Goal: Task Accomplishment & Management: Use online tool/utility

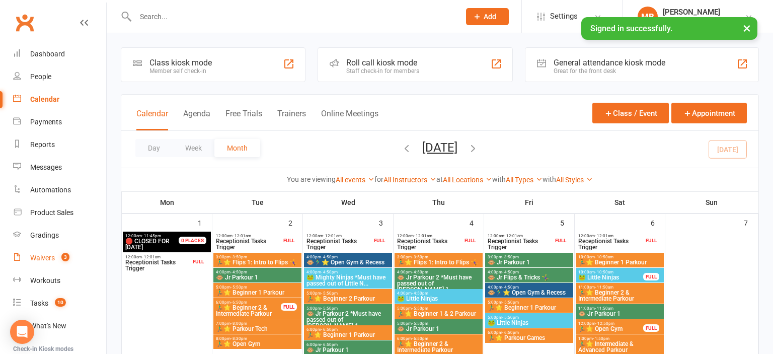
click at [55, 259] on link "Waivers 3" at bounding box center [59, 258] width 93 height 23
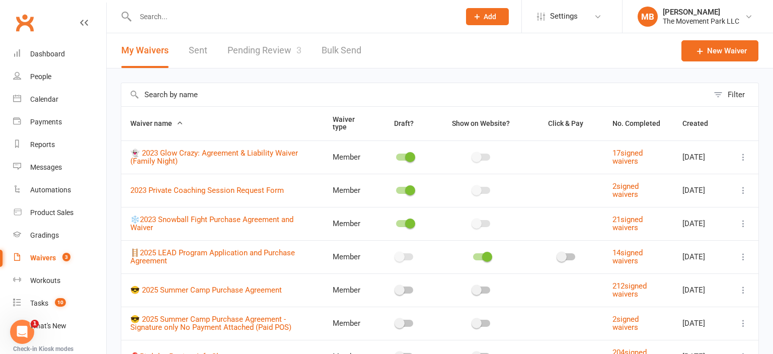
click at [278, 49] on link "Pending Review 3" at bounding box center [264, 50] width 74 height 35
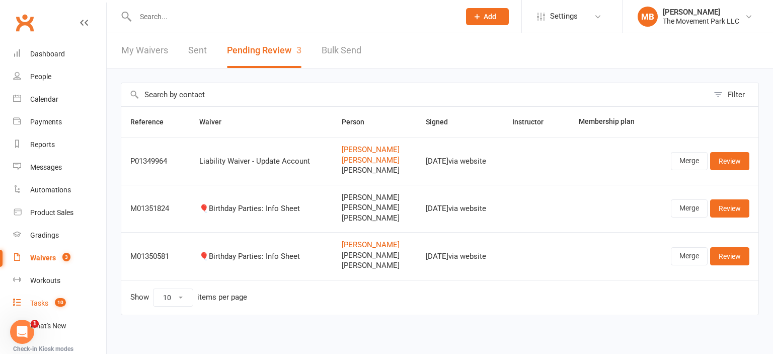
click at [71, 301] on link "Tasks 10" at bounding box center [59, 303] width 93 height 23
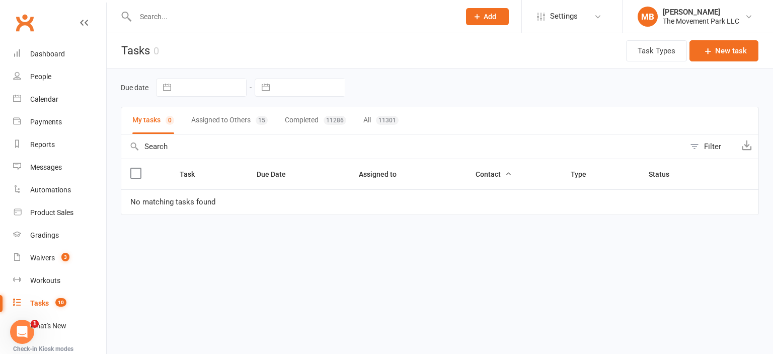
click at [209, 112] on button "Assigned to Others 15" at bounding box center [229, 120] width 76 height 27
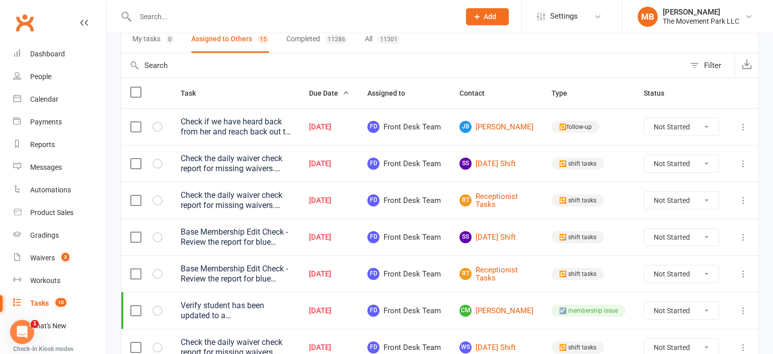
scroll to position [108, 0]
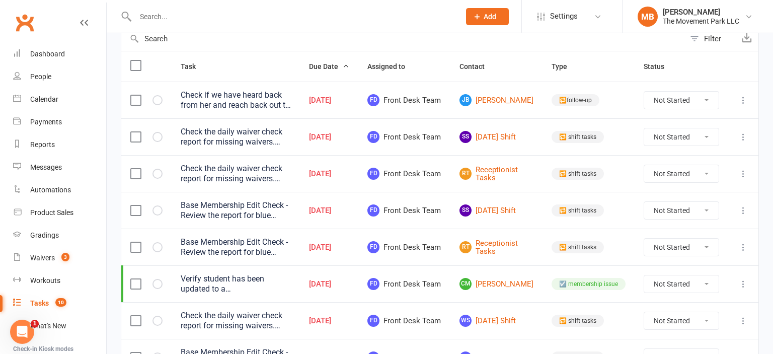
click at [133, 142] on label at bounding box center [135, 137] width 10 height 10
click at [133, 132] on input "checkbox" at bounding box center [135, 132] width 10 height 0
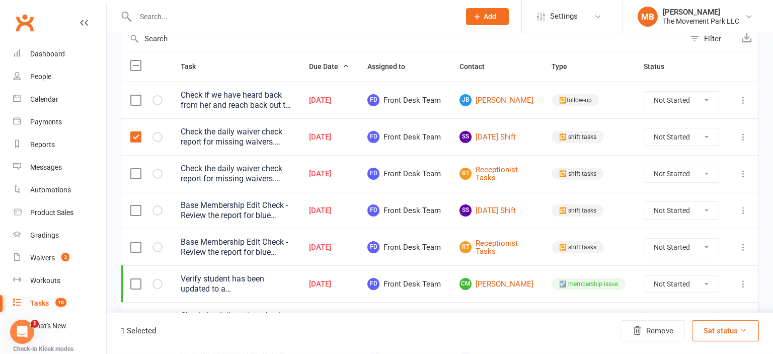
click at [136, 179] on label at bounding box center [135, 174] width 10 height 10
click at [136, 169] on input "checkbox" at bounding box center [135, 169] width 10 height 0
click at [131, 215] on label at bounding box center [135, 210] width 10 height 10
click at [131, 205] on input "checkbox" at bounding box center [135, 205] width 10 height 0
click at [133, 252] on label at bounding box center [135, 247] width 10 height 10
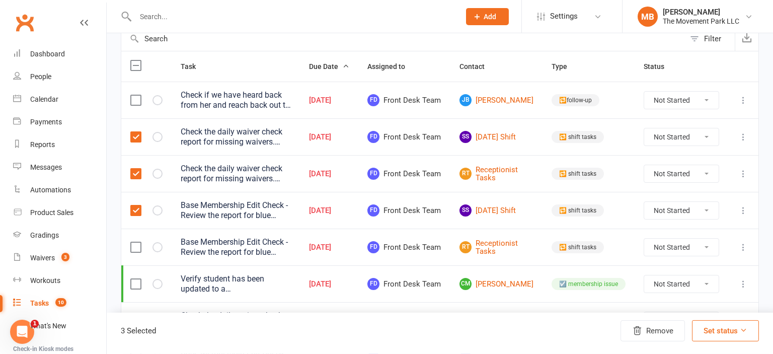
click at [133, 242] on input "checkbox" at bounding box center [135, 242] width 10 height 0
click at [663, 334] on button "Remove" at bounding box center [652, 330] width 64 height 21
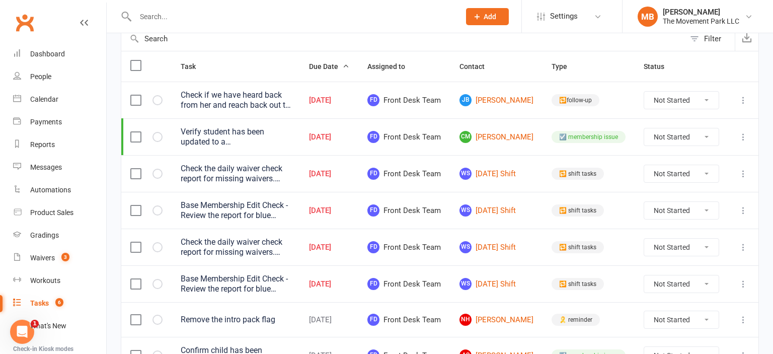
click at [130, 182] on td at bounding box center [146, 173] width 50 height 37
click at [137, 215] on label at bounding box center [135, 210] width 10 height 10
click at [137, 205] on input "checkbox" at bounding box center [135, 205] width 10 height 0
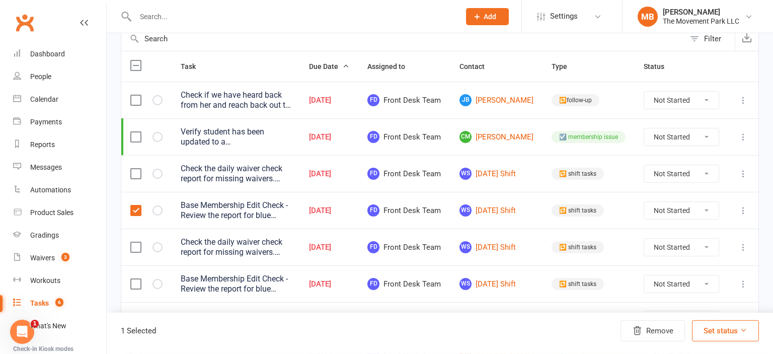
click at [133, 179] on label at bounding box center [135, 174] width 10 height 10
click at [133, 169] on input "checkbox" at bounding box center [135, 169] width 10 height 0
click at [666, 329] on button "Remove" at bounding box center [652, 330] width 64 height 21
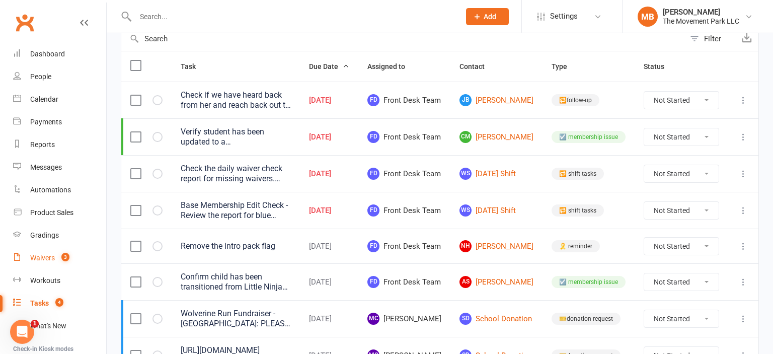
click at [52, 251] on link "Waivers 3" at bounding box center [59, 258] width 93 height 23
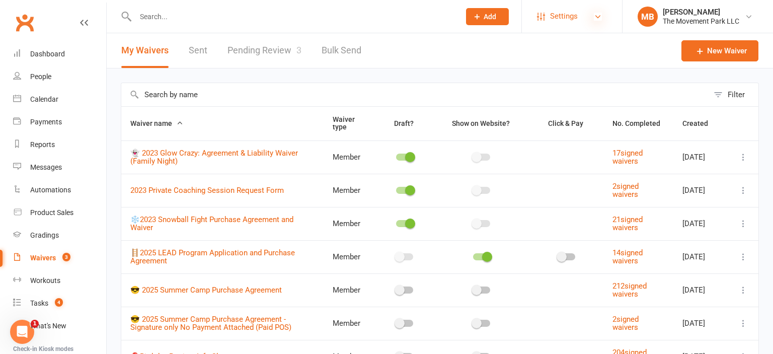
click at [594, 17] on icon at bounding box center [598, 17] width 8 height 8
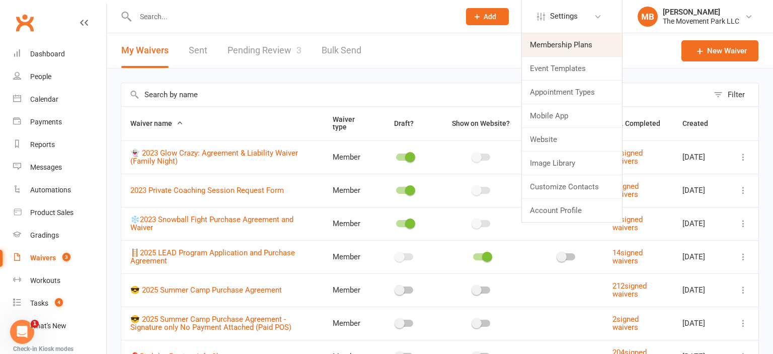
click at [564, 45] on link "Membership Plans" at bounding box center [572, 44] width 100 height 23
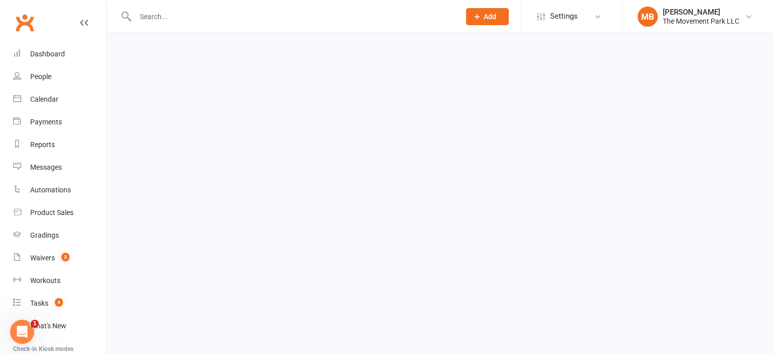
select select "100"
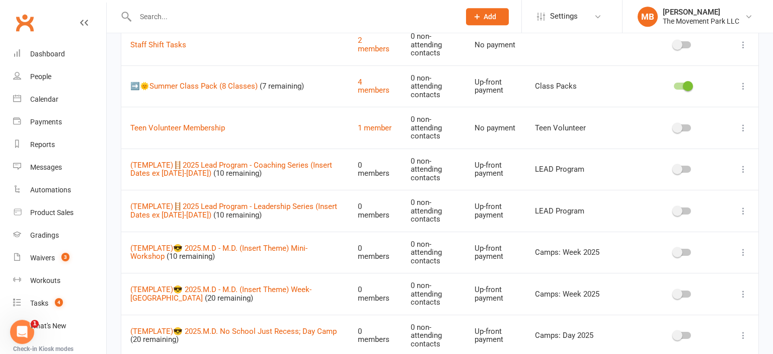
scroll to position [2144, 0]
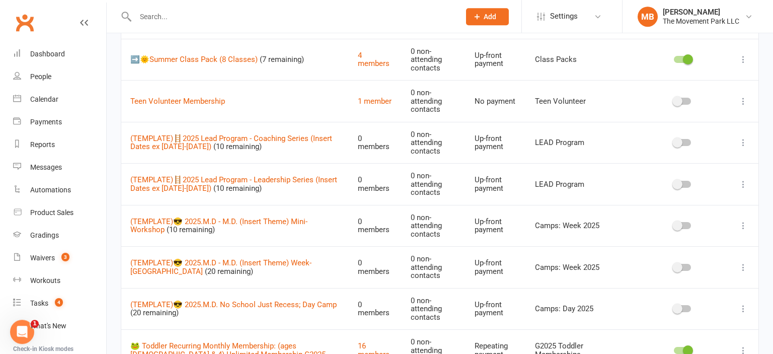
click at [742, 54] on icon at bounding box center [743, 59] width 10 height 10
click at [719, 67] on link "Edit" at bounding box center [699, 66] width 100 height 20
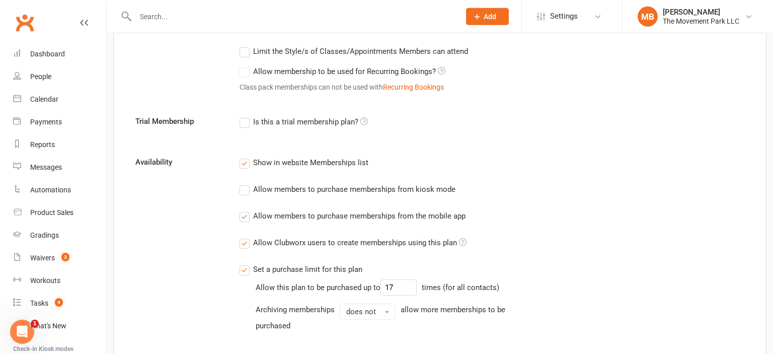
scroll to position [1212, 0]
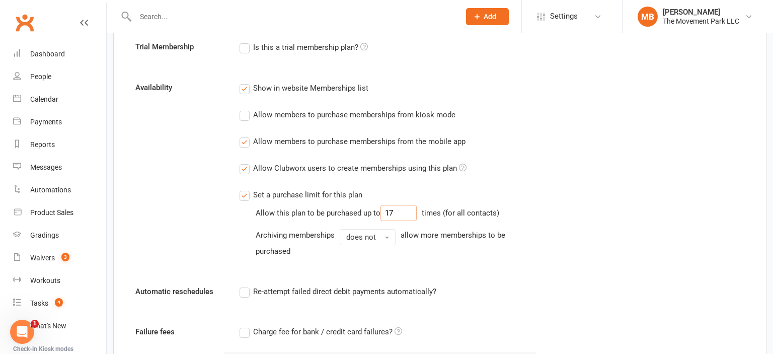
drag, startPoint x: 405, startPoint y: 209, endPoint x: 369, endPoint y: 204, distance: 36.0
click at [380, 205] on input "17" at bounding box center [398, 213] width 36 height 16
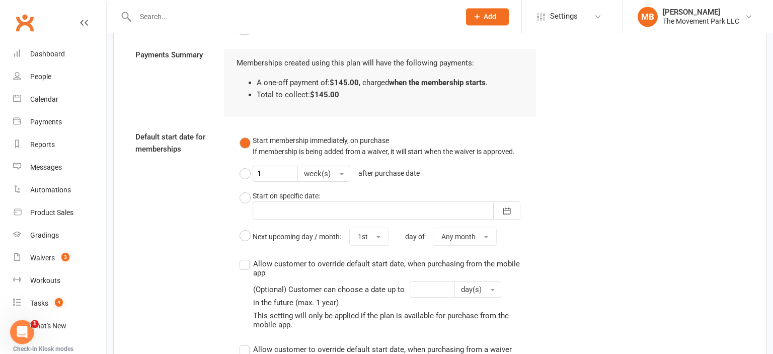
scroll to position [1726, 0]
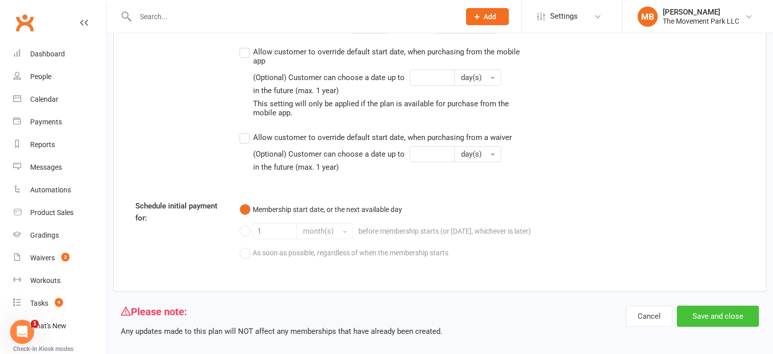
type input "10"
click at [732, 312] on button "Save and close" at bounding box center [718, 315] width 82 height 21
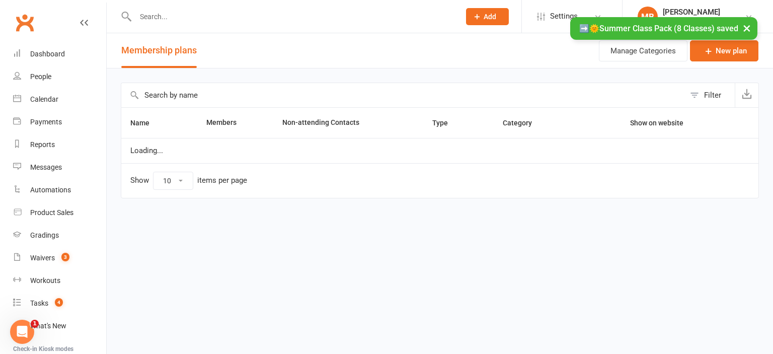
select select "100"
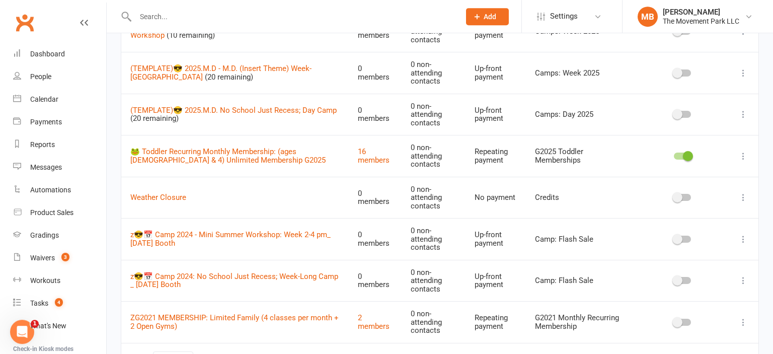
scroll to position [2377, 0]
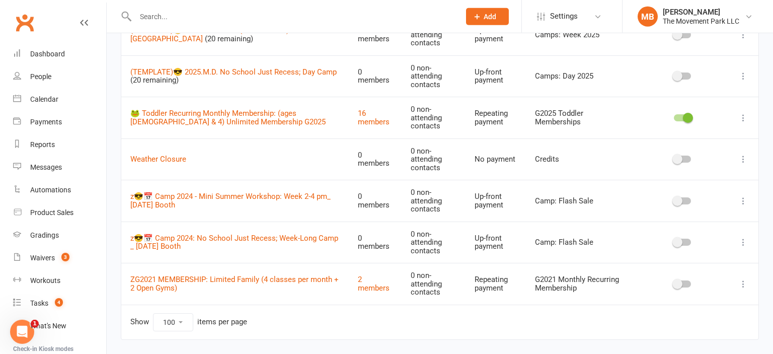
click at [743, 237] on icon at bounding box center [743, 242] width 10 height 10
click at [742, 237] on icon at bounding box center [743, 242] width 10 height 10
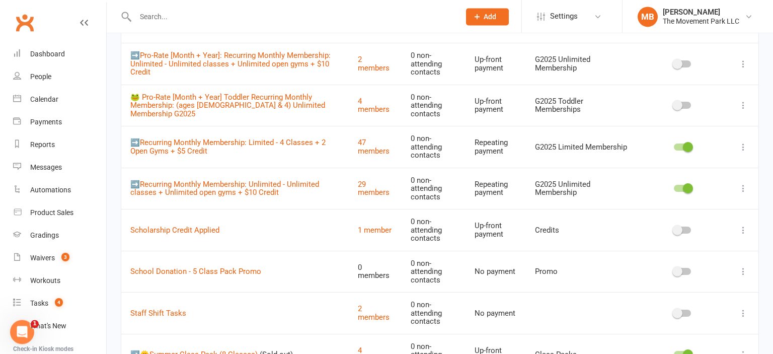
scroll to position [1771, 0]
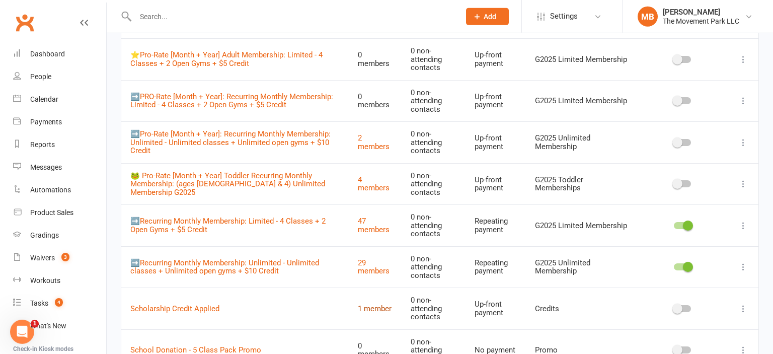
click at [381, 304] on link "1 member" at bounding box center [375, 308] width 34 height 9
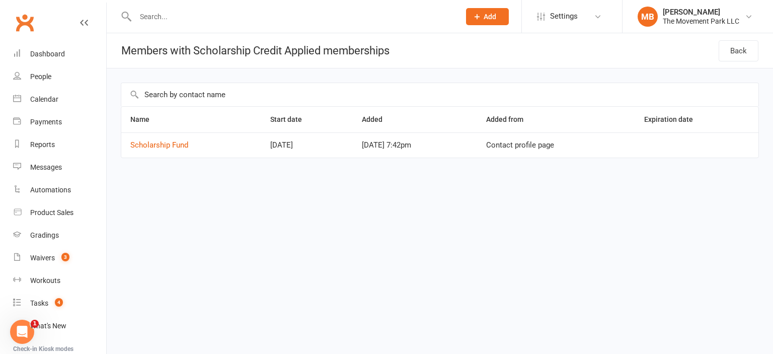
select select "100"
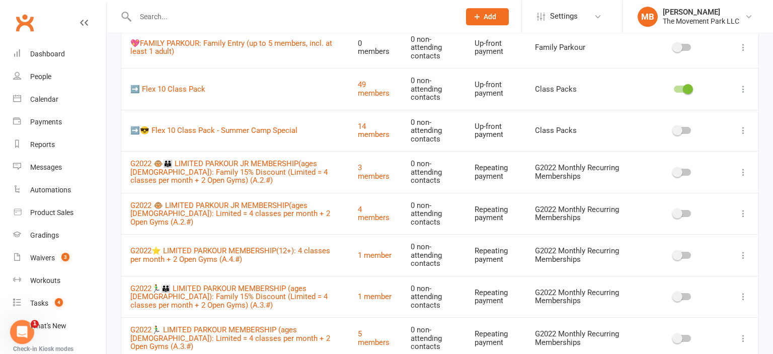
scroll to position [646, 0]
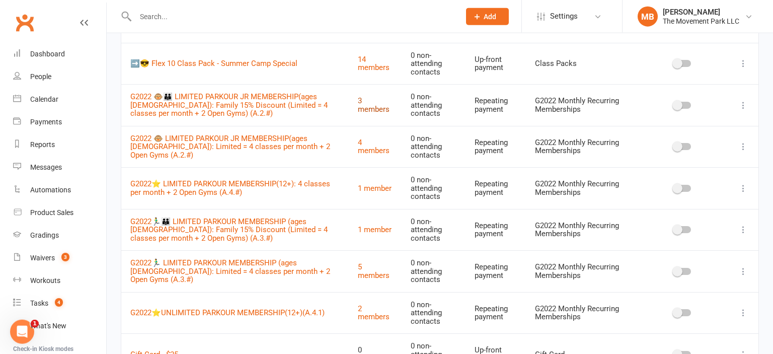
click at [385, 101] on link "3 members" at bounding box center [374, 105] width 32 height 18
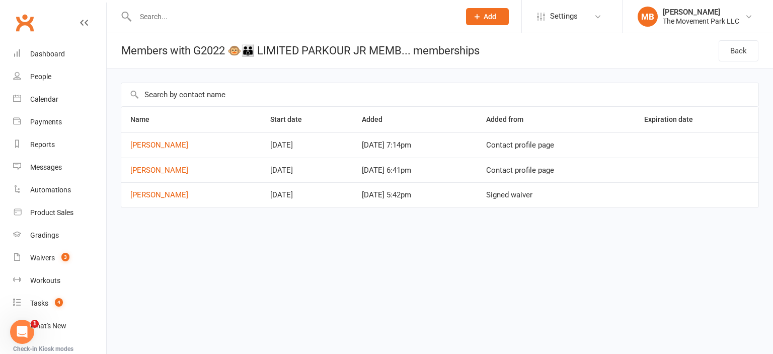
select select "100"
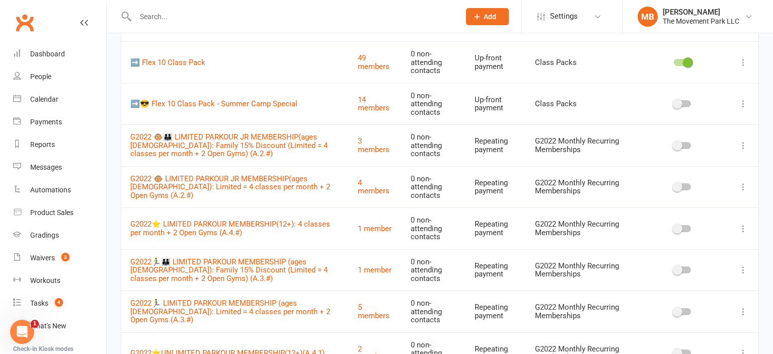
scroll to position [909, 0]
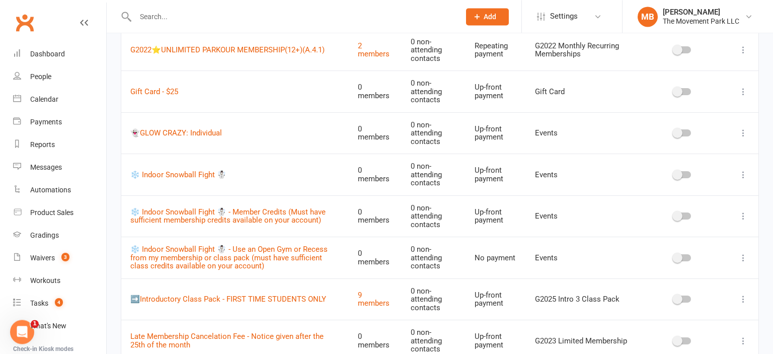
click at [742, 128] on icon at bounding box center [743, 133] width 10 height 10
click at [62, 257] on span "3" at bounding box center [65, 257] width 8 height 9
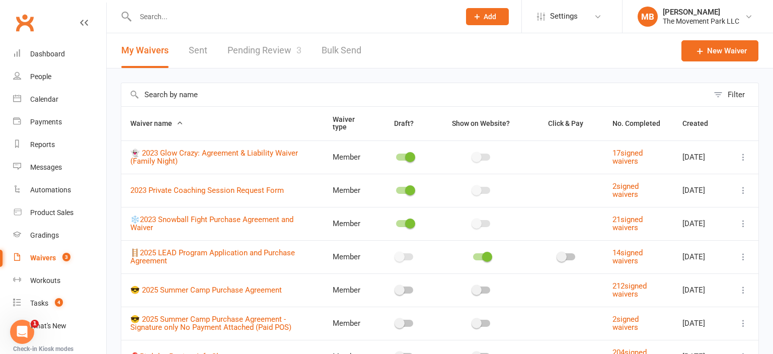
scroll to position [194, 0]
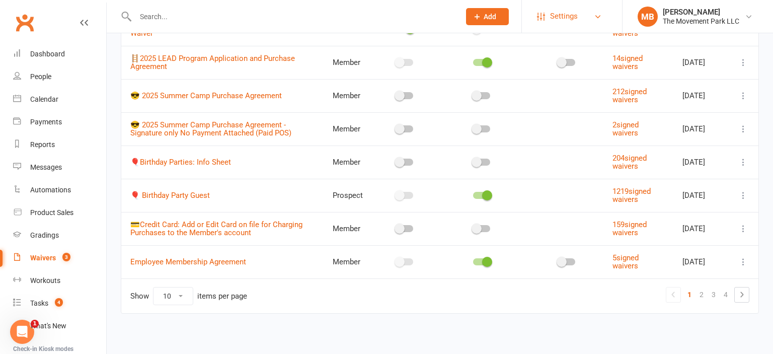
click at [587, 21] on link "Settings" at bounding box center [572, 16] width 70 height 23
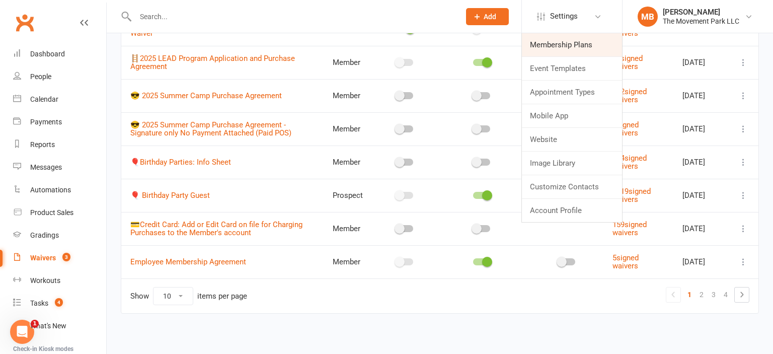
click at [578, 43] on link "Membership Plans" at bounding box center [572, 44] width 100 height 23
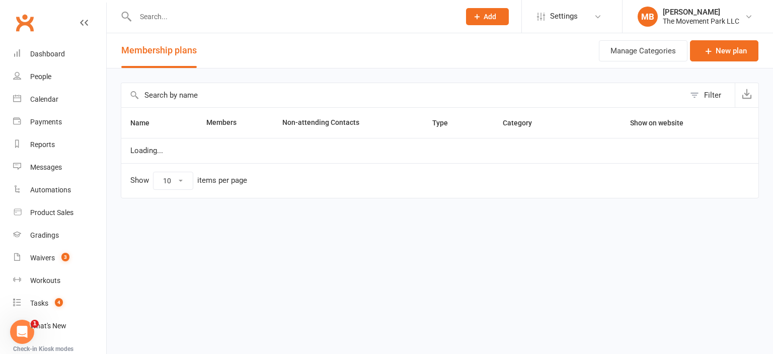
select select "100"
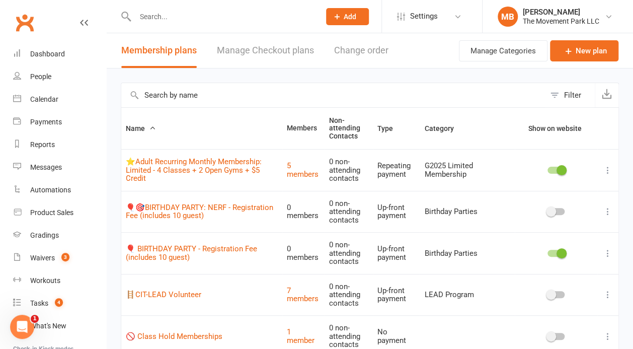
drag, startPoint x: 632, startPoint y: 20, endPoint x: 630, endPoint y: 29, distance: 9.3
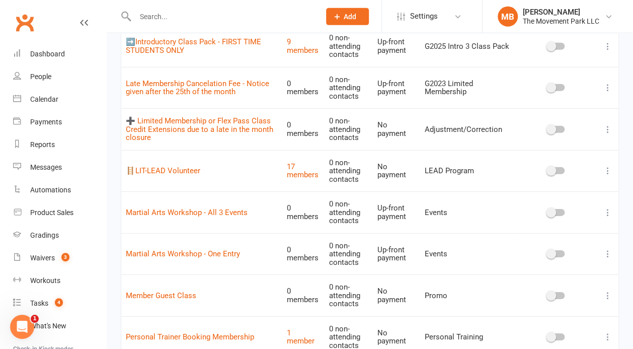
scroll to position [1239, 0]
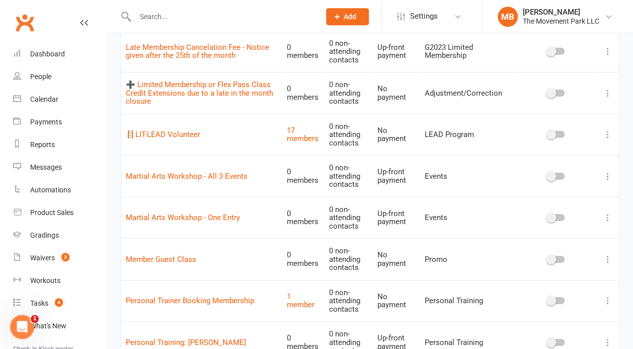
click at [611, 171] on icon at bounding box center [608, 176] width 10 height 10
click at [585, 168] on link "Edit" at bounding box center [564, 167] width 100 height 20
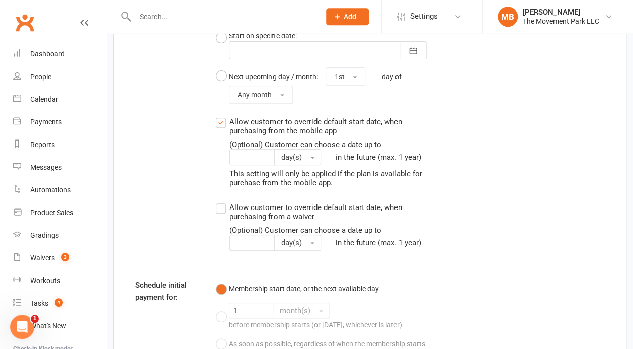
scroll to position [1815, 0]
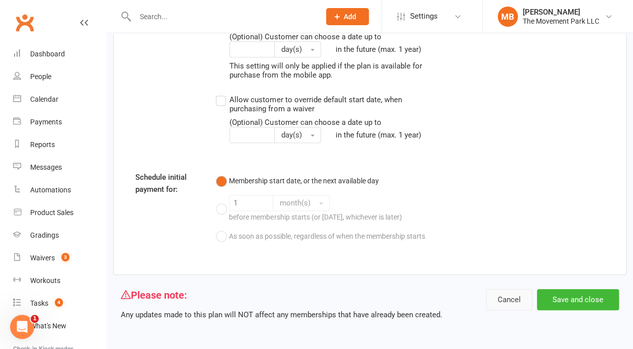
click at [516, 301] on button "Cancel" at bounding box center [509, 299] width 46 height 21
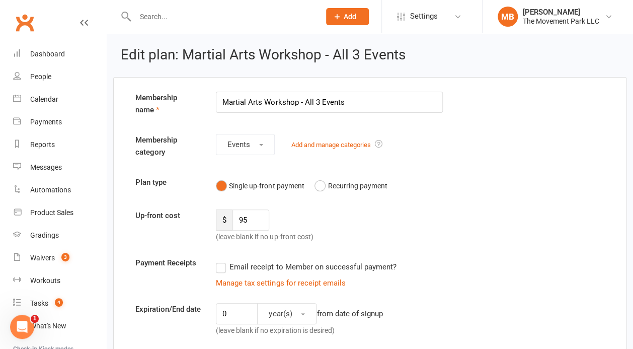
select select "100"
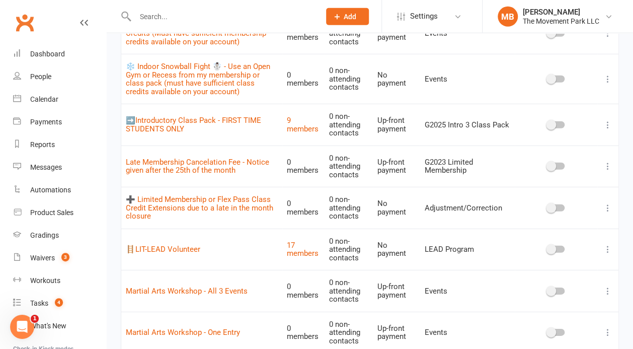
scroll to position [1190, 0]
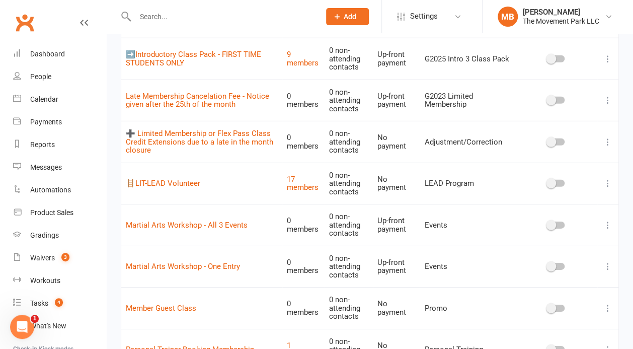
click at [609, 261] on icon at bounding box center [608, 266] width 10 height 10
click at [575, 285] on link "Duplicate" at bounding box center [564, 277] width 100 height 20
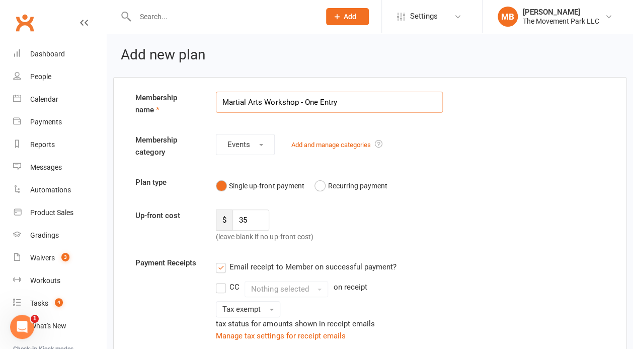
drag, startPoint x: 263, startPoint y: 102, endPoint x: 177, endPoint y: 98, distance: 86.1
click at [216, 98] on input "Martial Arts Workshop - One Entry" at bounding box center [329, 102] width 227 height 21
paste input "(TEMPLATE)"
click at [270, 98] on input "(TEMPLATE) Workshop - One Entry" at bounding box center [329, 102] width 227 height 21
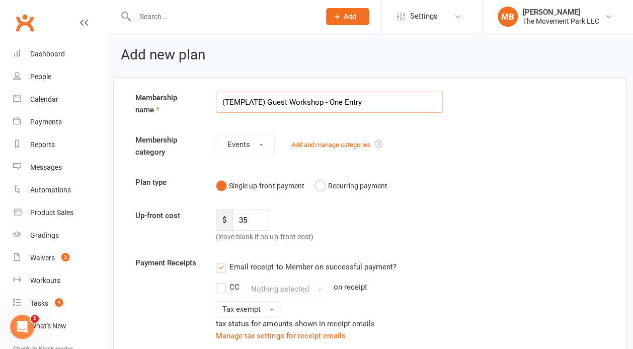
click at [343, 101] on input "(TEMPLATE) Guest Workshop - One Entry" at bounding box center [329, 102] width 227 height 21
drag, startPoint x: 365, startPoint y: 102, endPoint x: 330, endPoint y: 102, distance: 35.2
click at [330, 102] on input "(TEMPLATE) Guest Workshop - One Entry" at bounding box center [329, 102] width 227 height 21
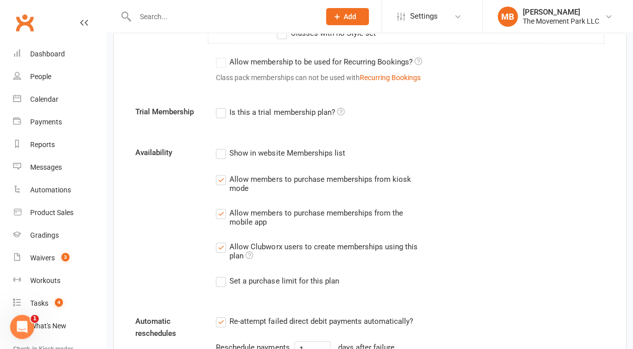
scroll to position [1486, 0]
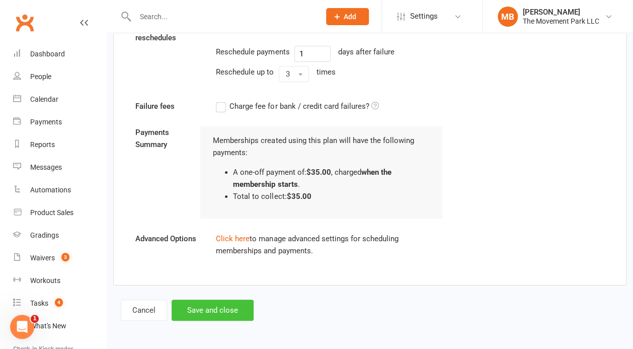
type input "(TEMPLATE) Guest Workshop"
click at [241, 305] on button "Save and close" at bounding box center [213, 309] width 82 height 21
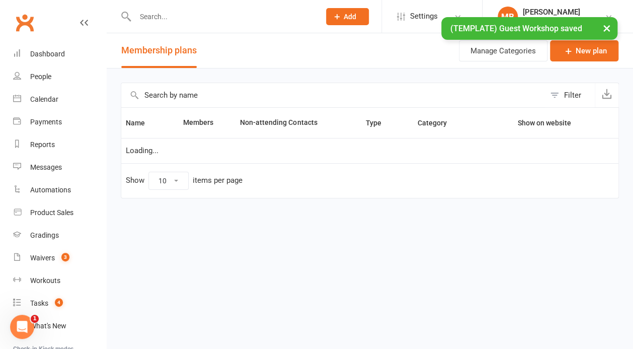
select select "100"
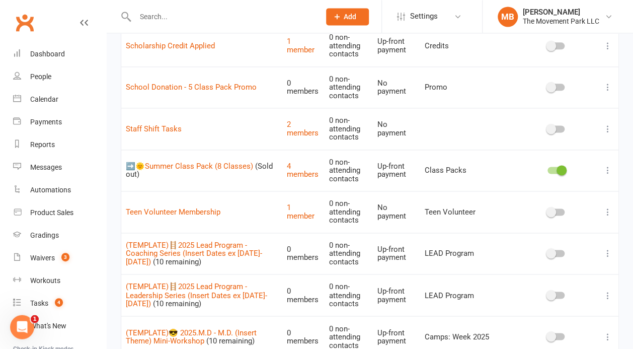
scroll to position [2381, 0]
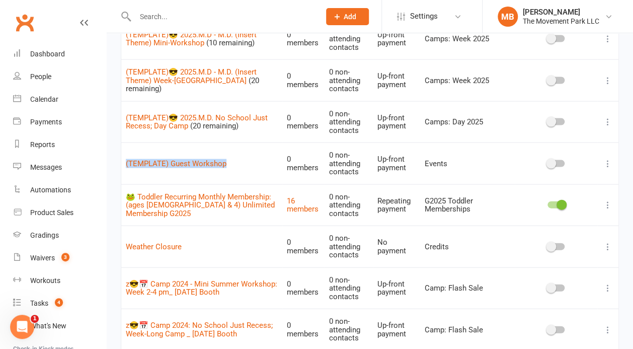
drag, startPoint x: 120, startPoint y: 131, endPoint x: 242, endPoint y: 108, distance: 124.3
copy link "(TEMPLATE) Guest Workshop"
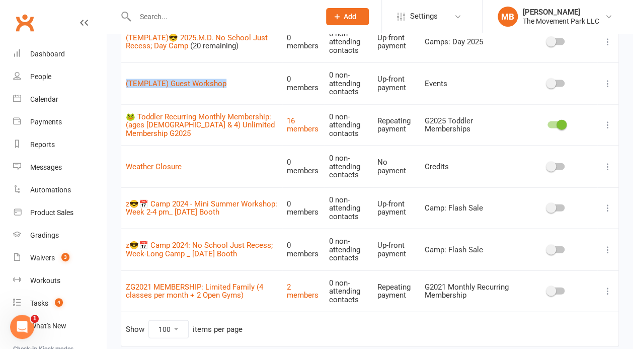
scroll to position [2163, 0]
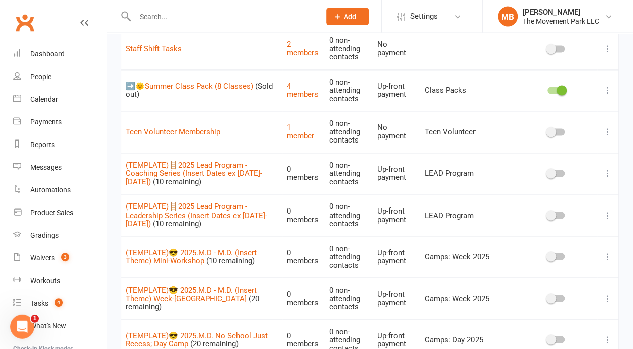
drag, startPoint x: 121, startPoint y: 254, endPoint x: 184, endPoint y: 262, distance: 63.4
click at [184, 277] on td "(TEMPLATE)😎 2025.M.D - M.D. (Insert Theme) Week-Long Camp (20 remaining)" at bounding box center [201, 298] width 161 height 42
copy link "(TEMPLATE)😎 2025.M.D - M.D. (Insert Theme) Week-Long Camp"
drag, startPoint x: 177, startPoint y: 227, endPoint x: 120, endPoint y: 208, distance: 60.5
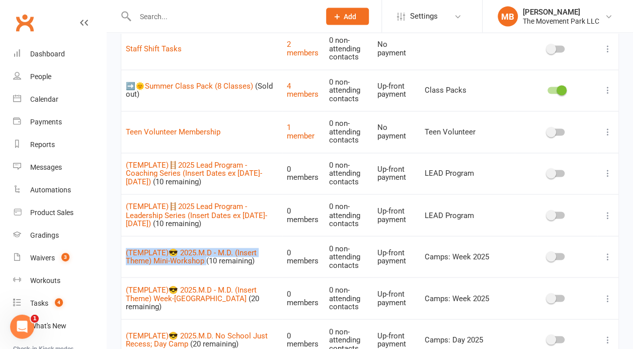
copy td "(TEMPLATE)😎 2025.M.D - M.D. (Insert Theme) Mini-Workshop"
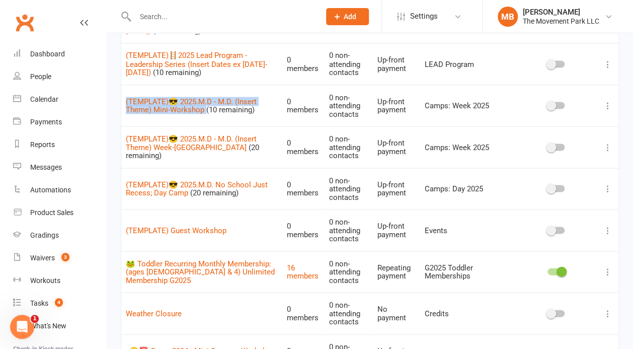
scroll to position [2307, 0]
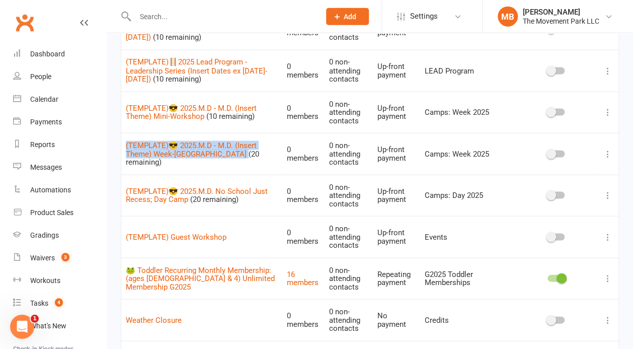
drag, startPoint x: 186, startPoint y: 127, endPoint x: 125, endPoint y: 109, distance: 63.5
click at [125, 133] on td "(TEMPLATE)😎 2025.M.D - M.D. (Insert Theme) Week-Long Camp (20 remaining)" at bounding box center [201, 154] width 161 height 42
copy td "(TEMPLATE)😎 2025.M.D - M.D. (Insert Theme) Week-Long Camp"
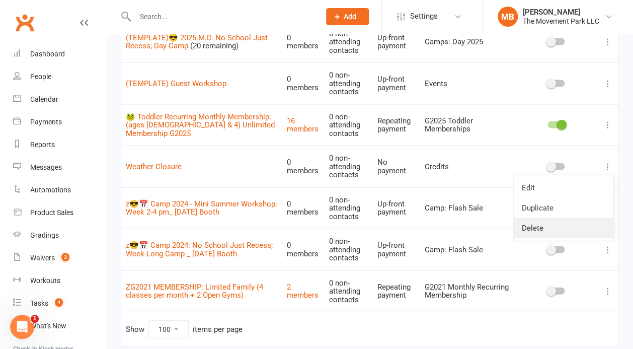
click at [544, 229] on link "Delete" at bounding box center [564, 228] width 100 height 20
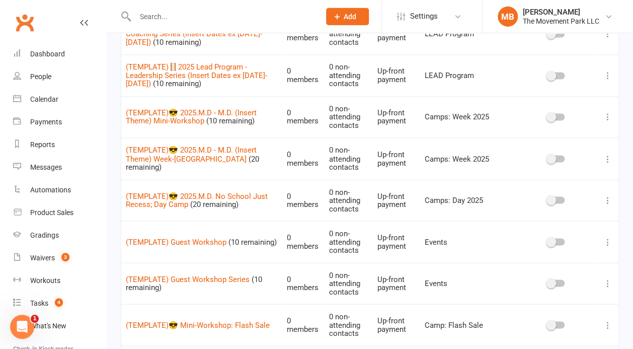
scroll to position [2229, 0]
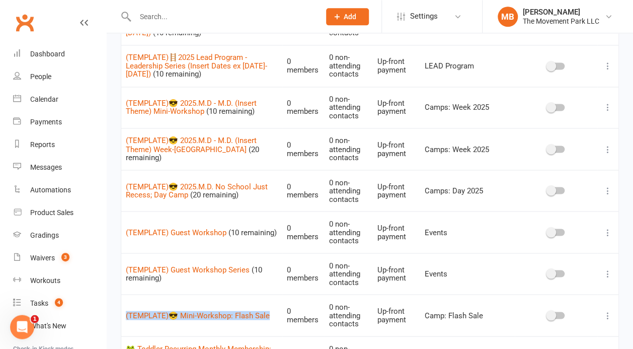
drag, startPoint x: 277, startPoint y: 274, endPoint x: 118, endPoint y: 277, distance: 159.0
copy link "(TEMPLATE)😎 Mini-Workshop: Flash Sale"
click at [171, 211] on td "(TEMPLATE) Guest Workshop (10 remaining)" at bounding box center [201, 232] width 161 height 42
drag, startPoint x: 171, startPoint y: 197, endPoint x: 115, endPoint y: 196, distance: 55.9
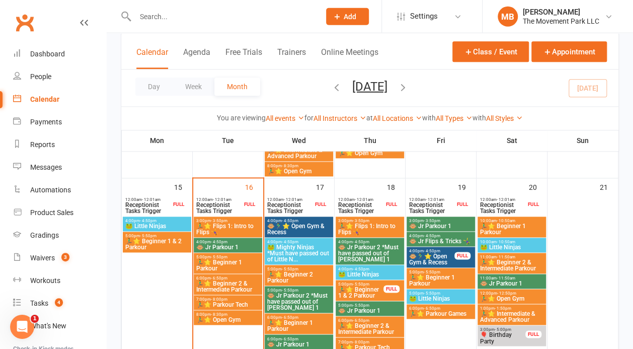
scroll to position [512, 0]
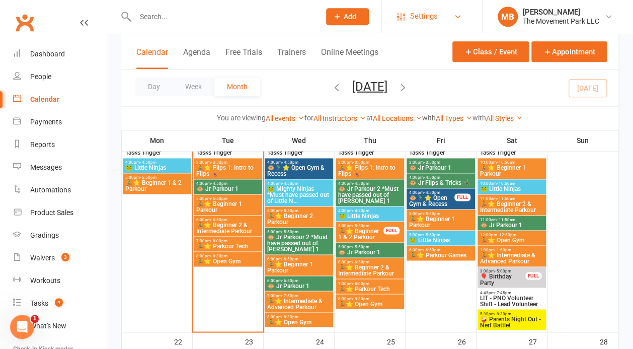
click at [436, 19] on span "Settings" at bounding box center [424, 16] width 28 height 23
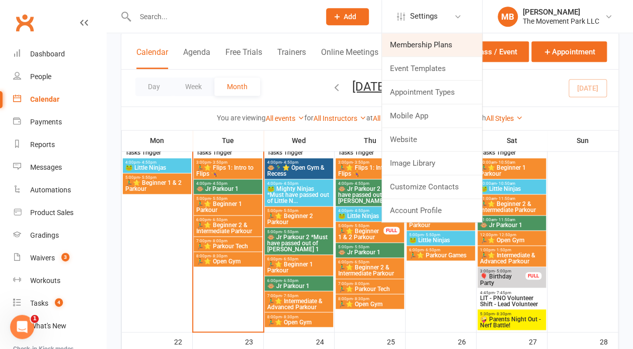
click at [433, 41] on link "Membership Plans" at bounding box center [432, 44] width 100 height 23
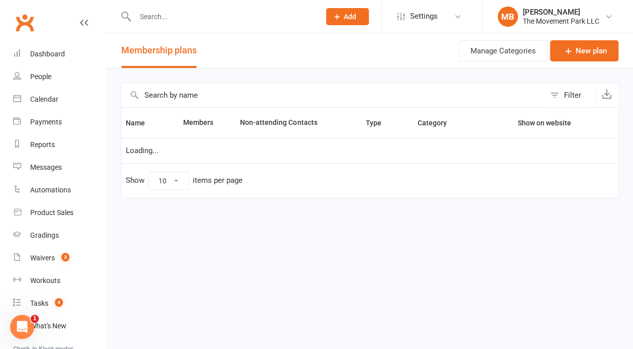
select select "100"
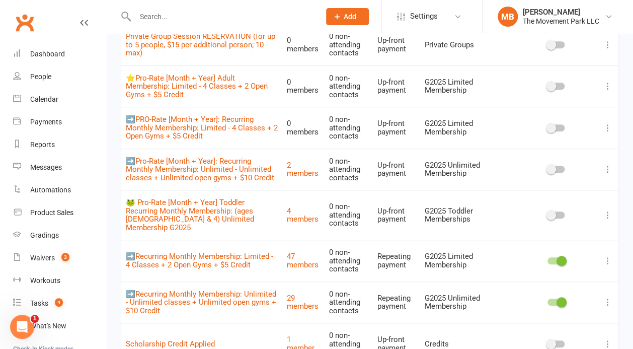
scroll to position [2083, 0]
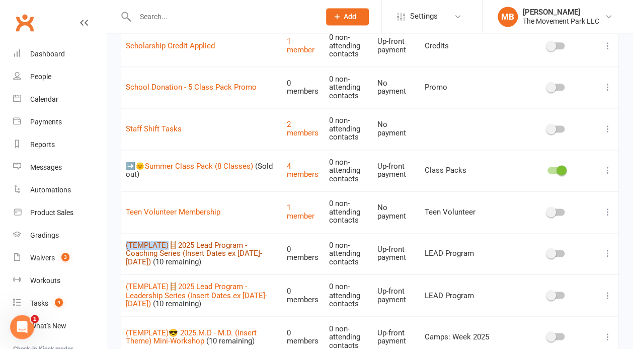
drag, startPoint x: 123, startPoint y: 208, endPoint x: 168, endPoint y: 203, distance: 45.5
click at [168, 232] on td "(TEMPLATE)🪜2025 Lead Program - Coaching Series (Insert Dates ex May 1st-Jun 5th…" at bounding box center [201, 253] width 161 height 42
copy link "(TEMPLATE)"
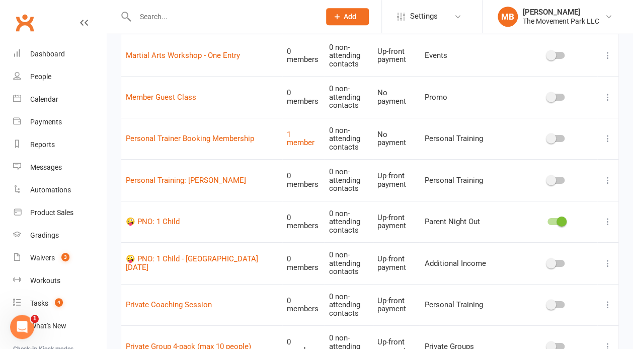
scroll to position [1190, 0]
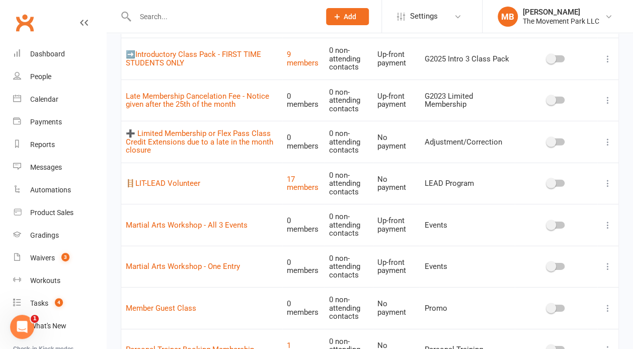
click at [609, 261] on icon at bounding box center [608, 266] width 10 height 10
click at [586, 291] on link "Delete" at bounding box center [564, 297] width 100 height 20
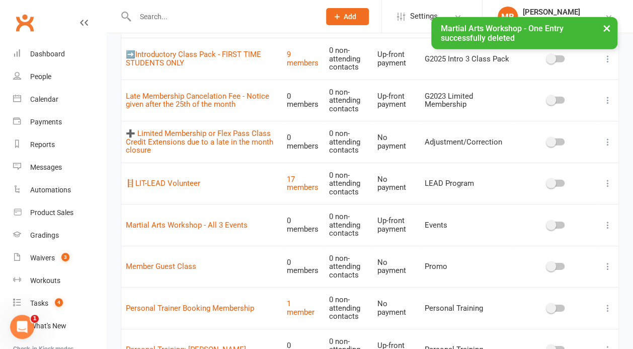
click at [607, 220] on icon at bounding box center [608, 225] width 10 height 10
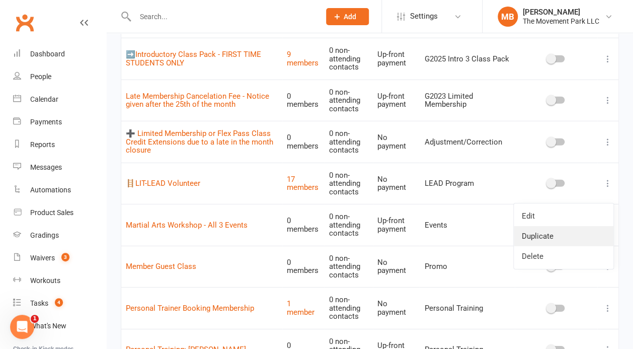
click at [584, 228] on link "Duplicate" at bounding box center [564, 236] width 100 height 20
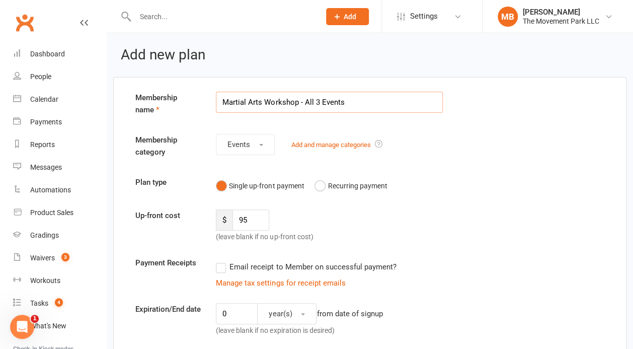
drag, startPoint x: 362, startPoint y: 100, endPoint x: 189, endPoint y: 103, distance: 173.6
click at [216, 103] on input "Martial Arts Workshop - All 3 Events" at bounding box center [329, 102] width 227 height 21
paste input "(TEMPLATE) Guest Workshop"
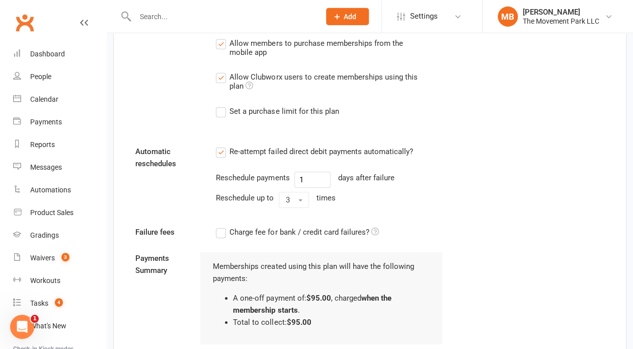
scroll to position [1290, 0]
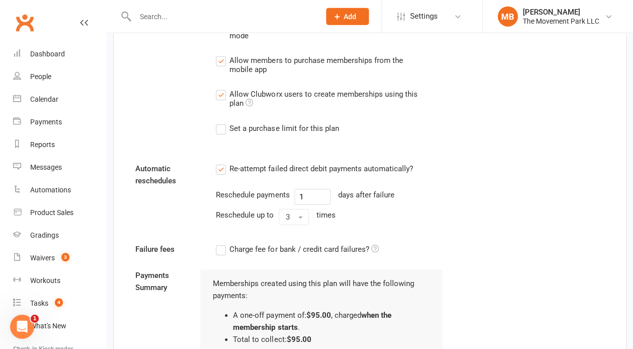
type input "(TEMPLATE) Guest Workshop Series"
click at [220, 131] on label "Set a purchase limit for this plan" at bounding box center [277, 128] width 123 height 12
click at [220, 122] on input "Set a purchase limit for this plan" at bounding box center [219, 122] width 7 height 0
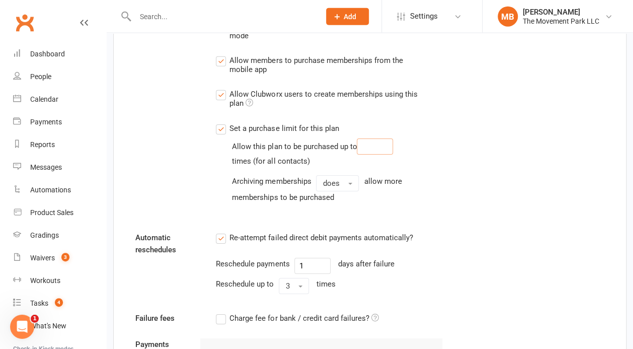
click at [385, 152] on input "number" at bounding box center [375, 146] width 36 height 16
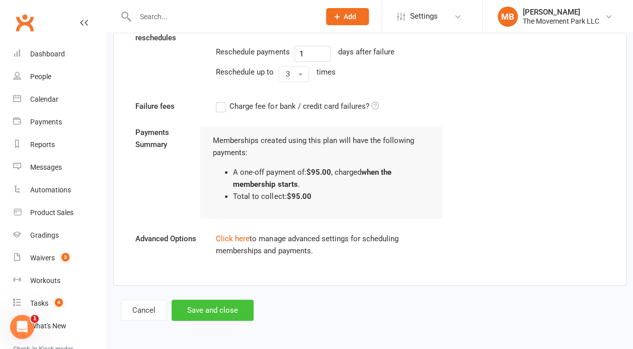
type input "10"
click at [240, 309] on button "Save and close" at bounding box center [213, 309] width 82 height 21
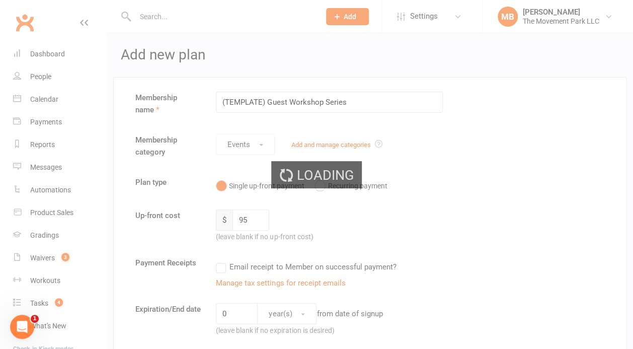
select select "100"
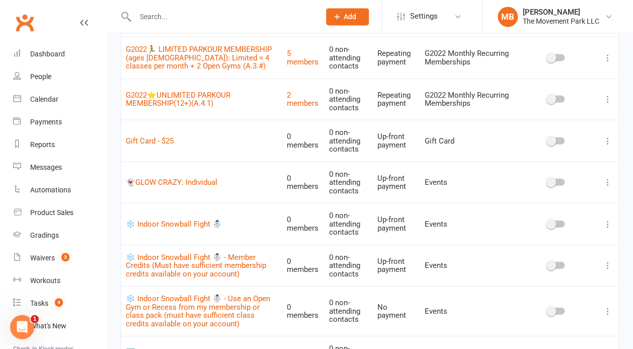
scroll to position [1190, 0]
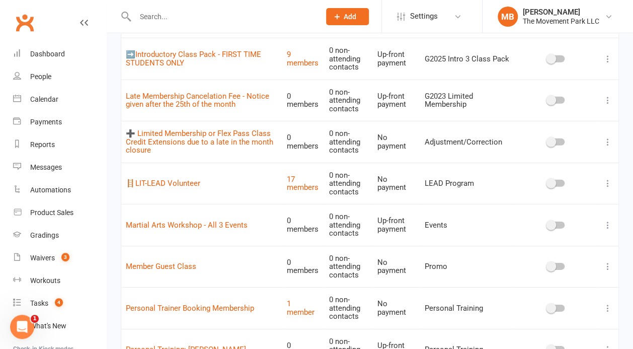
click at [609, 220] on icon at bounding box center [608, 225] width 10 height 10
click at [589, 252] on link "Delete" at bounding box center [564, 256] width 100 height 20
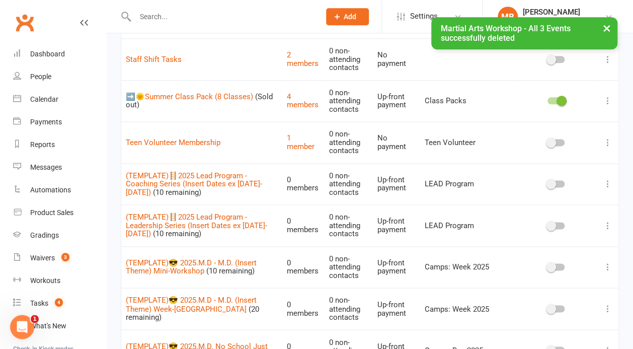
scroll to position [2381, 0]
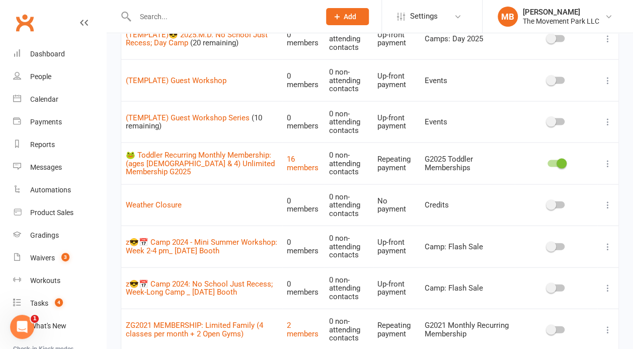
click at [607, 75] on icon at bounding box center [608, 80] width 10 height 10
click at [597, 55] on link "Edit" at bounding box center [564, 61] width 100 height 20
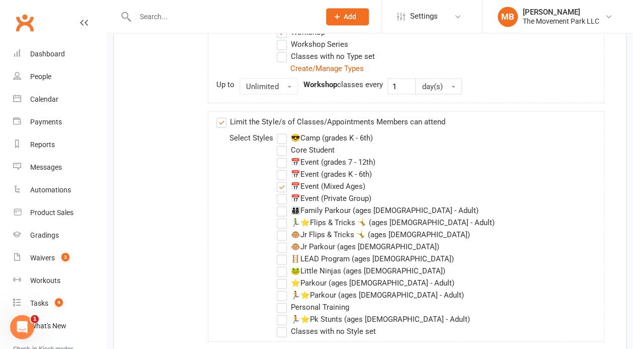
scroll to position [1190, 0]
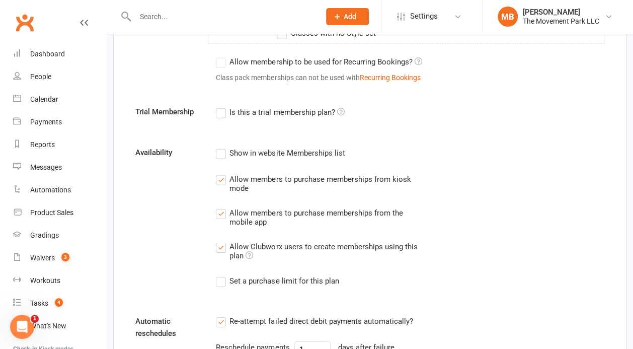
click at [226, 277] on label "Set a purchase limit for this plan" at bounding box center [277, 281] width 123 height 12
click at [222, 275] on input "Set a purchase limit for this plan" at bounding box center [219, 275] width 7 height 0
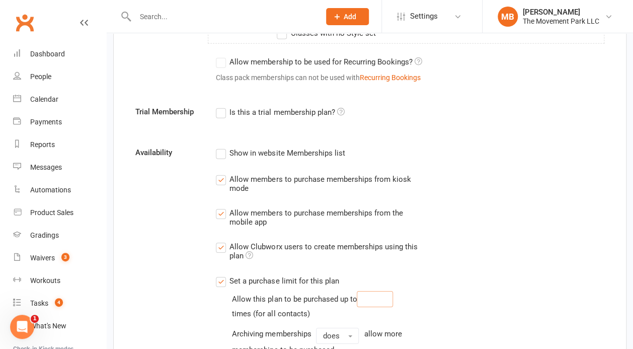
click at [378, 292] on input "number" at bounding box center [375, 299] width 36 height 16
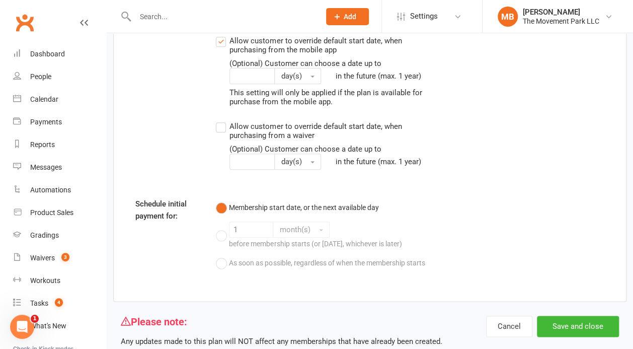
scroll to position [1937, 0]
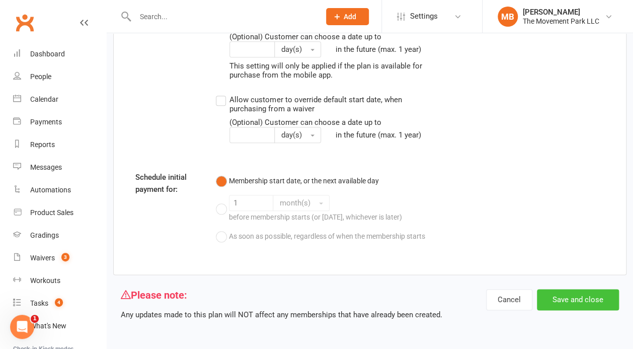
type input "10"
click at [589, 304] on button "Save and close" at bounding box center [578, 299] width 82 height 21
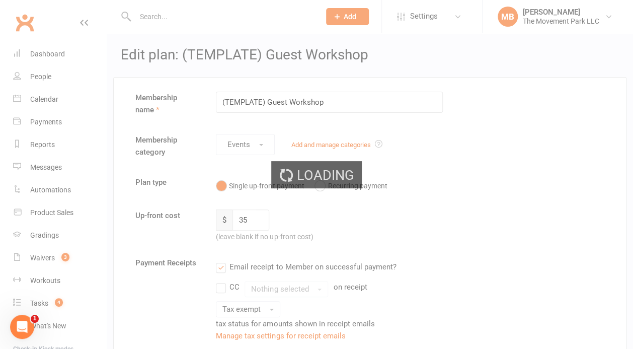
select select "100"
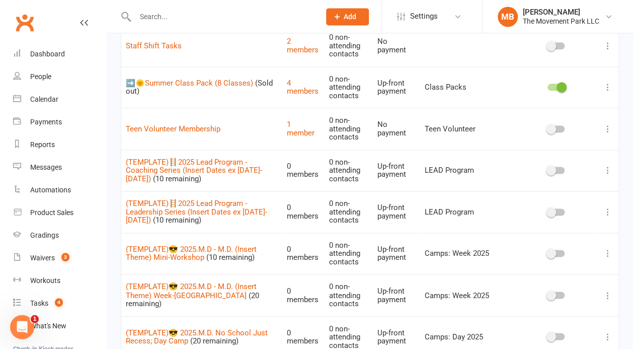
scroll to position [2381, 0]
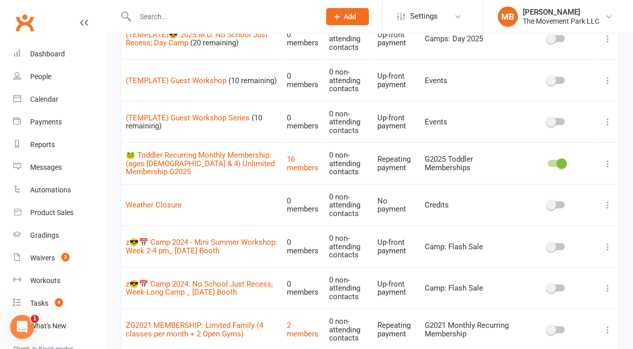
click at [609, 242] on icon at bounding box center [608, 247] width 10 height 10
click at [580, 243] on link "Duplicate" at bounding box center [564, 246] width 100 height 20
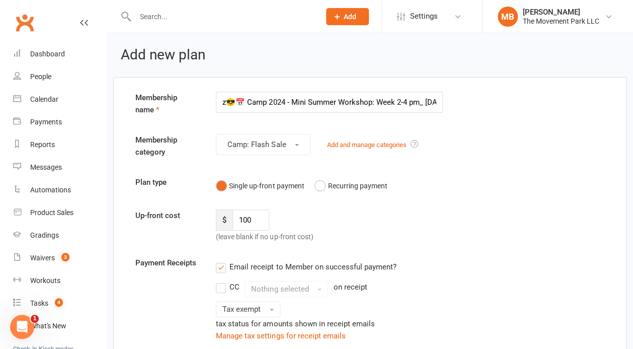
drag, startPoint x: 243, startPoint y: 101, endPoint x: 185, endPoint y: 98, distance: 58.4
click at [216, 98] on input "z😎📅 Camp 2024 - Mini Summer Workshop: Week 2-4 pm_ Juneteenth Booth" at bounding box center [329, 102] width 227 height 21
click at [185, 98] on label "Membership name" at bounding box center [168, 104] width 80 height 24
click at [296, 102] on input "z😎📅 Camp 2024 - Mini Summer Workshop: Week 2-4 pm_ Juneteenth Booth" at bounding box center [329, 102] width 227 height 21
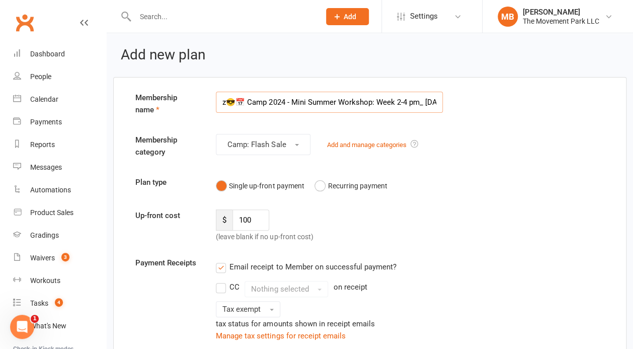
click at [296, 102] on input "z😎📅 Camp 2024 - Mini Summer Workshop: Week 2-4 pm_ Juneteenth Booth" at bounding box center [329, 102] width 227 height 21
paste input "(TEMPLATE)😎 2025.M.D - M.D. (Insert Theme) Mini-Workshop"
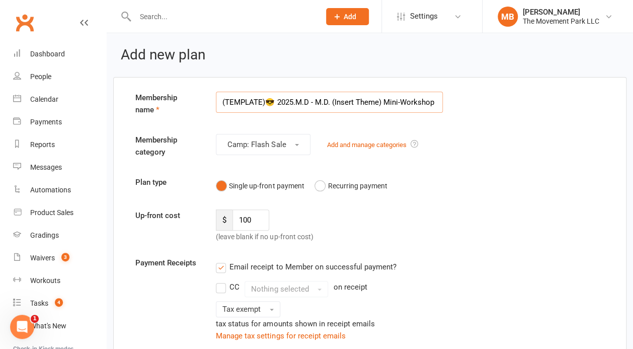
drag, startPoint x: 383, startPoint y: 103, endPoint x: 306, endPoint y: 90, distance: 78.2
click at [306, 92] on input "(TEMPLATE)😎 2025.M.D - M.D. (Insert Theme) Mini-Workshop" at bounding box center [329, 102] width 227 height 21
drag, startPoint x: 306, startPoint y: 90, endPoint x: 290, endPoint y: 93, distance: 16.4
drag, startPoint x: 278, startPoint y: 101, endPoint x: 387, endPoint y: 107, distance: 109.4
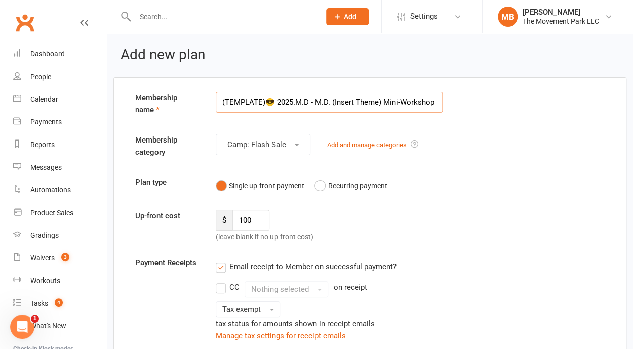
click at [387, 107] on input "(TEMPLATE)😎 2025.M.D - M.D. (Insert Theme) Mini-Workshop" at bounding box center [329, 102] width 227 height 21
drag, startPoint x: 441, startPoint y: 102, endPoint x: 466, endPoint y: 100, distance: 25.7
click at [466, 100] on div "Membership name (TEMPLATE)😎 2025.M.D - M.D. (Insert Theme) Mini-Workshop" at bounding box center [370, 106] width 484 height 28
click at [335, 101] on input "(TEMPLATE)😎 2025.M.D - M.D. (Insert Theme) Mini-Workshop" at bounding box center [329, 102] width 227 height 21
drag, startPoint x: 383, startPoint y: 103, endPoint x: 278, endPoint y: 95, distance: 105.4
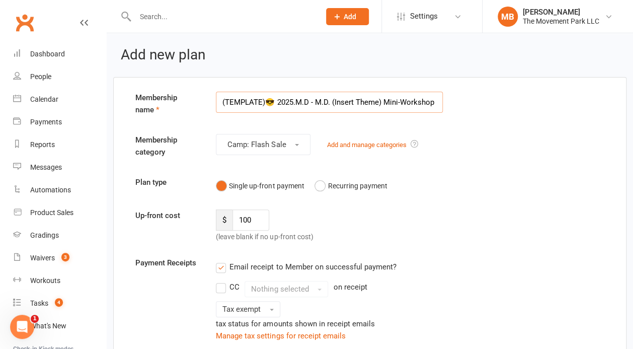
click at [278, 95] on input "(TEMPLATE)😎 2025.M.D - M.D. (Insert Theme) Mini-Workshop" at bounding box center [329, 102] width 227 height 21
click at [337, 102] on input "(TEMPLATE)😎 Mini-Workshop" at bounding box center [329, 102] width 227 height 21
click at [294, 102] on input "(TEMPLATE)😎 Mini-Workshop Flash Sale" at bounding box center [329, 102] width 227 height 21
click at [339, 103] on input "(TEMPLATE)😎 Mini-Workshop Flash Sale" at bounding box center [329, 102] width 227 height 21
click at [328, 99] on input "(TEMPLATE)😎 Mini-Workshop Flash Sale" at bounding box center [329, 102] width 227 height 21
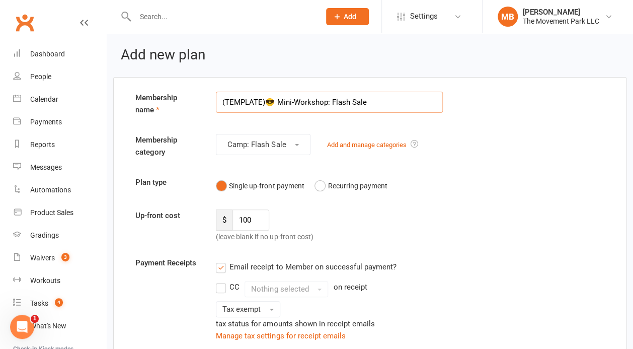
type input "(TEMPLATE)😎 Mini-Workshop: Flash Sale"
click at [487, 176] on div "Plan type Single up-front payment Recurring payment" at bounding box center [370, 185] width 484 height 19
click at [279, 102] on input "(TEMPLATE)😎 Mini-Workshop: Flash Sale" at bounding box center [329, 102] width 227 height 21
click at [399, 106] on input "(TEMPLATE)😎 Mini-Workshop: Flash Sale" at bounding box center [329, 102] width 227 height 21
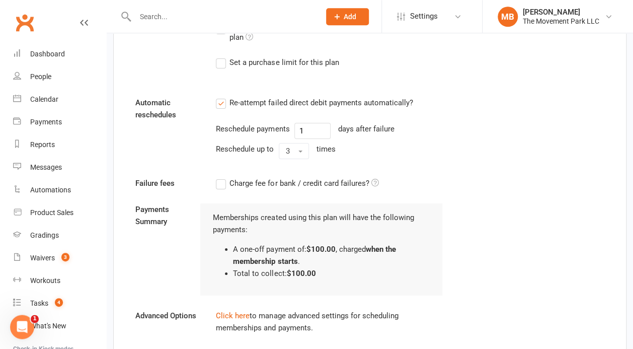
scroll to position [1486, 0]
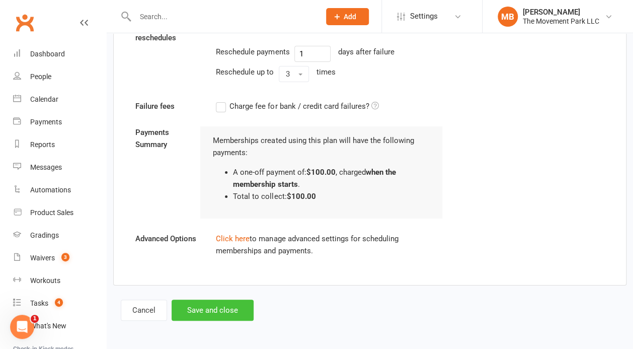
click at [240, 305] on button "Save and close" at bounding box center [213, 309] width 82 height 21
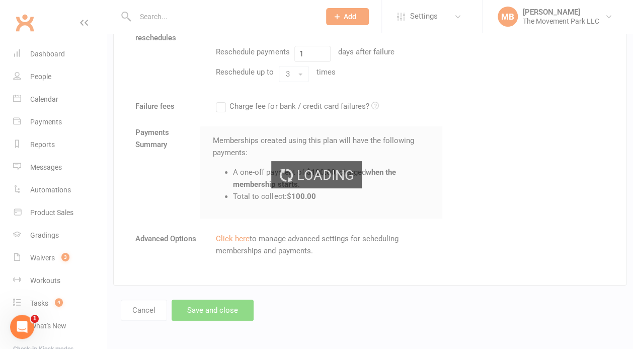
select select "100"
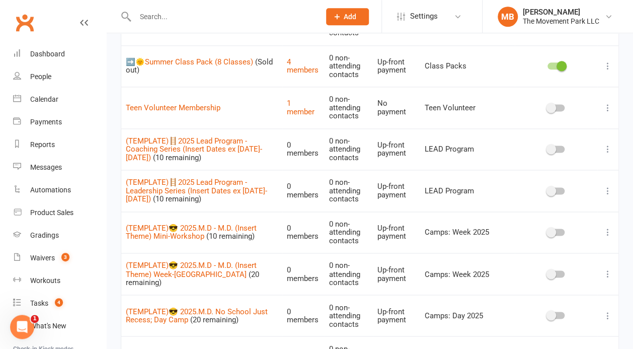
scroll to position [2098, 0]
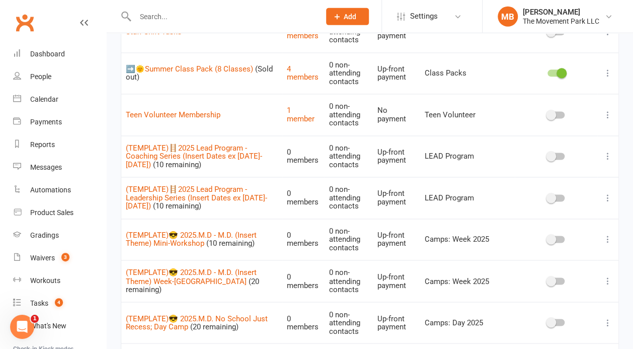
click at [607, 151] on icon at bounding box center [608, 156] width 10 height 10
click at [603, 130] on link "Edit" at bounding box center [564, 137] width 100 height 20
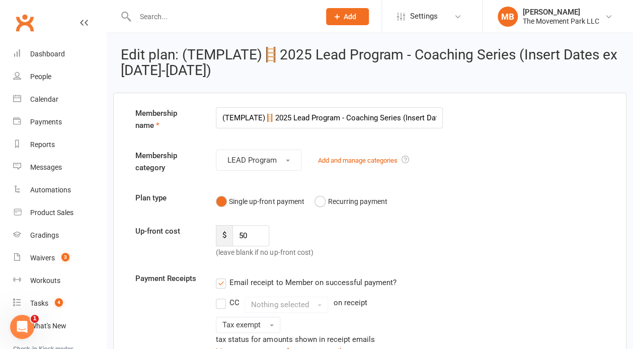
drag, startPoint x: 230, startPoint y: 119, endPoint x: 169, endPoint y: 124, distance: 61.6
click at [216, 124] on input "(TEMPLATE)🪜2025 Lead Program - Coaching Series (Insert Dates ex May 1st-Jun 5th)" at bounding box center [329, 117] width 227 height 21
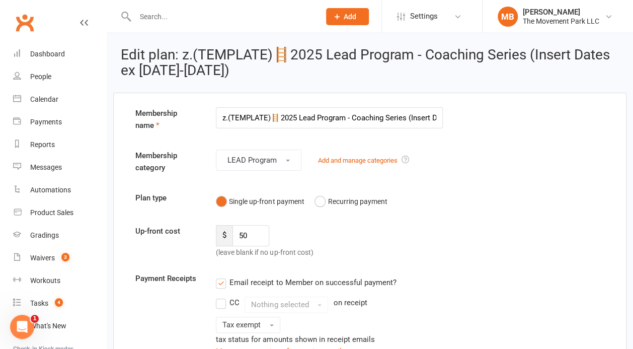
click at [228, 118] on input "z.(TEMPLATE)🪜2025 Lead Program - Coaching Series (Insert Dates ex May 1st-Jun 5…" at bounding box center [329, 117] width 227 height 21
click at [229, 119] on input "z.(TEMPLATE)🪜2025 Lead Program - Coaching Series (Insert Dates ex May 1st-Jun 5…" at bounding box center [329, 117] width 227 height 21
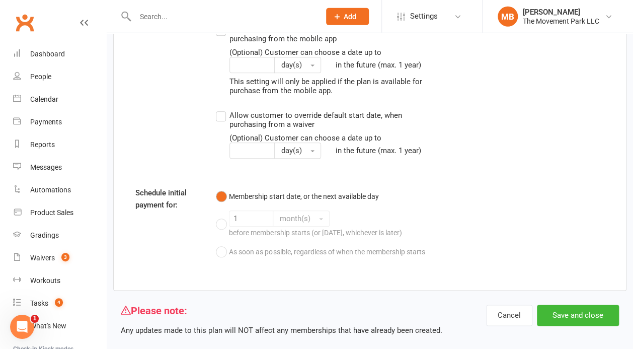
scroll to position [1914, 0]
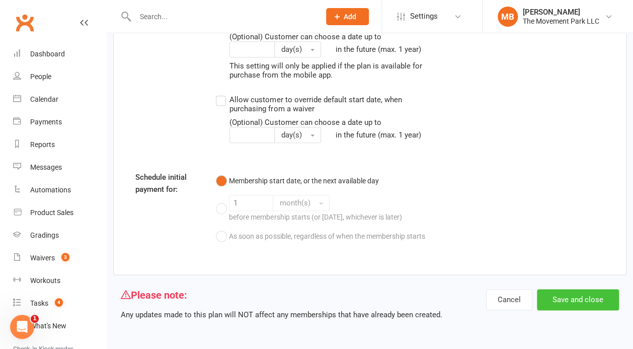
type input "z(TEMPLATE)🪜2025 Lead Program - Coaching Series (Insert Dates ex [DATE]-[DATE])"
click at [593, 308] on button "Save and close" at bounding box center [578, 299] width 82 height 21
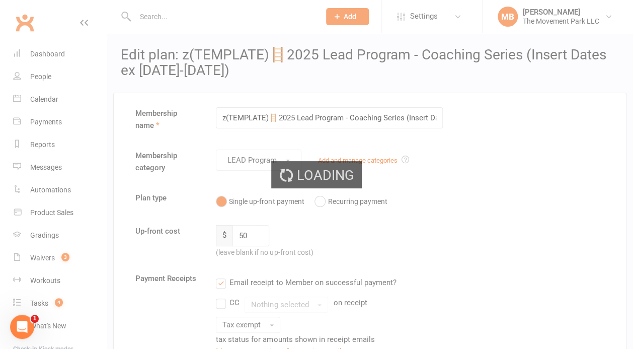
select select "100"
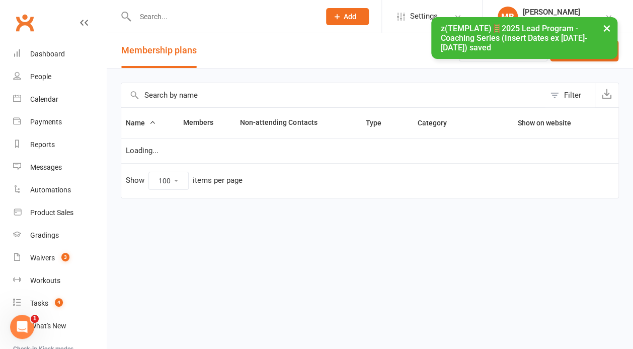
click at [629, 240] on html "Prospect Member Non-attending contact Class / event Appointment Grading event T…" at bounding box center [316, 120] width 633 height 240
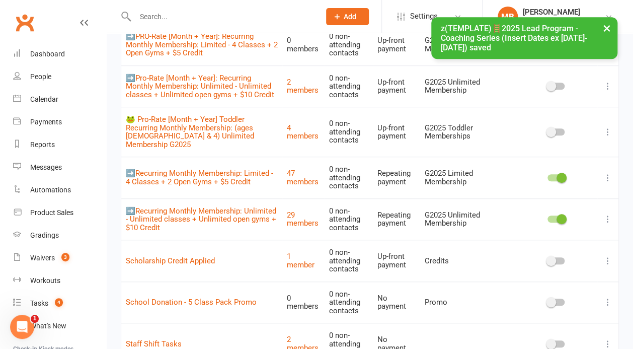
scroll to position [2083, 0]
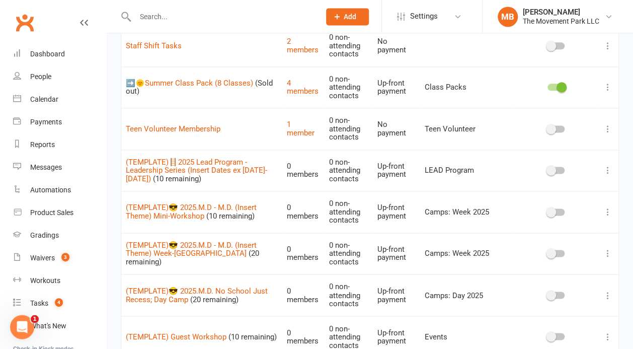
click at [611, 165] on icon at bounding box center [608, 170] width 10 height 10
click at [599, 148] on link "Edit" at bounding box center [564, 151] width 100 height 20
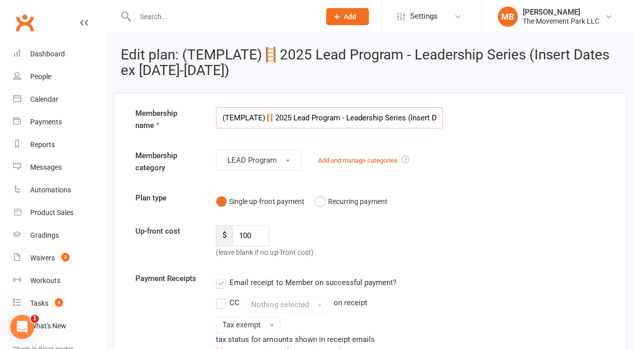
scroll to position [0, 84]
click at [270, 110] on input "(TEMPLATE)🪜2025 Lead Program - Leadership Series (Insert Dates ex May 1st-Jun 5…" at bounding box center [329, 117] width 227 height 21
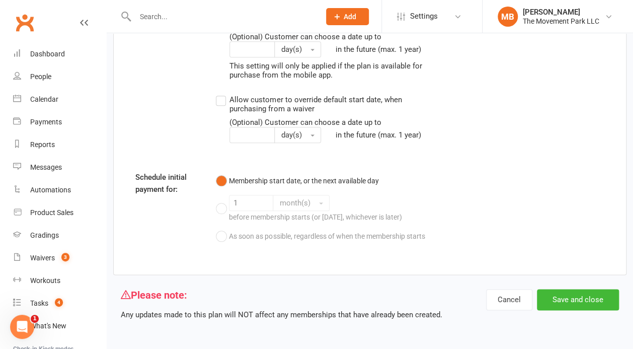
scroll to position [1914, 0]
type input "z(TEMPLATE)🪜2025 Lead Program - Leadership Series (Insert Dates ex [DATE]-[DATE…"
click at [586, 303] on button "Save and close" at bounding box center [578, 299] width 82 height 21
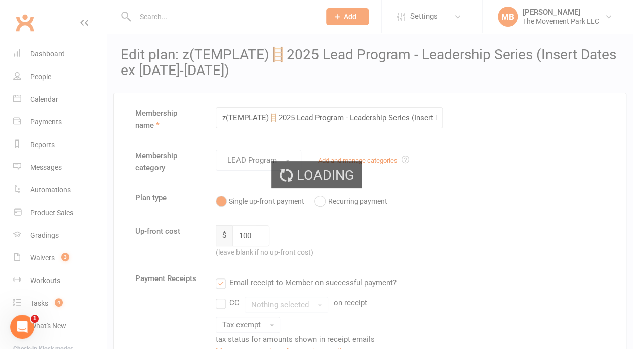
select select "100"
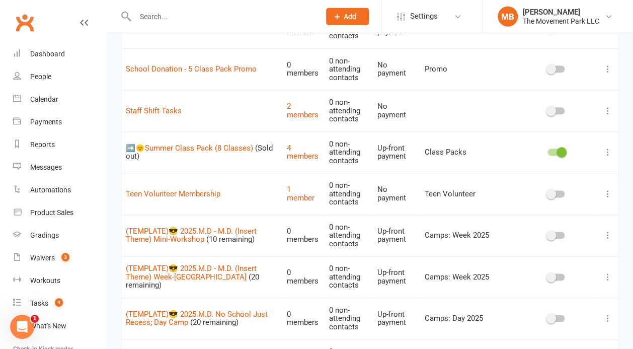
scroll to position [2083, 0]
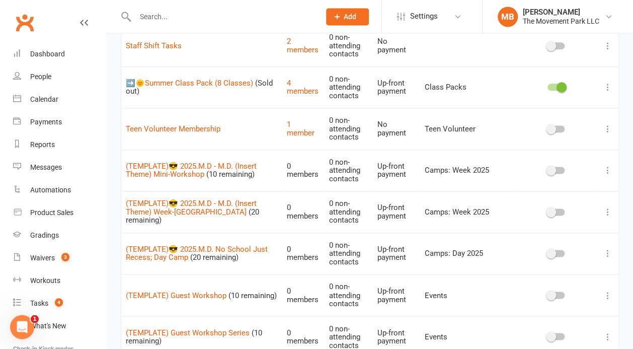
click at [608, 165] on icon at bounding box center [608, 170] width 10 height 10
click at [596, 144] on link "Edit" at bounding box center [564, 151] width 100 height 20
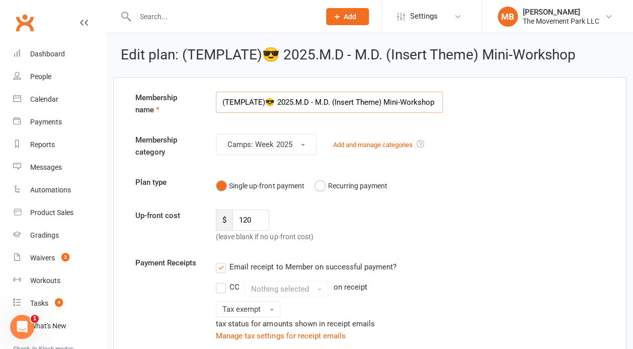
click at [221, 104] on input "(TEMPLATE)😎 2025.M.D - M.D. (Insert Theme) Mini-Workshop" at bounding box center [329, 102] width 227 height 21
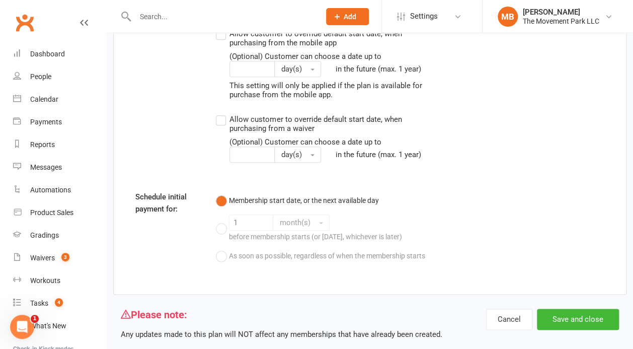
scroll to position [1937, 0]
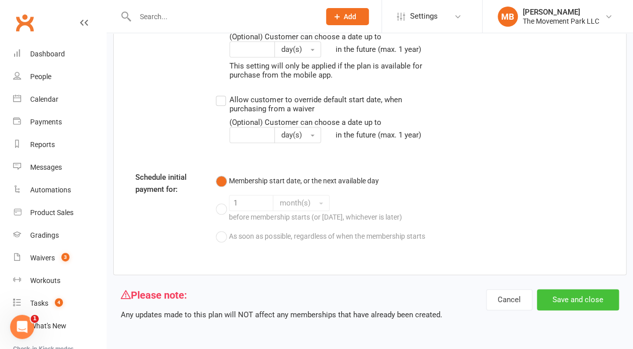
type input "z(TEMPLATE)😎 2025.M.D - M.D. (Insert Theme) Mini-Workshop"
click at [602, 307] on button "Save and close" at bounding box center [578, 299] width 82 height 21
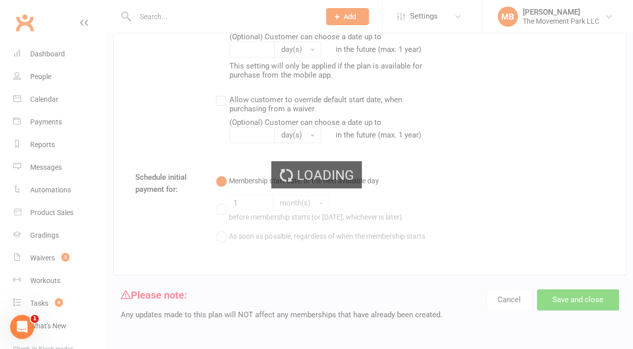
select select "100"
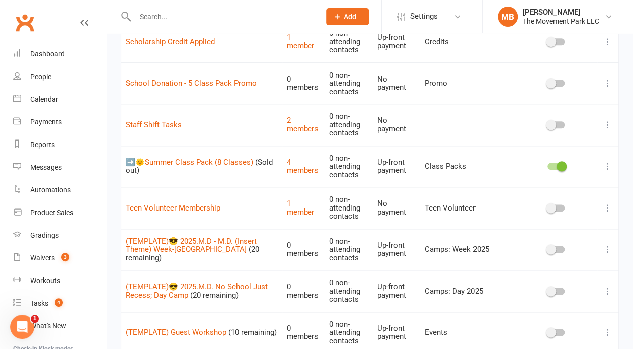
scroll to position [2083, 0]
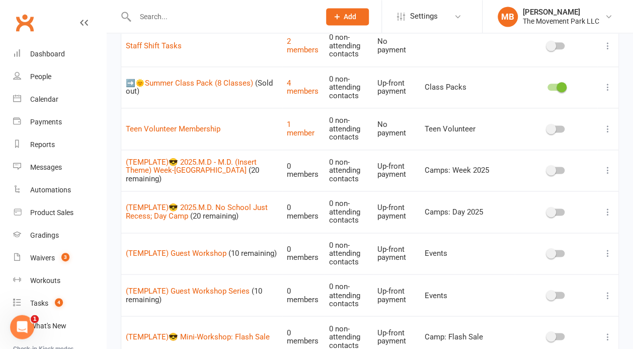
click at [611, 165] on icon at bounding box center [608, 170] width 10 height 10
click at [605, 145] on link "Edit" at bounding box center [564, 151] width 100 height 20
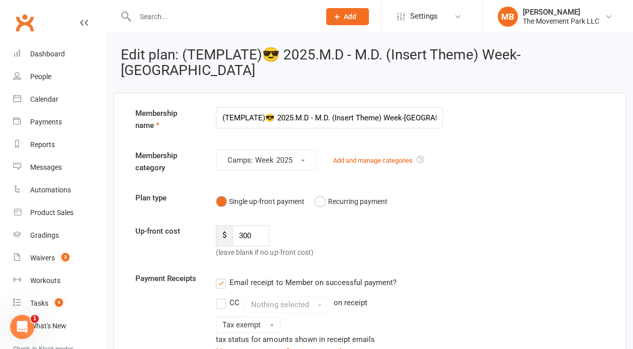
scroll to position [0, 7]
click at [225, 107] on input "(TEMPLATE)😎 2025.M.D - M.D. (Insert Theme) Week-Long Camp" at bounding box center [329, 117] width 227 height 21
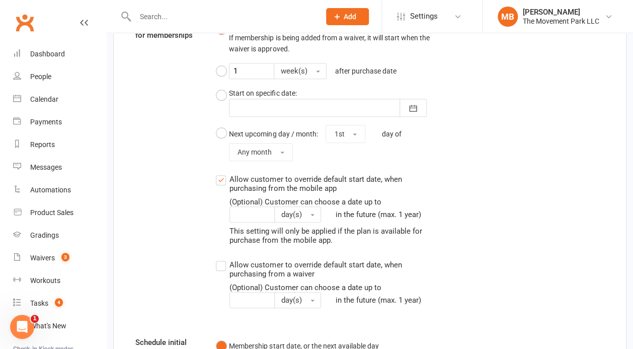
scroll to position [1937, 0]
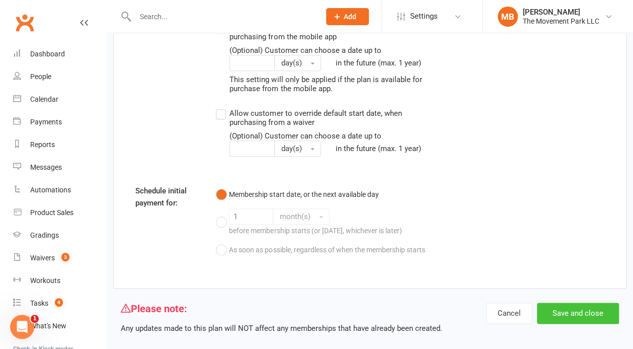
type input "z(TEMPLATE)😎 2025.M.D - M.D. (Insert Theme) Week-[GEOGRAPHIC_DATA]"
click at [596, 302] on button "Save and close" at bounding box center [578, 312] width 82 height 21
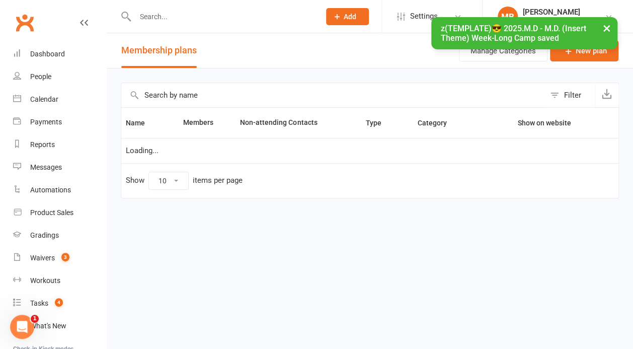
select select "100"
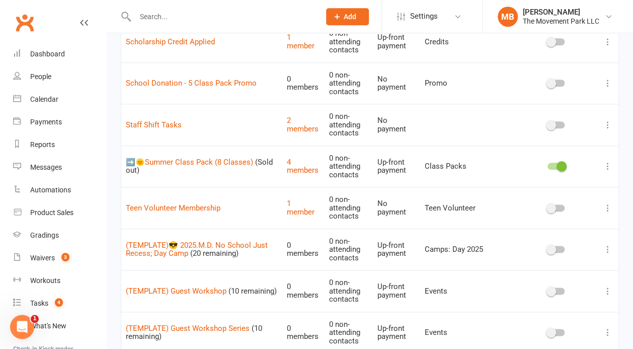
scroll to position [2083, 0]
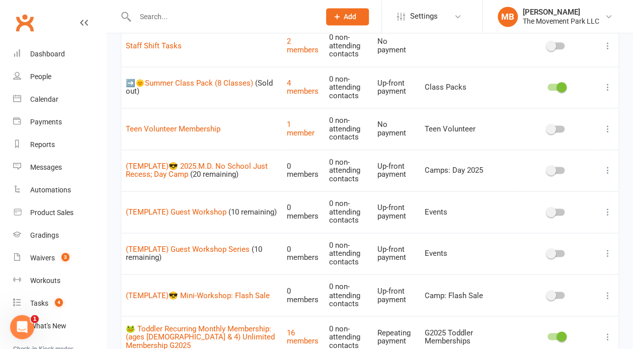
click at [607, 165] on icon at bounding box center [608, 170] width 10 height 10
click at [596, 146] on link "Edit" at bounding box center [564, 151] width 100 height 20
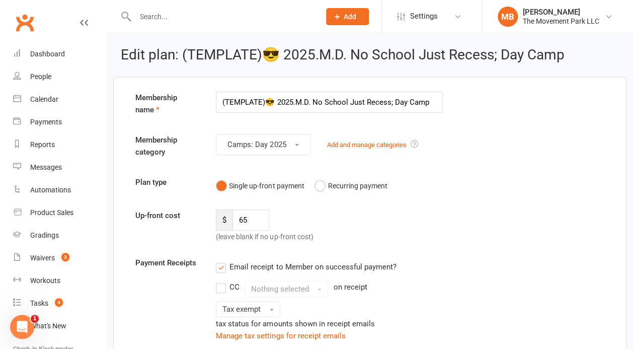
click at [221, 102] on input "(TEMPLATE)😎 2025.M.D. No School Just Recess; Day Camp" at bounding box center [329, 102] width 227 height 21
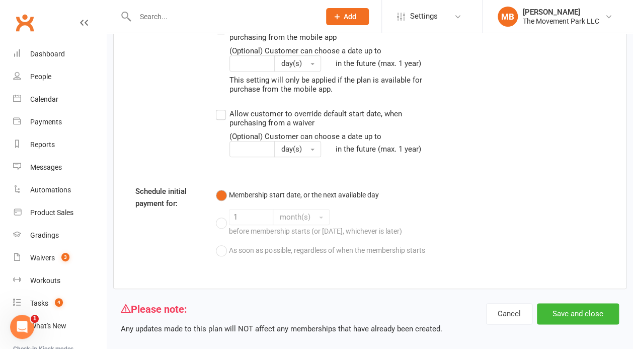
scroll to position [1899, 0]
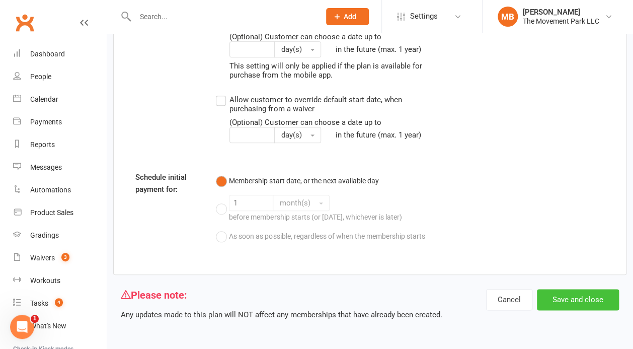
type input "z(TEMPLATE)😎 2025.M.D. No School Just Recess; Day Camp"
click at [577, 294] on button "Save and close" at bounding box center [578, 299] width 82 height 21
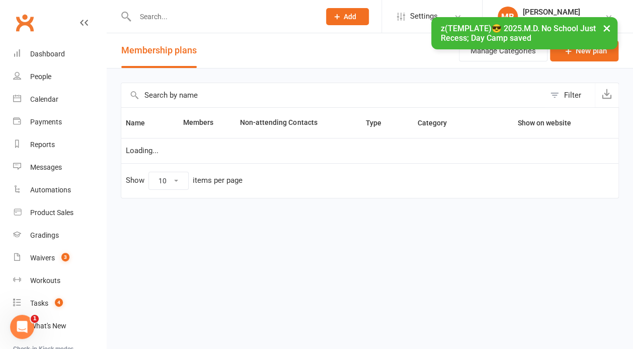
select select "100"
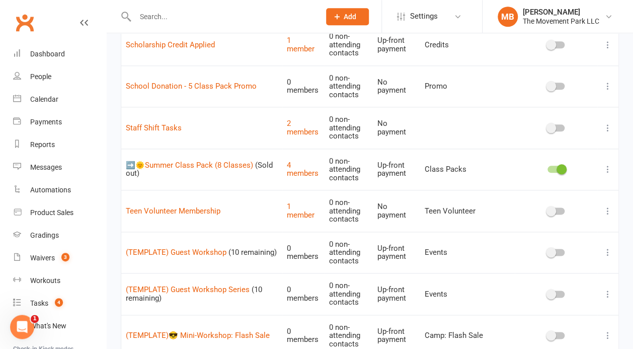
scroll to position [2083, 0]
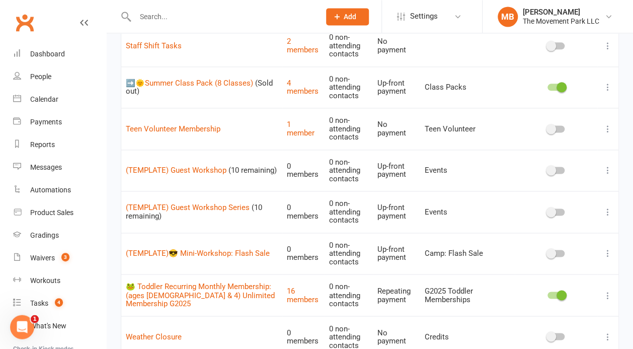
click at [604, 165] on icon at bounding box center [608, 170] width 10 height 10
click at [598, 147] on link "Edit" at bounding box center [564, 151] width 100 height 20
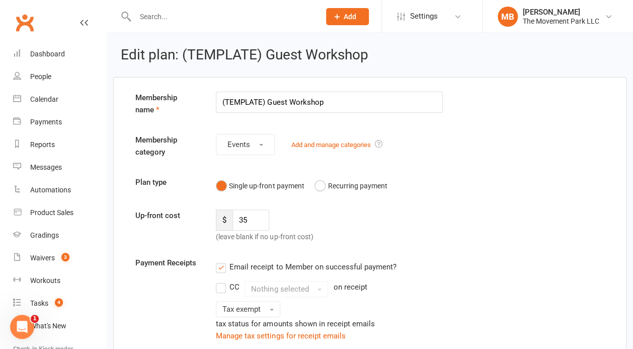
click at [223, 107] on input "(TEMPLATE) Guest Workshop" at bounding box center [329, 102] width 227 height 21
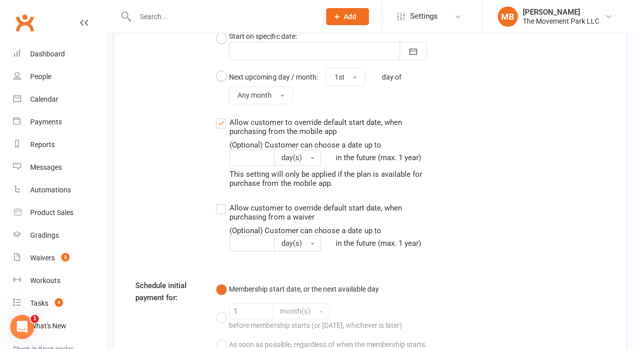
scroll to position [1937, 0]
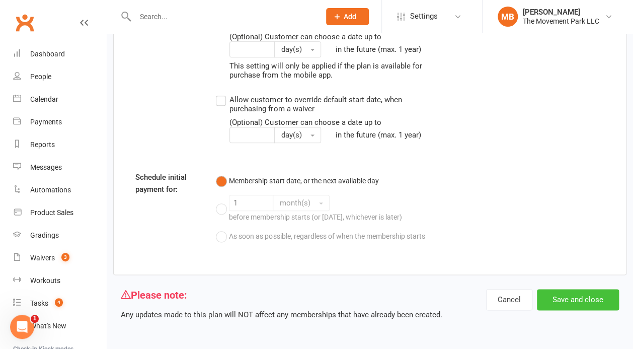
type input "z(TEMPLATE) Guest Workshop"
click at [598, 293] on button "Save and close" at bounding box center [578, 299] width 82 height 21
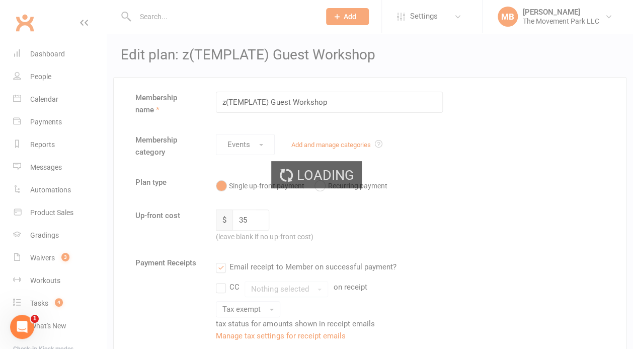
select select "100"
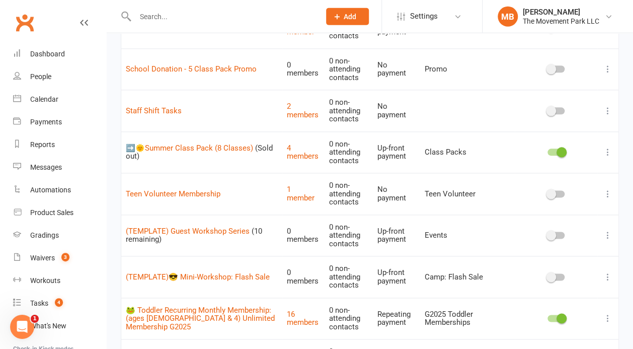
scroll to position [2083, 0]
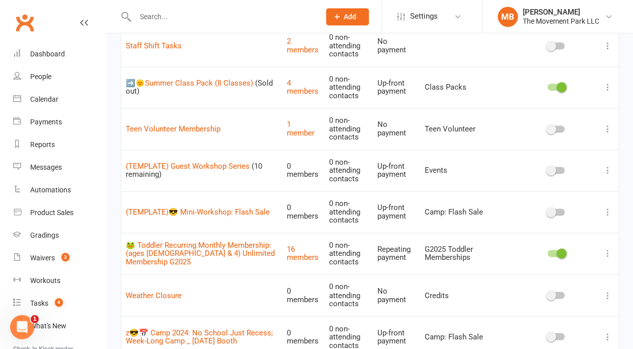
click at [609, 165] on icon at bounding box center [608, 170] width 10 height 10
click at [600, 143] on link "Edit" at bounding box center [564, 151] width 100 height 20
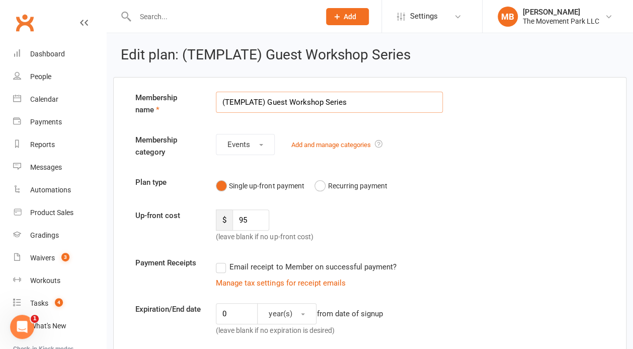
click at [221, 102] on input "(TEMPLATE) Guest Workshop Series" at bounding box center [329, 102] width 227 height 21
type input "z(TEMPLATE) Guest Workshop Series"
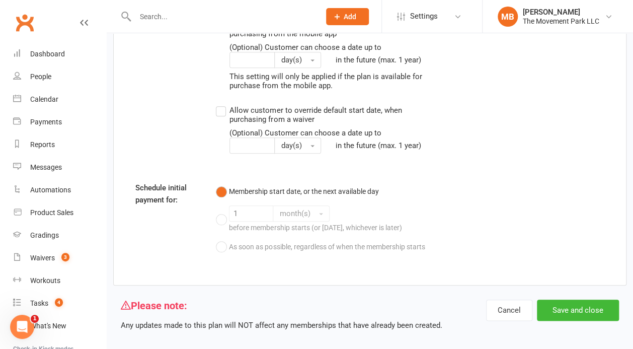
scroll to position [1884, 0]
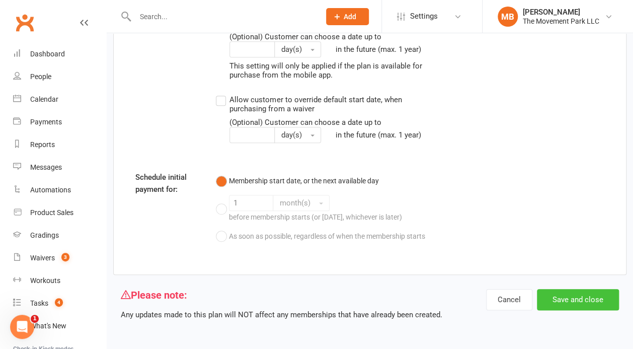
click at [598, 304] on button "Save and close" at bounding box center [578, 299] width 82 height 21
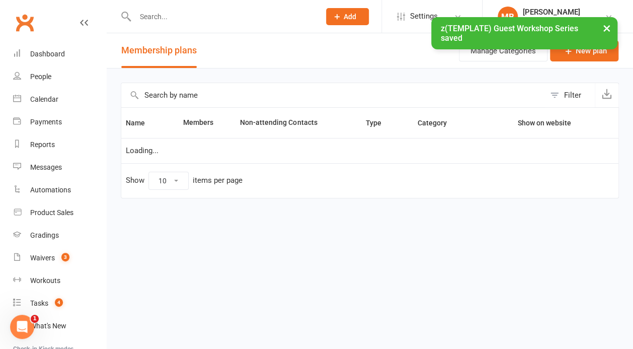
select select "100"
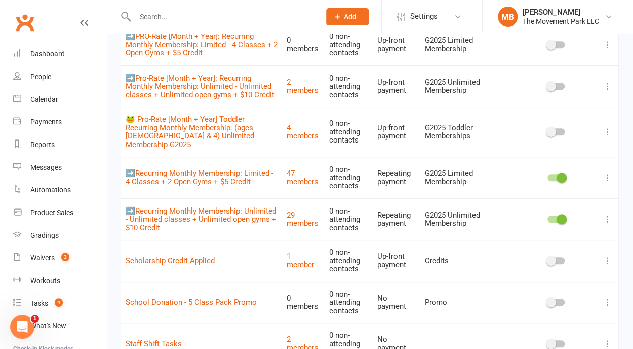
scroll to position [2083, 0]
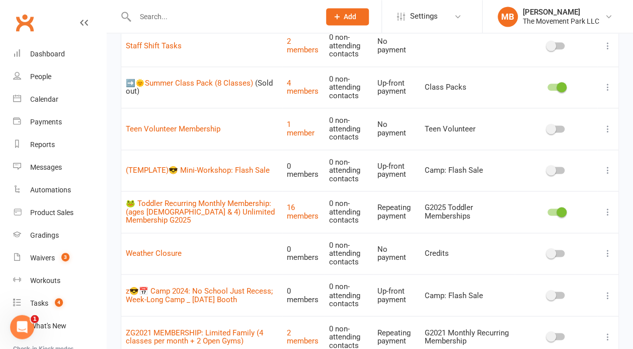
click at [605, 165] on icon at bounding box center [608, 170] width 10 height 10
click at [595, 146] on link "Edit" at bounding box center [564, 151] width 100 height 20
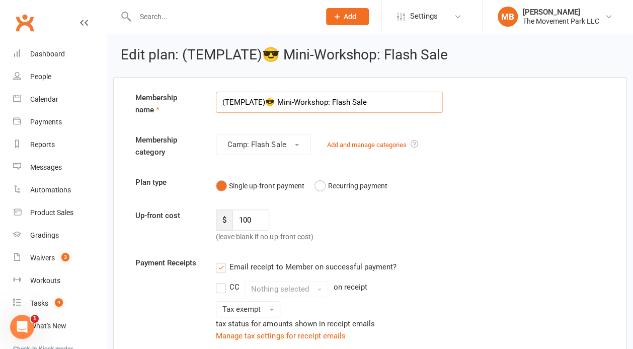
click at [217, 104] on input "(TEMPLATE)😎 Mini-Workshop: Flash Sale" at bounding box center [329, 102] width 227 height 21
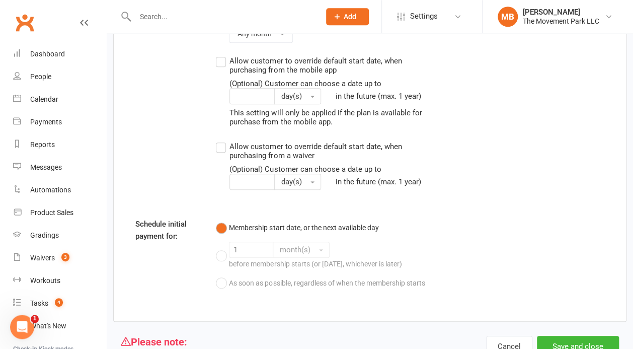
scroll to position [1863, 0]
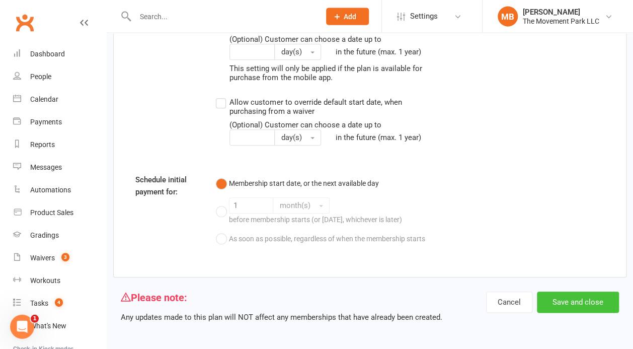
type input "z(TEMPLATE)😎 Mini-Workshop: Flash Sale"
click at [589, 309] on button "Save and close" at bounding box center [578, 302] width 82 height 21
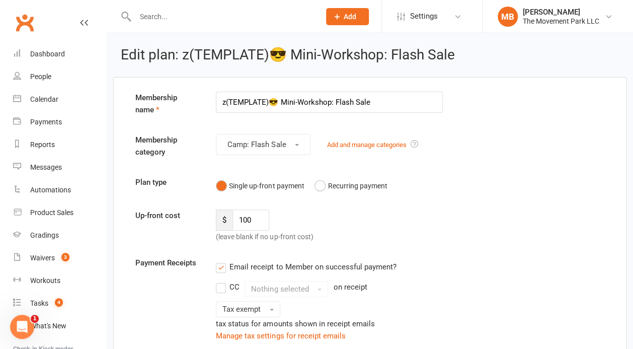
select select "100"
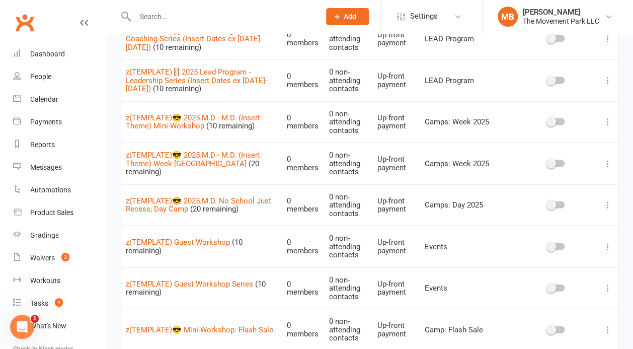
scroll to position [2083, 0]
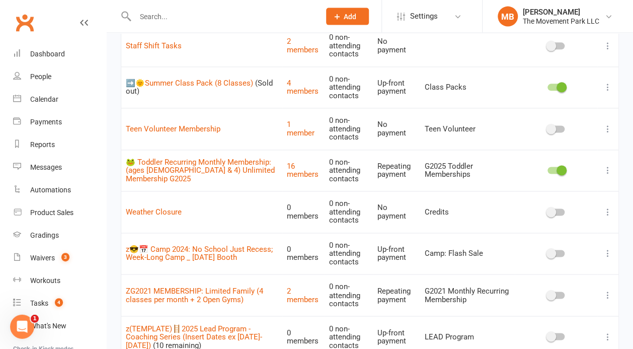
click at [607, 290] on icon at bounding box center [608, 295] width 10 height 10
click at [586, 278] on link "Edit" at bounding box center [564, 276] width 100 height 20
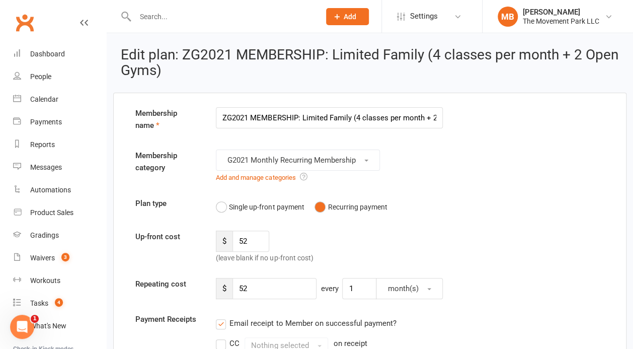
drag, startPoint x: 236, startPoint y: 124, endPoint x: 186, endPoint y: 122, distance: 49.9
click at [216, 122] on input "ZG2021 MEMBERSHIP: Limited Family (4 classes per month + 2 Open Gyms)" at bounding box center [329, 117] width 227 height 21
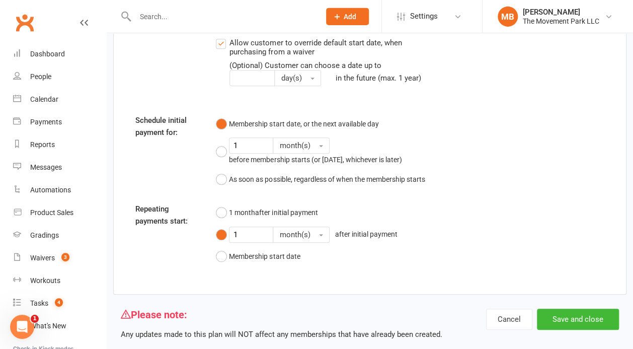
scroll to position [1834, 0]
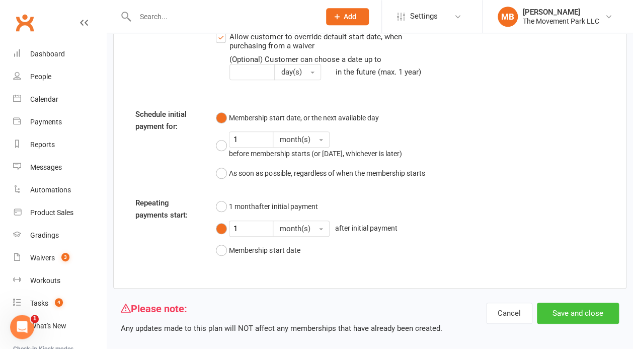
type input "G2021 MEMBERSHIP: Limited Family (4 classes per month + 2 Open Gyms)"
click at [592, 302] on button "Save and close" at bounding box center [578, 312] width 82 height 21
select select "100"
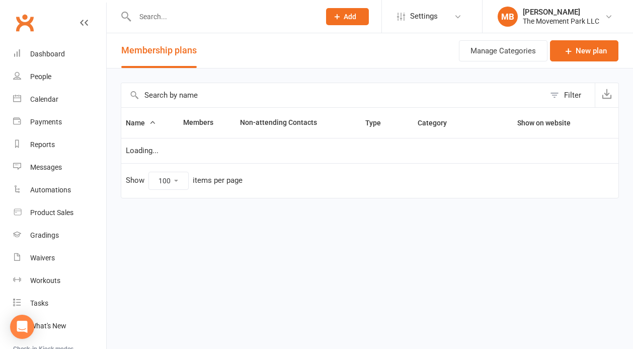
select select "100"
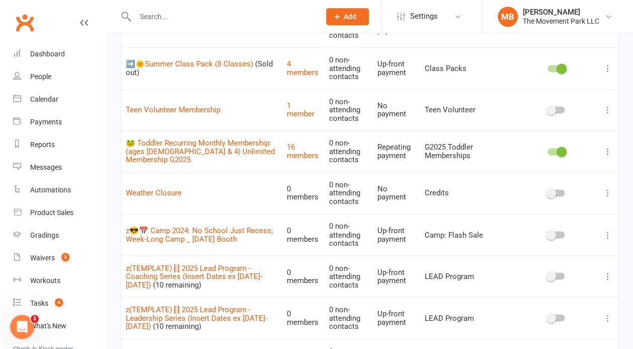
scroll to position [2147, 0]
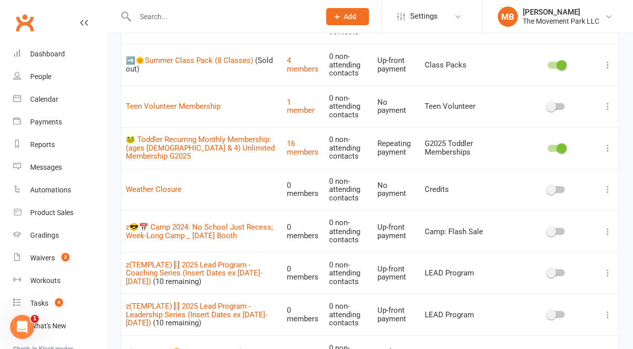
click at [608, 226] on icon at bounding box center [608, 231] width 10 height 10
click at [574, 234] on link "Duplicate" at bounding box center [564, 231] width 100 height 20
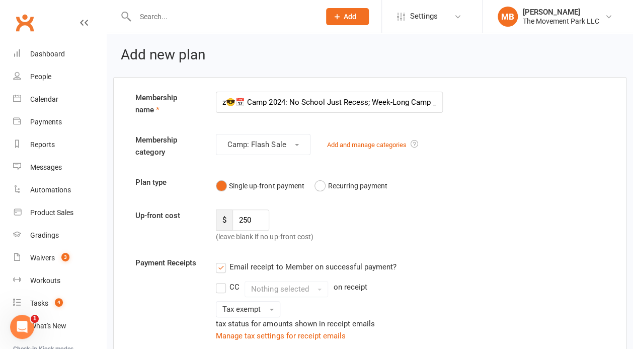
scroll to position [0, 61]
click at [291, 95] on input "z😎📅 Camp 2024: No School Just Recess; Week-Long Camp _ [DATE] Booth" at bounding box center [329, 102] width 227 height 21
click at [291, 95] on input "z😎📅 Camp 2024: No School Just Recess; Week-Long Camp _ Juneteenth Booth" at bounding box center [329, 102] width 227 height 21
paste input "(TEMPLATE)😎 Mini-Workshop: Flash Sale"
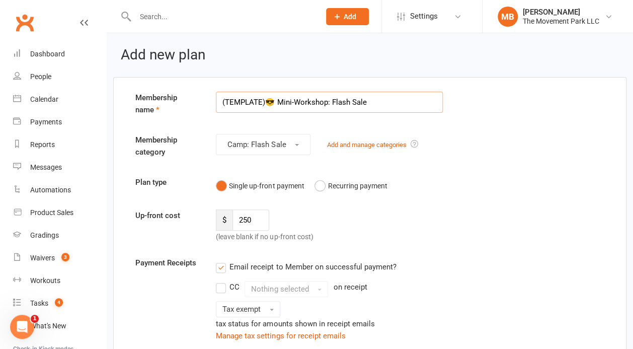
scroll to position [0, 0]
drag, startPoint x: 323, startPoint y: 104, endPoint x: 281, endPoint y: 105, distance: 42.3
click at [281, 105] on input "(TEMPLATE)😎 Mini-Workshop: Flash Sale" at bounding box center [329, 102] width 227 height 21
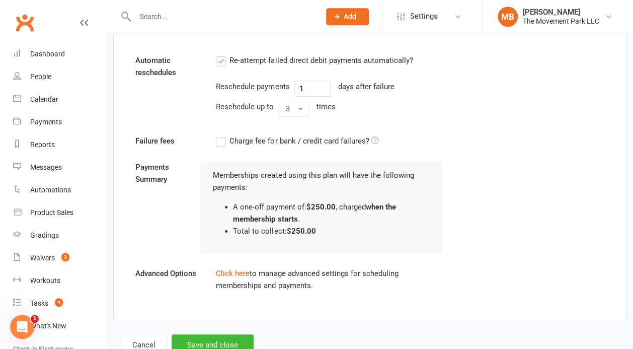
scroll to position [1486, 0]
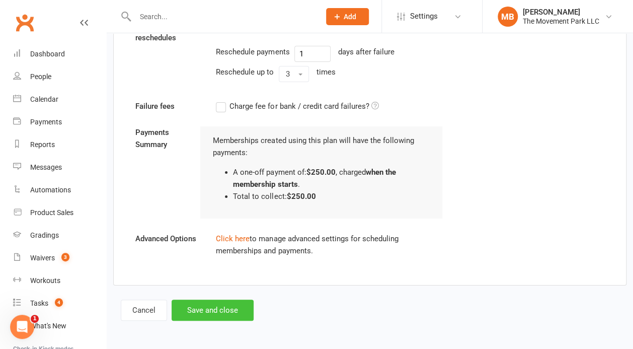
type input "(TEMPLATE)😎 Week-Long Camp: Flash Sale"
click at [243, 308] on button "Save and close" at bounding box center [213, 309] width 82 height 21
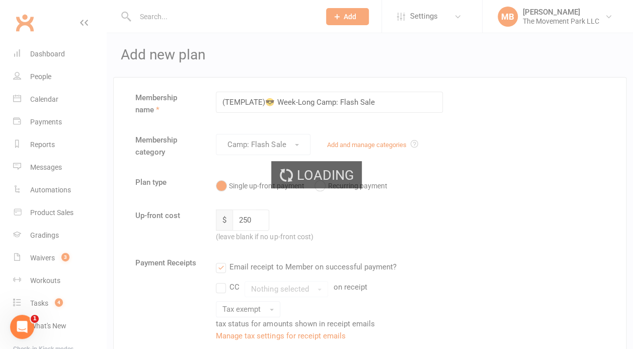
select select "100"
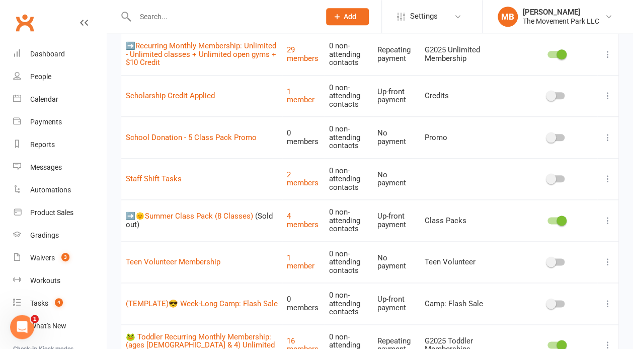
scroll to position [2083, 0]
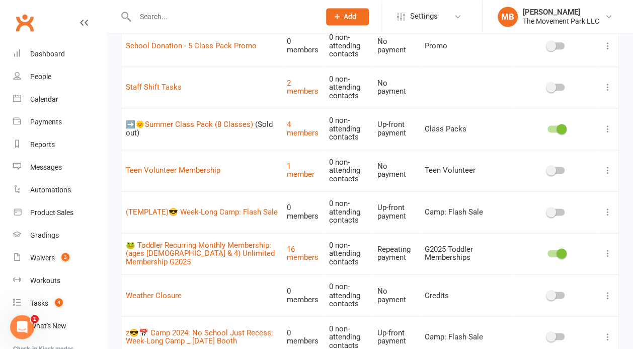
click at [610, 207] on icon at bounding box center [608, 212] width 10 height 10
click at [597, 187] on link "Edit" at bounding box center [564, 192] width 100 height 20
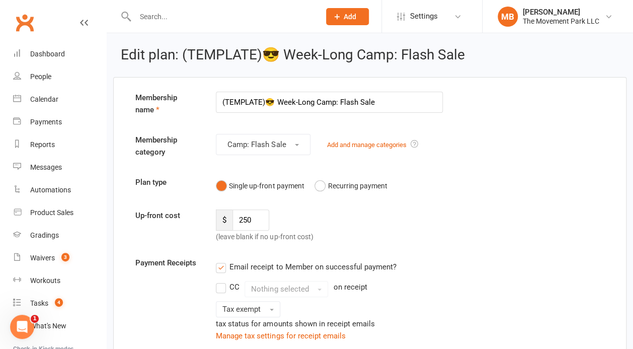
click at [222, 105] on input "(TEMPLATE)😎 Week-Long Camp: Flash Sale" at bounding box center [329, 102] width 227 height 21
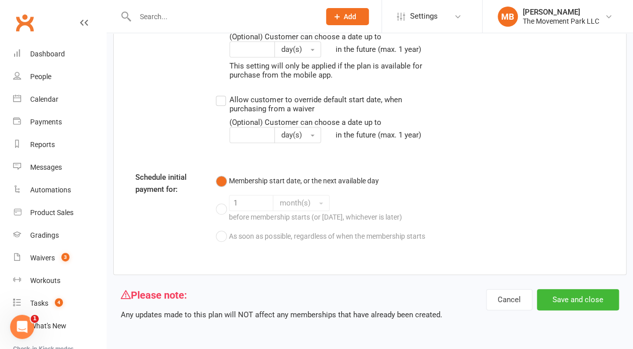
scroll to position [1868, 0]
type input "z(TEMPLATE)😎 Week-Long Camp: Flash Sale"
click at [576, 302] on button "Save and close" at bounding box center [578, 299] width 82 height 21
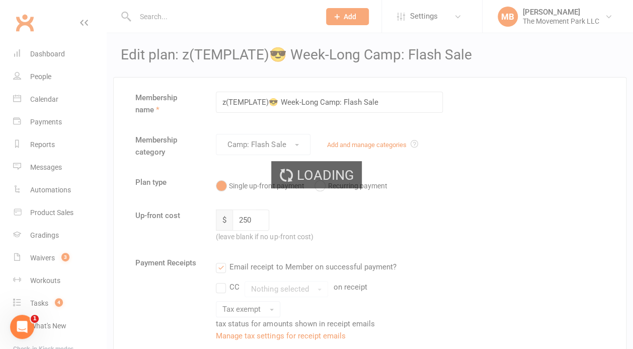
select select "100"
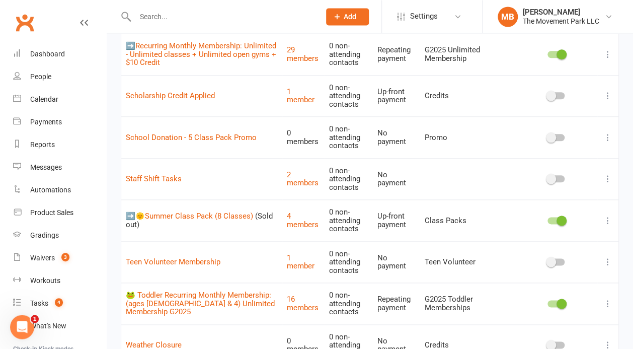
scroll to position [2083, 0]
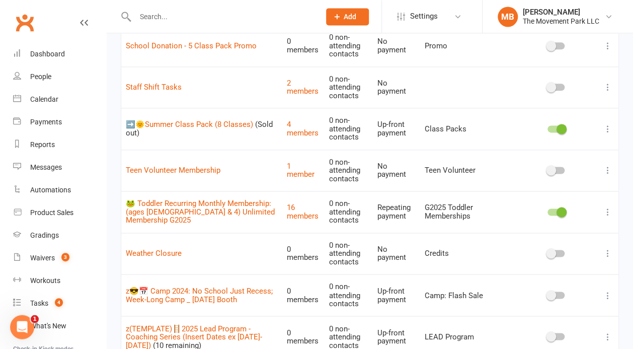
click at [609, 290] on icon at bounding box center [608, 295] width 10 height 10
click at [584, 310] on link "Delete" at bounding box center [564, 315] width 100 height 20
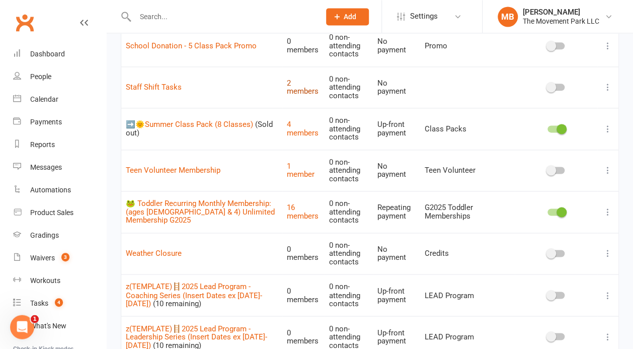
click at [318, 78] on link "2 members" at bounding box center [303, 87] width 32 height 18
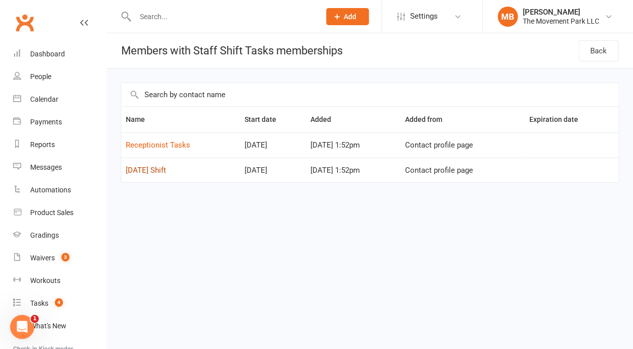
click at [165, 172] on link "Saturday Shift" at bounding box center [146, 170] width 40 height 9
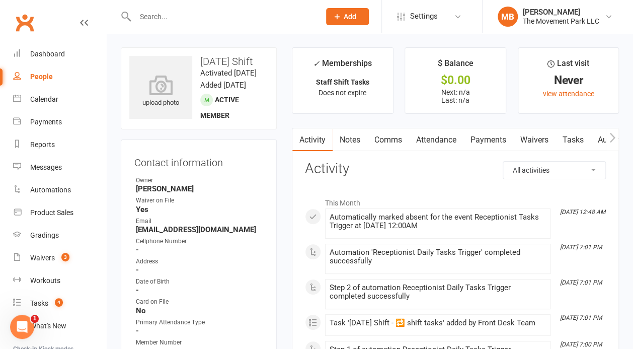
click at [53, 82] on link "People" at bounding box center [59, 76] width 93 height 23
select select "100"
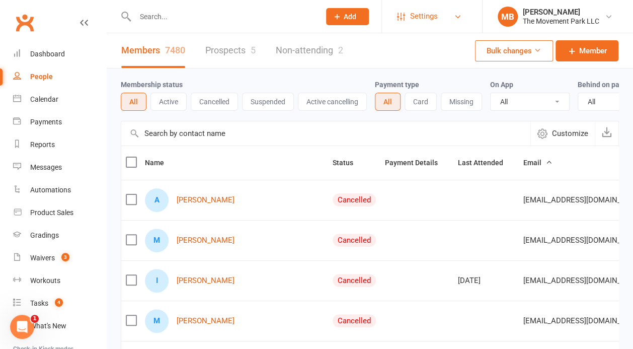
click at [412, 27] on span "Settings" at bounding box center [424, 16] width 28 height 23
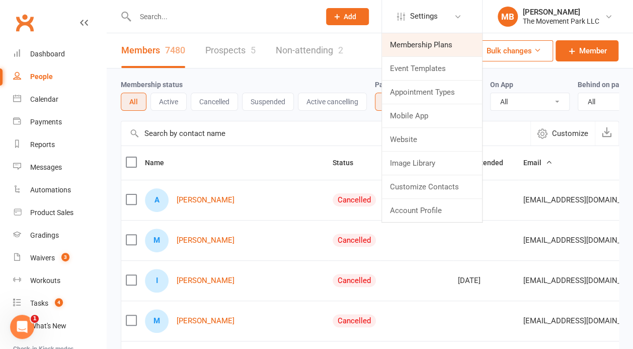
click at [414, 50] on link "Membership Plans" at bounding box center [432, 44] width 100 height 23
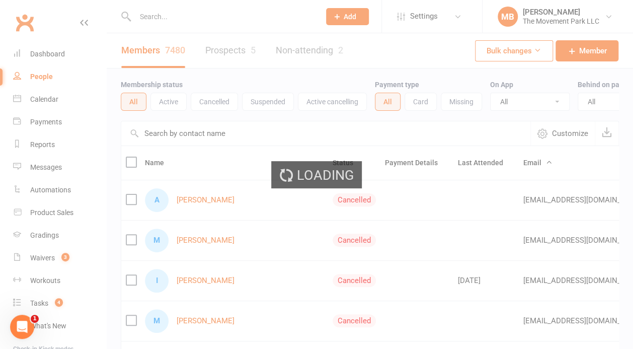
select select "100"
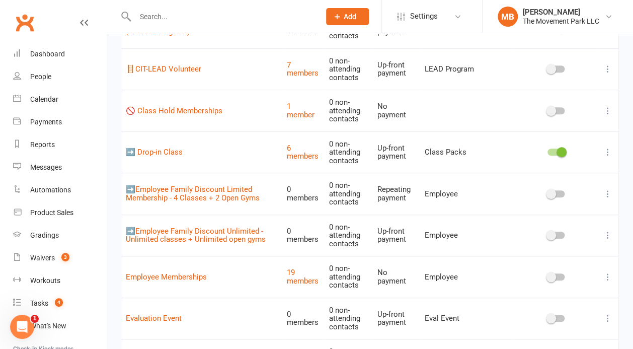
scroll to position [298, 0]
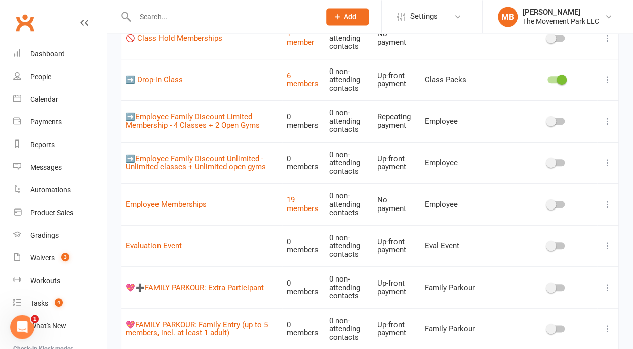
click at [606, 328] on icon at bounding box center [608, 329] width 10 height 10
click at [593, 339] on link "Edit" at bounding box center [564, 347] width 100 height 20
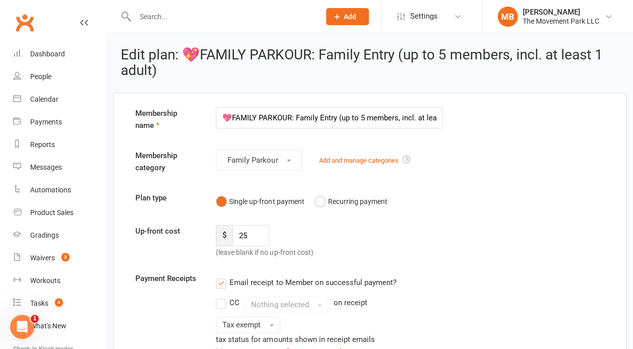
drag, startPoint x: 259, startPoint y: 120, endPoint x: 188, endPoint y: 96, distance: 74.6
click at [216, 107] on input "💖FAMILY PARKOUR: Family Entry (up to 5 members, incl. at least 1 adult)" at bounding box center [329, 117] width 227 height 21
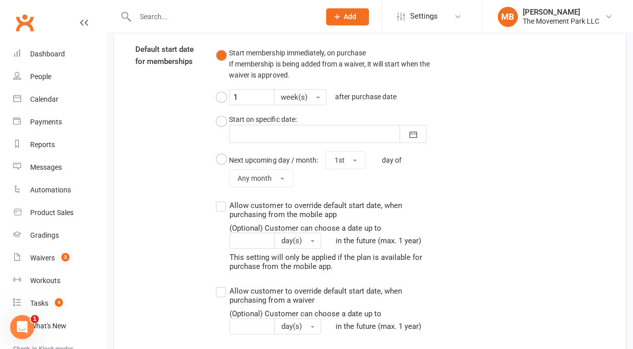
scroll to position [1665, 0]
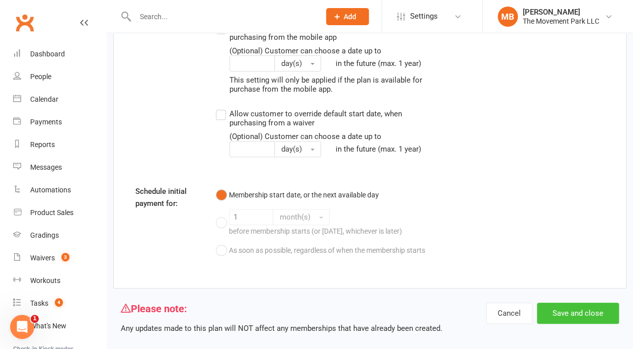
type input "z💖FAMILY PARKOUR: Family Entry (up to 5 members, incl. at least 1 adult)"
click at [607, 305] on button "Save and close" at bounding box center [578, 312] width 82 height 21
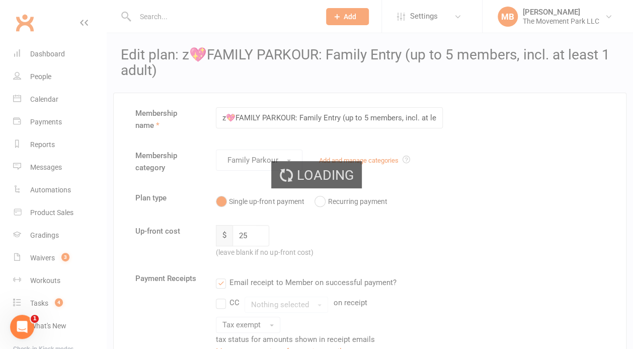
select select "100"
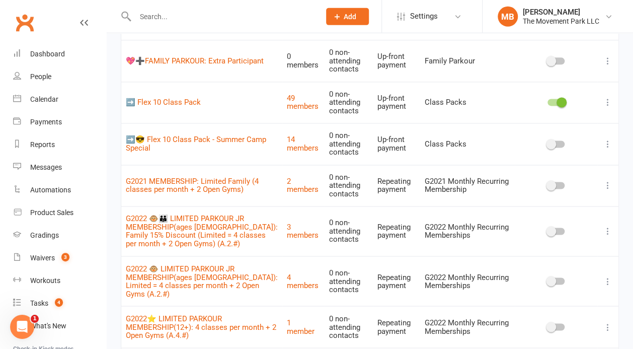
scroll to position [465, 0]
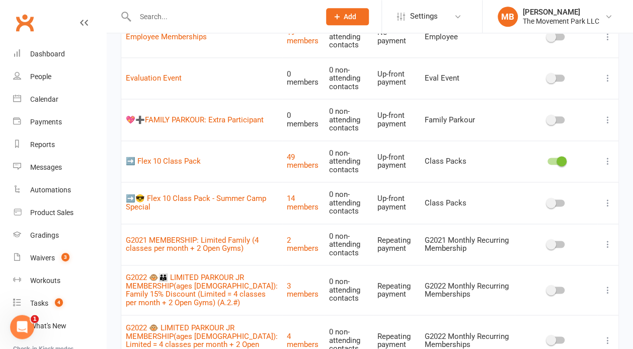
click at [608, 118] on icon at bounding box center [608, 120] width 10 height 10
click at [591, 137] on link "Edit" at bounding box center [564, 137] width 100 height 20
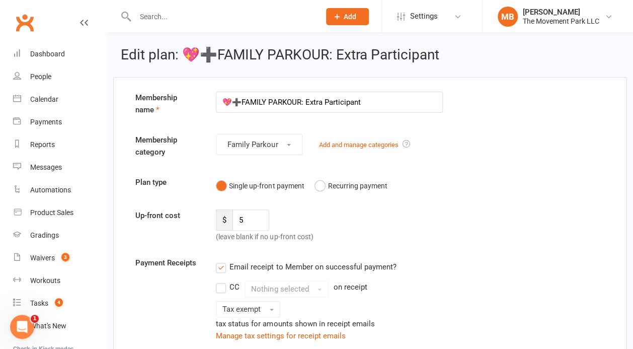
click at [220, 102] on input "💖➕FAMILY PARKOUR: Extra Participant" at bounding box center [329, 102] width 227 height 21
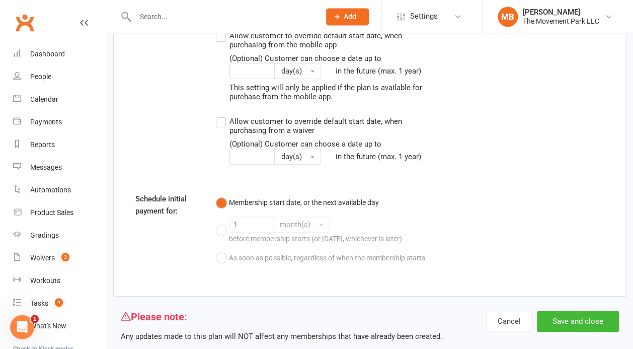
scroll to position [1650, 0]
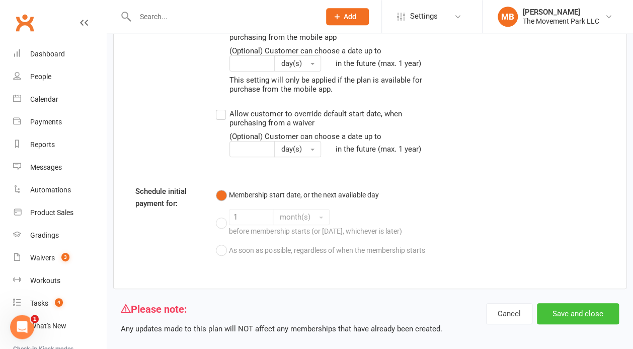
type input "z💖➕FAMILY PARKOUR: Extra Participant"
click at [599, 306] on button "Save and close" at bounding box center [578, 313] width 82 height 21
select select "100"
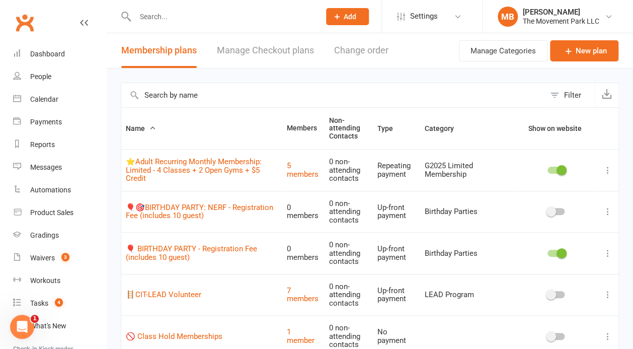
click at [605, 172] on icon at bounding box center [608, 170] width 10 height 10
click at [598, 184] on link "Edit" at bounding box center [564, 189] width 100 height 20
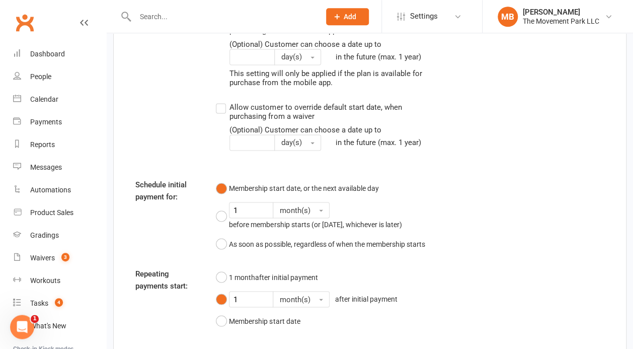
scroll to position [2194, 0]
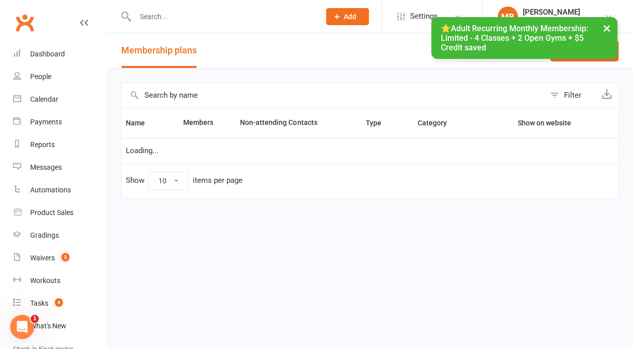
select select "100"
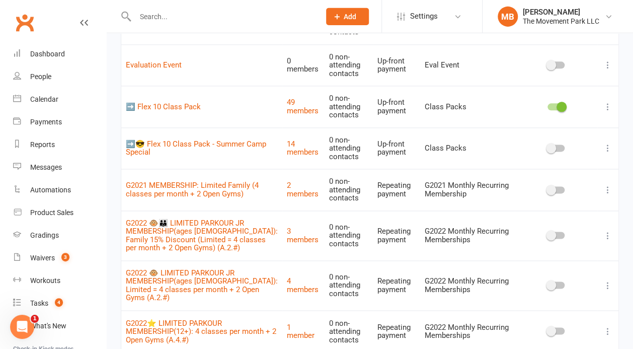
scroll to position [485, 0]
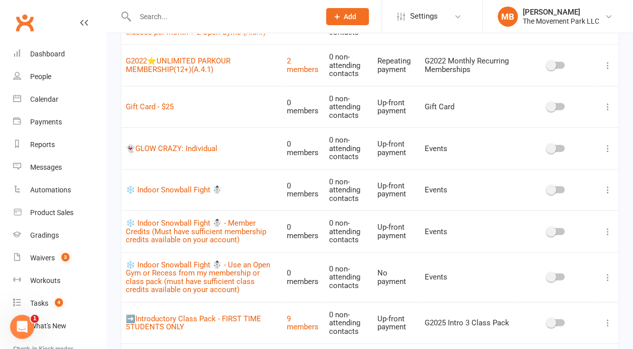
scroll to position [950, 0]
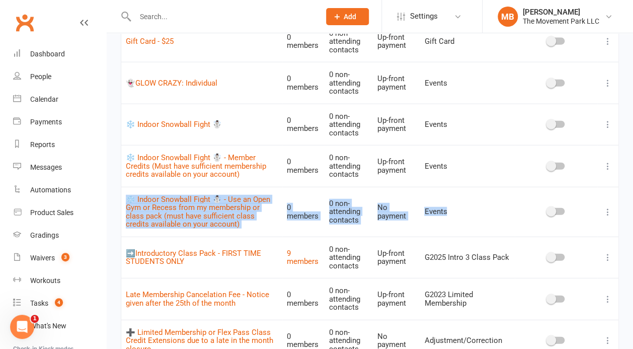
drag, startPoint x: 630, startPoint y: 97, endPoint x: 619, endPoint y: 158, distance: 63.0
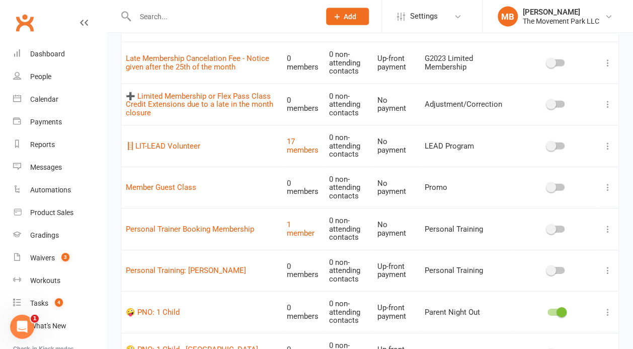
scroll to position [1180, 0]
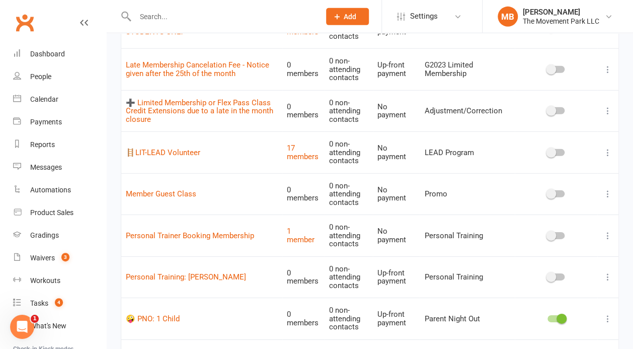
drag, startPoint x: 630, startPoint y: 147, endPoint x: 599, endPoint y: 173, distance: 40.4
click at [599, 173] on td at bounding box center [607, 194] width 21 height 42
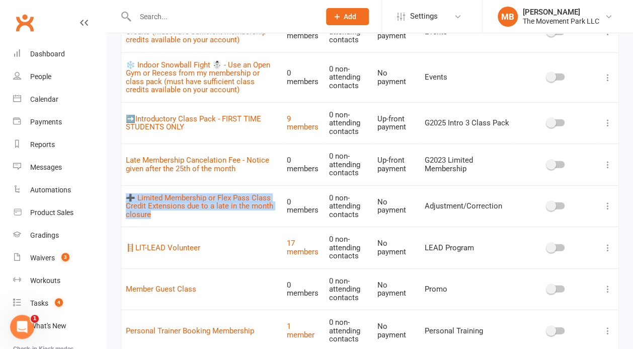
drag, startPoint x: 288, startPoint y: 183, endPoint x: 118, endPoint y: 172, distance: 170.4
copy link "➕ Limited Membership or Flex Pass Class Credit Extensions due to a late in the …"
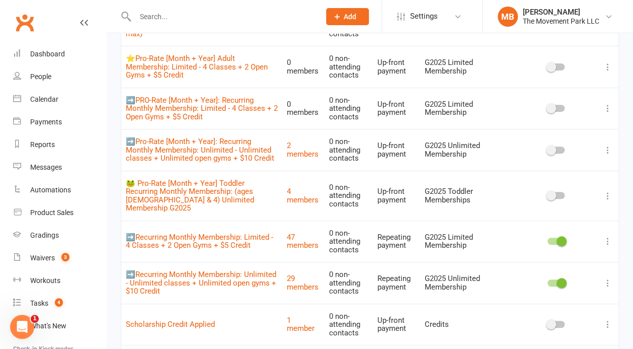
scroll to position [1978, 0]
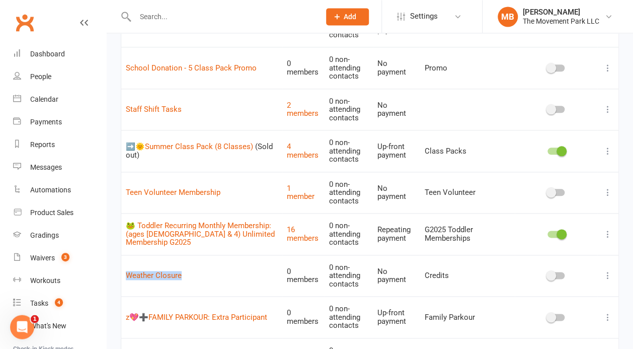
drag, startPoint x: 204, startPoint y: 241, endPoint x: 121, endPoint y: 242, distance: 83.5
copy link "Weather Closure"
click at [309, 184] on link "1 member" at bounding box center [301, 193] width 28 height 18
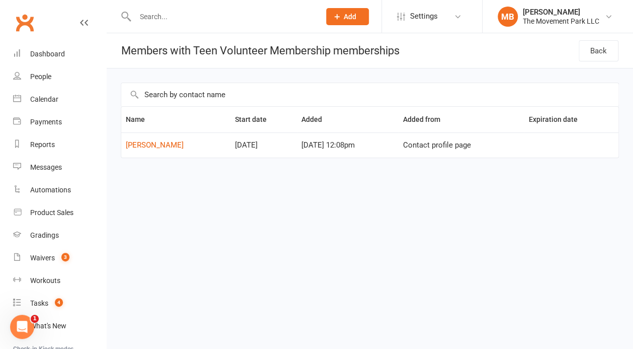
select select "100"
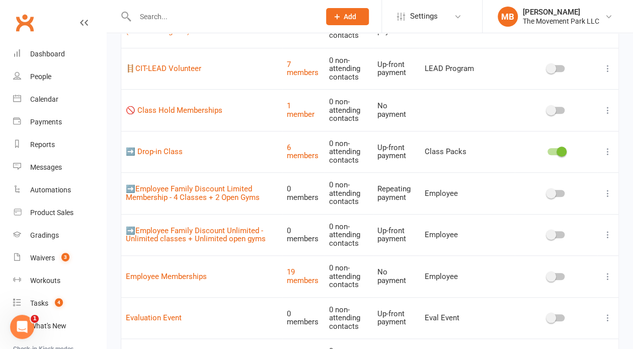
scroll to position [328, 0]
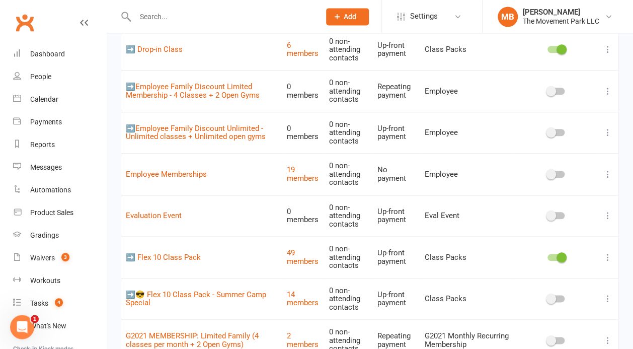
click at [617, 76] on td at bounding box center [607, 91] width 21 height 42
drag, startPoint x: 629, startPoint y: 37, endPoint x: 621, endPoint y: 83, distance: 46.4
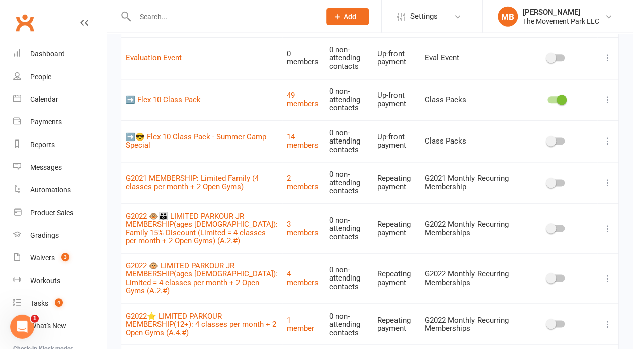
scroll to position [478, 0]
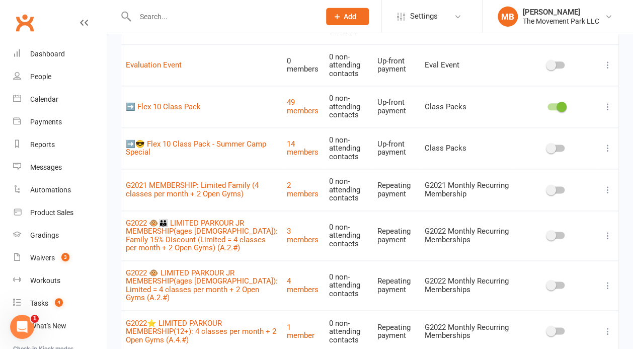
click at [605, 148] on icon at bounding box center [608, 148] width 10 height 10
click at [596, 159] on link "Edit" at bounding box center [564, 166] width 100 height 20
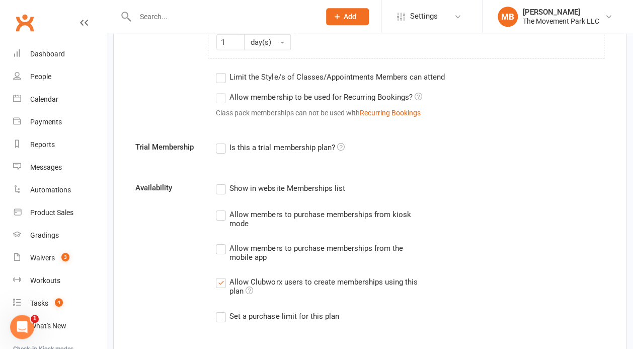
scroll to position [1277, 0]
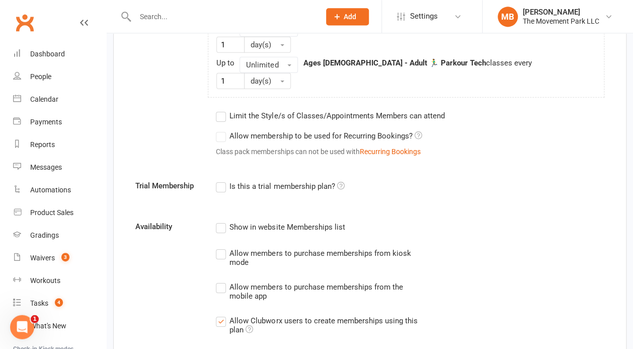
click at [216, 348] on label "Set a purchase limit for this plan" at bounding box center [277, 354] width 123 height 12
click at [216, 348] on input "Set a purchase limit for this plan" at bounding box center [219, 348] width 7 height 0
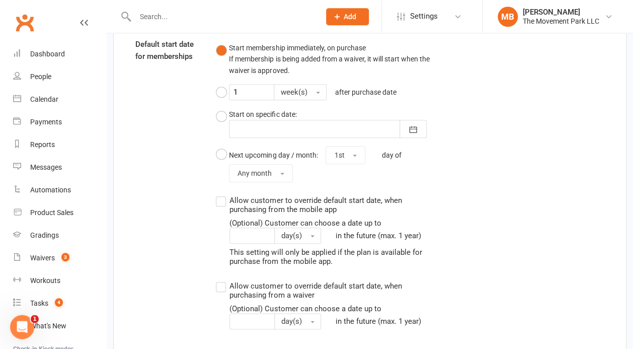
scroll to position [1872, 0]
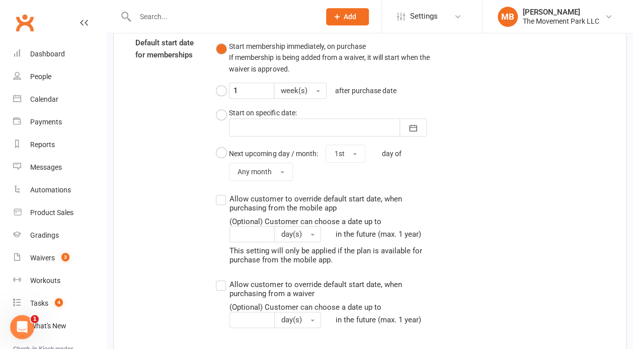
type input "100"
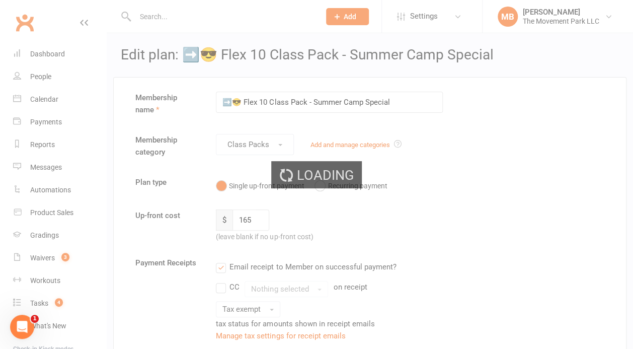
select select "100"
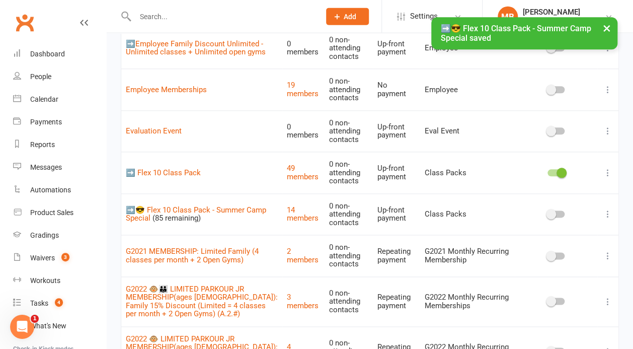
scroll to position [416, 0]
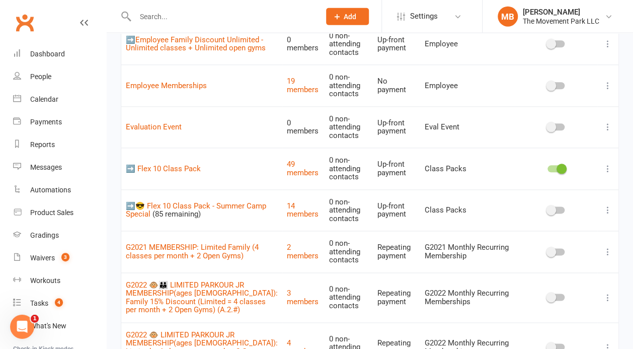
click at [608, 207] on icon at bounding box center [608, 210] width 10 height 10
click at [583, 226] on link "Edit" at bounding box center [564, 228] width 100 height 20
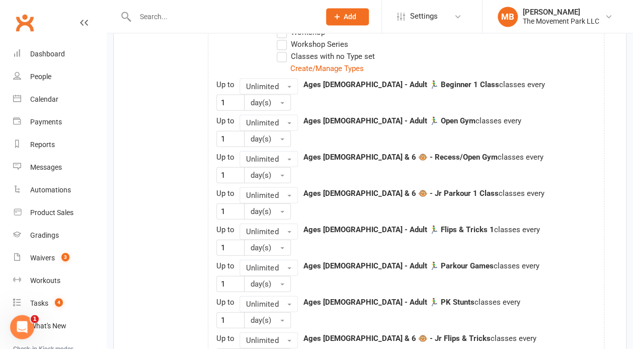
scroll to position [1190, 0]
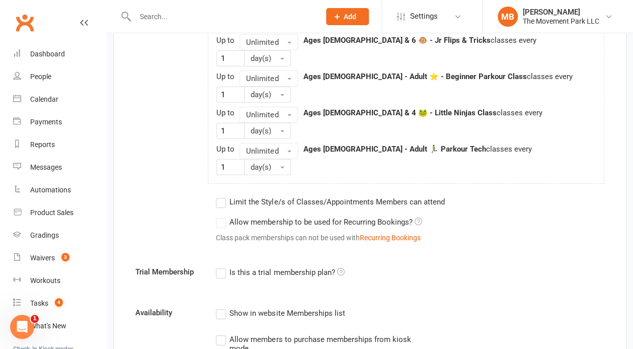
drag, startPoint x: 383, startPoint y: 282, endPoint x: 350, endPoint y: 280, distance: 33.3
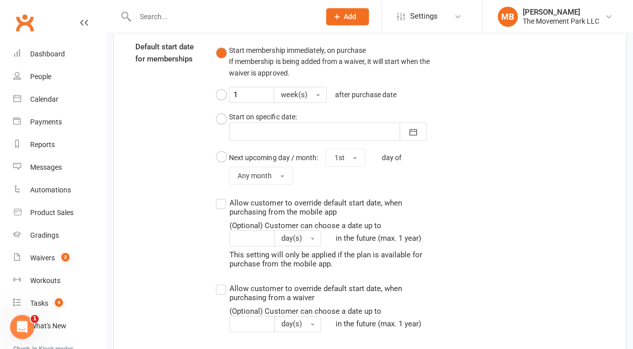
scroll to position [1882, 0]
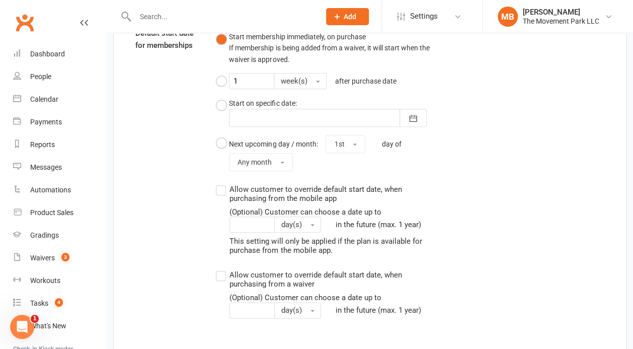
type input "15"
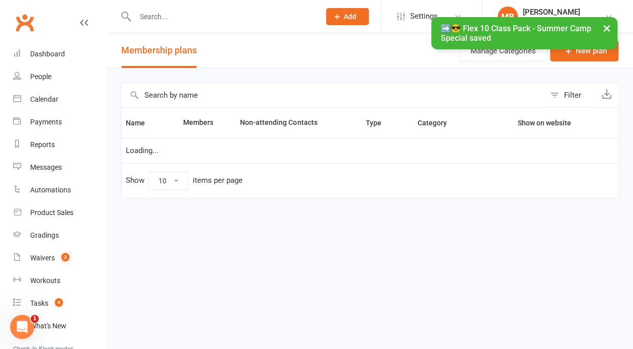
select select "100"
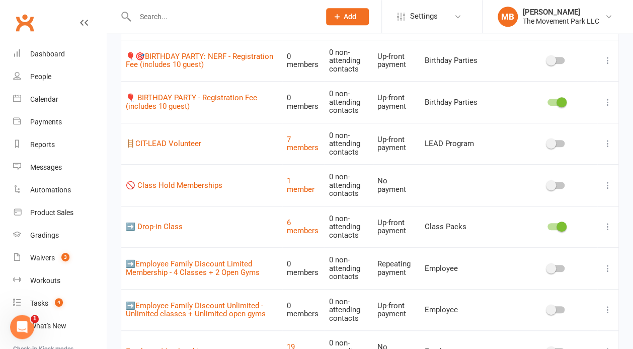
scroll to position [147, 0]
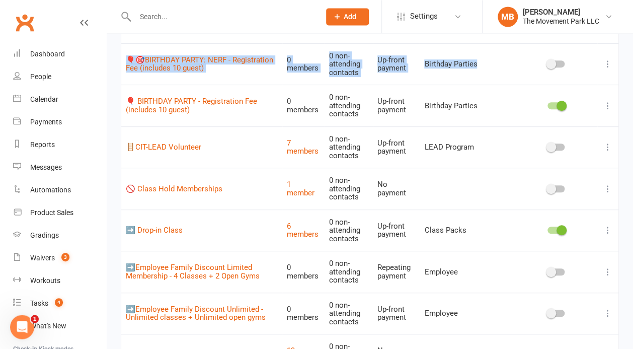
drag, startPoint x: 626, startPoint y: 50, endPoint x: 627, endPoint y: 37, distance: 12.6
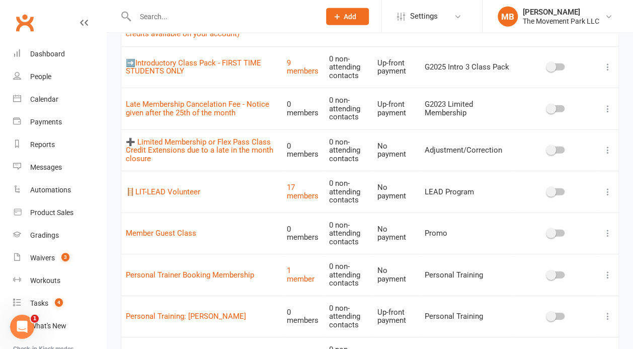
scroll to position [1154, 0]
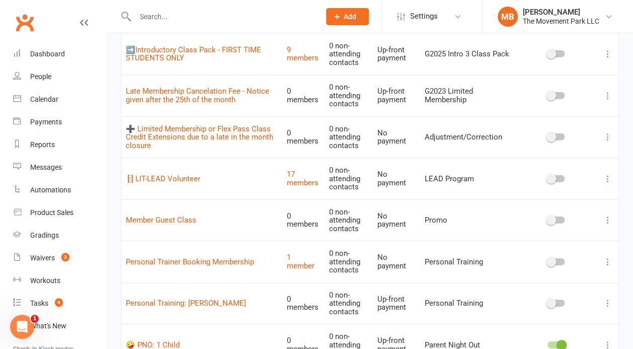
click at [613, 163] on td at bounding box center [607, 178] width 21 height 42
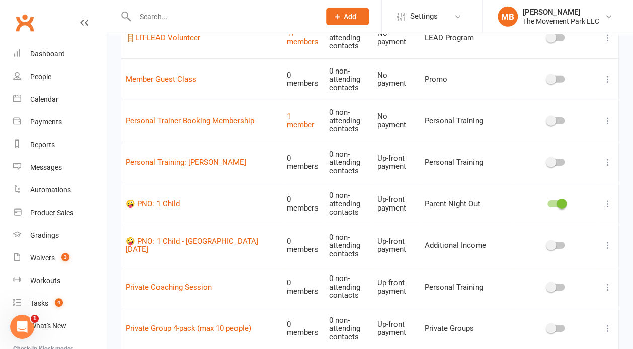
scroll to position [1298, 0]
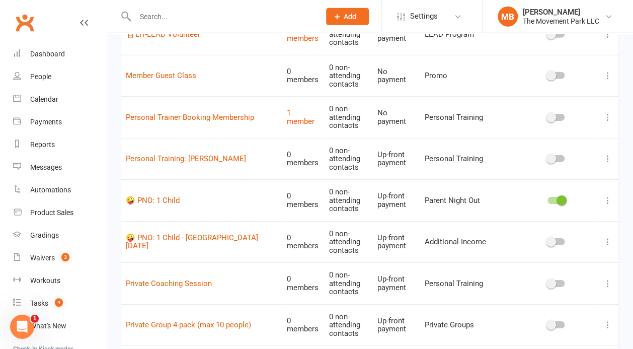
click at [610, 236] on icon at bounding box center [608, 241] width 10 height 10
click at [570, 255] on link "Duplicate" at bounding box center [564, 253] width 100 height 20
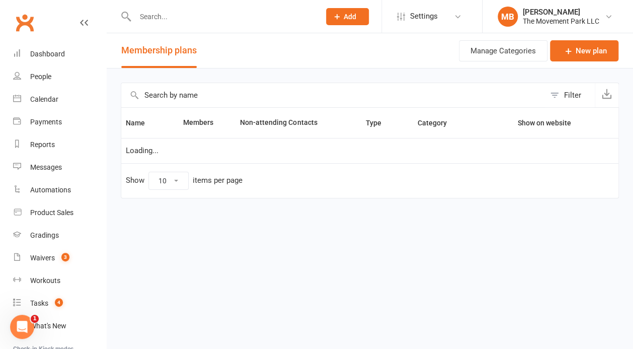
select select "100"
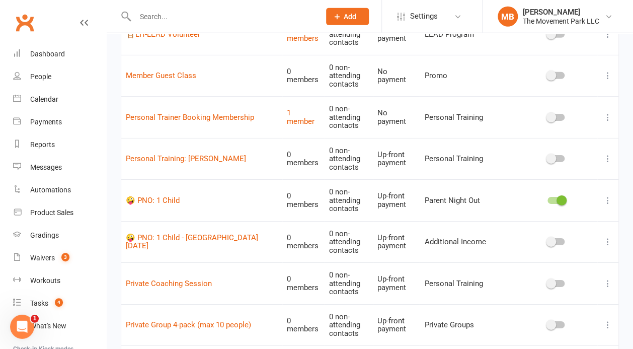
scroll to position [1288, 0]
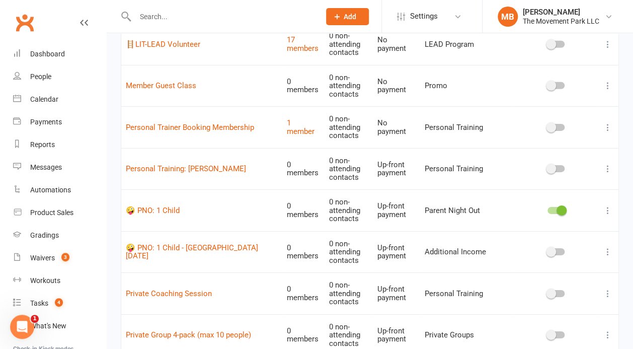
click at [625, 180] on div "Filter Name Members Non-attending Contacts Type Category Show on website ⭐Adult…" at bounding box center [370, 143] width 526 height 2726
click at [609, 247] on icon at bounding box center [608, 252] width 10 height 10
click at [593, 259] on link "Duplicate" at bounding box center [564, 263] width 100 height 20
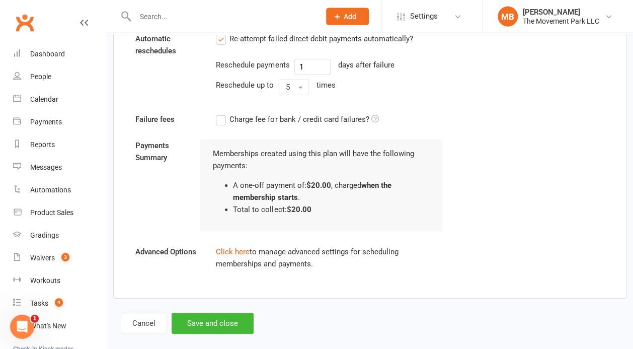
scroll to position [1486, 0]
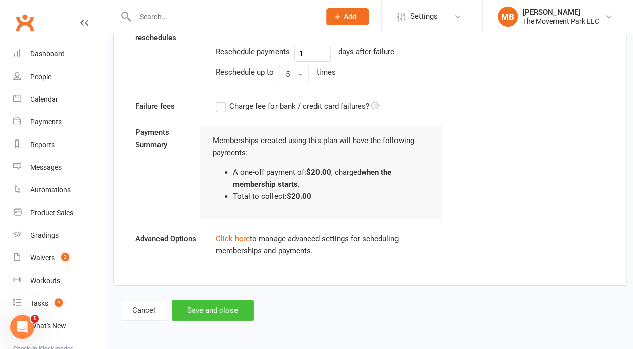
type input "🤪 PNO: 1 Child - City View Charter School 4.27.24test"
click at [231, 315] on button "Save and close" at bounding box center [213, 309] width 82 height 21
select select "100"
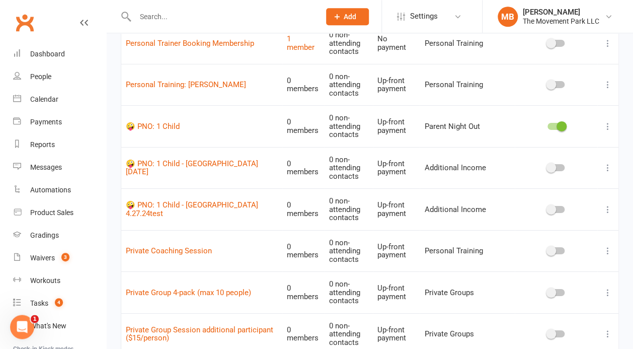
scroll to position [1362, 0]
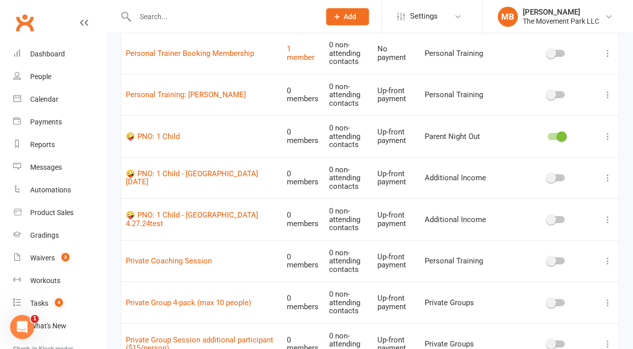
click at [606, 173] on icon at bounding box center [608, 178] width 10 height 10
click at [560, 205] on link "Delete" at bounding box center [564, 209] width 100 height 20
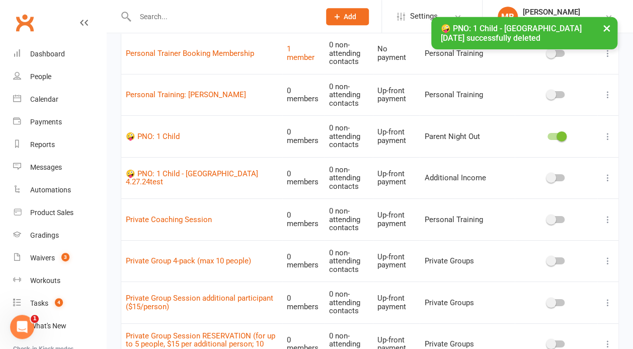
click at [607, 173] on icon at bounding box center [608, 178] width 10 height 10
click at [596, 162] on link "Edit" at bounding box center [564, 168] width 100 height 20
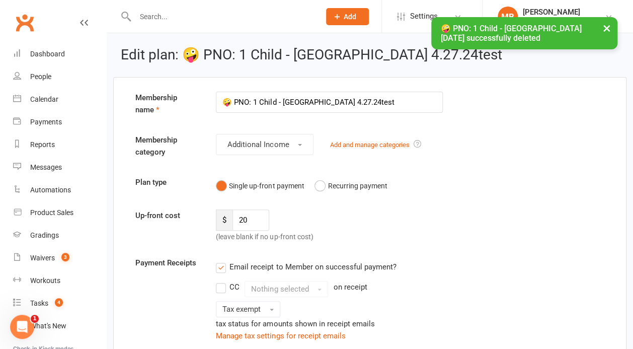
click at [218, 105] on input "🤪 PNO: 1 Child - City View Charter School 4.27.24test" at bounding box center [329, 102] width 227 height 21
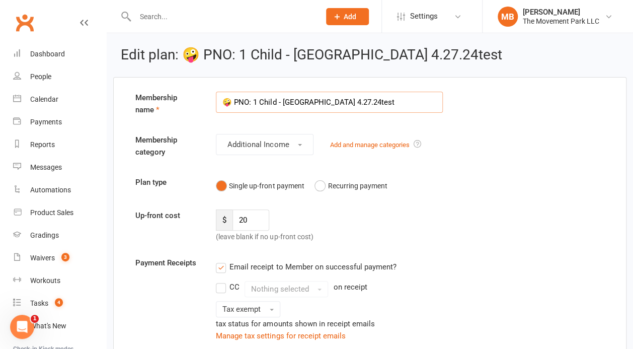
paste input "z(TEMPLATE)"
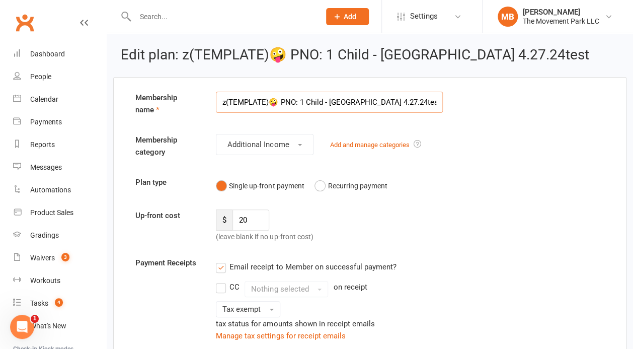
scroll to position [0, 15]
drag, startPoint x: 325, startPoint y: 103, endPoint x: 466, endPoint y: 152, distance: 149.1
click at [443, 113] on input "z(TEMPLATE)🤪 PNO: 1 Child - City View Charter School 4.27.24test" at bounding box center [329, 102] width 227 height 21
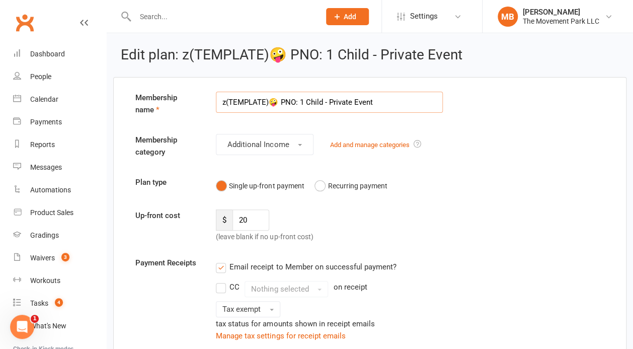
click at [329, 101] on input "z(TEMPLATE)🤪 PNO: 1 Child - Private Event" at bounding box center [329, 102] width 227 height 21
click at [383, 104] on input "z(TEMPLATE)🤪 PNO: 1 Child - (Private Event" at bounding box center [329, 102] width 227 height 21
click at [329, 104] on input "z(TEMPLATE)🤪 PNO: 1 Child - (Private Event)" at bounding box center [329, 102] width 227 height 21
type input "z(TEMPLATE)🤪 PNO: 1 Child (Private Event)"
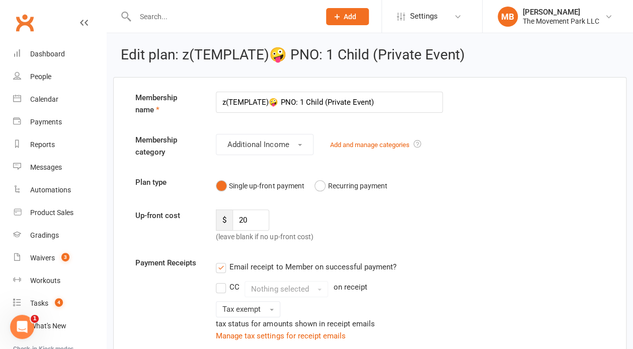
click at [432, 156] on div "Membership category Additional Income Add and manage categories" at bounding box center [370, 148] width 484 height 28
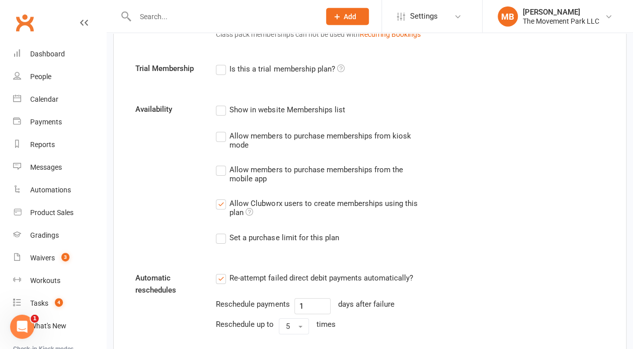
scroll to position [1268, 0]
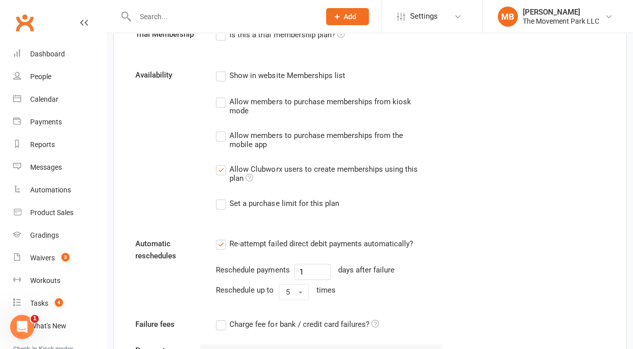
click at [218, 207] on label "Set a purchase limit for this plan" at bounding box center [277, 203] width 123 height 12
click at [218, 197] on input "Set a purchase limit for this plan" at bounding box center [219, 197] width 7 height 0
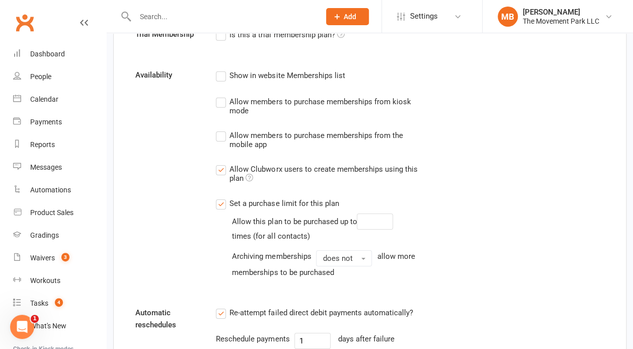
click at [220, 203] on label "Set a purchase limit for this plan" at bounding box center [277, 203] width 123 height 12
click at [220, 197] on input "Set a purchase limit for this plan" at bounding box center [219, 197] width 7 height 0
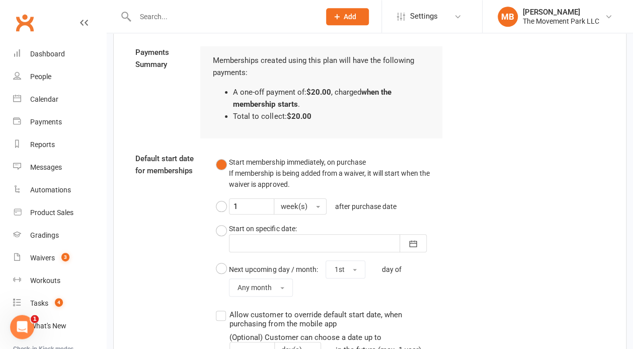
scroll to position [1864, 0]
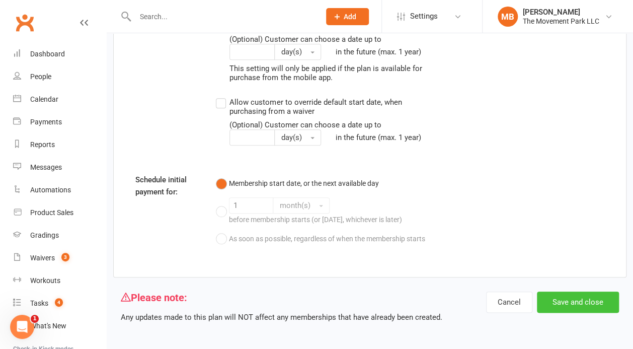
click at [593, 303] on button "Save and close" at bounding box center [578, 301] width 82 height 21
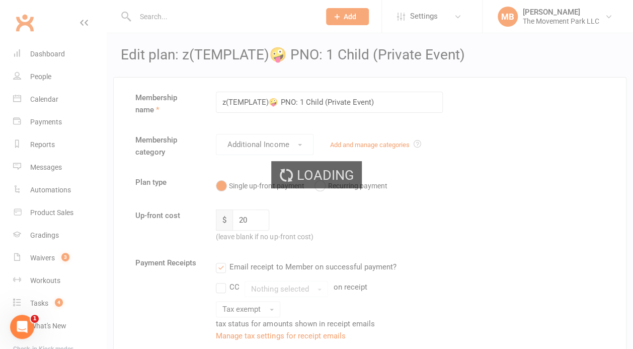
select select "100"
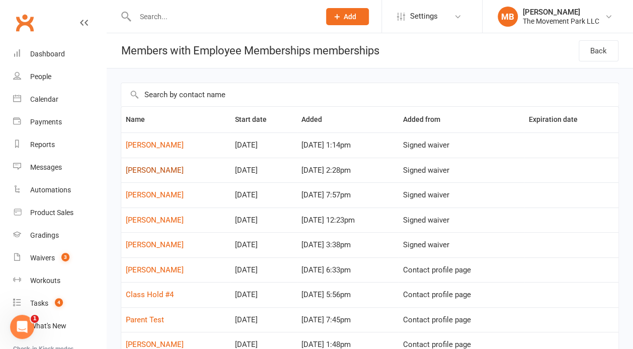
click at [152, 172] on link "Rick King" at bounding box center [155, 170] width 58 height 9
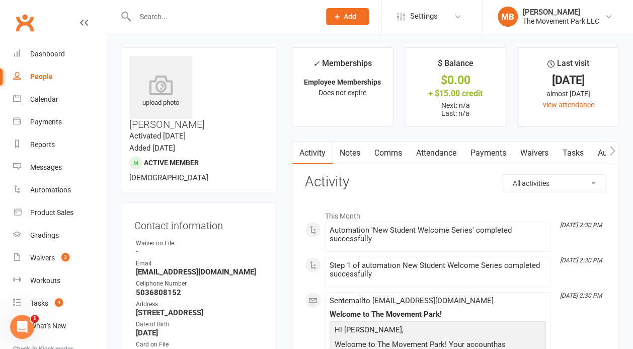
click at [537, 153] on link "Waivers" at bounding box center [534, 152] width 42 height 23
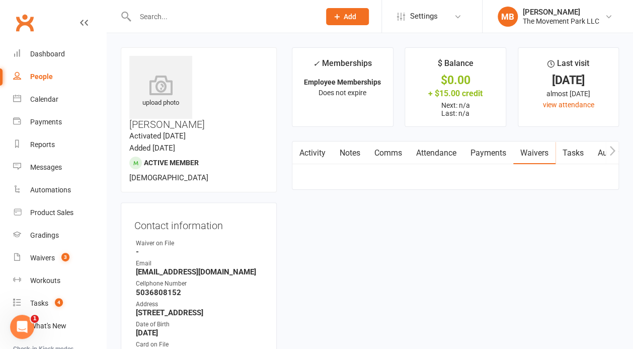
click at [537, 153] on link "Waivers" at bounding box center [534, 152] width 42 height 23
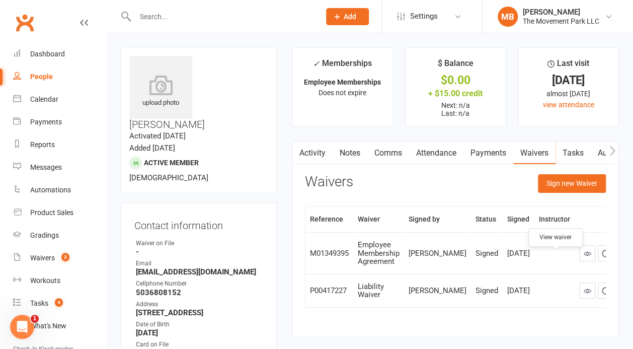
click at [579, 256] on link at bounding box center [587, 253] width 16 height 16
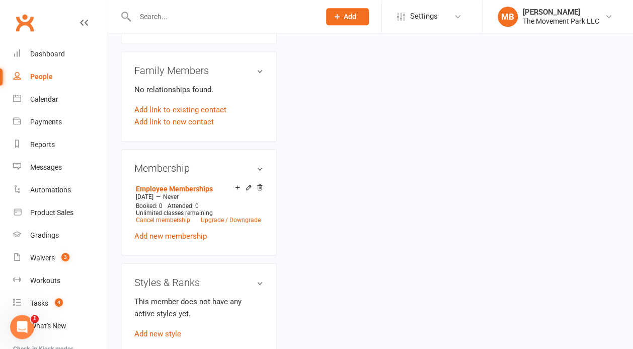
scroll to position [605, 0]
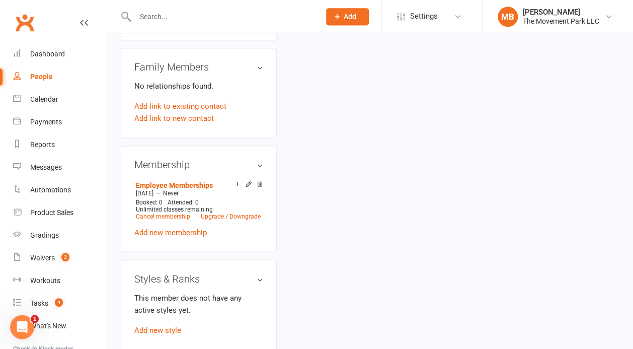
click at [502, 193] on div "upload photo Rick King Activated 12 September, 2025 Added 23 September, 2021 Ac…" at bounding box center [369, 89] width 513 height 1294
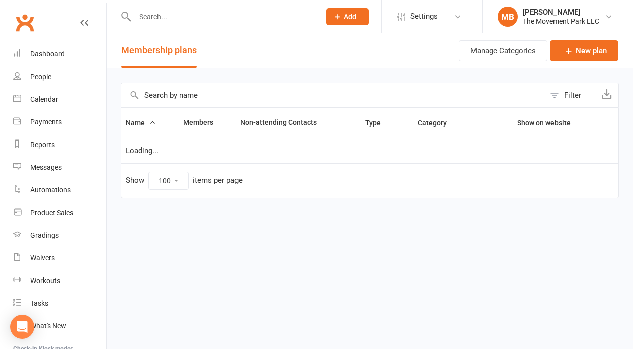
select select "100"
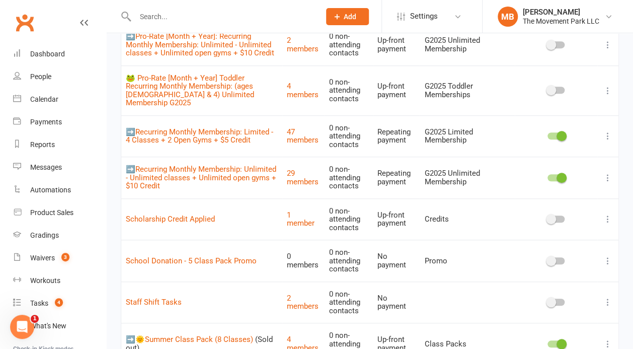
scroll to position [2083, 0]
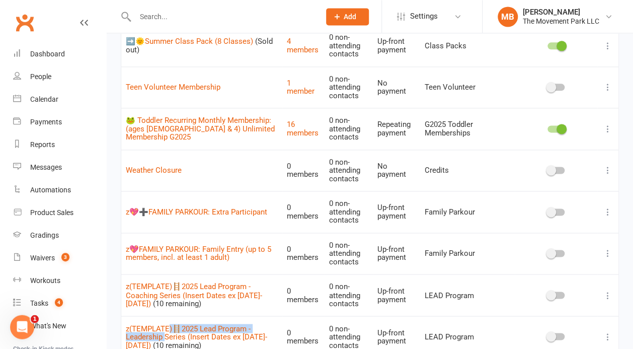
drag, startPoint x: 113, startPoint y: 293, endPoint x: 170, endPoint y: 279, distance: 59.1
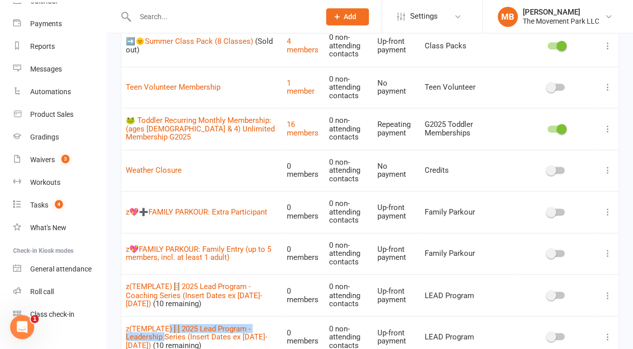
scroll to position [113, 0]
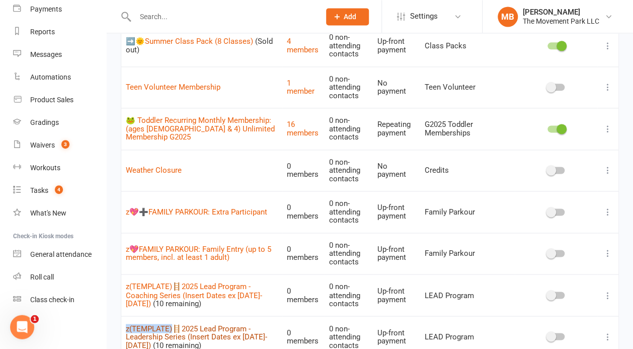
drag, startPoint x: 113, startPoint y: 292, endPoint x: 176, endPoint y: 283, distance: 63.5
click at [176, 324] on link "z(TEMPLATE)🪜2025 Lead Program - Leadership Series (Insert Dates ex [DATE]-[DATE…" at bounding box center [196, 337] width 141 height 26
copy link "z(TEMPLATE)"
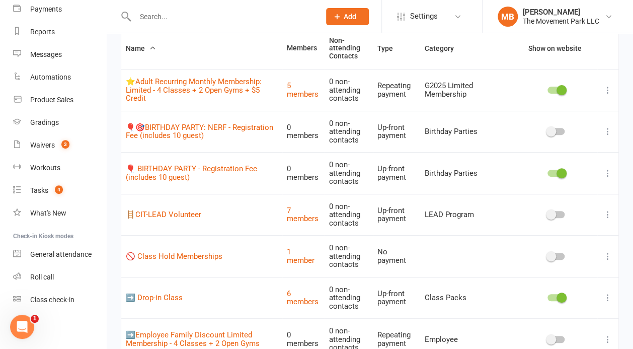
scroll to position [0, 0]
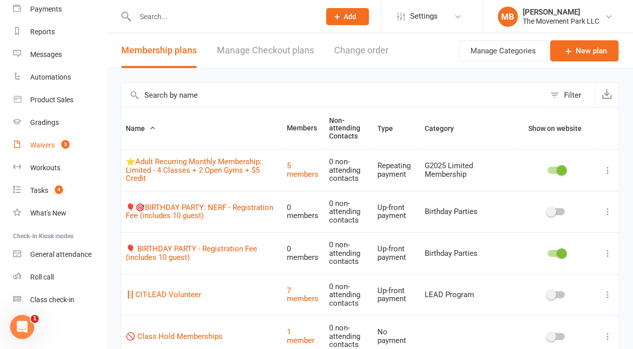
click at [66, 141] on span "3" at bounding box center [65, 144] width 8 height 9
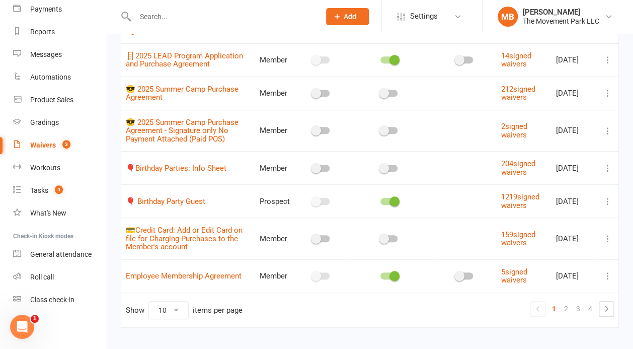
scroll to position [210, 0]
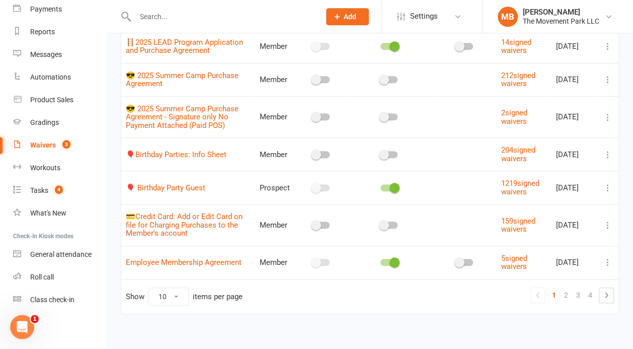
click at [615, 107] on td at bounding box center [607, 117] width 21 height 42
click at [567, 293] on link "2" at bounding box center [566, 295] width 12 height 14
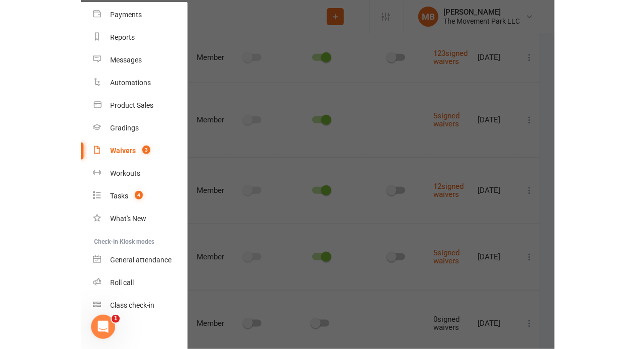
scroll to position [166, 0]
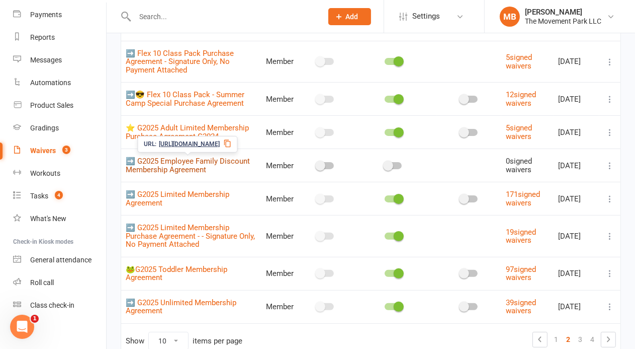
click at [201, 164] on link "➡️ G2025 Employee Family Discount Membership Agreement" at bounding box center [188, 165] width 124 height 18
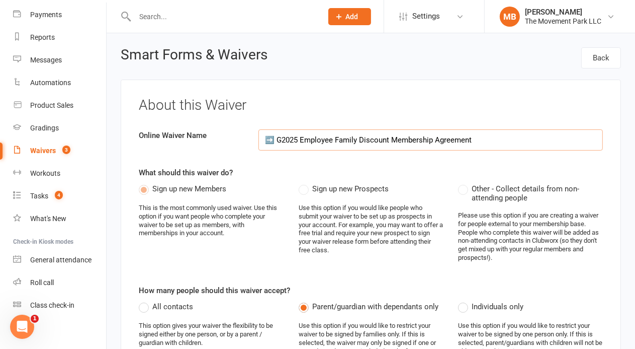
select select "applies_to_all_signees"
select select "checkbox"
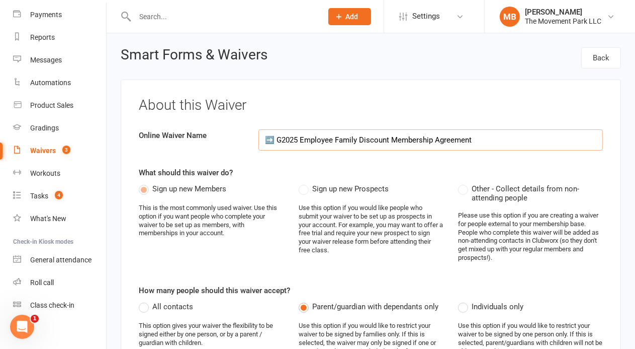
select select "checkbox"
select select "applies_to_primary_signee"
select select "do_not_copy_answers"
select select "checkbox"
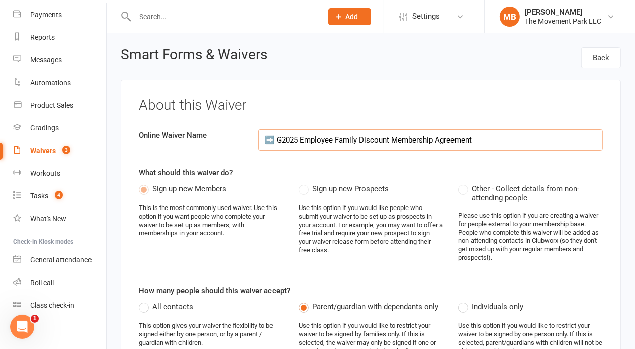
select select "checkbox"
select select "applies_to_primary_signee"
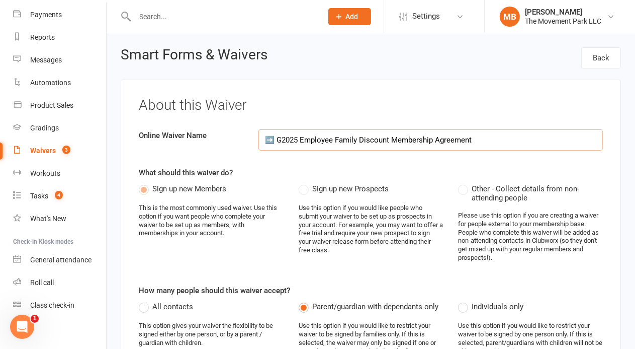
select select "do_not_copy_answers"
select select "checkbox"
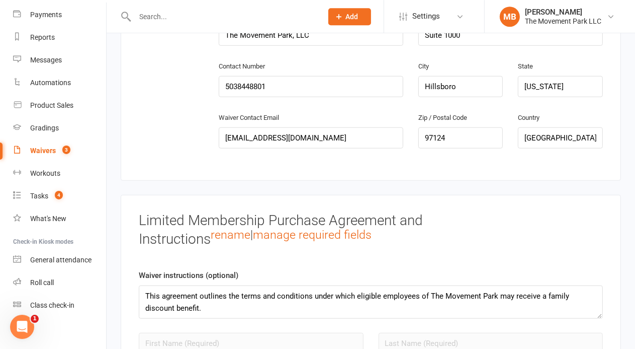
scroll to position [940, 0]
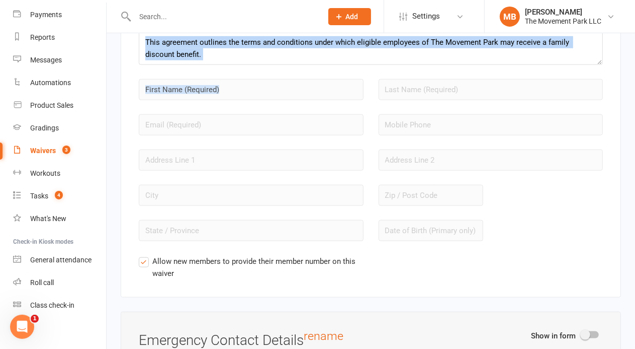
drag, startPoint x: 630, startPoint y: 11, endPoint x: 621, endPoint y: 70, distance: 60.1
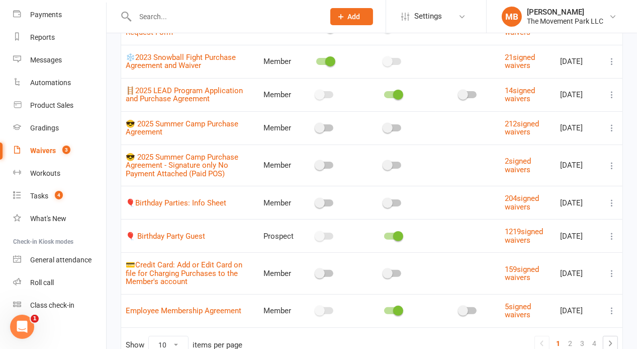
scroll to position [216, 0]
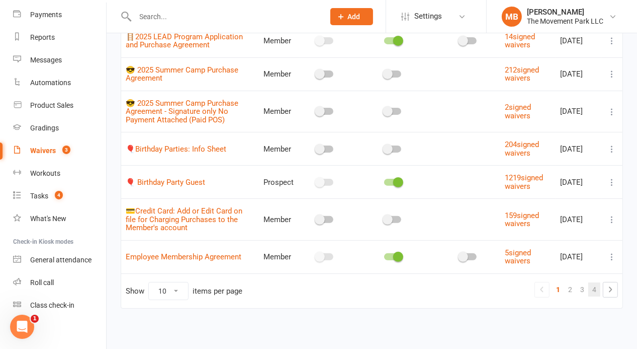
click at [598, 287] on link "4" at bounding box center [595, 289] width 12 height 14
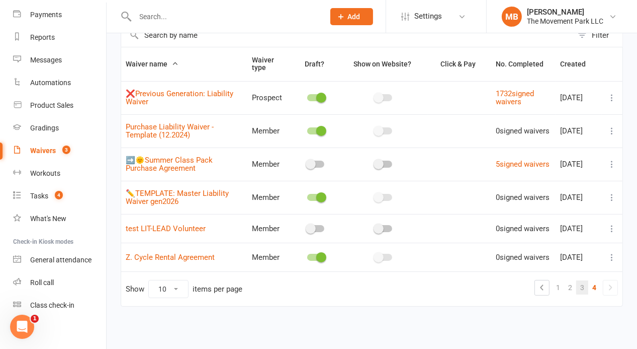
click at [583, 290] on link "3" at bounding box center [583, 287] width 12 height 14
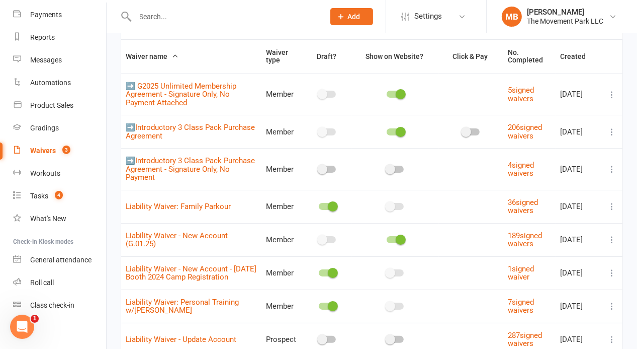
scroll to position [224, 0]
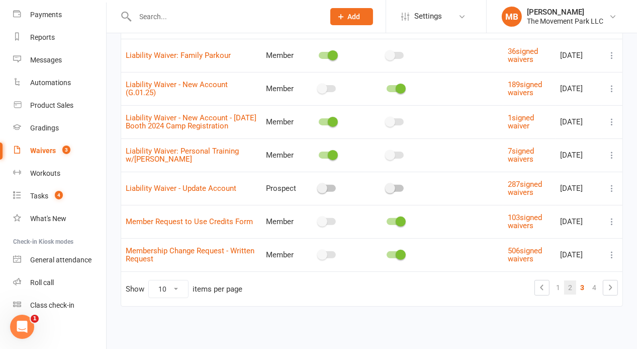
click at [571, 293] on link "2" at bounding box center [571, 287] width 12 height 14
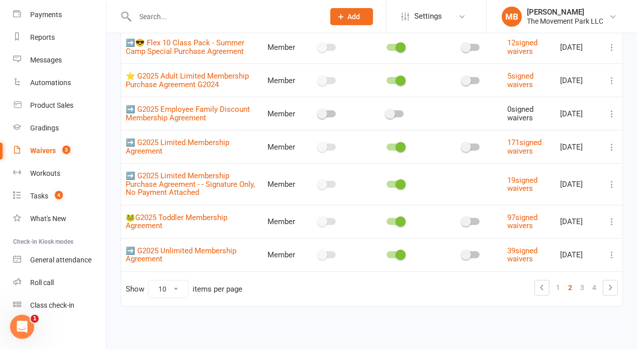
scroll to position [216, 0]
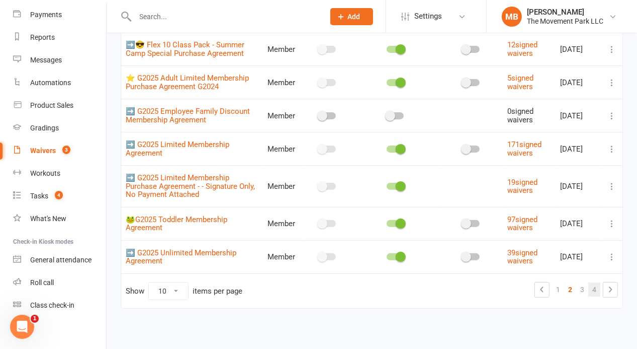
click at [596, 290] on link "4" at bounding box center [595, 289] width 12 height 14
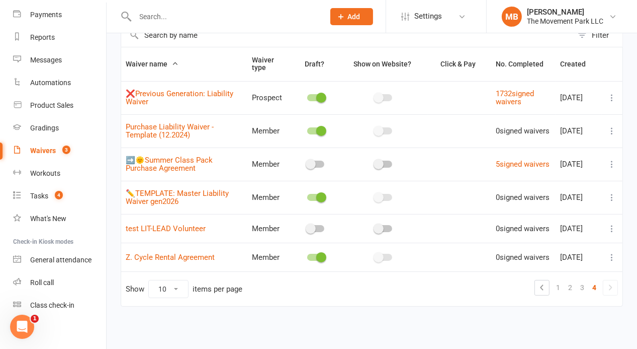
scroll to position [67, 0]
click at [500, 305] on td "Show 10 25 50 100 items per page 1 2 3 4" at bounding box center [372, 288] width 502 height 35
click at [474, 312] on div "Waiver name Waiver type Draft? Show on Website? Click & Pay No. Completed Creat…" at bounding box center [372, 184] width 503 height 274
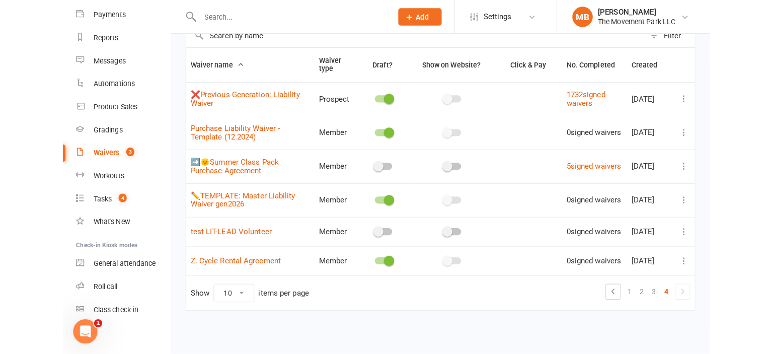
scroll to position [48, 0]
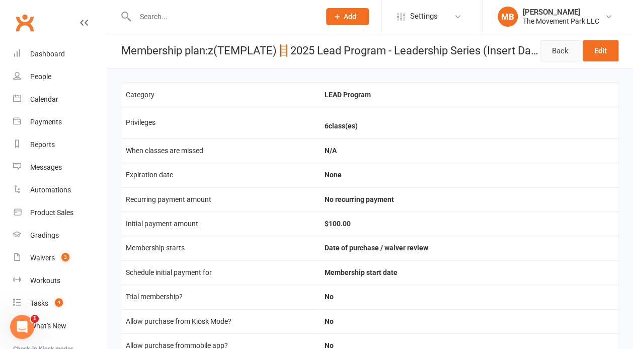
click at [573, 53] on link "Back" at bounding box center [560, 50] width 40 height 21
select select "100"
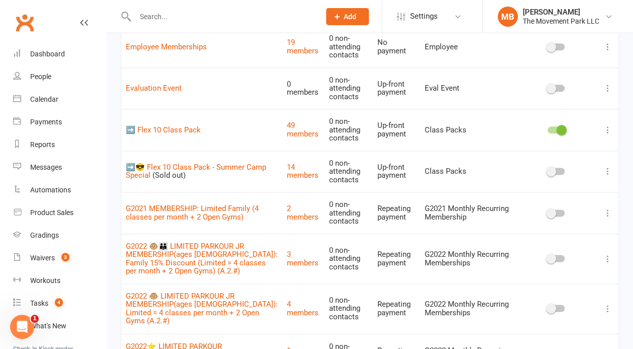
scroll to position [324, 0]
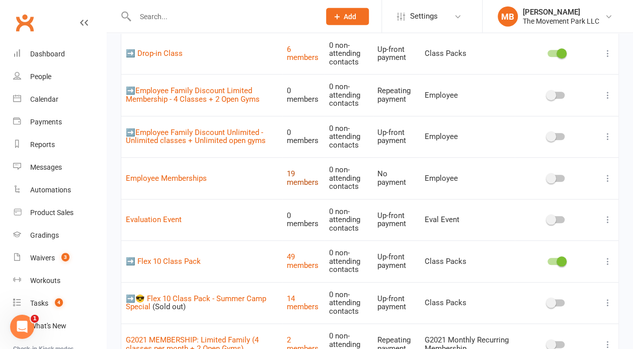
click at [313, 181] on link "19 members" at bounding box center [303, 178] width 32 height 18
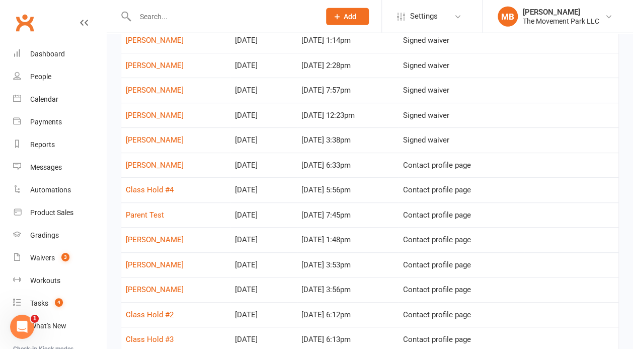
scroll to position [111, 0]
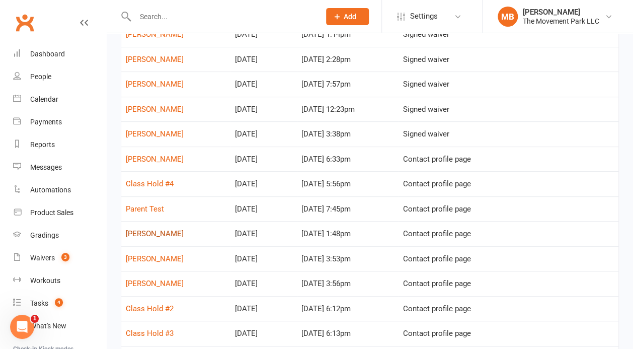
click at [149, 234] on link "[PERSON_NAME]" at bounding box center [155, 233] width 58 height 9
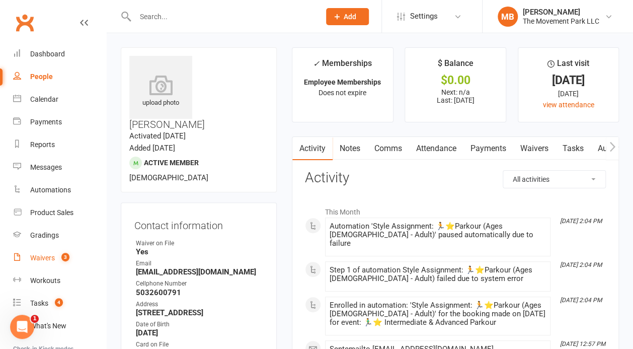
click at [47, 261] on div "Waivers" at bounding box center [42, 258] width 25 height 8
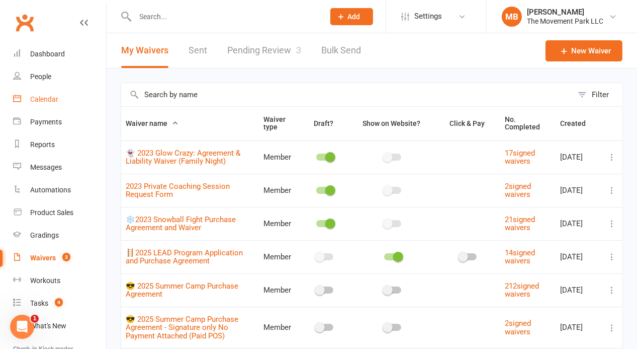
click at [41, 101] on div "Calendar" at bounding box center [44, 99] width 28 height 8
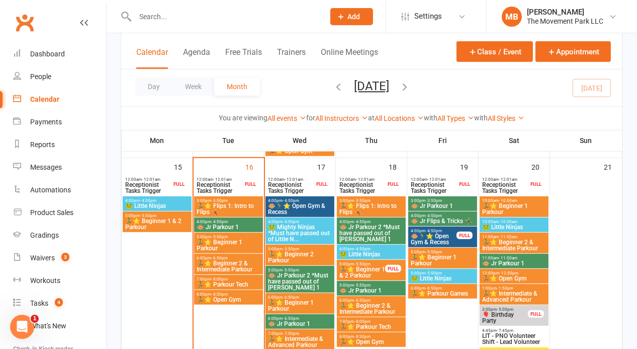
scroll to position [510, 0]
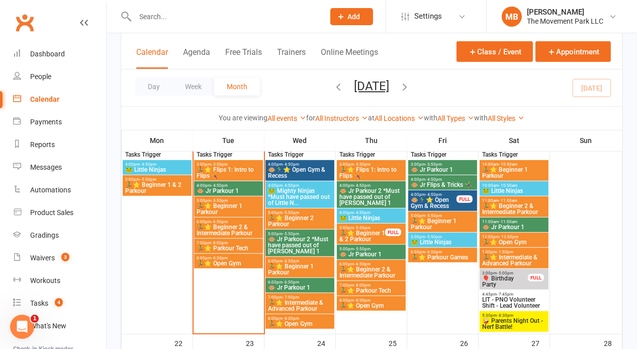
click at [527, 321] on span "🤪 Parents Night Out - Nerf Battle!" at bounding box center [514, 323] width 65 height 12
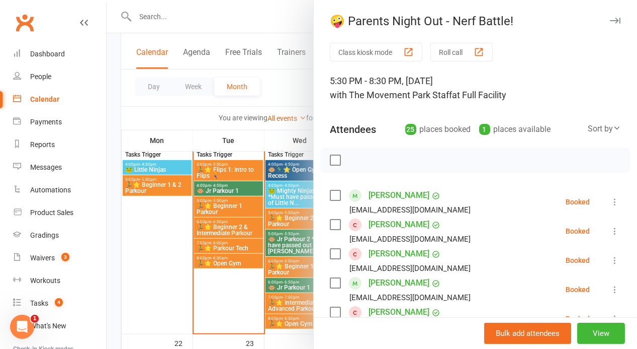
click at [126, 309] on div at bounding box center [372, 174] width 531 height 349
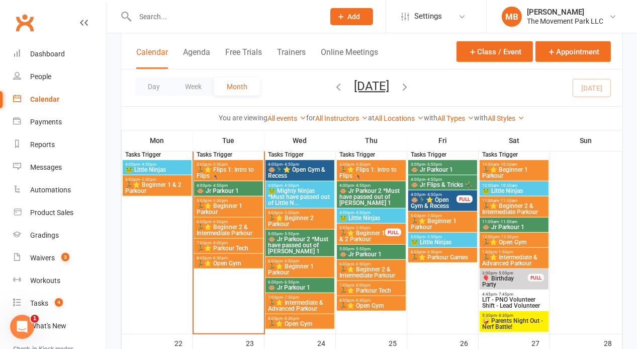
click at [411, 91] on icon "button" at bounding box center [405, 86] width 11 height 11
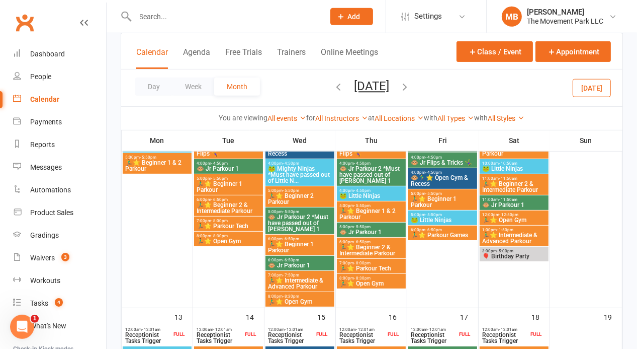
scroll to position [519, 0]
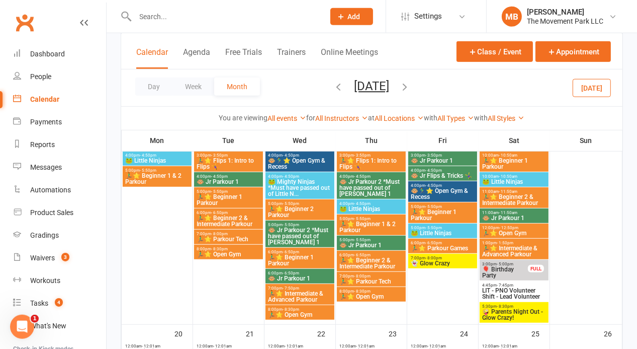
click at [450, 265] on span "👻 Glow Crazy" at bounding box center [443, 263] width 65 height 6
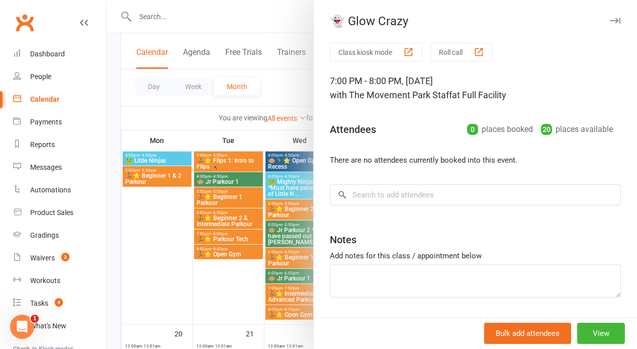
click at [206, 302] on div at bounding box center [372, 174] width 531 height 349
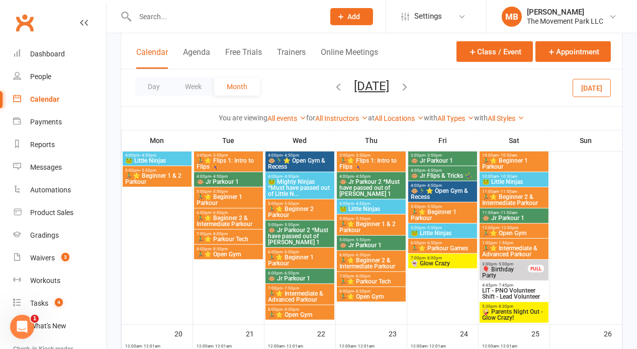
click at [519, 316] on span "🤪 Parents Night Out - Glow Crazy!" at bounding box center [514, 314] width 65 height 12
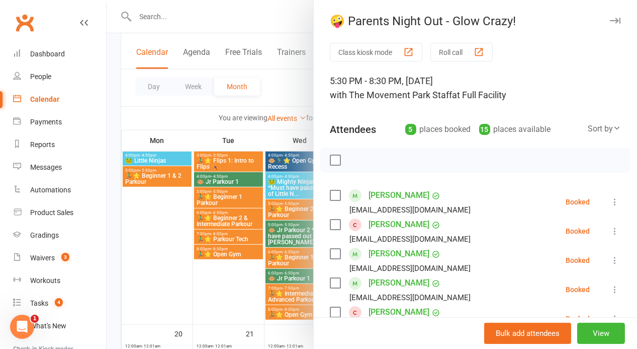
click at [220, 285] on div at bounding box center [372, 174] width 531 height 349
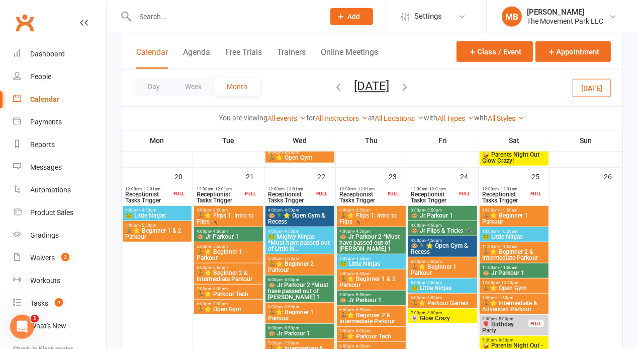
scroll to position [733, 0]
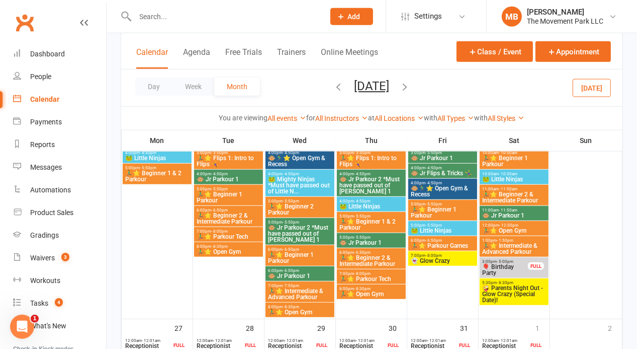
click at [530, 293] on span "🤪 Parents Night Out - Glow Crazy (Special Date)!" at bounding box center [514, 294] width 65 height 18
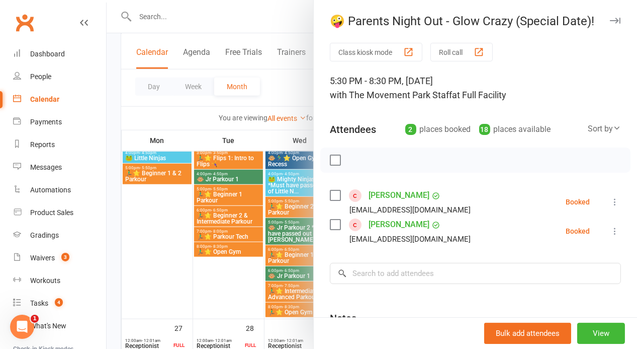
click at [168, 299] on div at bounding box center [372, 174] width 531 height 349
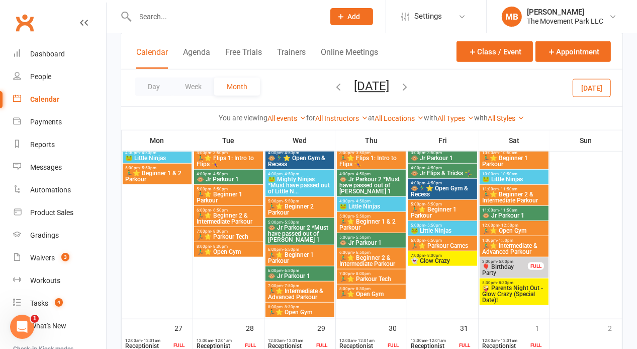
click at [448, 255] on span "7:00pm - 8:00pm" at bounding box center [443, 255] width 65 height 5
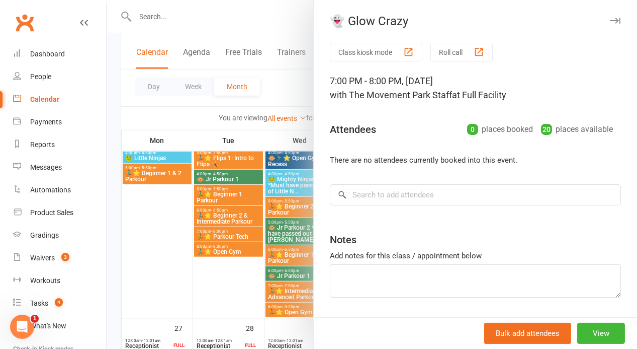
click at [152, 279] on div at bounding box center [372, 174] width 531 height 349
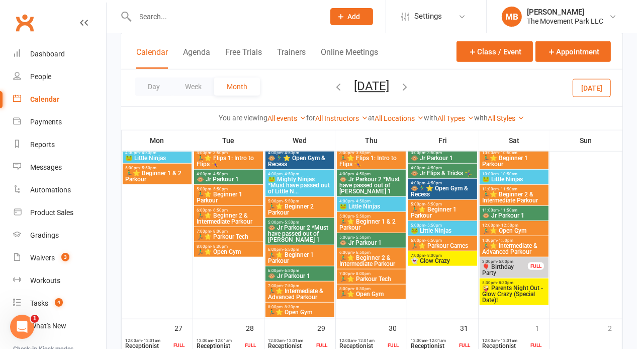
scroll to position [948, 0]
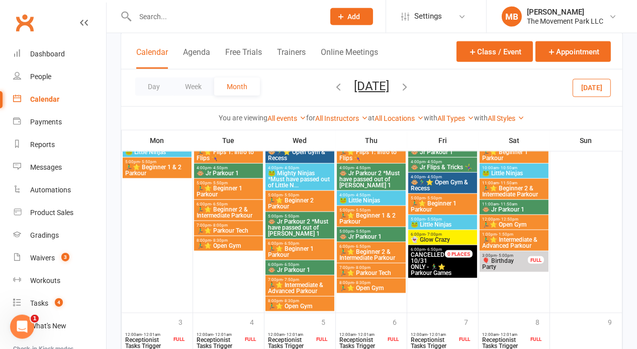
click at [450, 238] on span "👻 Glow Crazy" at bounding box center [443, 239] width 65 height 6
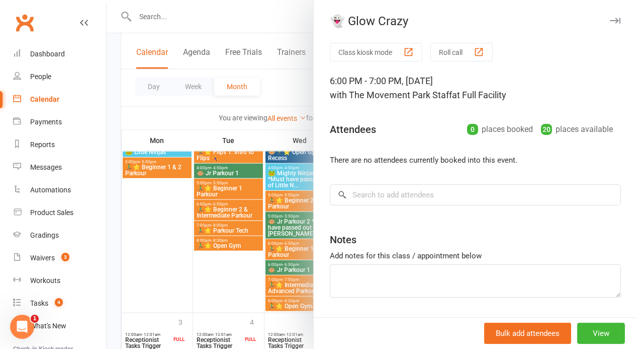
click at [157, 237] on div at bounding box center [372, 174] width 531 height 349
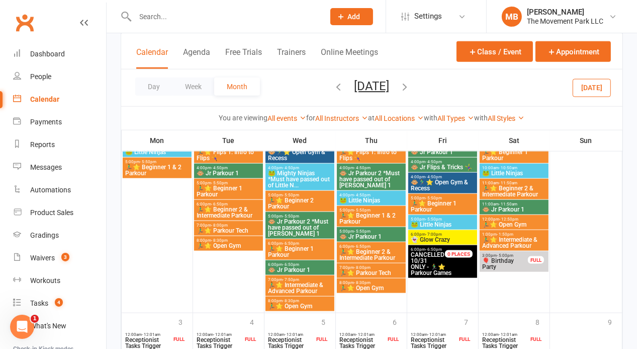
click at [411, 84] on icon "button" at bounding box center [405, 86] width 11 height 11
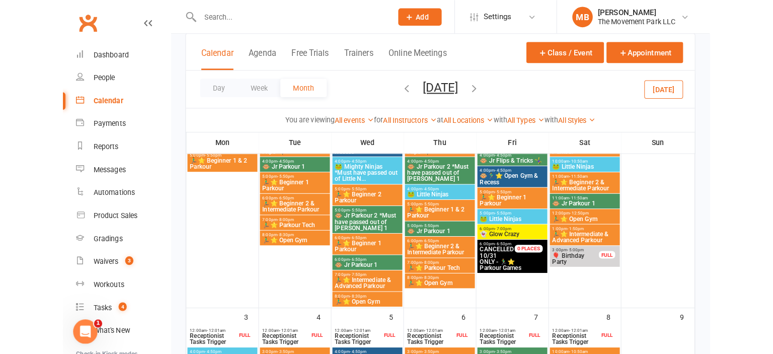
scroll to position [0, 0]
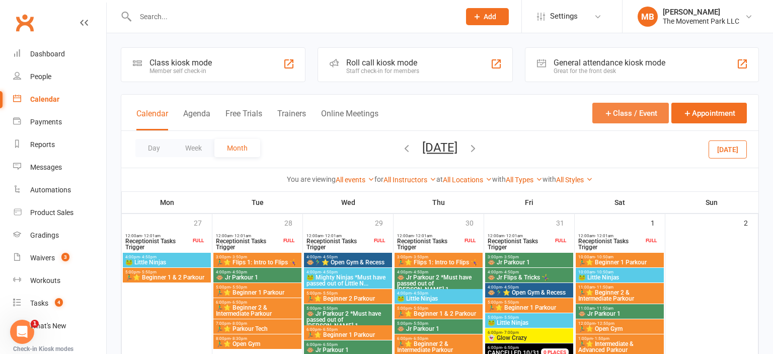
click at [624, 113] on button "Class / Event" at bounding box center [630, 113] width 76 height 21
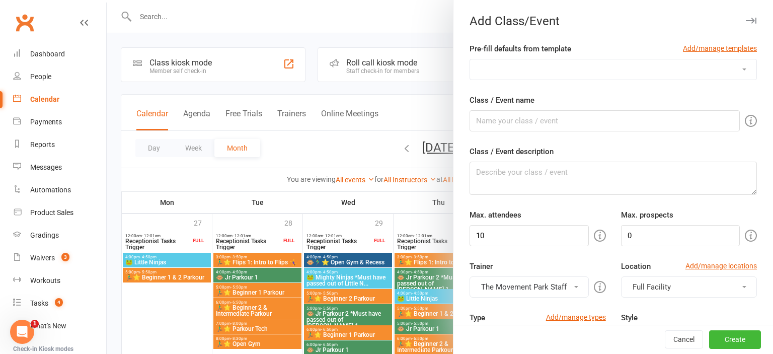
select select "341"
click option "🤪 Parents Night Out - (Insert Monthly Theme)" at bounding box center [0, 0] width 0 height 0
type input "🤪 Parents Night Out - (Insert Monthly Theme)"
type textarea "(Insert theme description from marketing)"
type input "20"
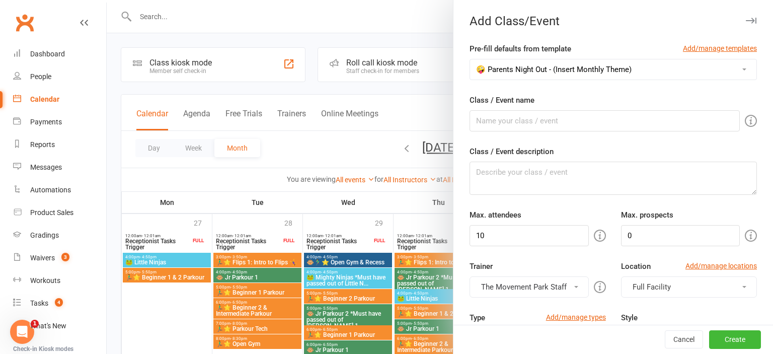
type input "7"
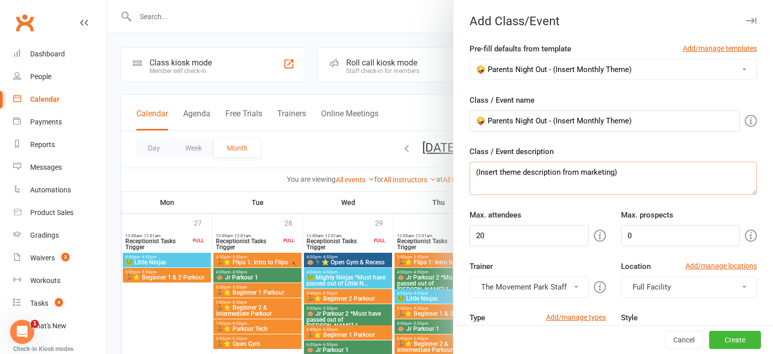
click at [588, 176] on textarea "(Insert theme description from marketing)" at bounding box center [612, 178] width 287 height 33
paste textarea "Come show us your best move - on the game board and the parkour floor at this m…"
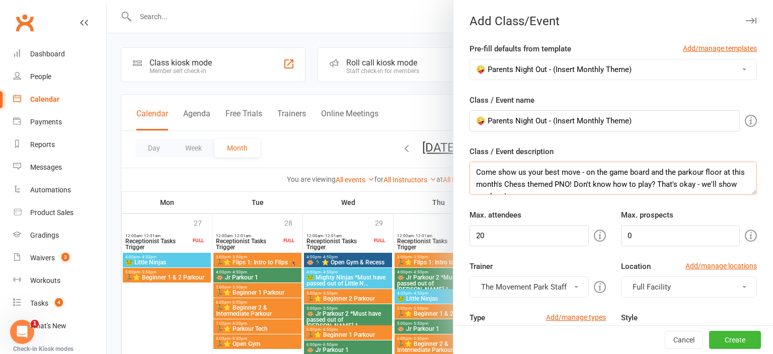
scroll to position [7, 0]
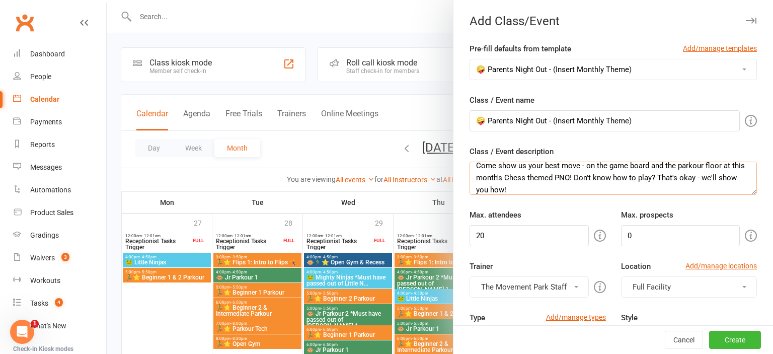
drag, startPoint x: 516, startPoint y: 188, endPoint x: 459, endPoint y: 165, distance: 62.0
click at [469, 165] on textarea "Come show us your best move - on the game board and the parkour floor at this m…" at bounding box center [612, 178] width 287 height 33
paste textarea "- at this month's Chess themed PNO! Don't know how to play? That's okay - we'll…"
type textarea "Come show us your best move - on the game board and the parkour floor - at this…"
click at [470, 59] on select "⭐ 12yrs - Adult Beginner Parkour 🏃‍♂️⭐ Advanced Parkour 🏃‍♂️⭐ Beginner 1 & 2 Pa…" at bounding box center [613, 69] width 286 height 20
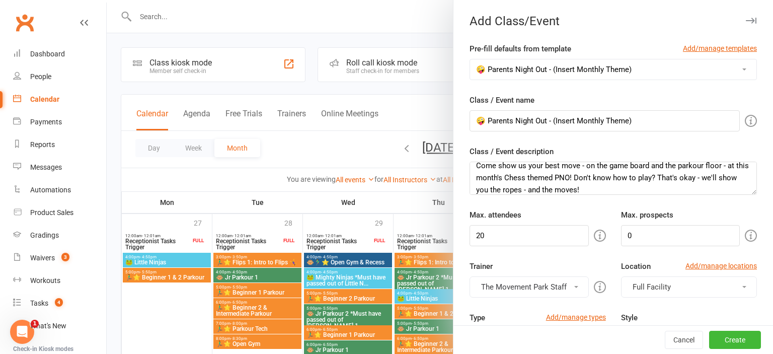
click at [607, 53] on div "Pre-fill defaults from template Add/manage templates" at bounding box center [612, 51] width 287 height 16
drag, startPoint x: 651, startPoint y: 123, endPoint x: 552, endPoint y: 120, distance: 99.2
click at [552, 120] on input "🤪 Parents Night Out - (Insert Monthly Theme)" at bounding box center [604, 120] width 270 height 21
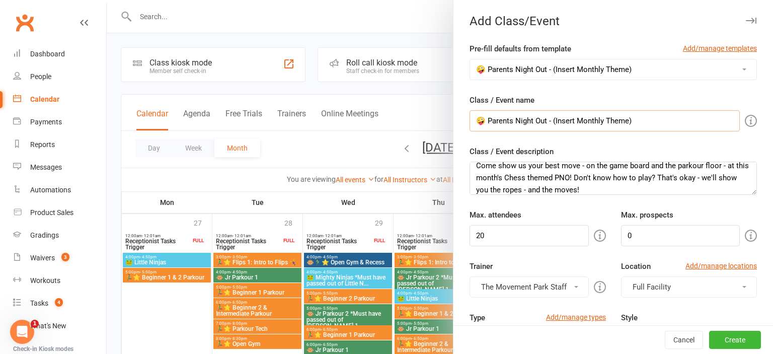
drag, startPoint x: 553, startPoint y: 122, endPoint x: 667, endPoint y: 118, distance: 113.8
click at [632, 118] on input "🤪 Parents Night Out - (Insert Monthly Theme)" at bounding box center [604, 120] width 270 height 21
paste input "Best Move (Chess)!"
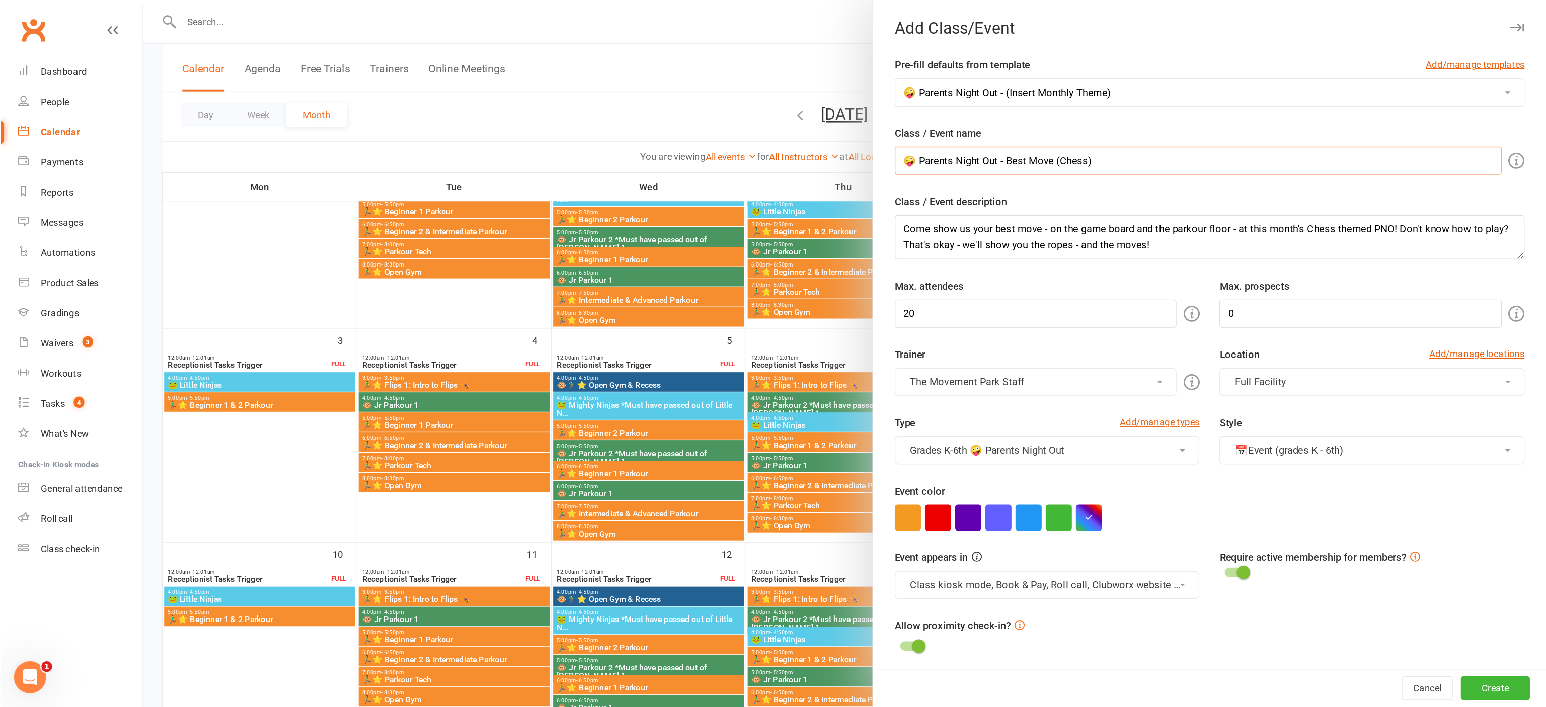
scroll to position [128, 0]
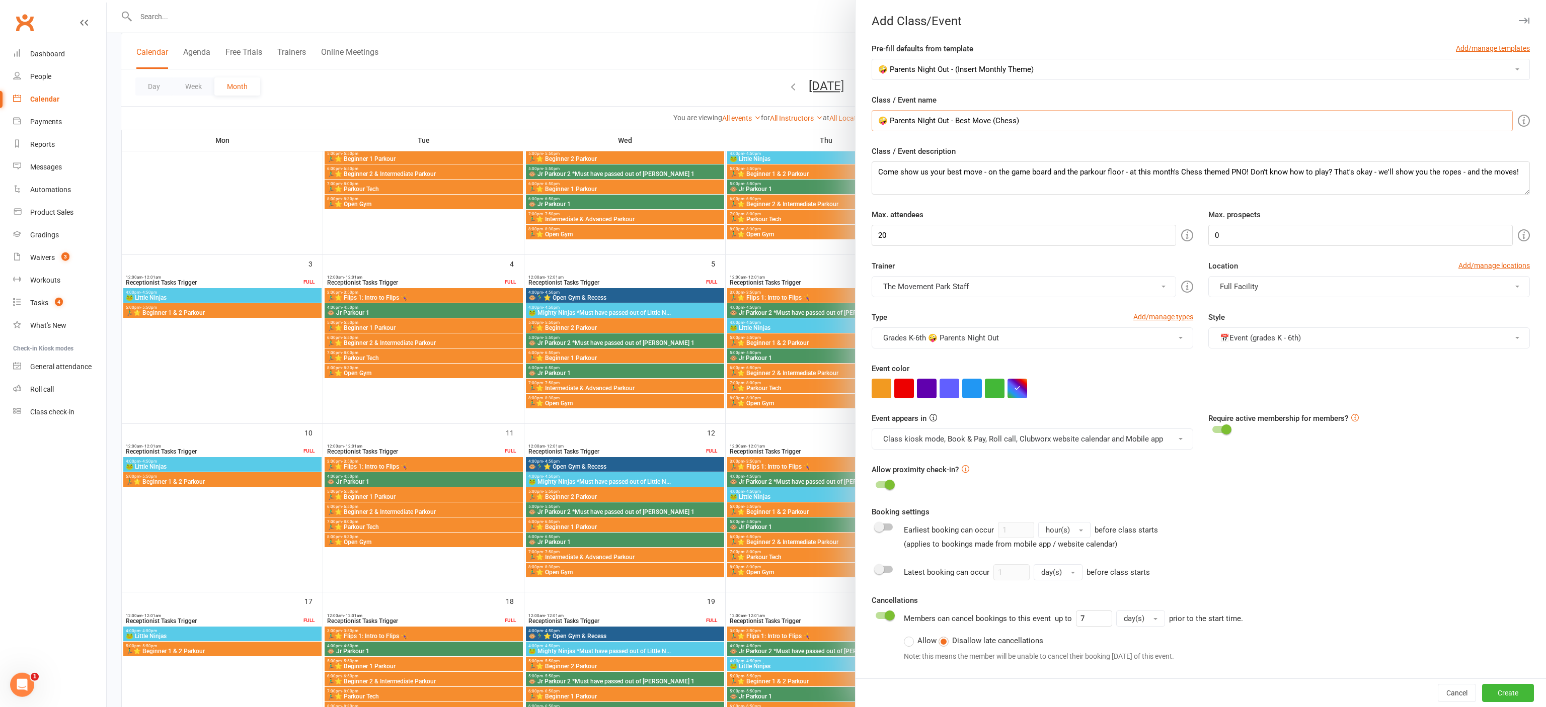
type input "🤪 Parents Night Out - Best Move (Chess)"
click at [632, 348] on div "Booking settings Earliest booking can occur 1 hour(s) before class starts (appl…" at bounding box center [1200, 586] width 658 height 160
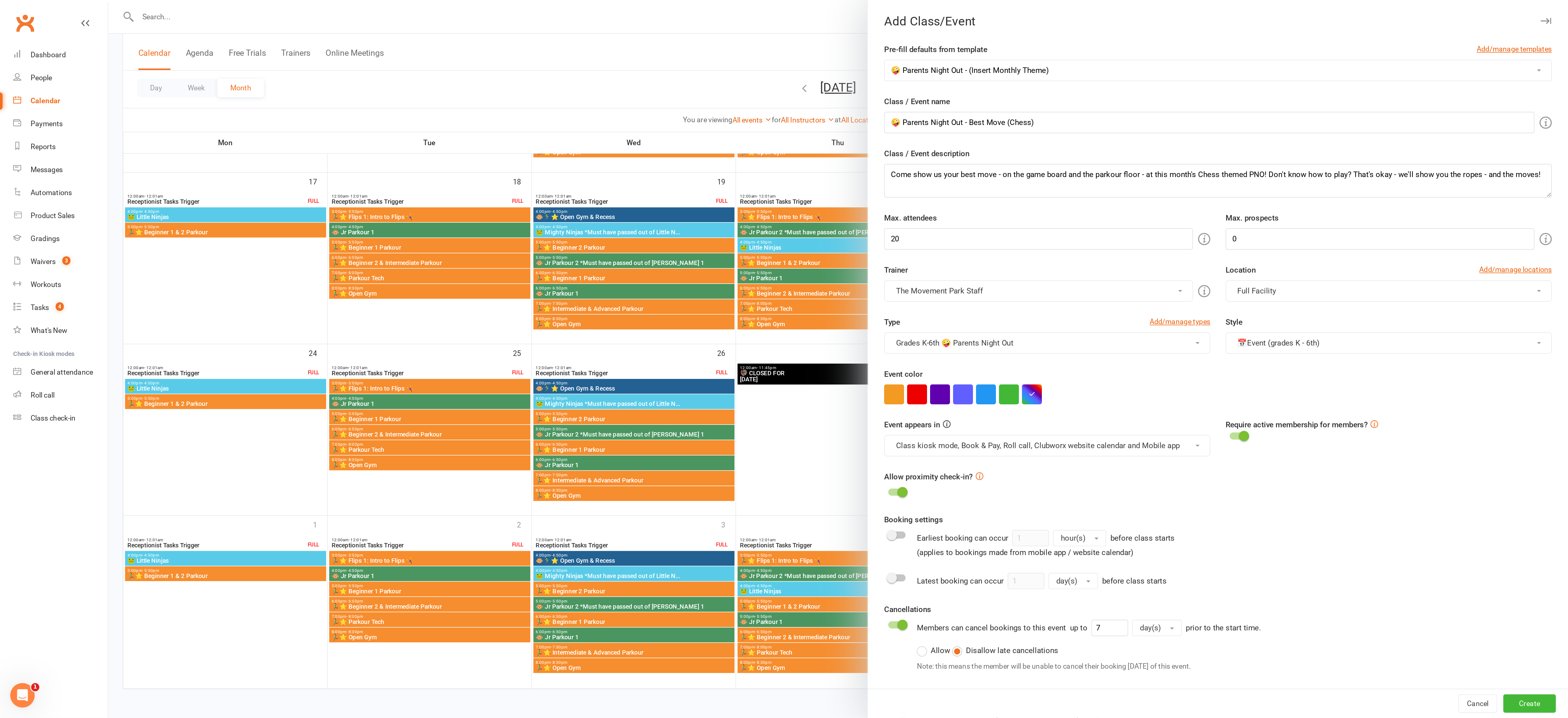
scroll to position [53, 0]
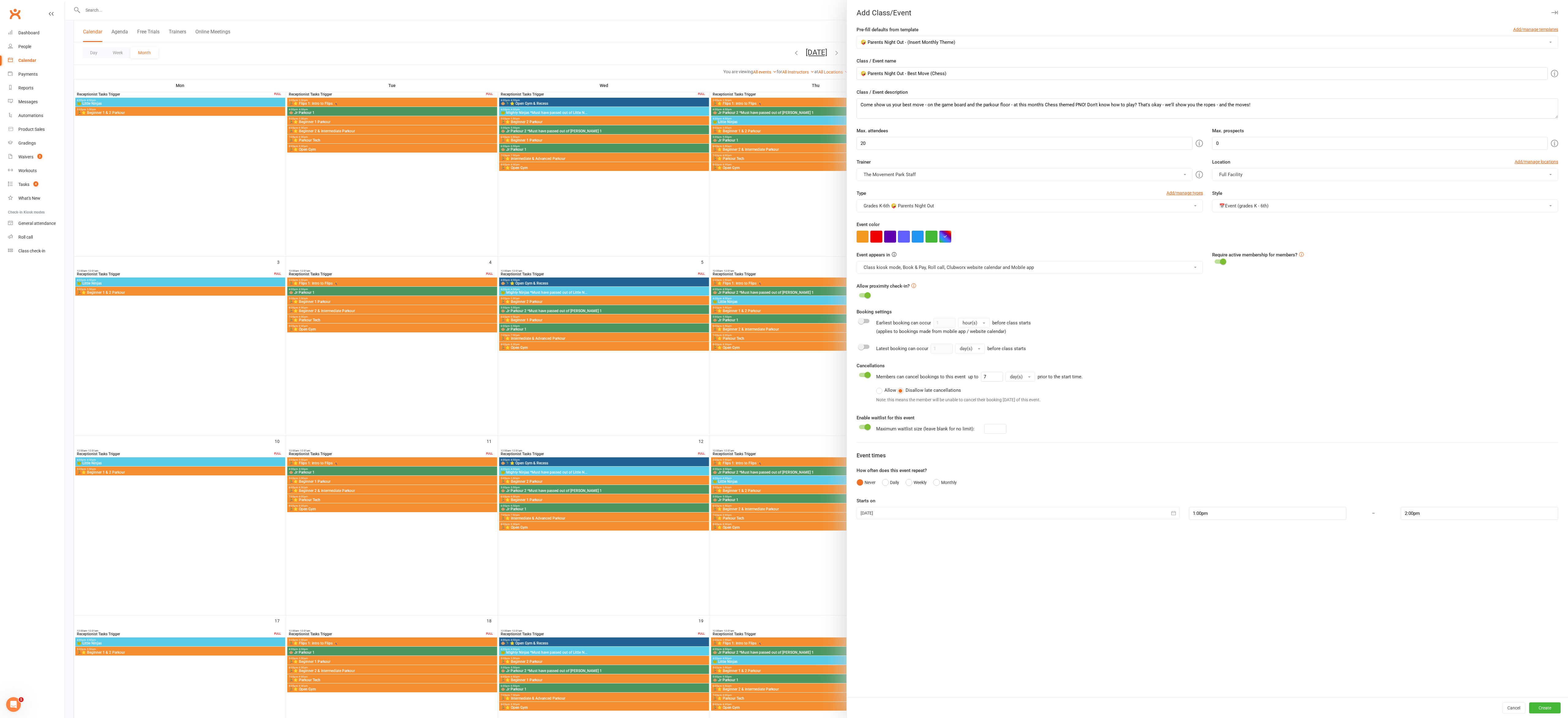
click at [385, 212] on div at bounding box center [1018, 513] width 323 height 12
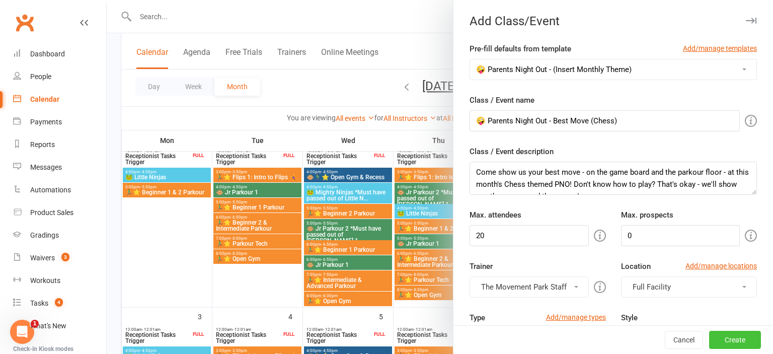
click at [632, 335] on button "Create" at bounding box center [735, 340] width 52 height 18
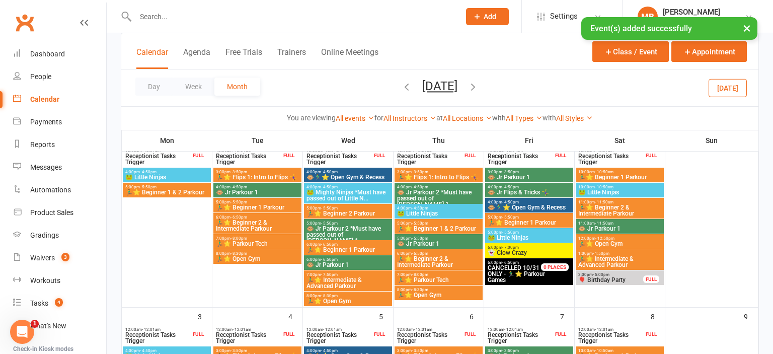
click at [632, 88] on button "[DATE]" at bounding box center [727, 87] width 38 height 18
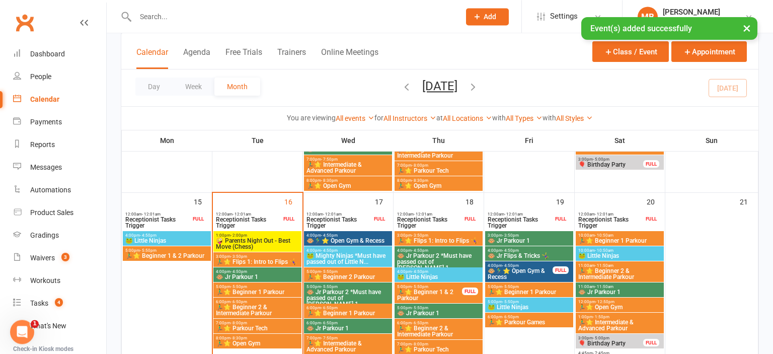
scroll to position [380, 0]
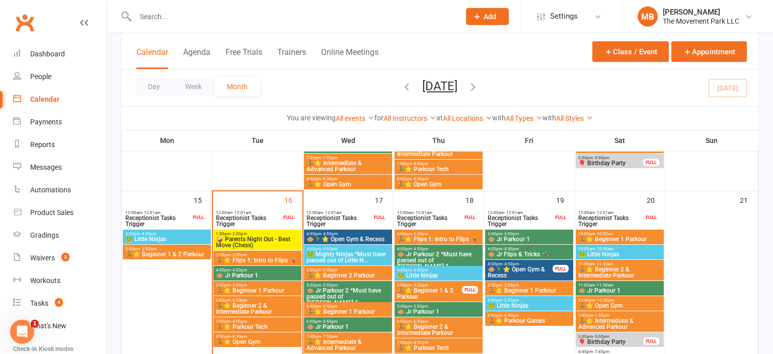
click at [250, 246] on span "🤪 Parents Night Out - Best Move (Chess)" at bounding box center [257, 242] width 84 height 12
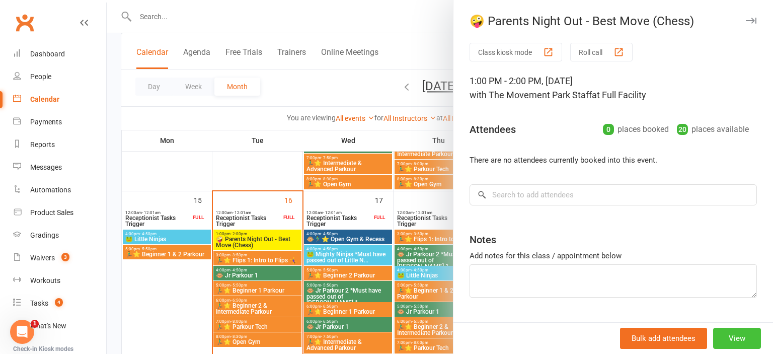
click at [632, 337] on button "View" at bounding box center [737, 338] width 48 height 21
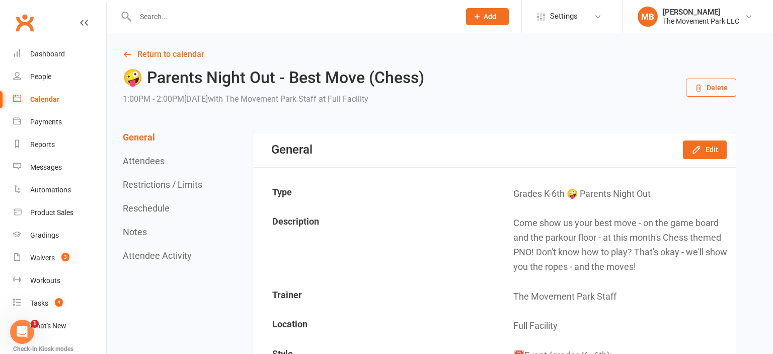
click at [162, 208] on button "Reschedule" at bounding box center [146, 208] width 47 height 11
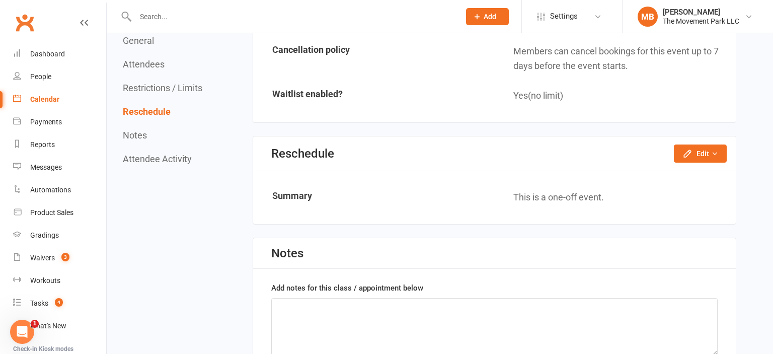
scroll to position [915, 0]
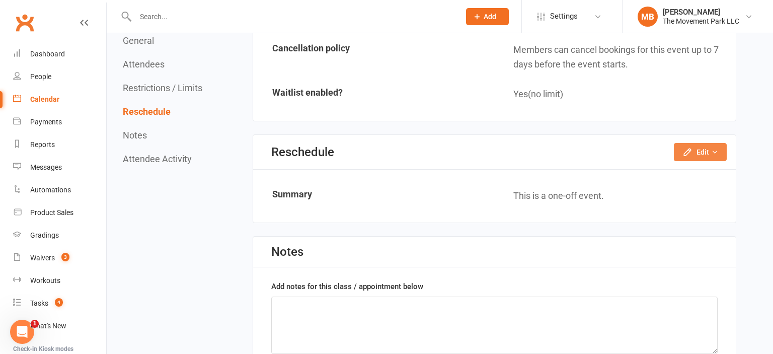
click at [632, 146] on button "Edit" at bounding box center [700, 152] width 53 height 18
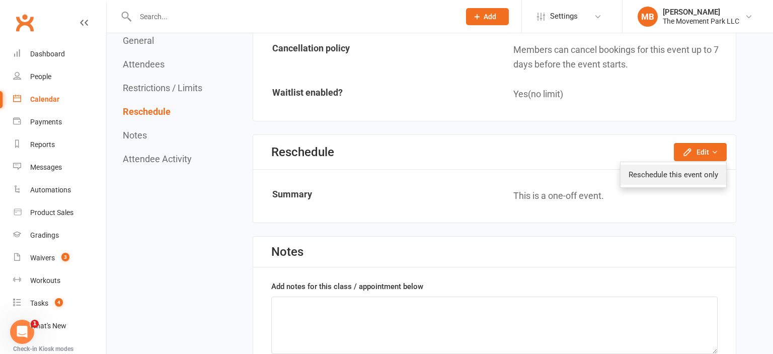
click at [632, 168] on link "Reschedule this event only" at bounding box center [673, 175] width 106 height 20
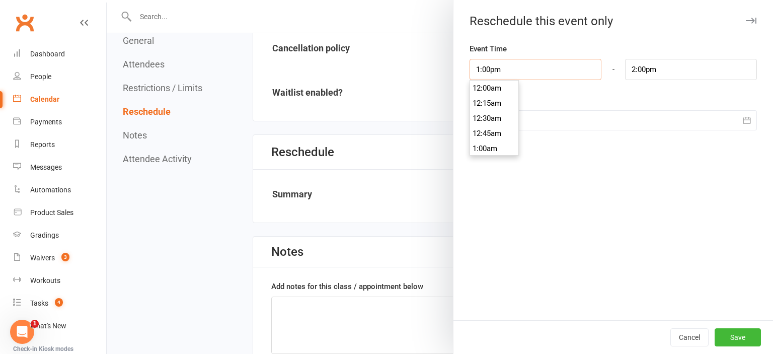
click at [481, 71] on input "1:00pm" at bounding box center [535, 69] width 132 height 21
type input "5:30pm"
click at [496, 109] on li "5:30pm" at bounding box center [494, 106] width 48 height 15
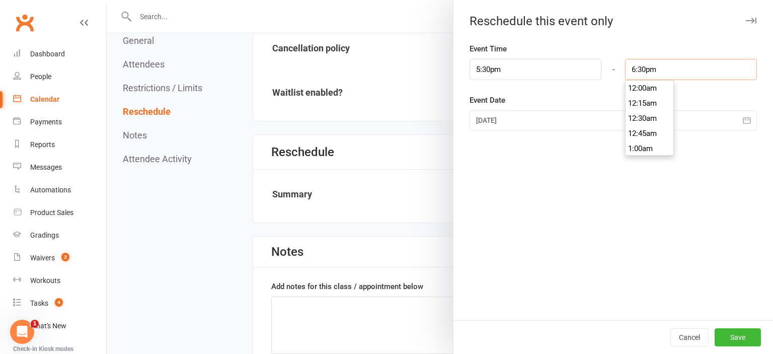
click at [632, 65] on input "6:30pm" at bounding box center [691, 69] width 132 height 21
type input "8:30pm"
click at [632, 90] on li "8:30pm" at bounding box center [649, 89] width 48 height 15
click at [567, 124] on div at bounding box center [612, 120] width 287 height 20
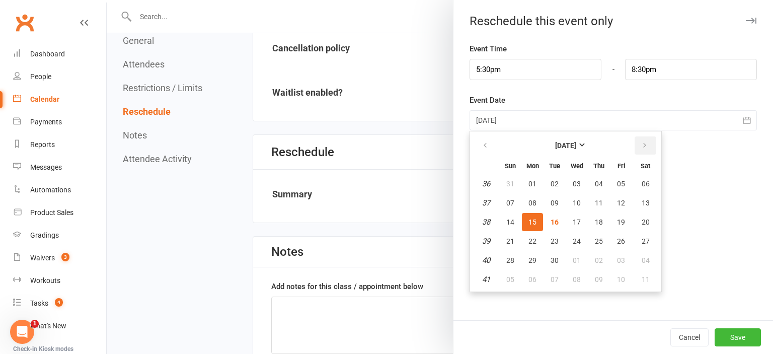
click at [632, 146] on icon "button" at bounding box center [644, 145] width 7 height 8
click at [632, 221] on button "15" at bounding box center [645, 222] width 26 height 18
type input "15 Nov 2025"
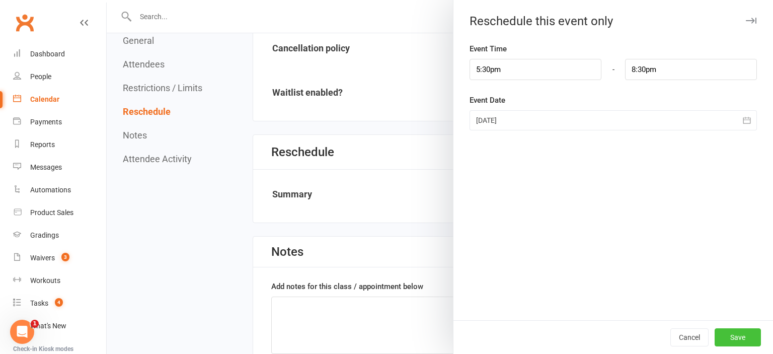
click at [632, 340] on button "Save" at bounding box center [737, 337] width 46 height 18
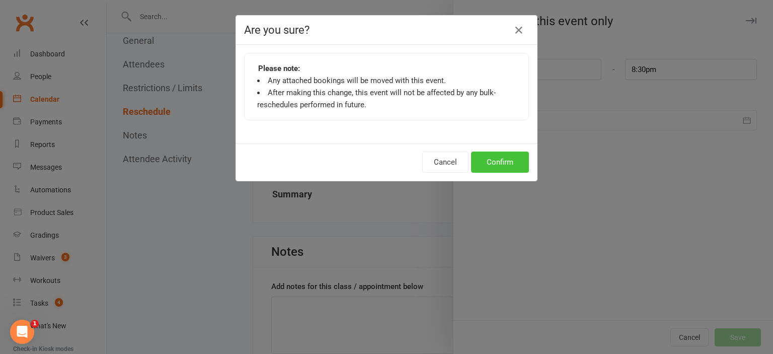
click at [488, 163] on button "Confirm" at bounding box center [500, 161] width 58 height 21
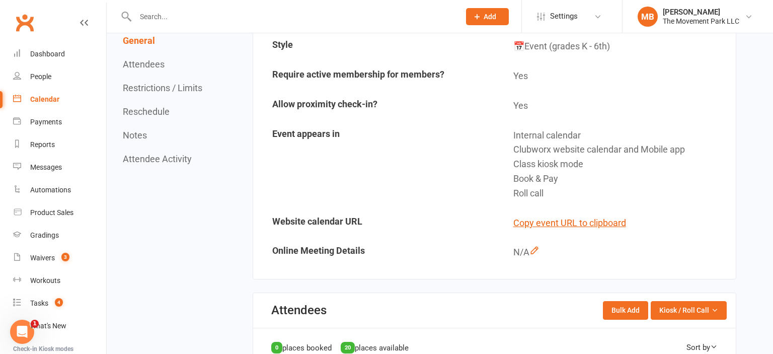
scroll to position [6, 0]
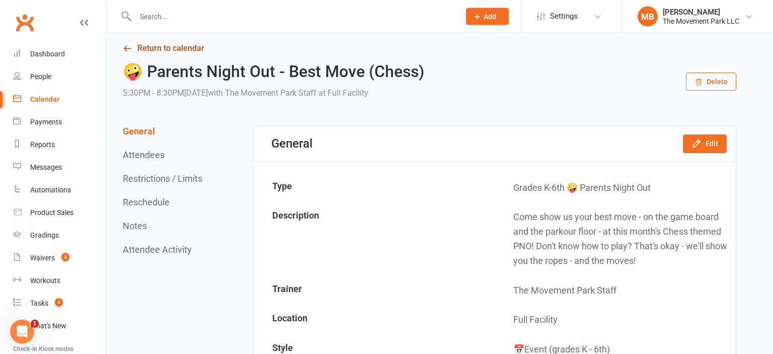
click at [181, 48] on link "Return to calendar" at bounding box center [429, 48] width 613 height 14
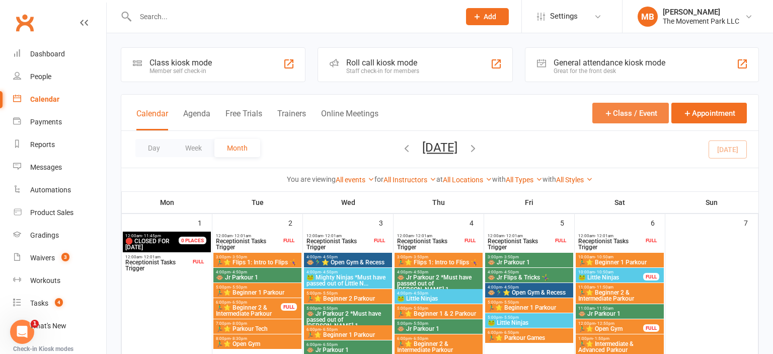
click at [616, 113] on button "Class / Event" at bounding box center [630, 113] width 76 height 21
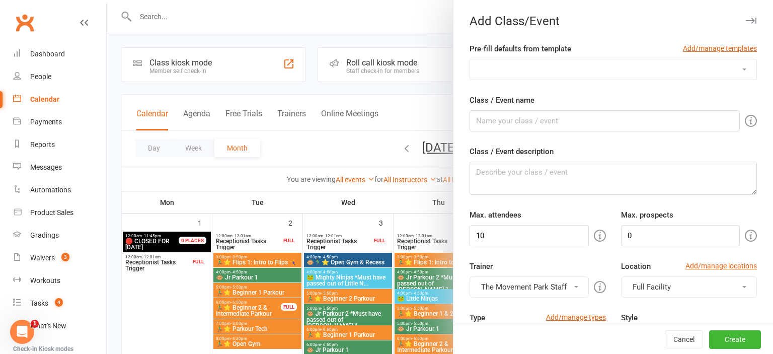
select select "341"
click option "🤪 Parents Night Out - (Insert Monthly Theme)" at bounding box center [0, 0] width 0 height 0
type input "🤪 Parents Night Out - (Insert Monthly Theme)"
type textarea "(Insert theme description from marketing)"
type input "20"
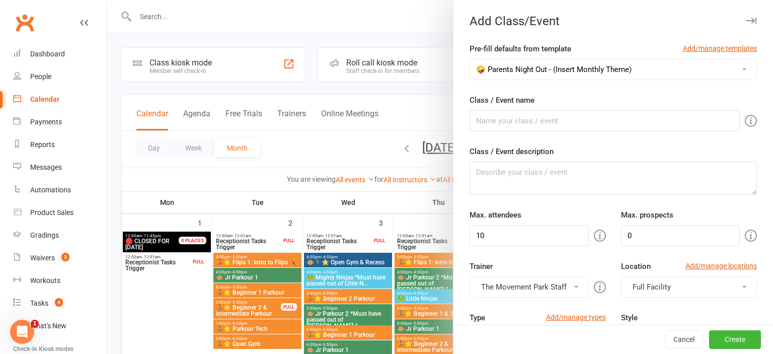
type input "7"
drag, startPoint x: 639, startPoint y: 124, endPoint x: 558, endPoint y: 123, distance: 81.5
click at [558, 123] on input "🤪 Parents Night Out - (Insert Monthly Theme)" at bounding box center [604, 120] width 270 height 21
paste input "Winter Wonderland"
type input "🤪 Parents Night Out - Winter Wonderland"
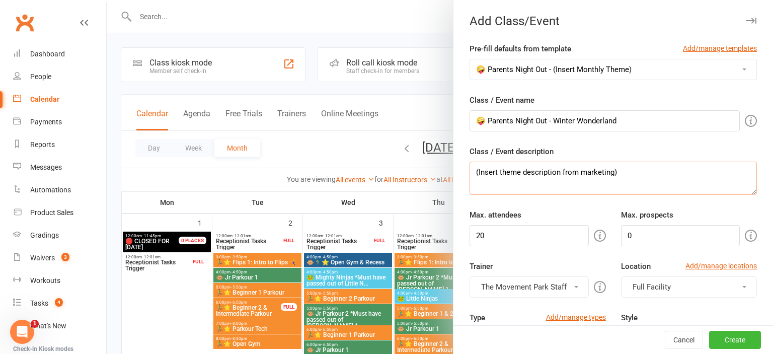
click at [549, 173] on textarea "(Insert theme description from marketing)" at bounding box center [612, 178] width 287 height 33
paste textarea "Dreaming of a silent night in? Join us for a special Winter Wonderland themed P…"
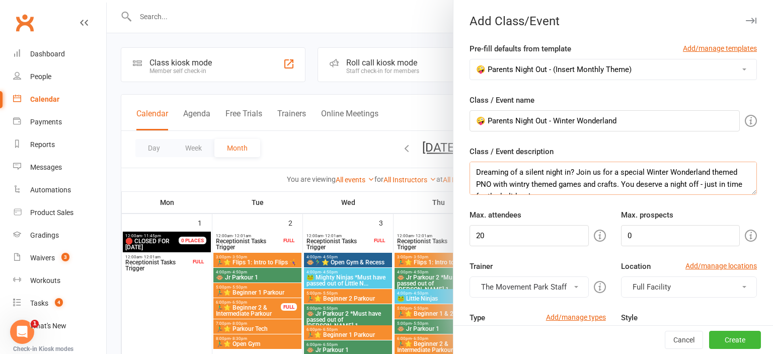
scroll to position [7, 0]
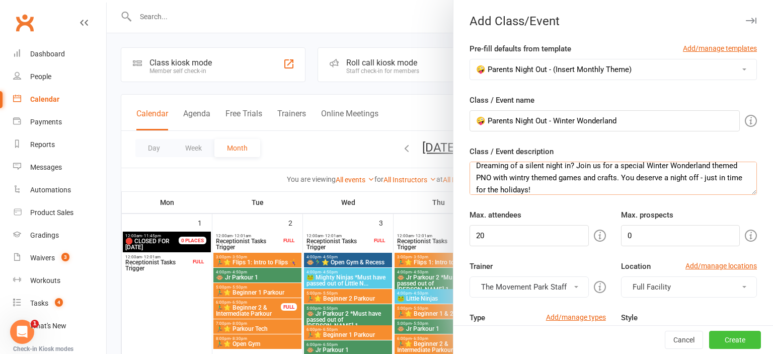
type textarea "Dreaming of a silent night in? Join us for a special Winter Wonderland themed P…"
click at [632, 341] on button "Create" at bounding box center [735, 340] width 52 height 18
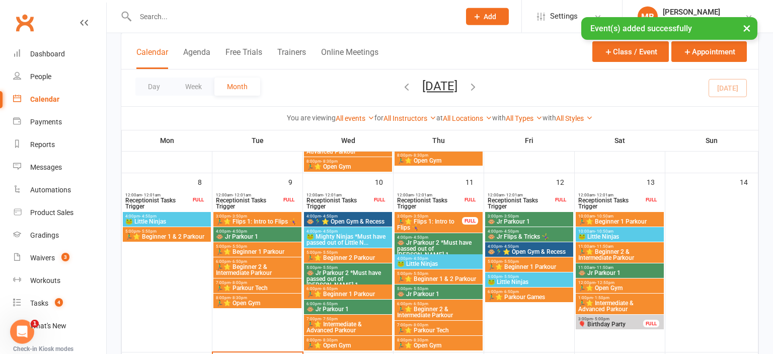
scroll to position [303, 0]
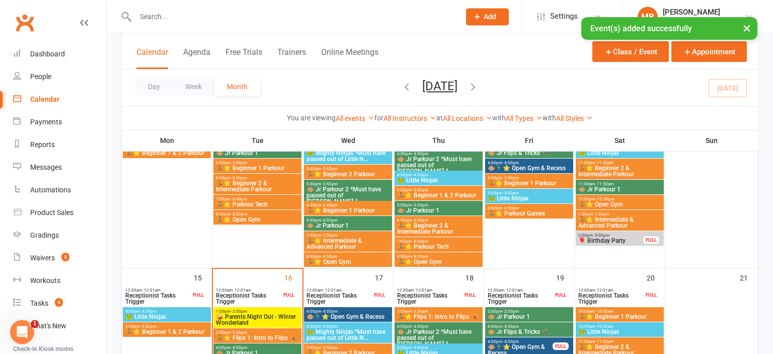
click at [273, 326] on div "1:00pm - 2:00pm 🤪 Parents Night Out - Winter Wonderland" at bounding box center [257, 317] width 88 height 21
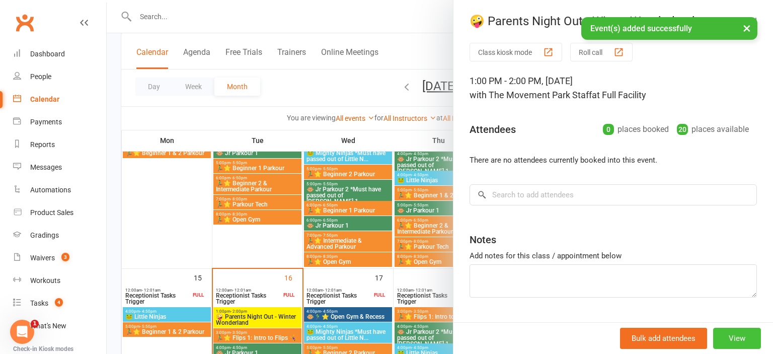
click at [632, 336] on button "View" at bounding box center [737, 338] width 48 height 21
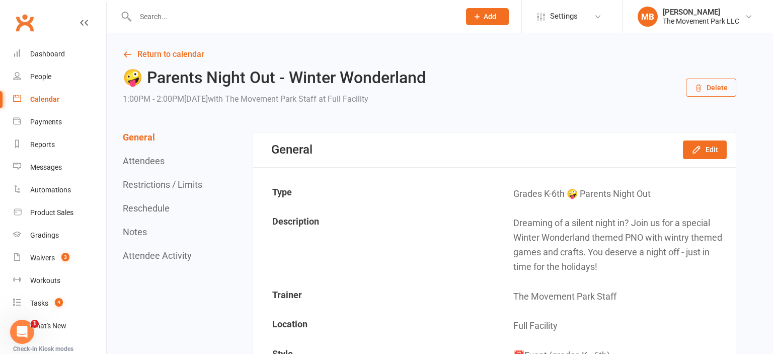
click at [164, 206] on button "Reschedule" at bounding box center [146, 208] width 47 height 11
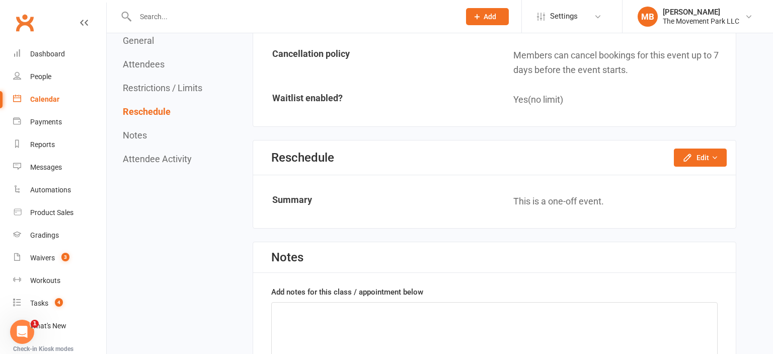
scroll to position [915, 0]
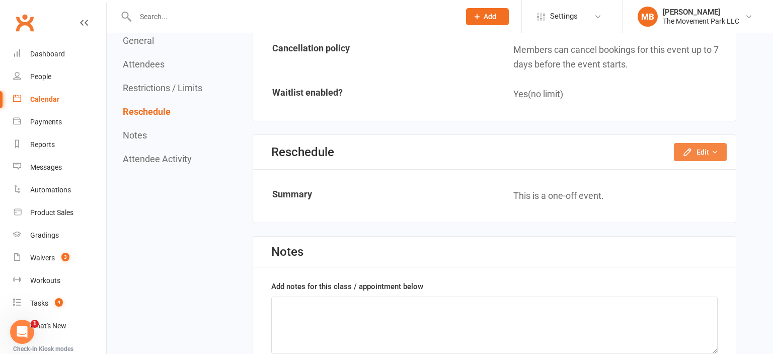
click at [632, 147] on button "Edit" at bounding box center [700, 152] width 53 height 18
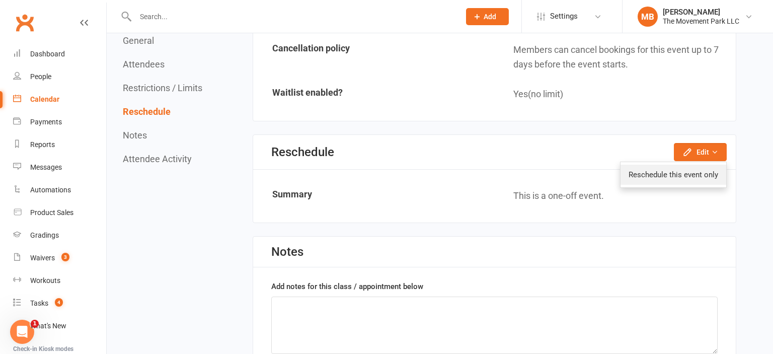
click at [632, 175] on link "Reschedule this event only" at bounding box center [673, 175] width 106 height 20
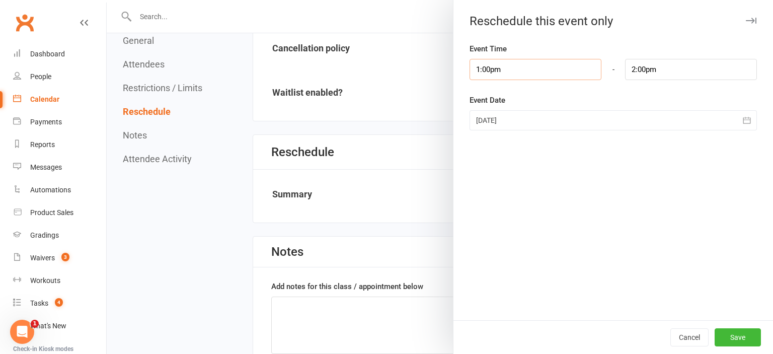
click at [538, 63] on input "1:00pm" at bounding box center [535, 69] width 132 height 21
click at [518, 140] on div "12:00am 12:15am 12:30am 12:45am 1:00am 1:15am 1:30am 1:45am 2:00am 2:15am 2:30a…" at bounding box center [493, 117] width 49 height 75
type input "5:30pm"
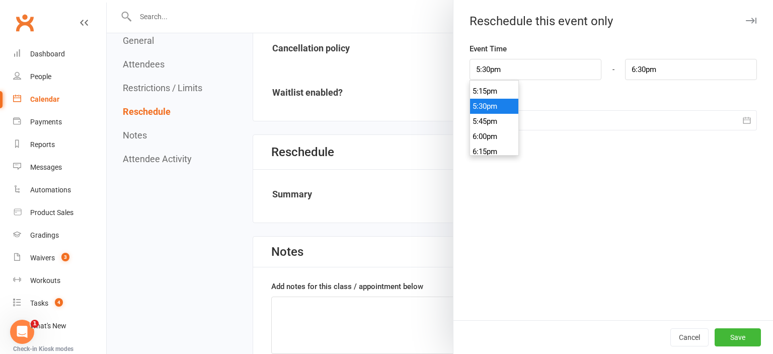
click at [498, 109] on li "5:30pm" at bounding box center [494, 106] width 48 height 15
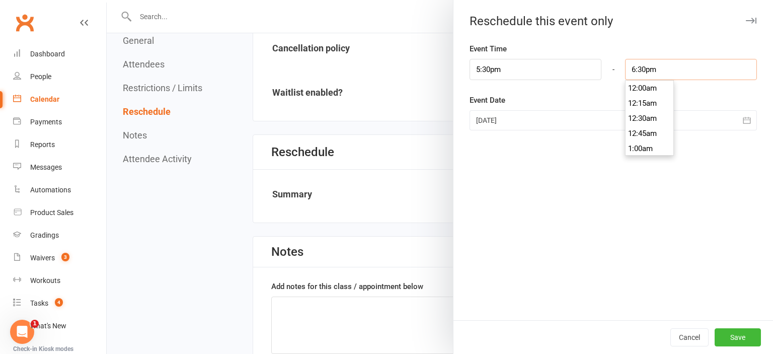
click at [632, 65] on input "6:30pm" at bounding box center [691, 69] width 132 height 21
type input "8:30pm"
click at [632, 93] on li "8:30pm" at bounding box center [649, 90] width 48 height 15
click at [632, 121] on div at bounding box center [612, 120] width 287 height 20
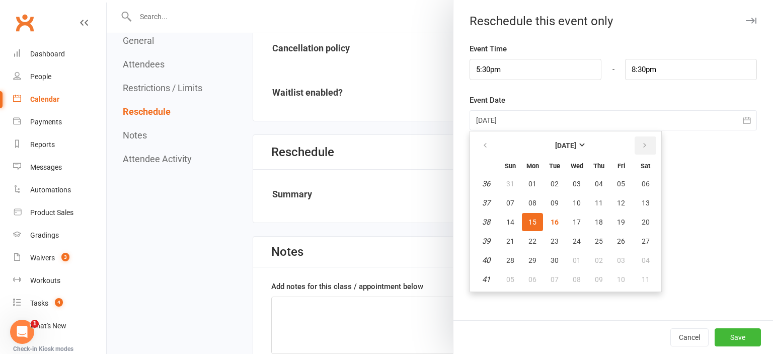
click at [632, 146] on icon "button" at bounding box center [644, 145] width 7 height 8
click at [632, 224] on button "20" at bounding box center [645, 222] width 26 height 18
type input "20 Dec 2025"
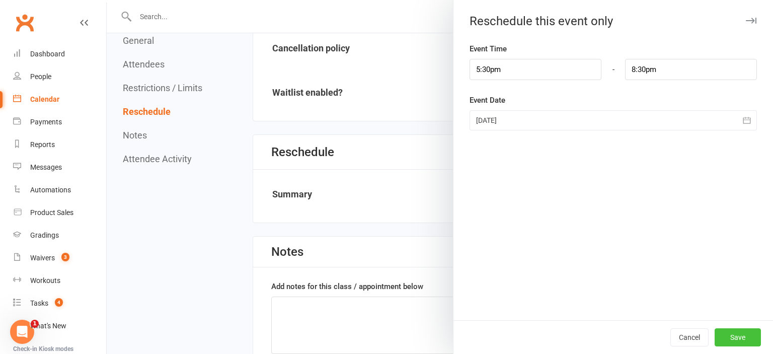
click at [632, 337] on button "Save" at bounding box center [737, 337] width 46 height 18
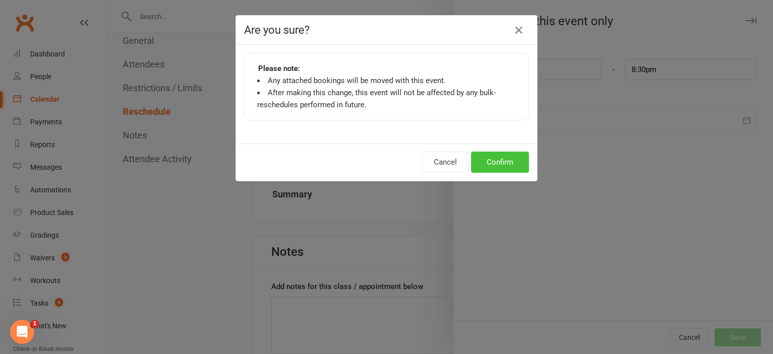
click at [497, 153] on button "Confirm" at bounding box center [500, 161] width 58 height 21
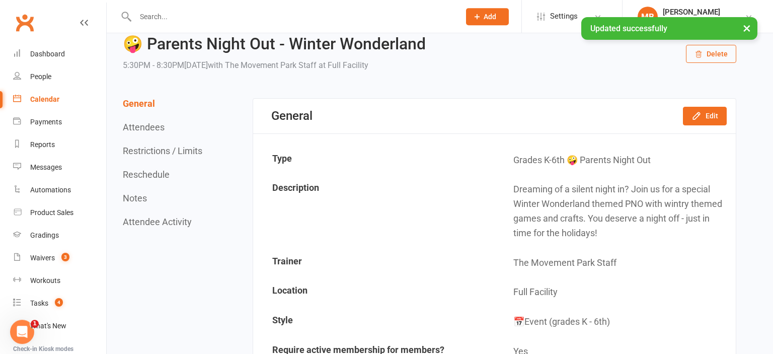
scroll to position [6, 0]
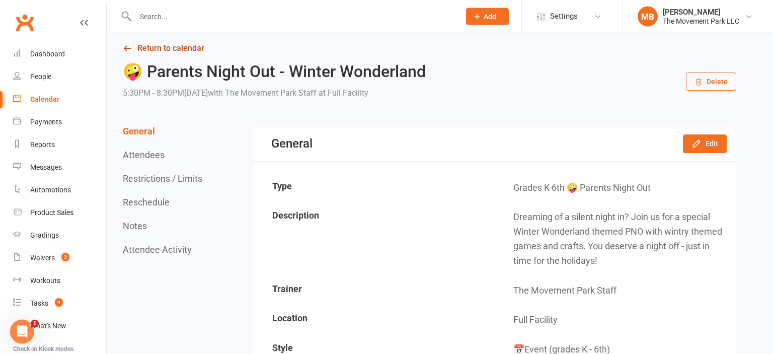
click at [188, 50] on link "Return to calendar" at bounding box center [429, 48] width 613 height 14
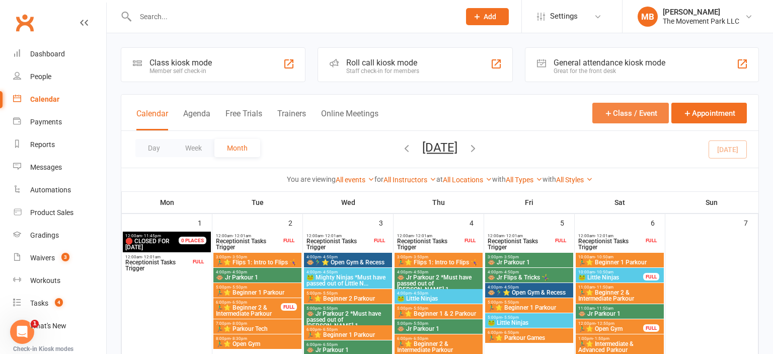
click at [628, 115] on button "Class / Event" at bounding box center [630, 113] width 76 height 21
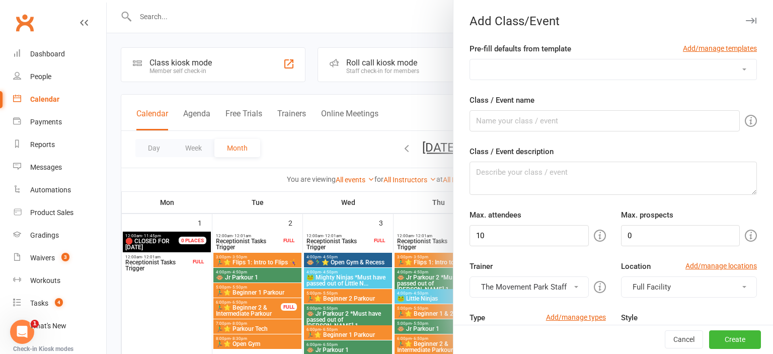
select select "341"
click option "🤪 Parents Night Out - (Insert Monthly Theme)" at bounding box center [0, 0] width 0 height 0
type input "🤪 Parents Night Out - (Insert Monthly Theme)"
type textarea "(Insert theme description from marketing)"
type input "20"
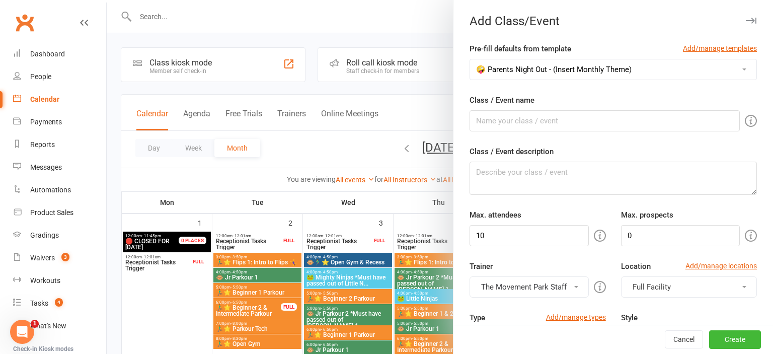
type input "7"
drag, startPoint x: 637, startPoint y: 128, endPoint x: 554, endPoint y: 122, distance: 83.2
click at [554, 122] on input "🤪 Parents Night Out - (Insert Monthly Theme)" at bounding box center [604, 120] width 270 height 21
paste input "Snowball Fight Dodgeball"
type input "🤪 Parents Night Out - Snowball Fight Dodgeball"
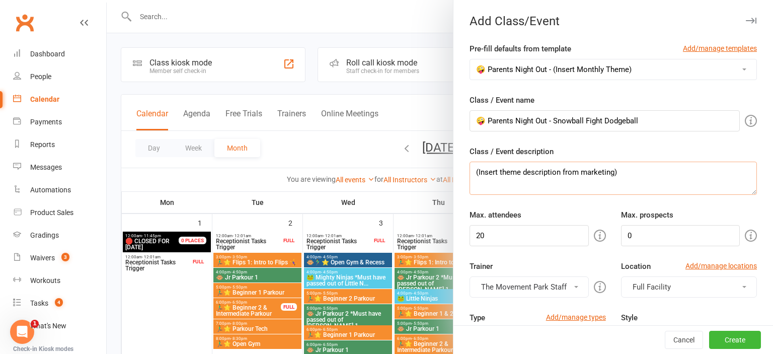
click at [605, 187] on textarea "(Insert theme description from marketing)" at bounding box center [612, 178] width 287 height 33
click at [597, 167] on textarea "(Insert theme description from marketing)" at bounding box center [612, 178] width 287 height 33
paste textarea "Dodge, duck, dip, dive, and dodge... snowballs!?! Why not? Test out your dodgeb…"
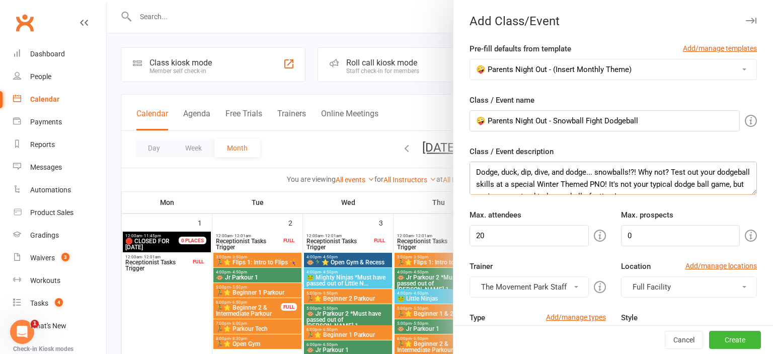
scroll to position [7, 0]
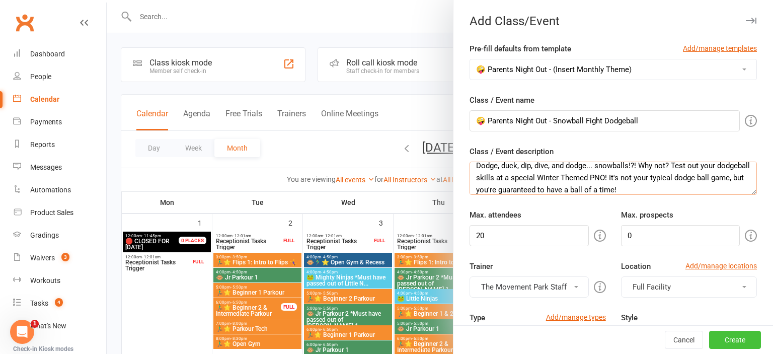
type textarea "Dodge, duck, dip, dive, and dodge... snowballs!?! Why not? Test out your dodgeb…"
click at [632, 338] on button "Create" at bounding box center [735, 340] width 52 height 18
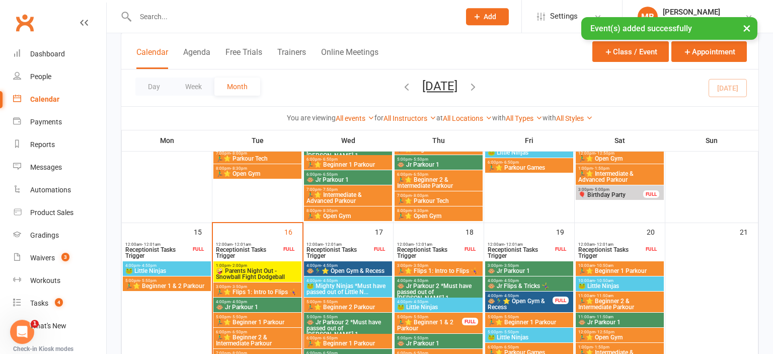
scroll to position [302, 0]
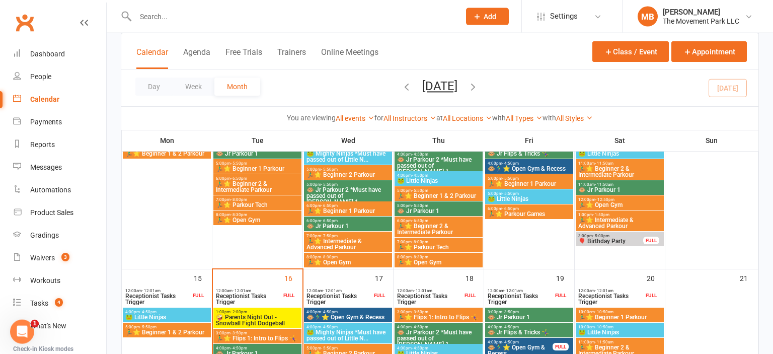
click at [238, 319] on span "🤪 Parents Night Out - Snowball Fight Dodgeball" at bounding box center [257, 320] width 84 height 12
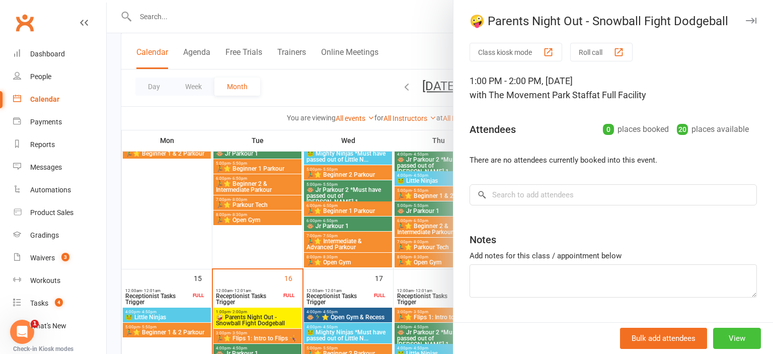
click at [632, 343] on button "View" at bounding box center [737, 338] width 48 height 21
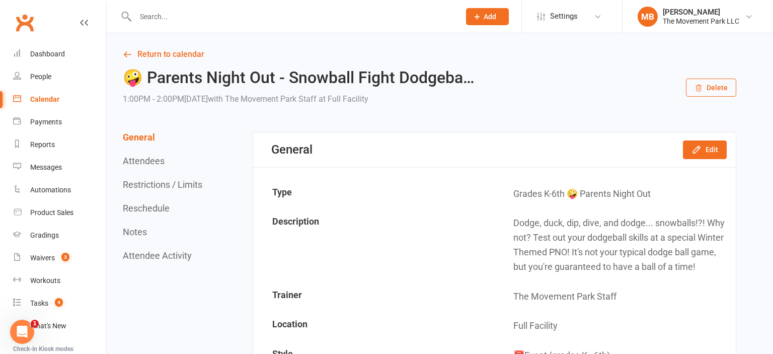
click at [165, 212] on button "Reschedule" at bounding box center [146, 208] width 47 height 11
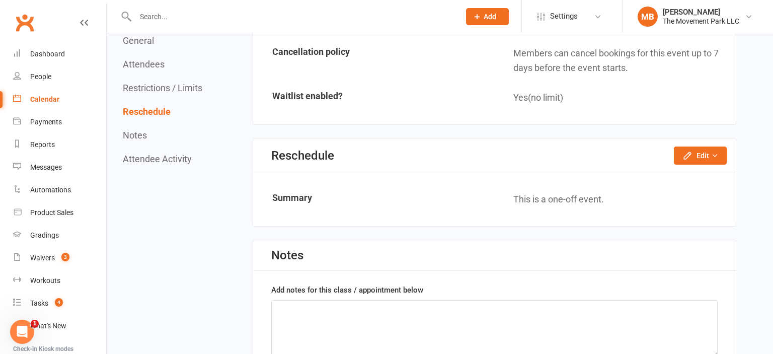
scroll to position [915, 0]
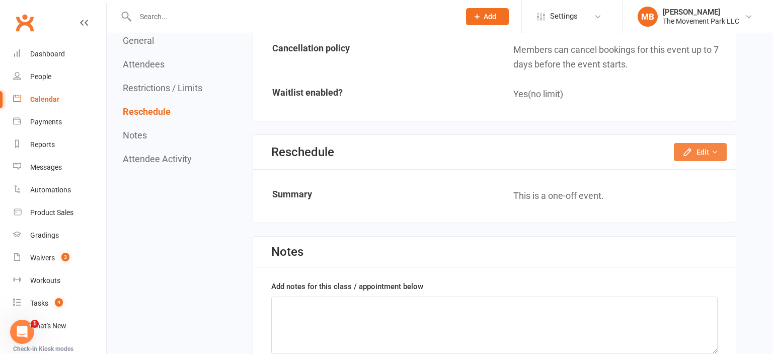
click at [632, 150] on button "Edit" at bounding box center [700, 152] width 53 height 18
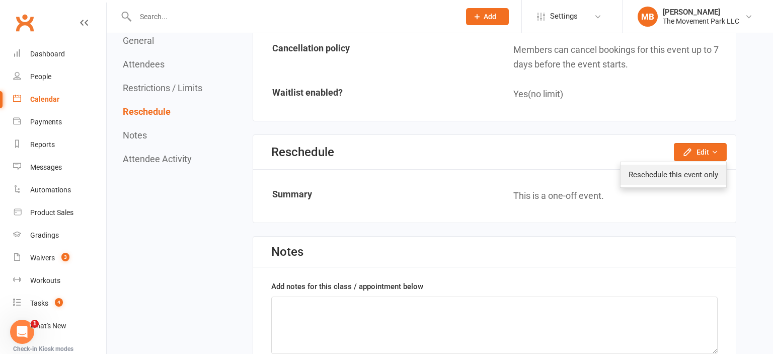
click at [632, 177] on link "Reschedule this event only" at bounding box center [673, 175] width 106 height 20
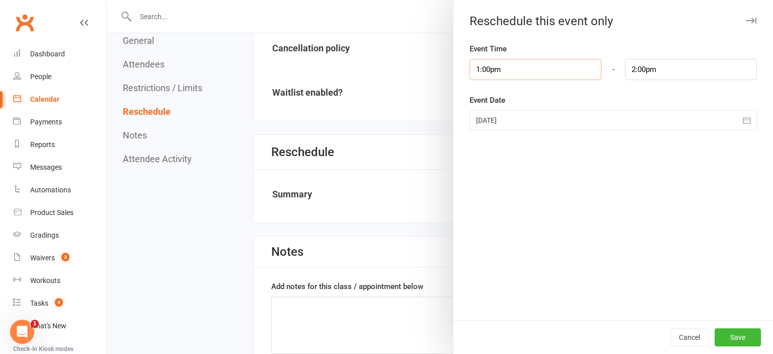
click at [503, 75] on input "1:00pm" at bounding box center [535, 69] width 132 height 21
type input "5:30pm"
click at [495, 112] on li "5:30pm" at bounding box center [494, 106] width 48 height 15
click at [632, 70] on input "6:30pm" at bounding box center [691, 69] width 132 height 21
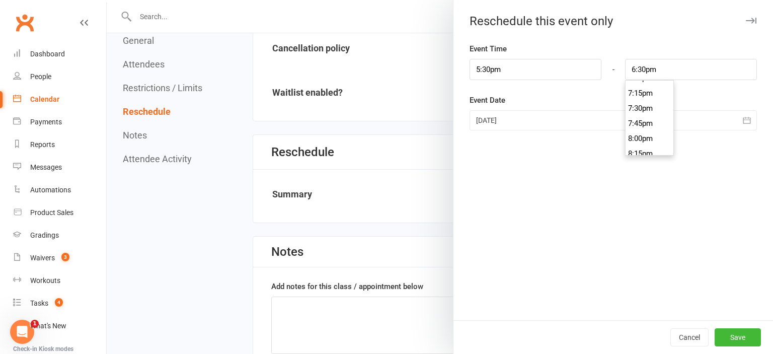
scroll to position [1185, 0]
type input "8:30pm"
click at [632, 138] on li "8:30pm" at bounding box center [649, 140] width 48 height 15
click at [632, 124] on div at bounding box center [612, 120] width 287 height 20
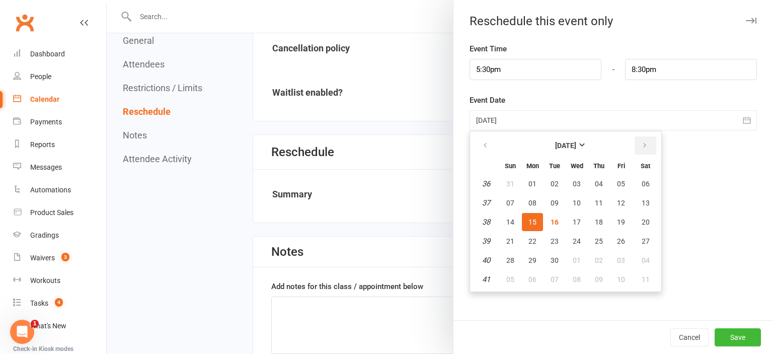
click at [632, 146] on button "button" at bounding box center [645, 145] width 22 height 18
click at [632, 222] on span "17" at bounding box center [645, 222] width 8 height 8
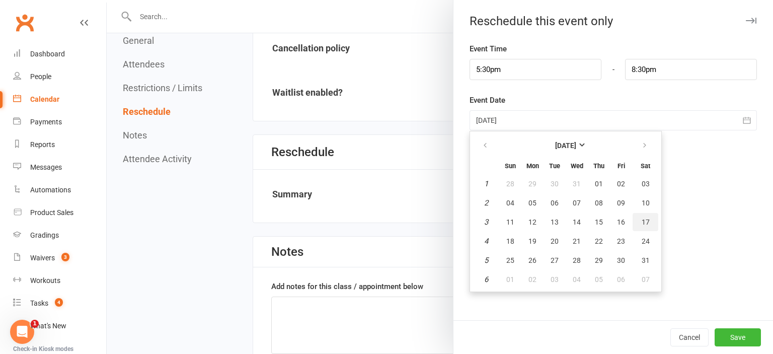
type input "17 Jan 2026"
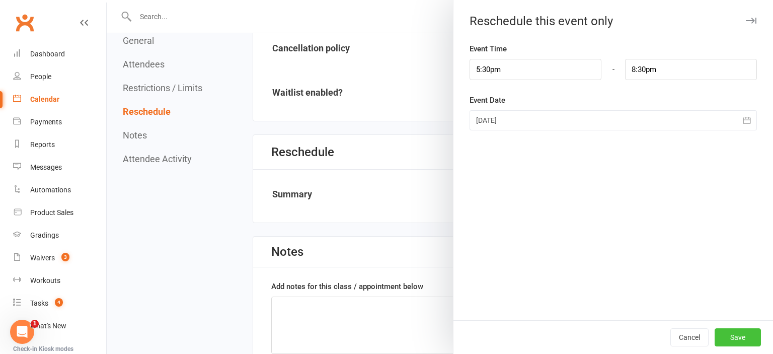
click at [632, 339] on button "Save" at bounding box center [737, 337] width 46 height 18
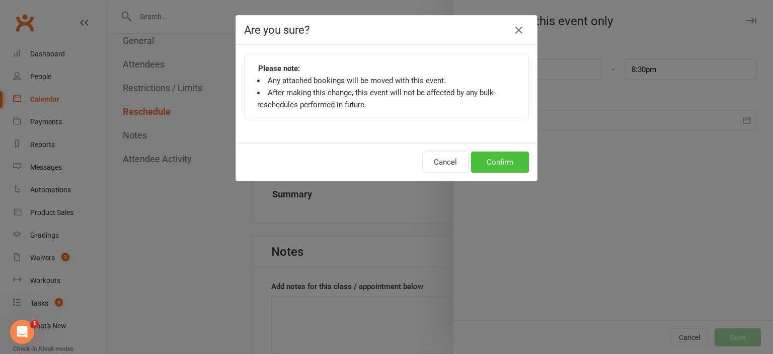
click at [506, 160] on button "Confirm" at bounding box center [500, 161] width 58 height 21
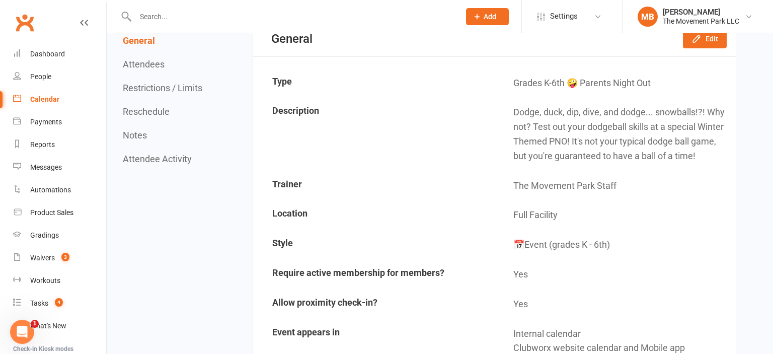
scroll to position [0, 0]
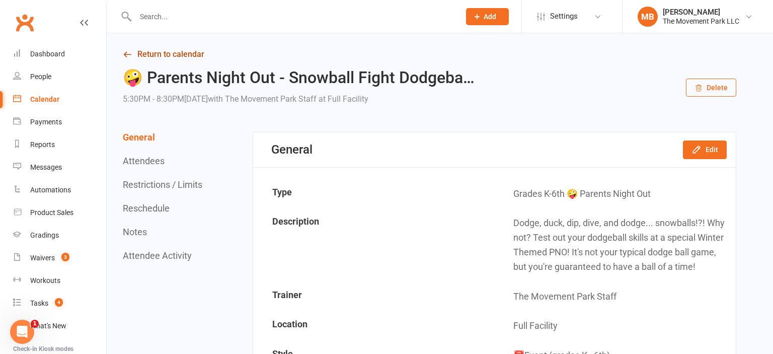
click at [192, 53] on link "Return to calendar" at bounding box center [429, 54] width 613 height 14
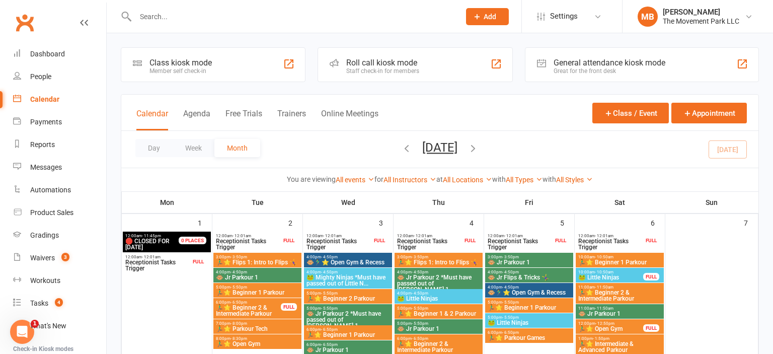
click at [433, 149] on button "[DATE]" at bounding box center [439, 147] width 35 height 14
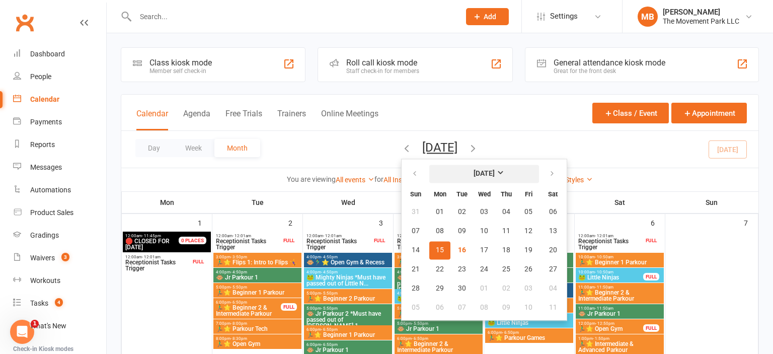
click at [473, 172] on strong "[DATE]" at bounding box center [483, 174] width 21 height 8
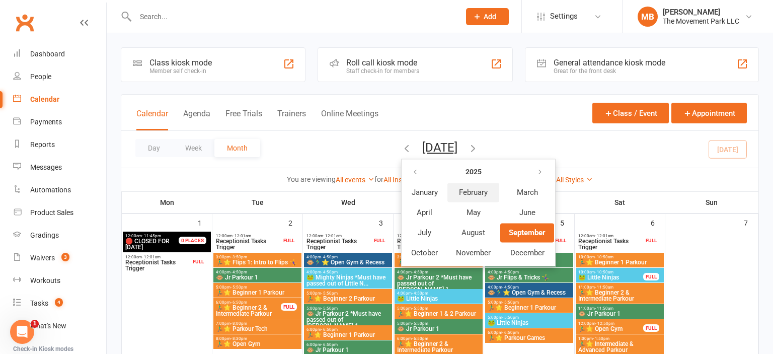
click at [459, 189] on span "February" at bounding box center [473, 192] width 29 height 9
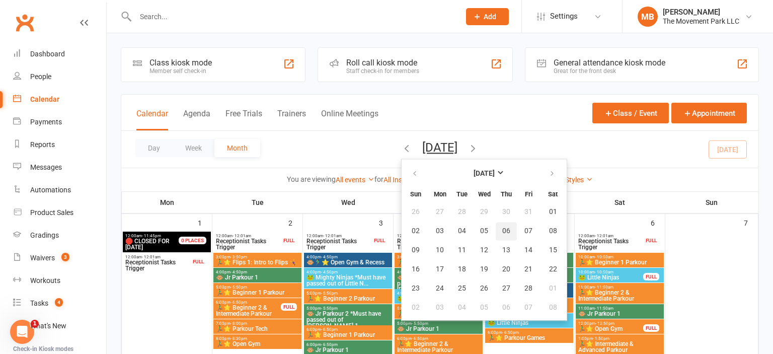
click at [496, 223] on button "06" at bounding box center [506, 231] width 21 height 18
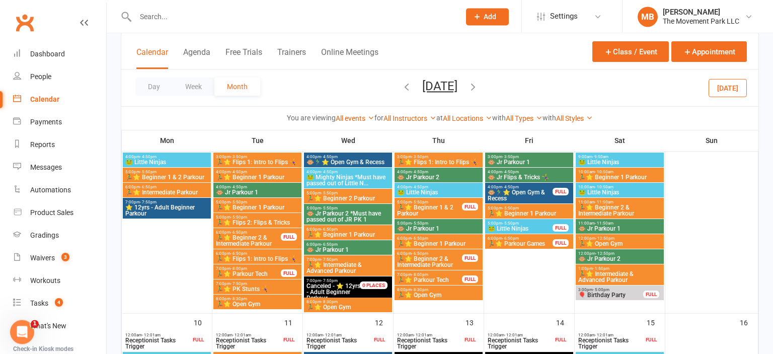
scroll to position [521, 0]
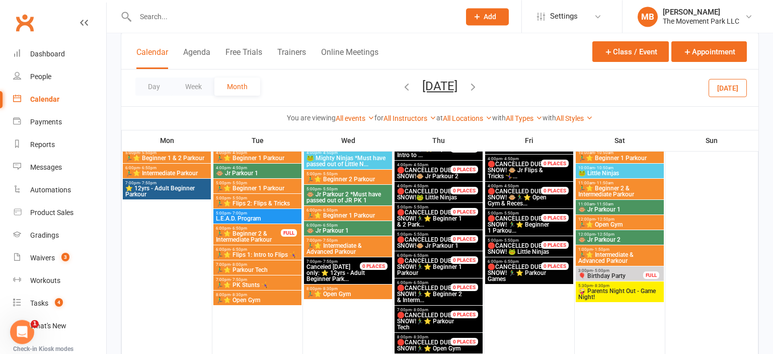
click at [609, 290] on span "🤪 Parents Night Out - Game Night!" at bounding box center [620, 294] width 84 height 12
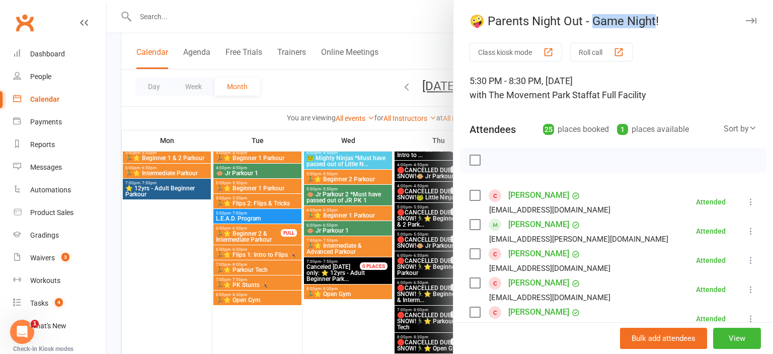
drag, startPoint x: 593, startPoint y: 21, endPoint x: 658, endPoint y: 15, distance: 65.2
click at [632, 15] on div "🤪 Parents Night Out - Game Night!" at bounding box center [612, 21] width 319 height 14
copy div "ame Night!"
click at [632, 337] on button "View" at bounding box center [737, 338] width 48 height 21
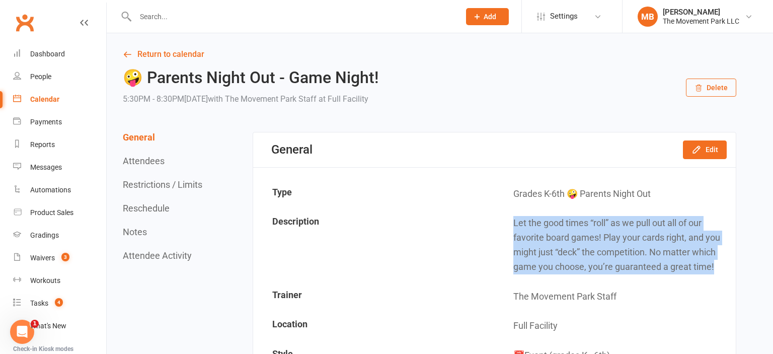
drag, startPoint x: 715, startPoint y: 268, endPoint x: 496, endPoint y: 220, distance: 224.4
click at [496, 220] on td "Let the good times “roll” as we pull out all of our favorite board games! Play …" at bounding box center [615, 245] width 240 height 72
copy td "Let the good times “roll” as we pull out all of our favorite board games! Play …"
click at [175, 57] on link "Return to calendar" at bounding box center [429, 54] width 613 height 14
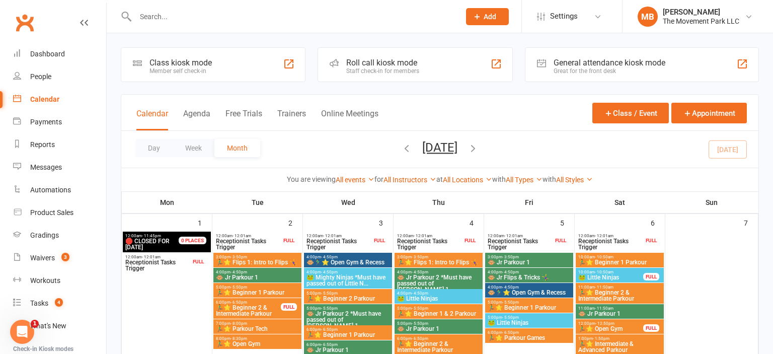
click at [457, 150] on button "[DATE]" at bounding box center [439, 147] width 35 height 14
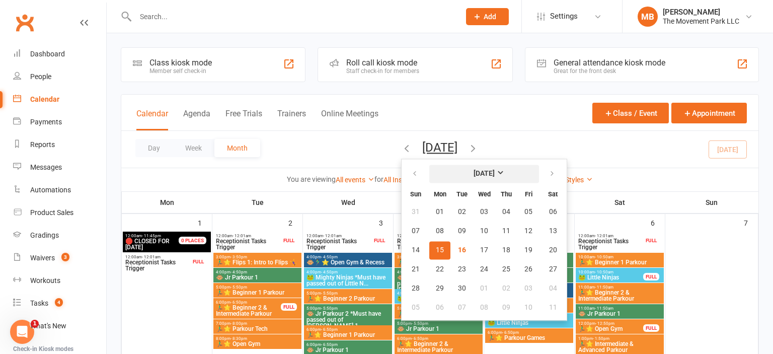
click at [473, 176] on strong "[DATE]" at bounding box center [483, 174] width 21 height 8
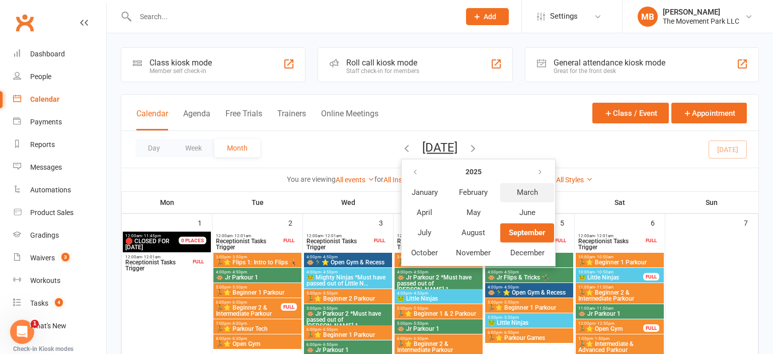
click at [517, 191] on span "March" at bounding box center [527, 192] width 21 height 9
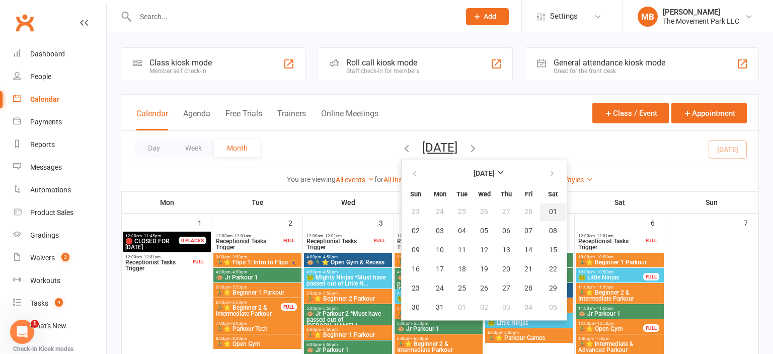
click at [549, 214] on span "01" at bounding box center [553, 212] width 8 height 8
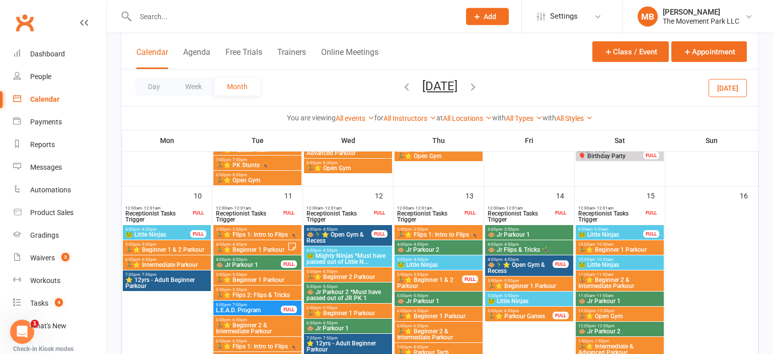
scroll to position [521, 0]
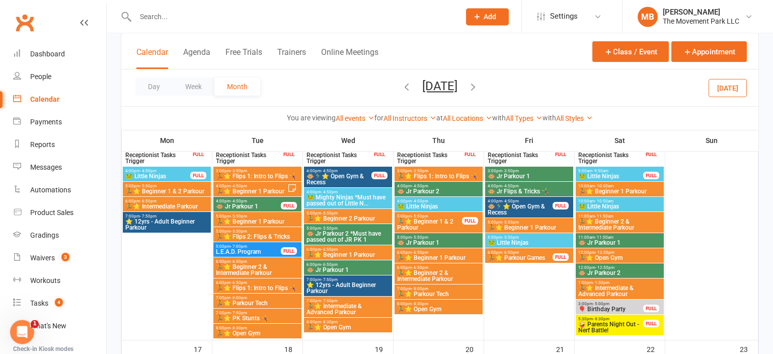
click at [619, 331] on span "🤪 Parents Night Out - Nerf Battle!" at bounding box center [611, 327] width 66 height 12
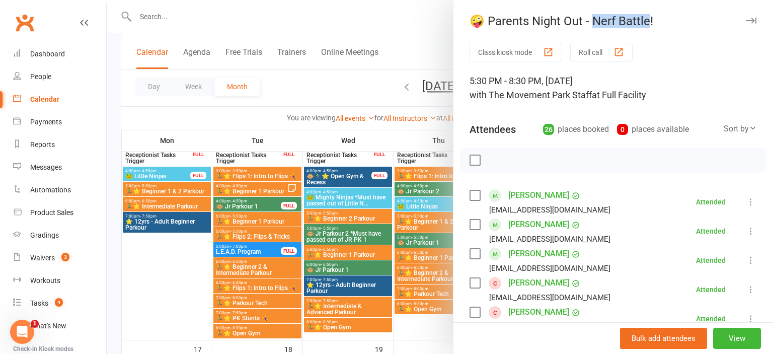
drag, startPoint x: 651, startPoint y: 19, endPoint x: 595, endPoint y: 19, distance: 56.4
click at [595, 19] on div "🤪 Parents Night Out - Nerf Battle!" at bounding box center [612, 21] width 319 height 14
copy div "erf Battle!"
click at [632, 335] on button "View" at bounding box center [737, 338] width 48 height 21
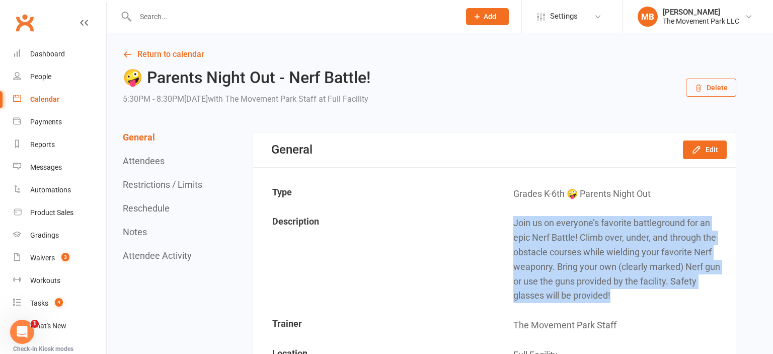
drag, startPoint x: 629, startPoint y: 289, endPoint x: 500, endPoint y: 223, distance: 144.5
click at [500, 223] on td "Join us on everyone’s favorite battleground for an epic Nerf Battle! Climb over…" at bounding box center [615, 259] width 240 height 101
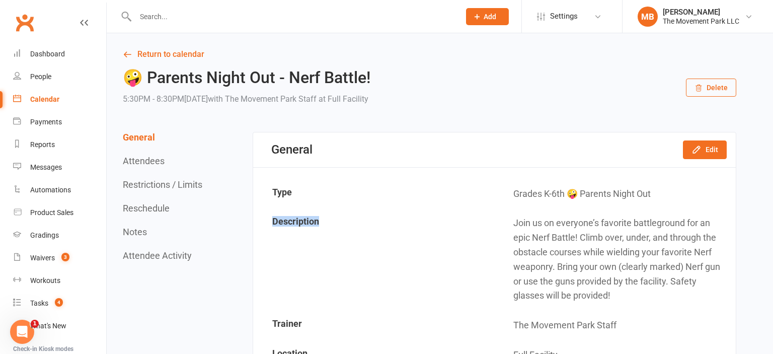
copy td "Description"
click at [632, 289] on td "Join us on everyone’s favorite battleground for an epic Nerf Battle! Climb over…" at bounding box center [615, 259] width 240 height 101
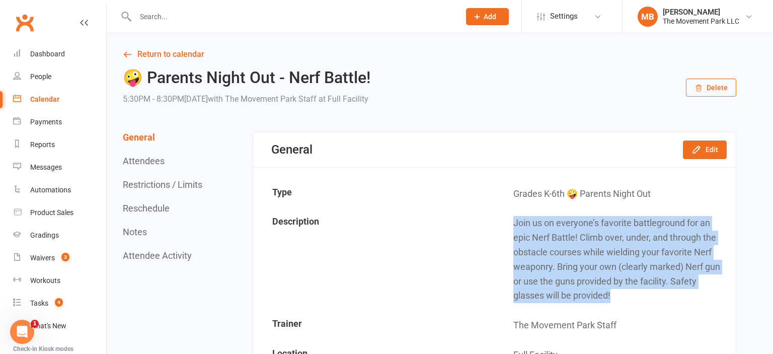
drag, startPoint x: 621, startPoint y: 295, endPoint x: 513, endPoint y: 222, distance: 130.9
click at [513, 222] on td "Join us on everyone’s favorite battleground for an epic Nerf Battle! Climb over…" at bounding box center [615, 259] width 240 height 101
copy td "Join us on everyone’s favorite battleground for an epic Nerf Battle! Climb over…"
click at [165, 49] on link "Return to calendar" at bounding box center [429, 54] width 613 height 14
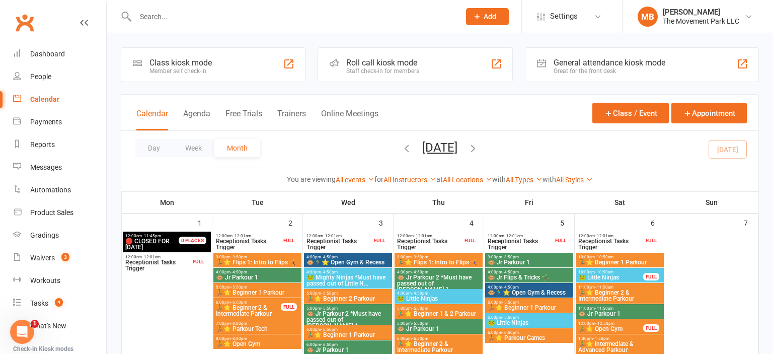
click at [442, 148] on button "[DATE]" at bounding box center [439, 147] width 35 height 14
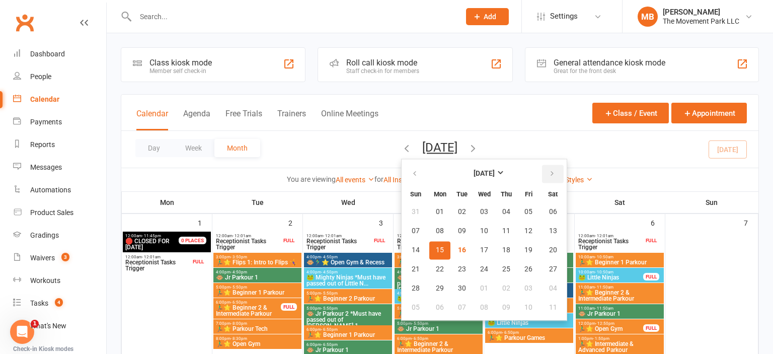
click at [542, 175] on button "button" at bounding box center [553, 174] width 22 height 18
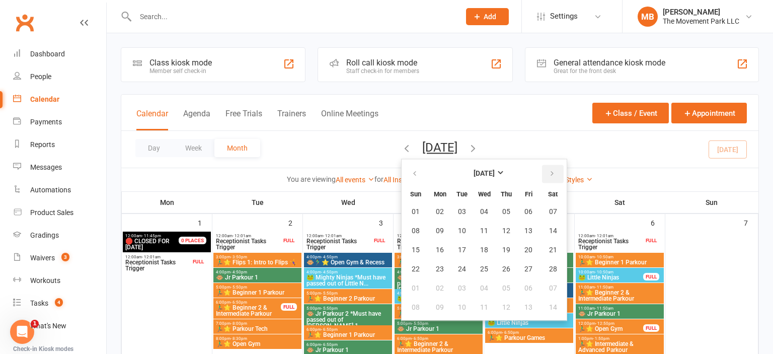
click at [542, 175] on button "button" at bounding box center [553, 174] width 22 height 18
click at [540, 242] on button "18" at bounding box center [553, 250] width 26 height 18
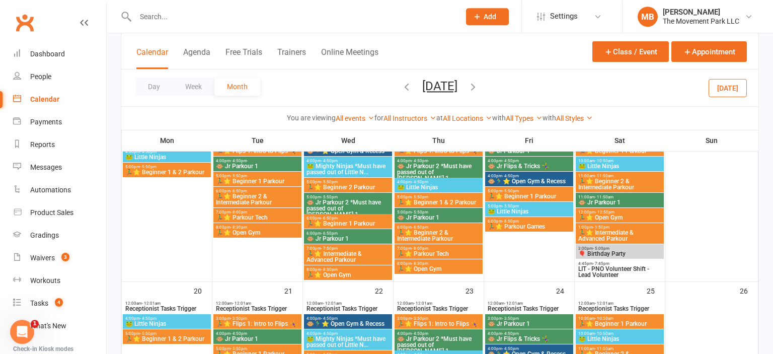
scroll to position [521, 0]
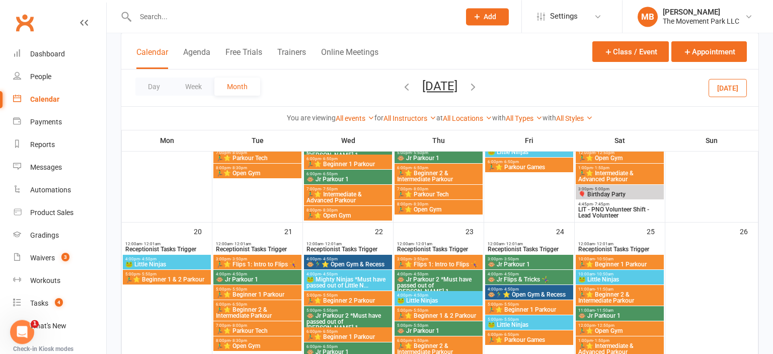
click at [445, 87] on button "[DATE]" at bounding box center [439, 86] width 35 height 14
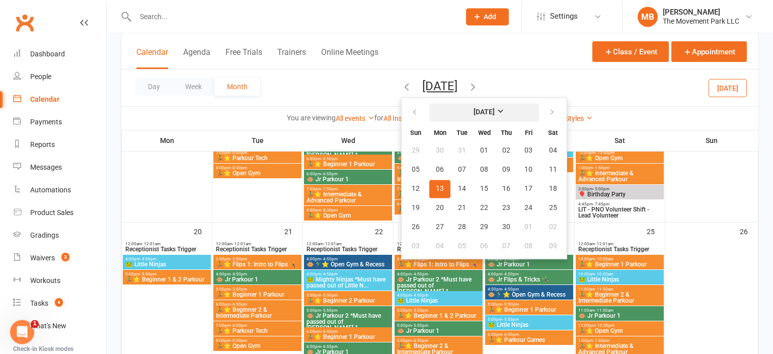
click at [473, 109] on strong "[DATE]" at bounding box center [483, 112] width 21 height 8
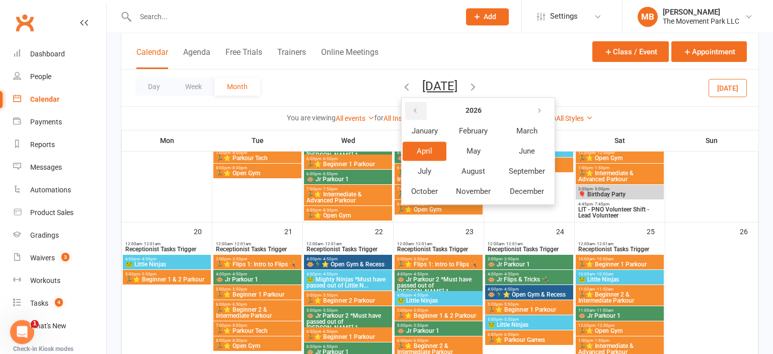
click at [409, 111] on button "button" at bounding box center [416, 111] width 22 height 18
click at [420, 147] on span "April" at bounding box center [425, 150] width 16 height 9
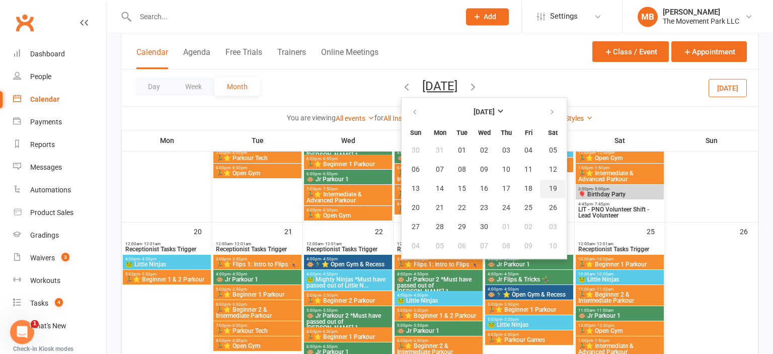
click at [549, 187] on span "19" at bounding box center [553, 189] width 8 height 8
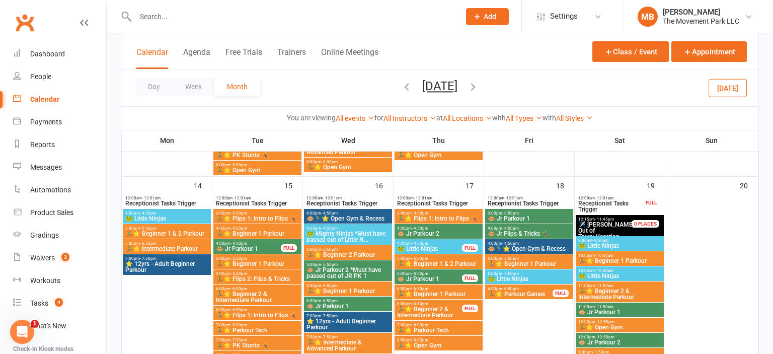
scroll to position [688, 0]
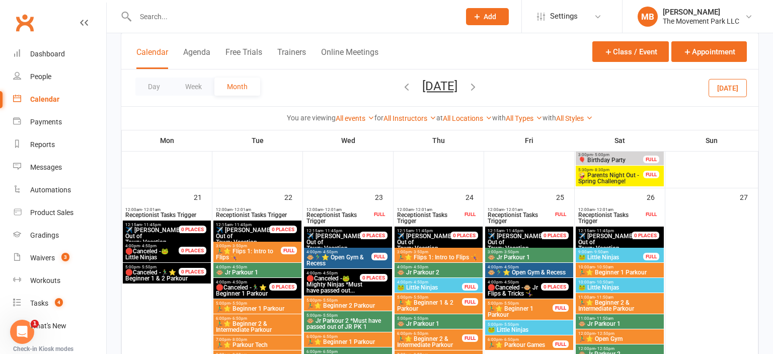
click at [605, 172] on span "🤪 Parents Night Out - Spring Challenge!" at bounding box center [611, 178] width 66 height 12
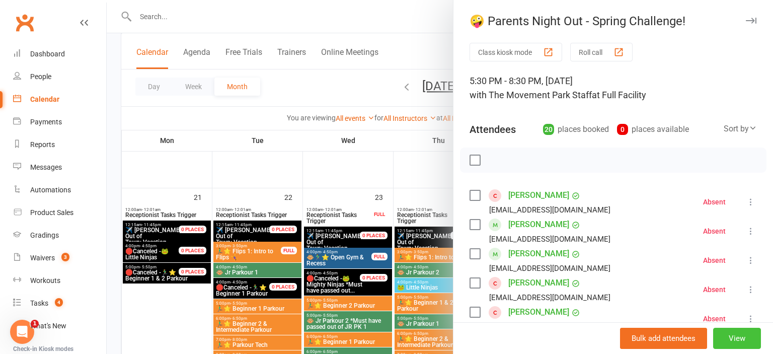
click at [632, 335] on button "View" at bounding box center [737, 338] width 48 height 21
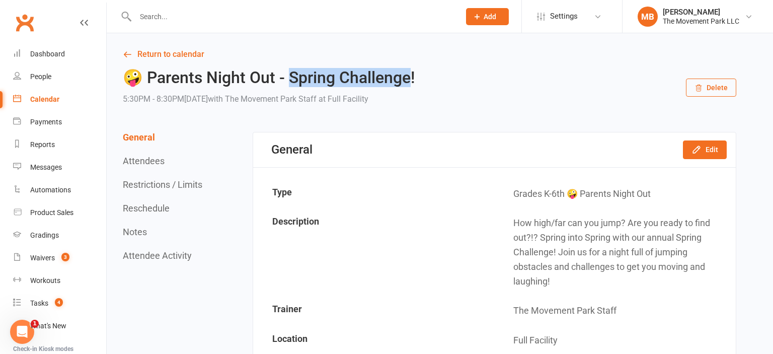
drag, startPoint x: 412, startPoint y: 78, endPoint x: 293, endPoint y: 82, distance: 118.3
click at [293, 82] on h2 "🤪 Parents Night Out - Spring Challenge!" at bounding box center [269, 78] width 292 height 18
copy h2 "pring Challenge!"
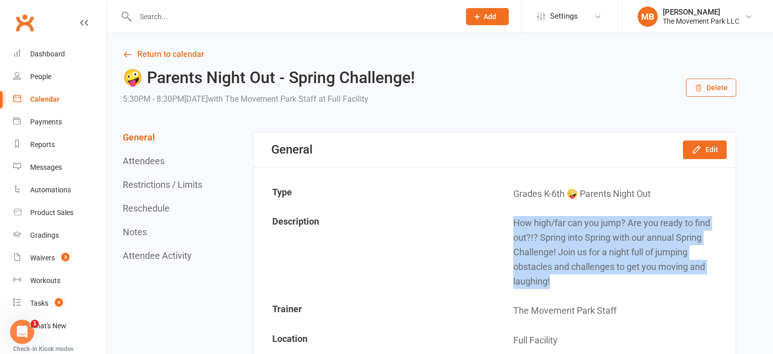
drag, startPoint x: 512, startPoint y: 223, endPoint x: 562, endPoint y: 275, distance: 72.9
click at [562, 275] on td "How high/far can you jump? Are you ready to find out?!? Spring into Spring with…" at bounding box center [615, 252] width 240 height 87
copy td "How high/far can you jump? Are you ready to find out?!? Spring into Spring with…"
click at [171, 50] on link "Return to calendar" at bounding box center [429, 54] width 613 height 14
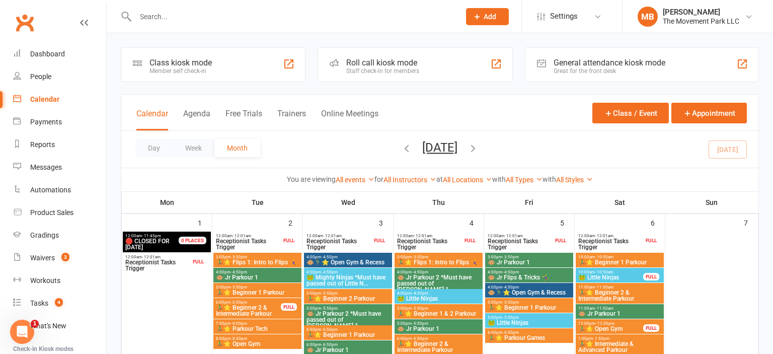
click at [457, 144] on button "[DATE]" at bounding box center [439, 147] width 35 height 14
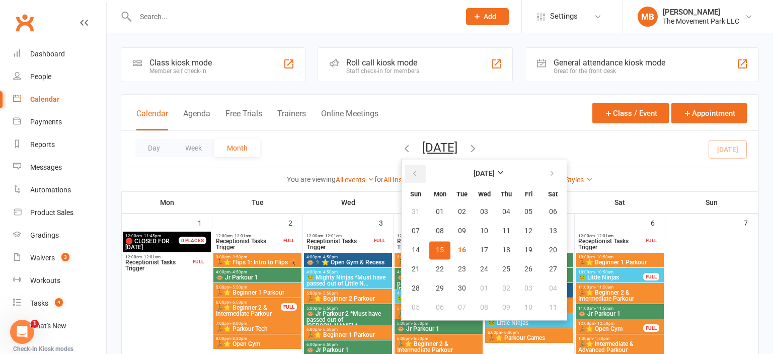
click at [405, 178] on button "button" at bounding box center [416, 174] width 22 height 18
click at [518, 253] on button "16" at bounding box center [528, 250] width 21 height 18
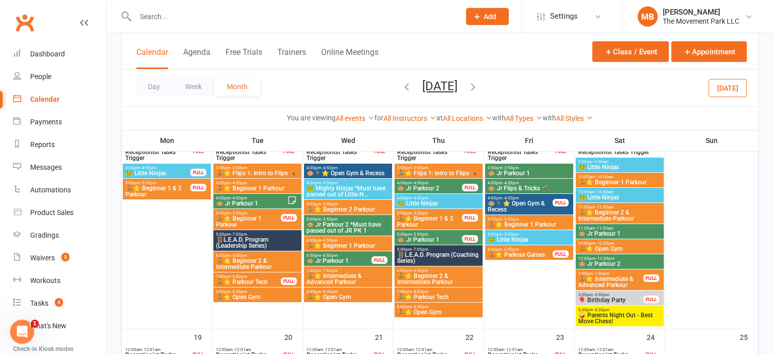
scroll to position [521, 0]
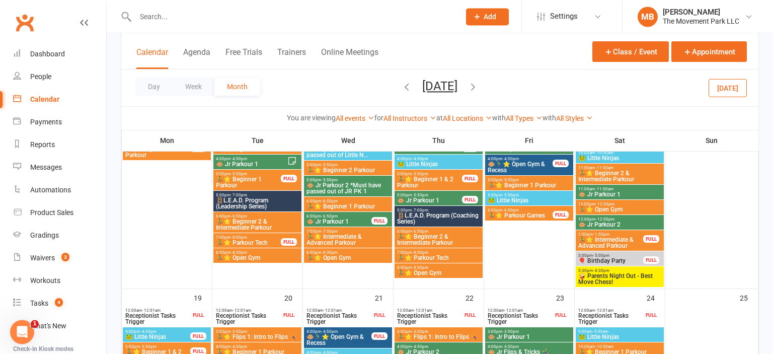
click at [614, 275] on span "🤪 Parents Night Out - Best Move Chess!" at bounding box center [620, 279] width 84 height 12
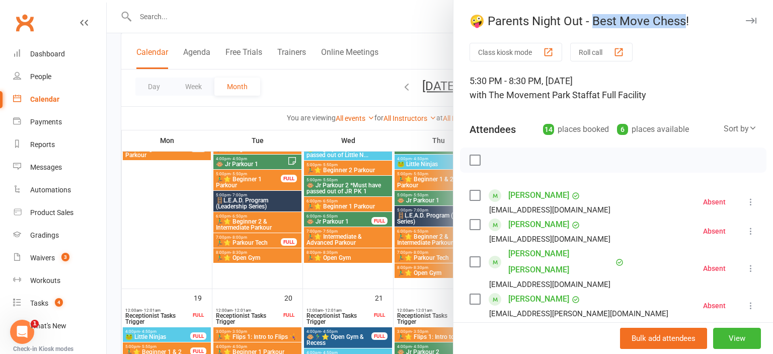
drag, startPoint x: 596, startPoint y: 18, endPoint x: 685, endPoint y: 14, distance: 89.6
click at [632, 14] on div "🤪 Parents Night Out - Best Move Chess!" at bounding box center [612, 21] width 319 height 14
copy div "est Move Chess!"
click at [442, 45] on div at bounding box center [440, 177] width 666 height 354
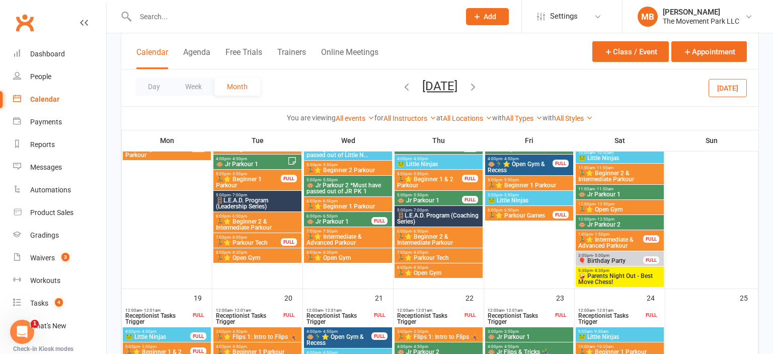
click at [448, 88] on button "May 2025" at bounding box center [439, 86] width 35 height 14
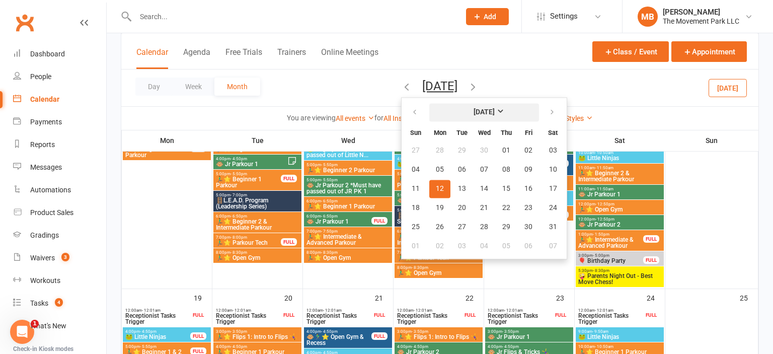
click at [473, 110] on strong "May 2025" at bounding box center [483, 112] width 21 height 8
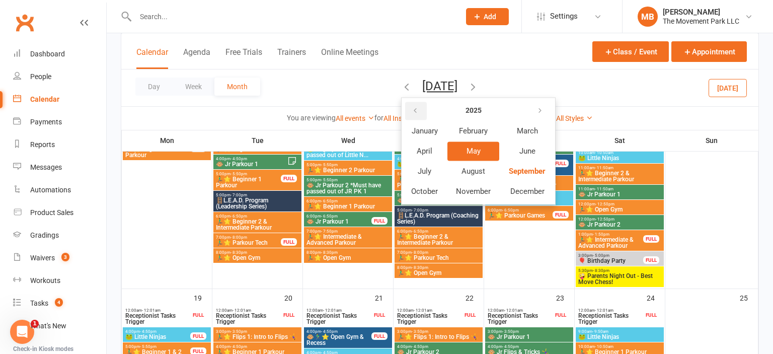
click at [412, 108] on icon "button" at bounding box center [415, 111] width 7 height 8
click at [456, 192] on span "November" at bounding box center [473, 191] width 35 height 9
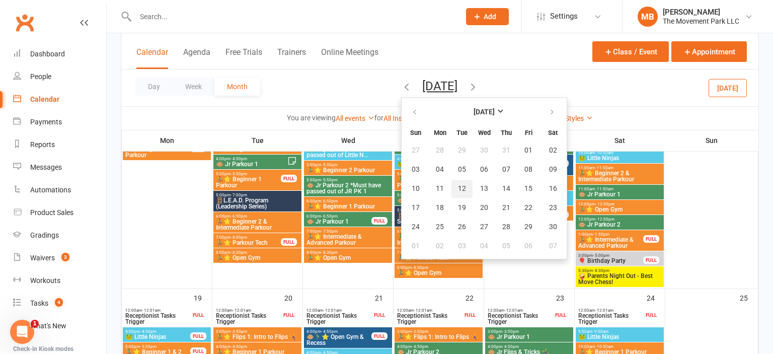
click at [458, 192] on span "12" at bounding box center [462, 189] width 8 height 8
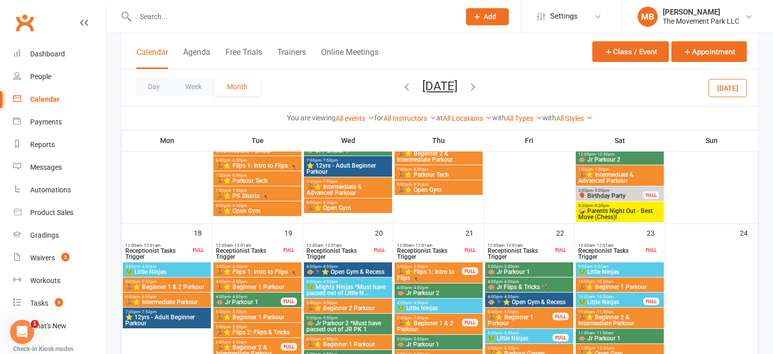
scroll to position [633, 0]
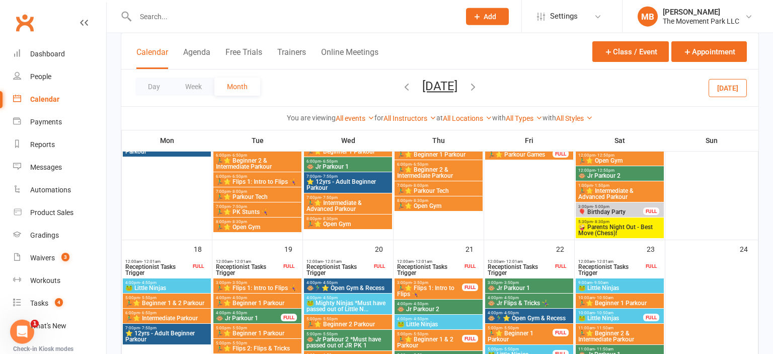
click at [457, 80] on button "[DATE]" at bounding box center [439, 86] width 35 height 14
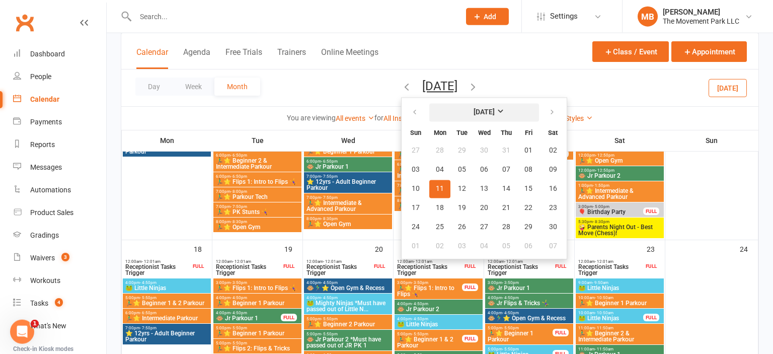
click at [490, 109] on strong "[DATE]" at bounding box center [483, 112] width 21 height 8
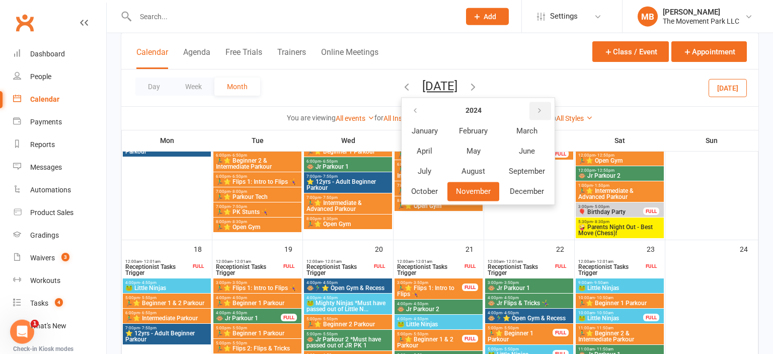
click at [536, 109] on icon "button" at bounding box center [539, 111] width 7 height 8
click at [460, 190] on span "November" at bounding box center [473, 191] width 35 height 9
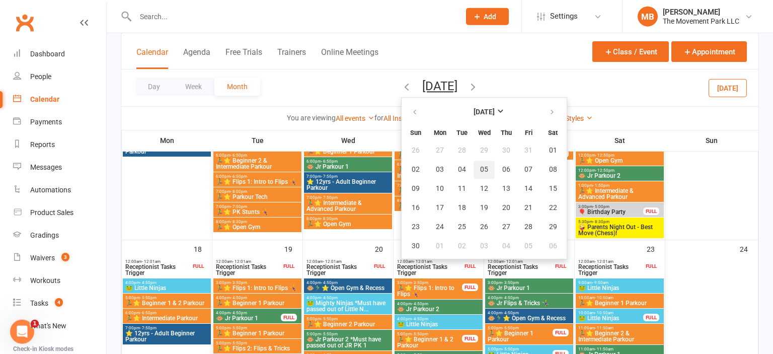
click at [473, 176] on button "05" at bounding box center [483, 169] width 21 height 18
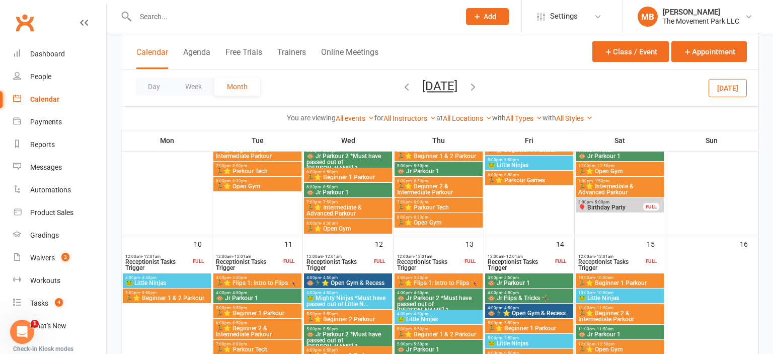
scroll to position [440, 0]
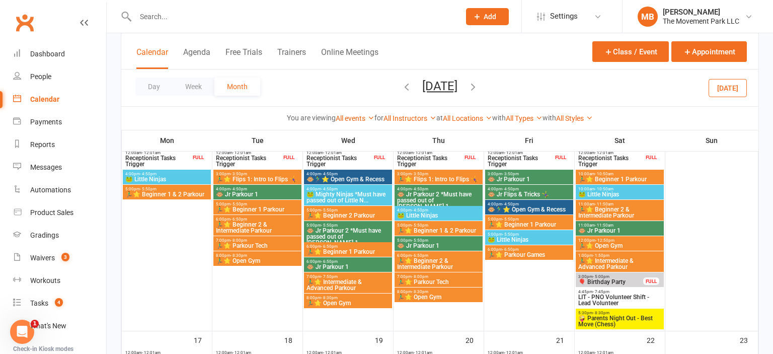
click at [619, 323] on span "🤪 Parents Night Out - Best Move (Chess)" at bounding box center [620, 321] width 84 height 12
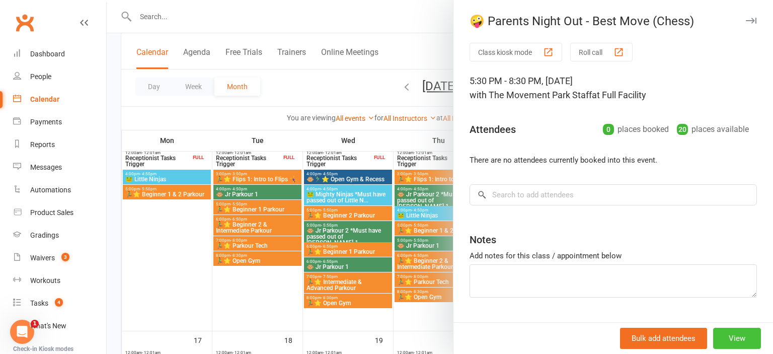
click at [632, 339] on button "View" at bounding box center [737, 338] width 48 height 21
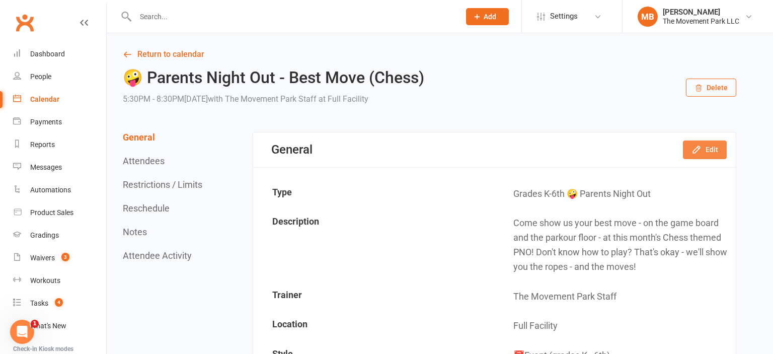
click at [632, 157] on button "Edit" at bounding box center [705, 149] width 44 height 18
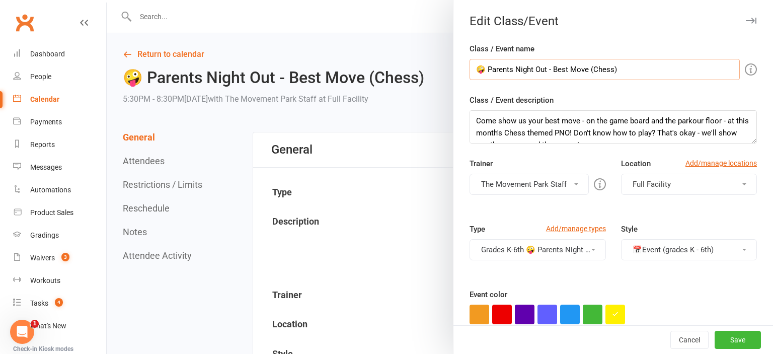
click at [593, 73] on input "🤪 Parents Night Out - Best Move (Chess)" at bounding box center [604, 69] width 270 height 21
click at [632, 67] on input "🤪 Parents Night Out - Best Move Chess)" at bounding box center [604, 69] width 270 height 21
type input "🤪 Parents Night Out - Best Move Chess"
click at [632, 335] on button "Save" at bounding box center [737, 340] width 46 height 18
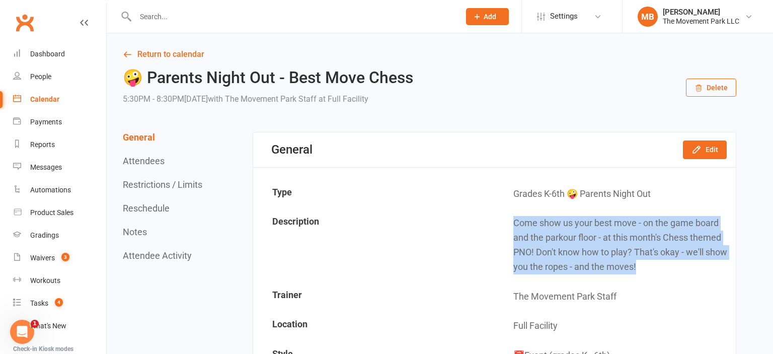
drag, startPoint x: 675, startPoint y: 267, endPoint x: 498, endPoint y: 220, distance: 183.2
click at [498, 220] on td "Come show us your best move - on the game board and the parkour floor - at this…" at bounding box center [615, 245] width 240 height 72
copy td "Come show us your best move - on the game board and the parkour floor - at this…"
click at [190, 53] on link "Return to calendar" at bounding box center [429, 54] width 613 height 14
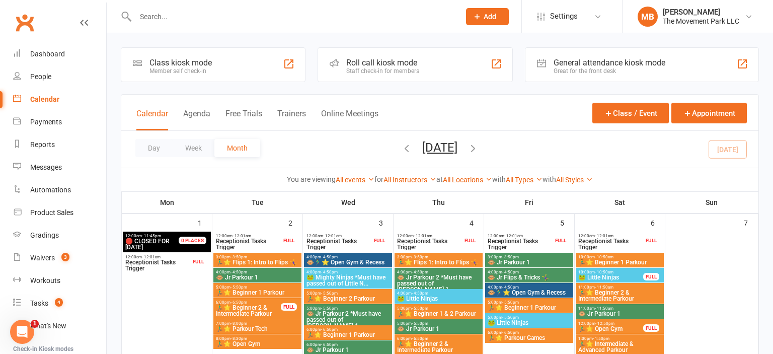
click at [457, 148] on button "[DATE]" at bounding box center [439, 147] width 35 height 14
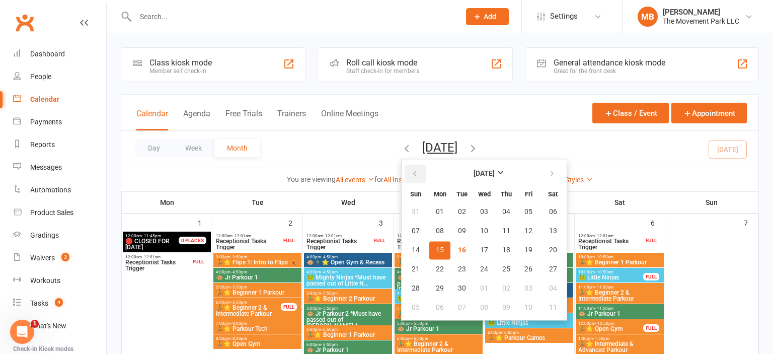
click at [411, 178] on icon "button" at bounding box center [414, 174] width 7 height 8
click at [518, 243] on button "20" at bounding box center [528, 250] width 21 height 18
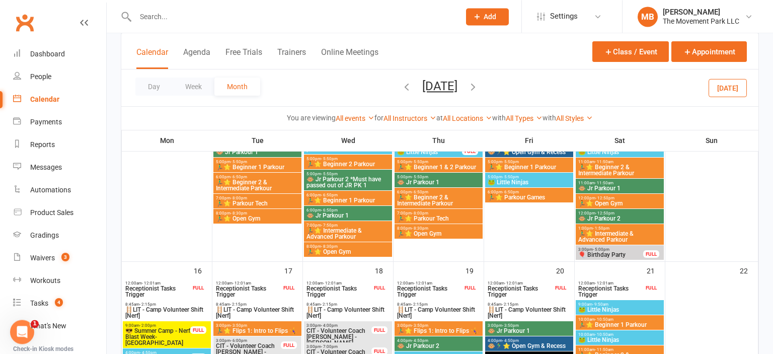
scroll to position [739, 0]
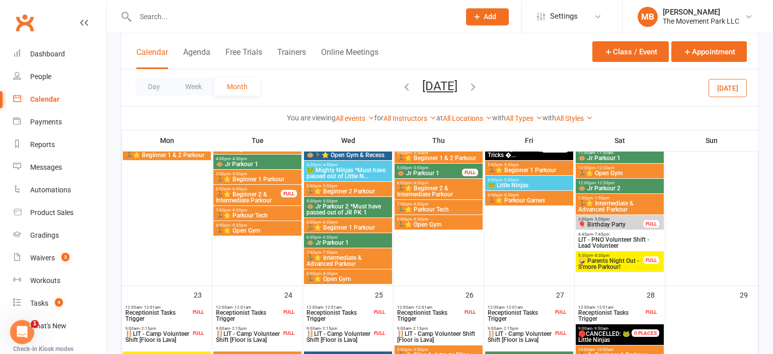
click at [613, 266] on span "🤪 Parents Night Out - S'more Parkour!" at bounding box center [611, 264] width 66 height 12
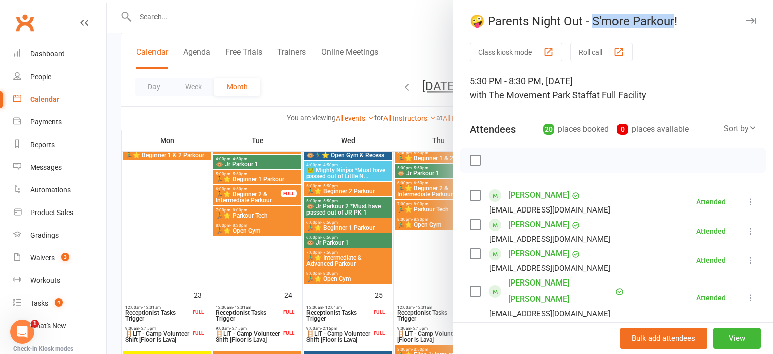
drag, startPoint x: 604, startPoint y: 21, endPoint x: 675, endPoint y: 19, distance: 71.5
click at [632, 19] on div "🤪 Parents Night Out - S'more Parkour!" at bounding box center [612, 21] width 319 height 14
click at [632, 343] on button "View" at bounding box center [737, 338] width 48 height 21
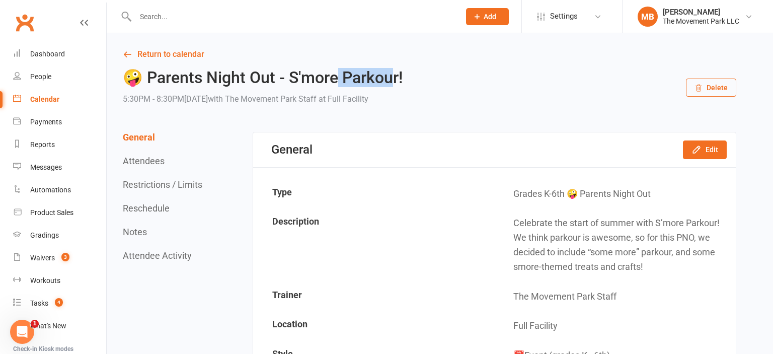
drag, startPoint x: 397, startPoint y: 80, endPoint x: 333, endPoint y: 76, distance: 64.6
click at [333, 76] on h2 "🤪 Parents Night Out - S'more Parkour!" at bounding box center [263, 78] width 280 height 18
drag, startPoint x: 294, startPoint y: 82, endPoint x: 400, endPoint y: 77, distance: 106.3
click at [400, 77] on h2 "🤪 Parents Night Out - S'more Parkour!" at bounding box center [263, 78] width 280 height 18
copy h2 "'more Parkour!"
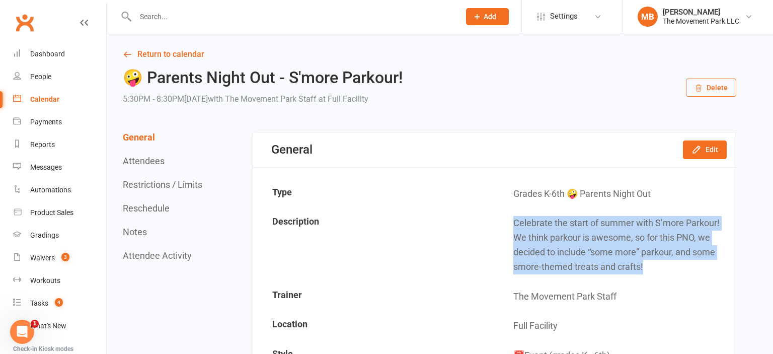
drag, startPoint x: 512, startPoint y: 226, endPoint x: 669, endPoint y: 267, distance: 161.7
click at [632, 267] on td "Celebrate the start of summer with S’more Parkour! We think parkour is awesome,…" at bounding box center [615, 245] width 240 height 72
click at [163, 57] on link "Return to calendar" at bounding box center [429, 54] width 613 height 14
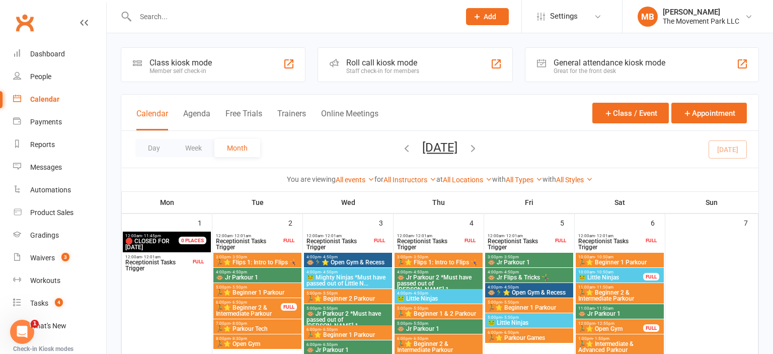
click at [457, 144] on button "[DATE]" at bounding box center [439, 147] width 35 height 14
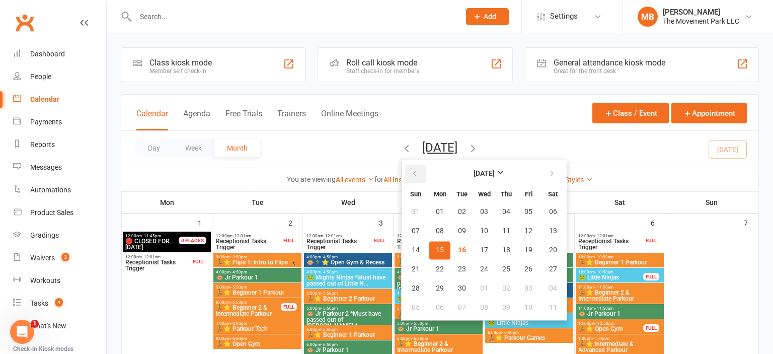
click at [405, 169] on button "button" at bounding box center [416, 174] width 22 height 18
click at [540, 245] on button "19" at bounding box center [553, 250] width 26 height 18
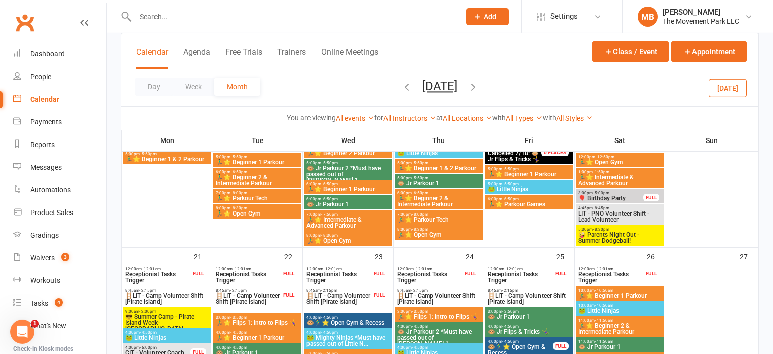
scroll to position [521, 0]
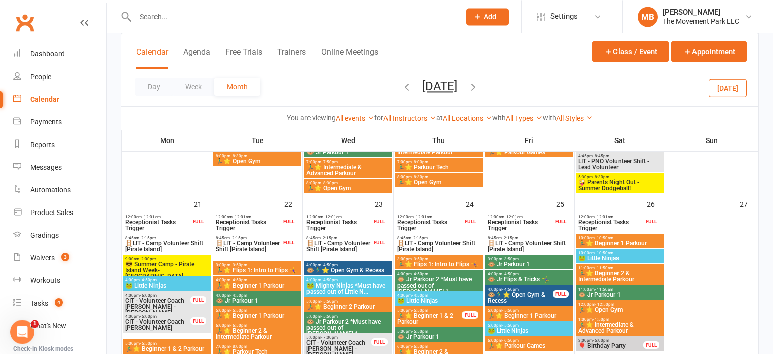
click at [626, 189] on span "🤪 Parents Night Out - Summer Dodgeball!" at bounding box center [620, 185] width 84 height 12
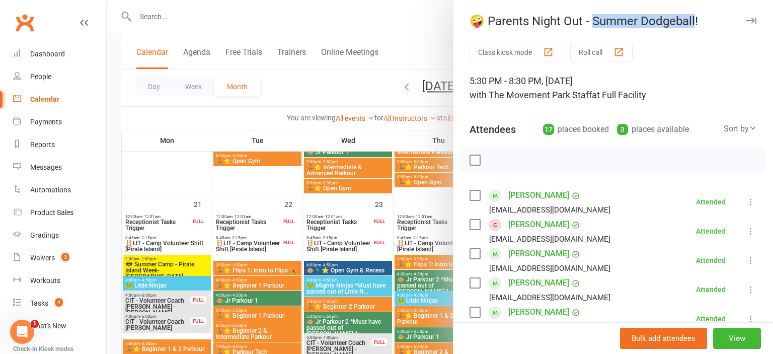
drag, startPoint x: 596, startPoint y: 21, endPoint x: 695, endPoint y: 16, distance: 99.8
click at [632, 16] on div "🤪 Parents Night Out - Summer Dodgeball!" at bounding box center [612, 21] width 319 height 14
click at [632, 337] on button "View" at bounding box center [737, 338] width 48 height 21
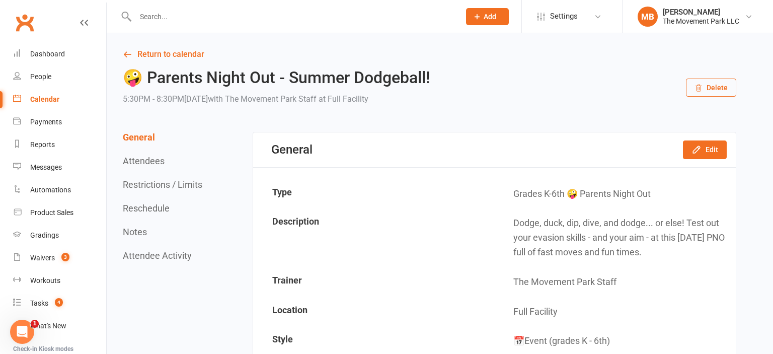
drag, startPoint x: 512, startPoint y: 220, endPoint x: 730, endPoint y: 252, distance: 219.6
click at [632, 252] on td "Dodge, duck, dip, dive, and dodge... or else! Test out your evasion skills - an…" at bounding box center [615, 237] width 240 height 57
click at [158, 51] on link "Return to calendar" at bounding box center [429, 54] width 613 height 14
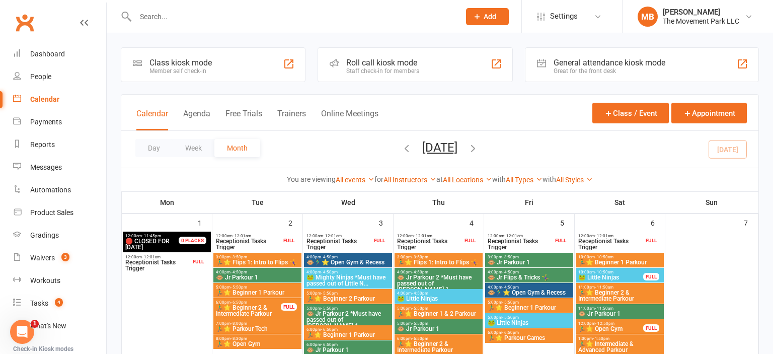
click at [401, 145] on icon "button" at bounding box center [406, 147] width 11 height 11
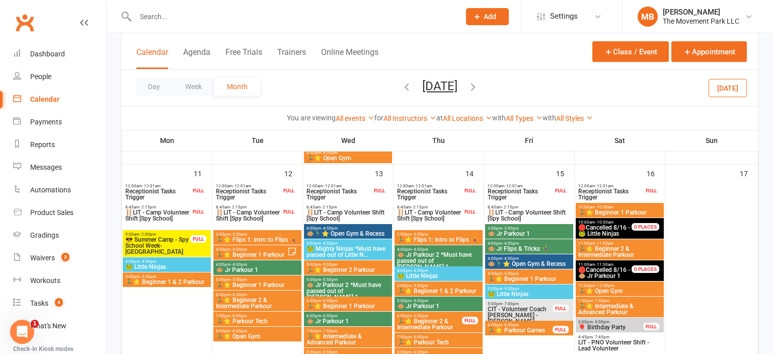
scroll to position [521, 0]
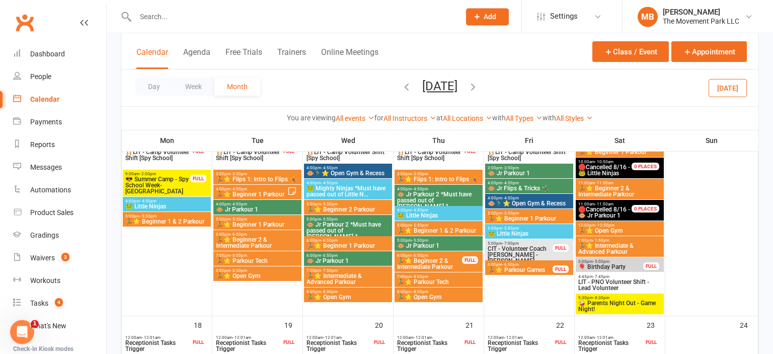
click at [625, 309] on span "🤪 Parents Night Out - Game Night!" at bounding box center [620, 306] width 84 height 12
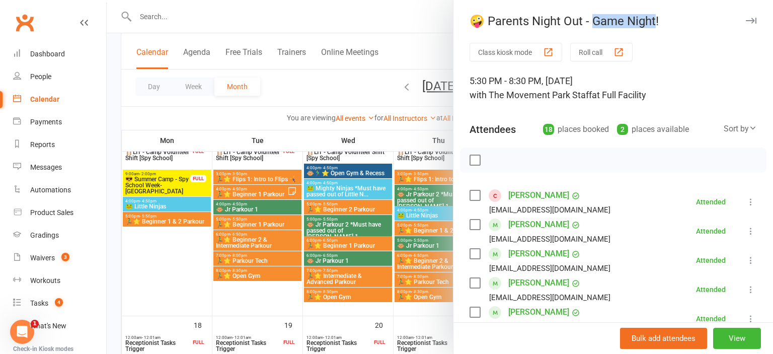
drag, startPoint x: 657, startPoint y: 22, endPoint x: 597, endPoint y: 21, distance: 60.4
click at [597, 21] on div "🤪 Parents Night Out - Game Night!" at bounding box center [612, 21] width 319 height 14
click at [632, 337] on button "View" at bounding box center [737, 338] width 48 height 21
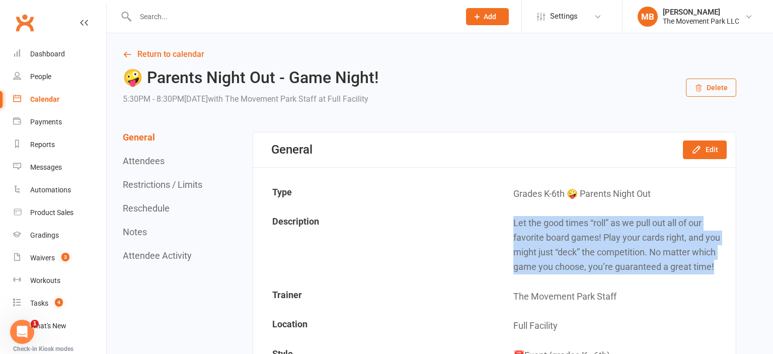
drag, startPoint x: 505, startPoint y: 224, endPoint x: 713, endPoint y: 269, distance: 212.9
click at [632, 269] on td "Let the good times “roll” as we pull out all of our favorite board games! Play …" at bounding box center [615, 245] width 240 height 72
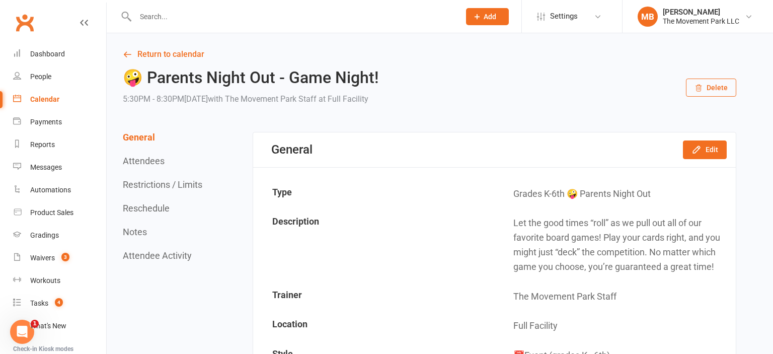
click at [198, 51] on link "Return to calendar" at bounding box center [429, 54] width 613 height 14
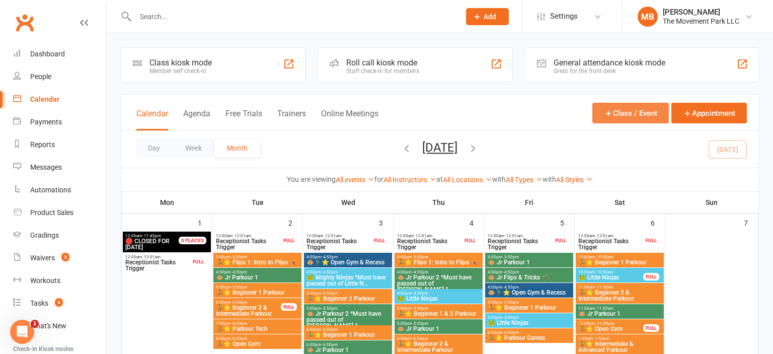
click at [621, 114] on button "Class / Event" at bounding box center [630, 113] width 76 height 21
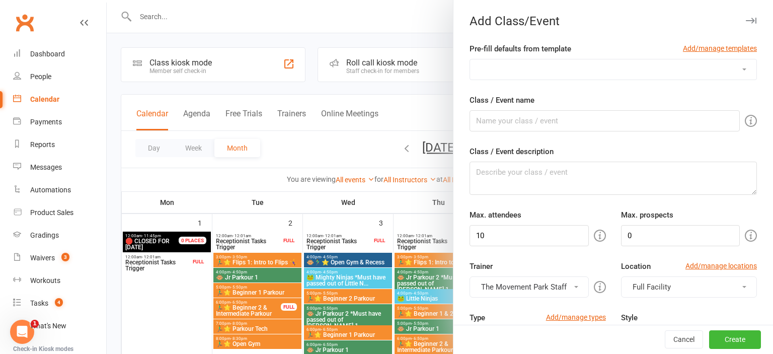
select select "341"
click option "🤪 Parents Night Out - (Insert Monthly Theme)" at bounding box center [0, 0] width 0 height 0
type input "🤪 Parents Night Out - (Insert Monthly Theme)"
type textarea "(Insert theme description from marketing)"
type input "20"
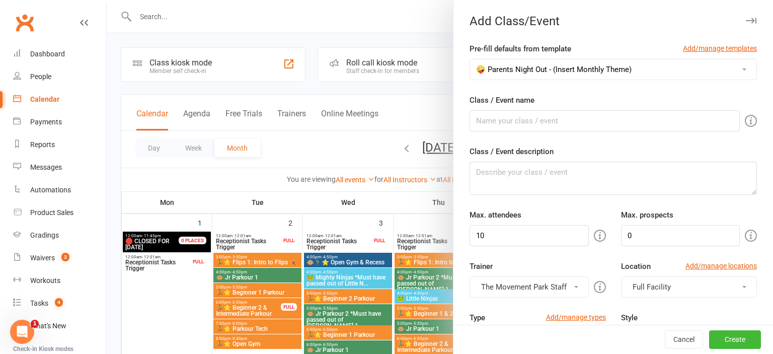
type input "7"
drag, startPoint x: 554, startPoint y: 122, endPoint x: 670, endPoint y: 101, distance: 117.6
click at [632, 110] on input "🤪 Parents Night Out - (Insert Monthly Theme)" at bounding box center [604, 120] width 270 height 21
paste input "Nerf Battle"
type input "🤪 Parents Night Out - Nerf Battle"
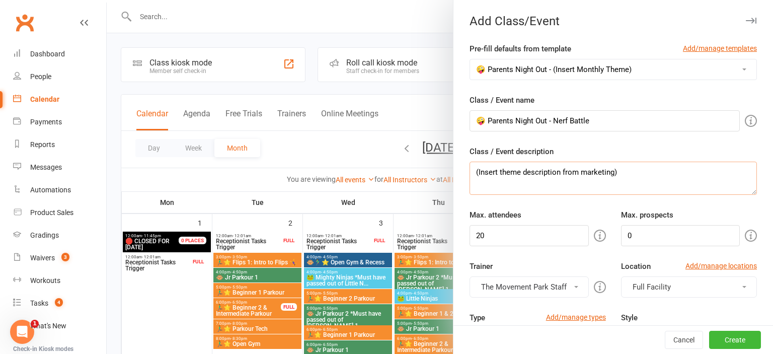
click at [532, 173] on textarea "(Insert theme description from marketing)" at bounding box center [612, 178] width 287 height 33
paste textarea "Join us on everyone’s favorite battleground for an epic Nerf Battle! Climb over…"
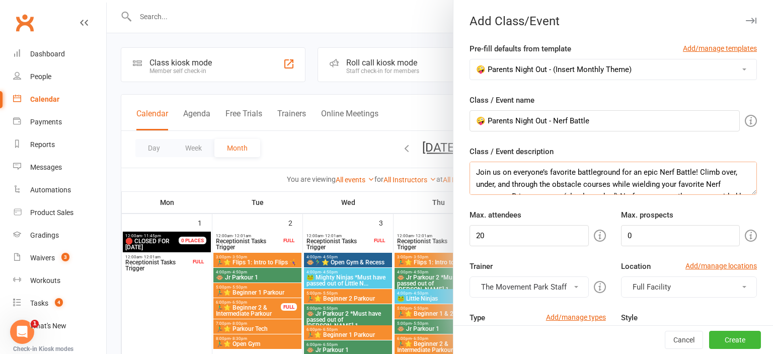
scroll to position [19, 0]
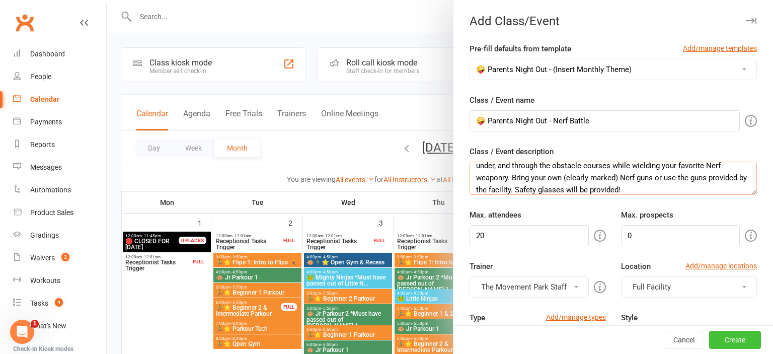
type textarea "Join us on everyone’s favorite battleground for an epic Nerf Battle! Climb over…"
click at [632, 335] on button "Create" at bounding box center [735, 340] width 52 height 18
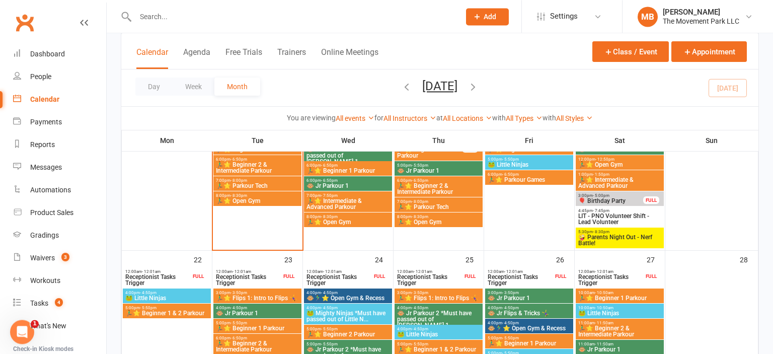
scroll to position [302, 0]
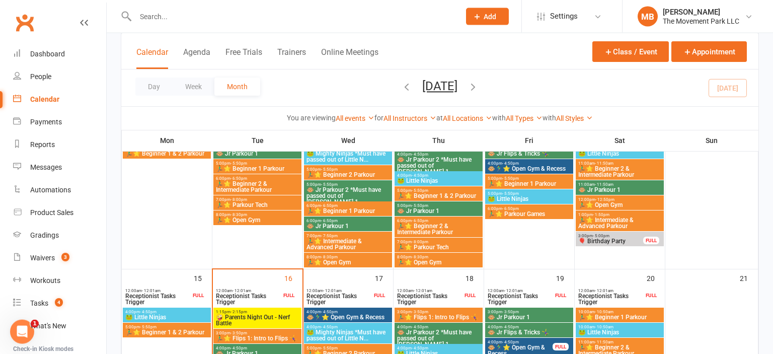
click at [266, 314] on span "🤪 Parents Night Out - Nerf Battle" at bounding box center [257, 320] width 84 height 12
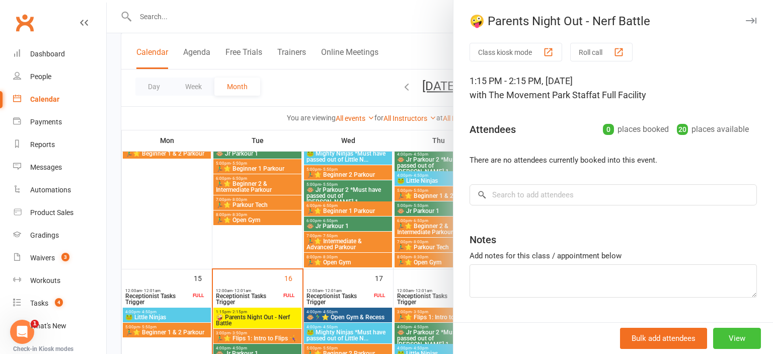
click at [632, 338] on button "View" at bounding box center [737, 338] width 48 height 21
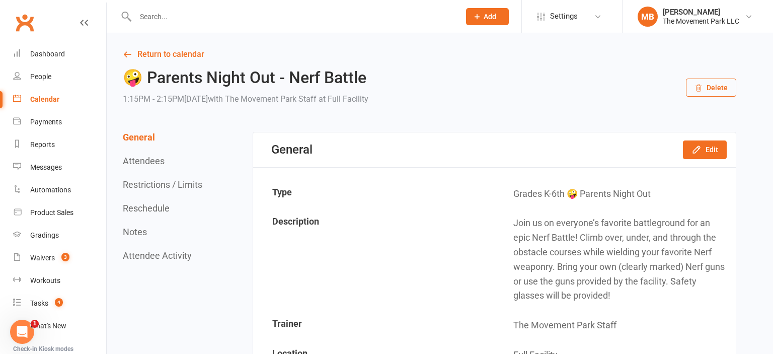
click at [162, 216] on div "General Attendees Restrictions / Limits Reschedule Notes Attendee Activity" at bounding box center [164, 196] width 82 height 129
click at [162, 210] on button "Reschedule" at bounding box center [146, 208] width 47 height 11
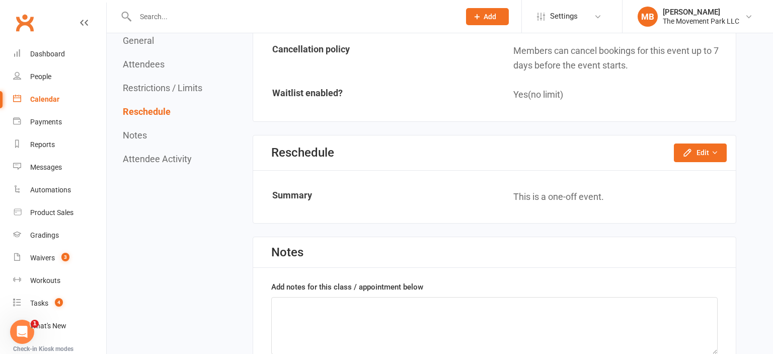
scroll to position [943, 0]
click at [632, 153] on button "Edit" at bounding box center [700, 152] width 53 height 18
click at [632, 174] on link "Reschedule this event only" at bounding box center [673, 175] width 106 height 20
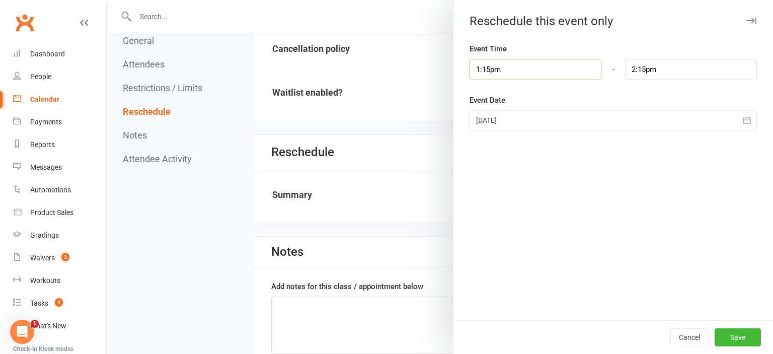
click at [490, 65] on input "1:15pm" at bounding box center [535, 69] width 132 height 21
type input "5:30pm"
click at [495, 97] on li "5:30pm" at bounding box center [494, 91] width 48 height 15
click at [632, 69] on input "6:30pm" at bounding box center [691, 69] width 132 height 21
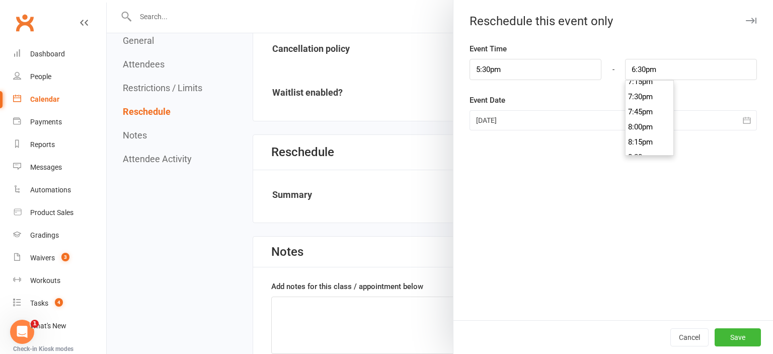
scroll to position [1236, 0]
type input "8:30pm"
click at [632, 94] on li "8:30pm" at bounding box center [649, 90] width 48 height 15
click at [632, 124] on div at bounding box center [612, 120] width 287 height 20
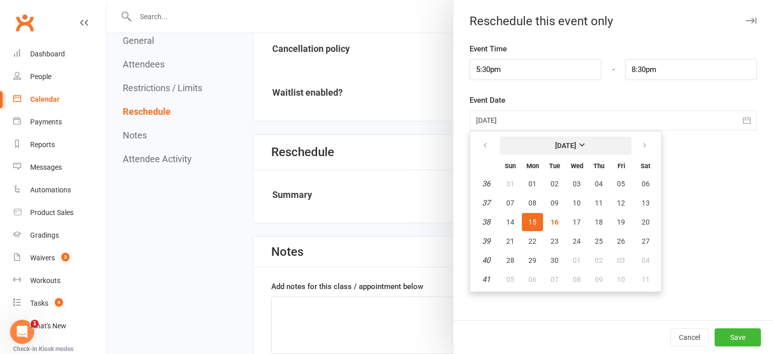
click at [576, 142] on strong "[DATE]" at bounding box center [565, 145] width 21 height 8
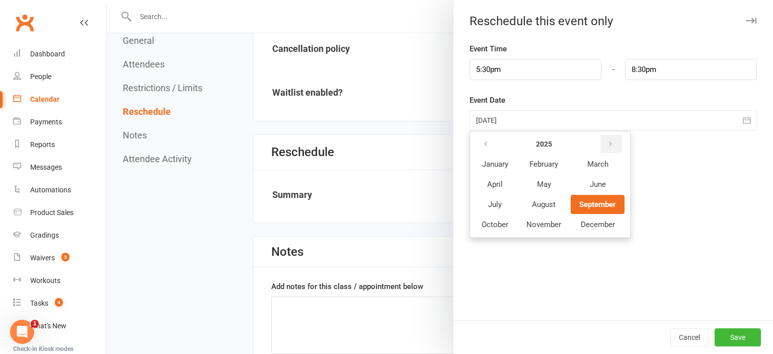
click at [608, 144] on icon "button" at bounding box center [610, 144] width 7 height 8
click at [602, 205] on span "September" at bounding box center [597, 204] width 36 height 9
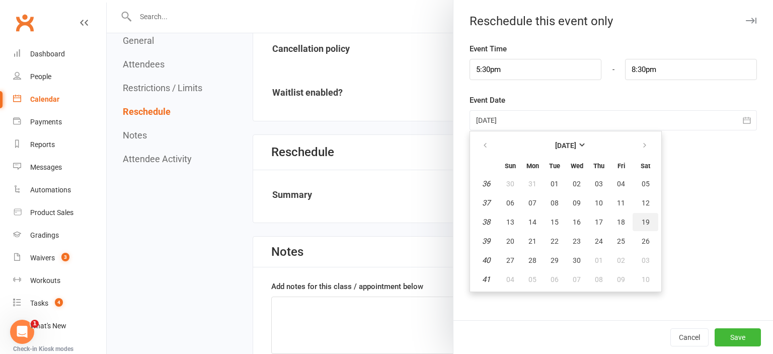
click at [632, 225] on span "19" at bounding box center [645, 222] width 8 height 8
type input "19 Sep 2026"
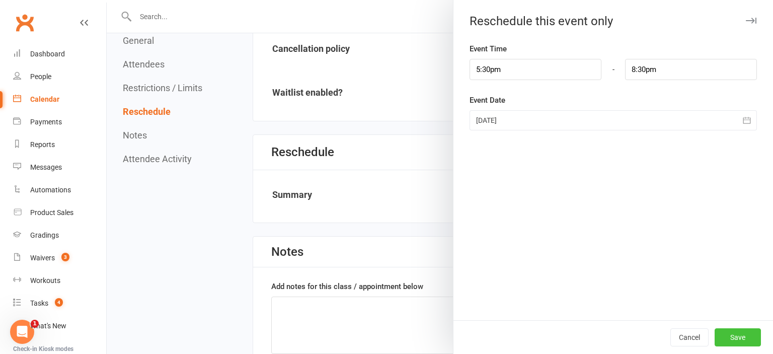
click at [632, 341] on button "Save" at bounding box center [737, 337] width 46 height 18
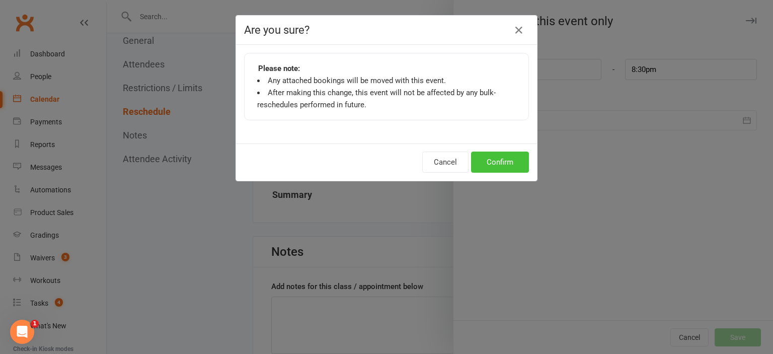
click at [498, 169] on button "Confirm" at bounding box center [500, 161] width 58 height 21
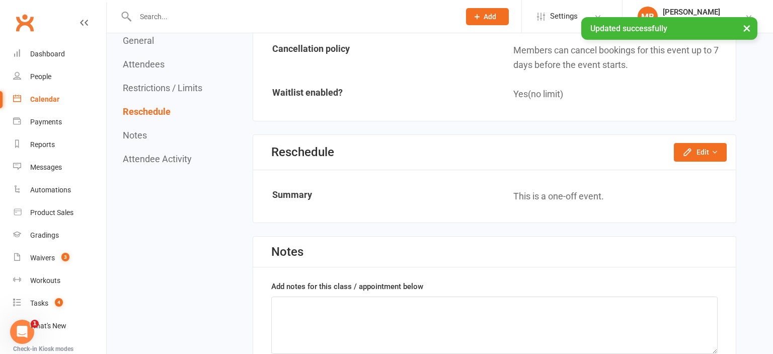
click at [34, 103] on div "Calendar" at bounding box center [44, 99] width 29 height 8
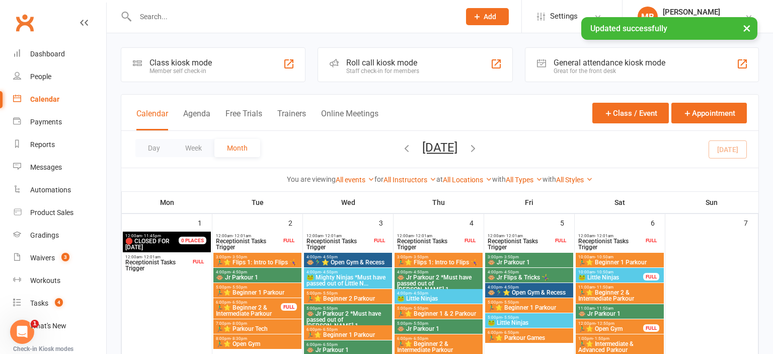
click at [478, 152] on icon "button" at bounding box center [472, 147] width 11 height 11
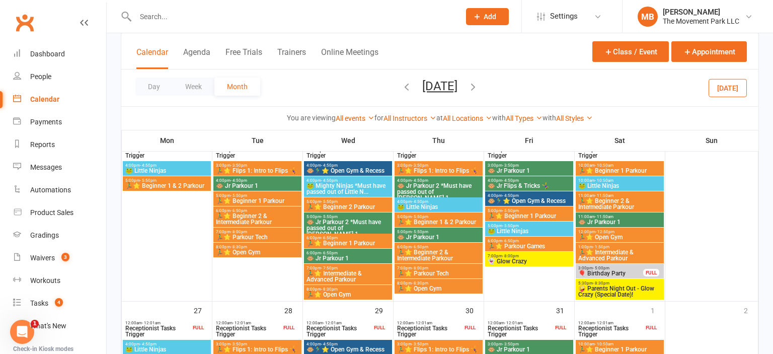
scroll to position [751, 0]
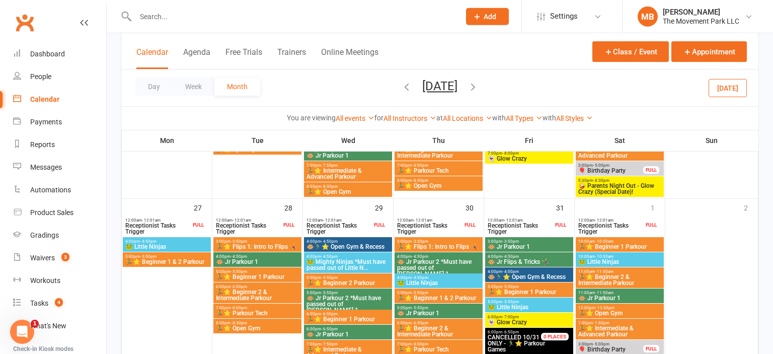
click at [478, 94] on button "button" at bounding box center [472, 88] width 11 height 18
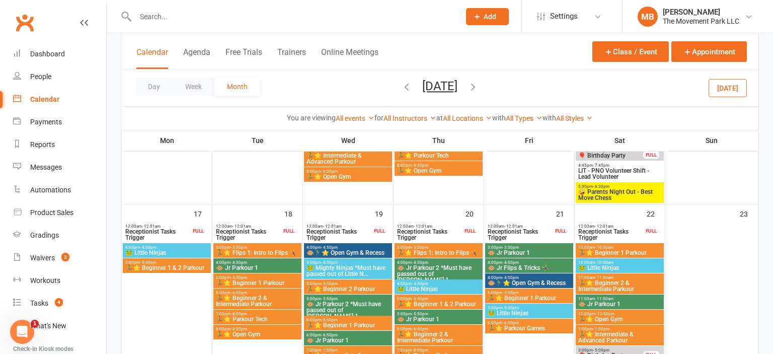
scroll to position [596, 0]
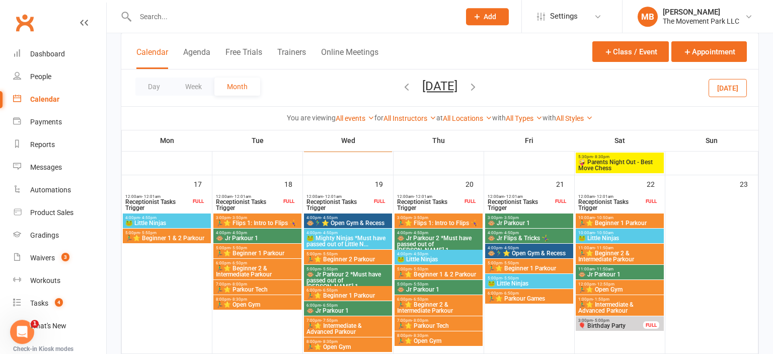
click at [478, 85] on icon "button" at bounding box center [472, 86] width 11 height 11
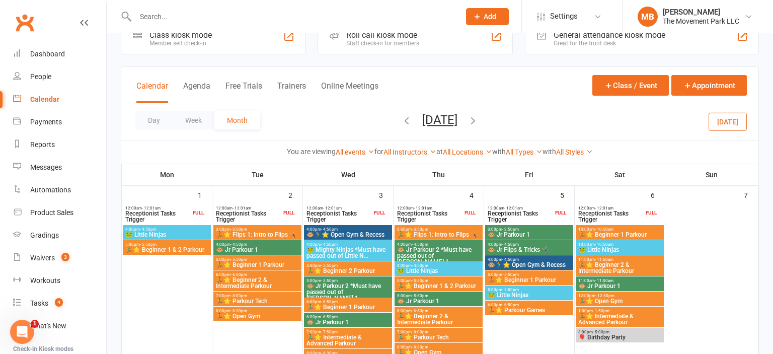
scroll to position [26, 0]
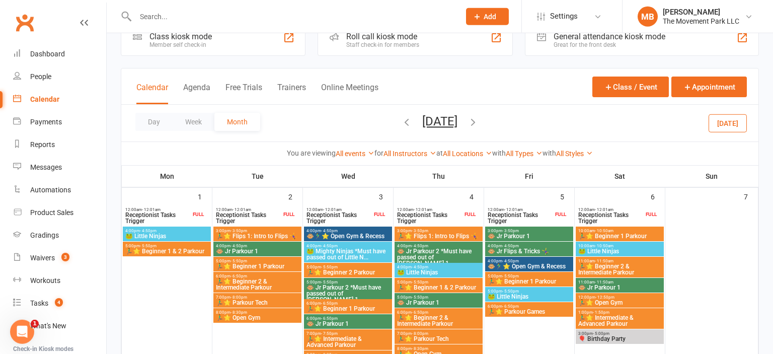
click at [478, 116] on icon "button" at bounding box center [472, 121] width 11 height 11
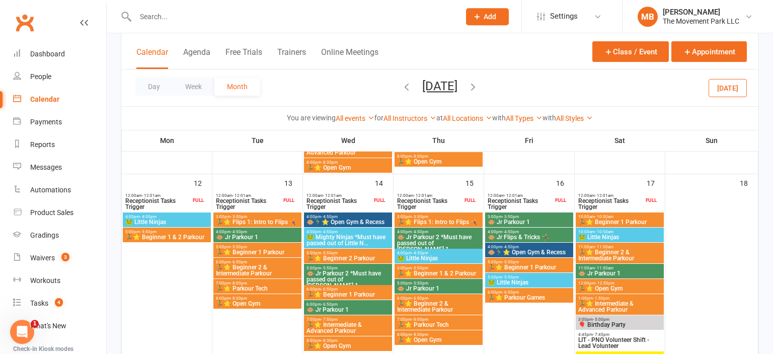
scroll to position [409, 0]
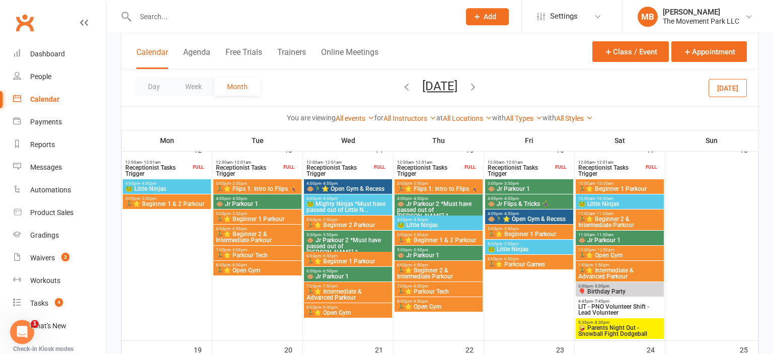
click at [478, 85] on icon "button" at bounding box center [472, 86] width 11 height 11
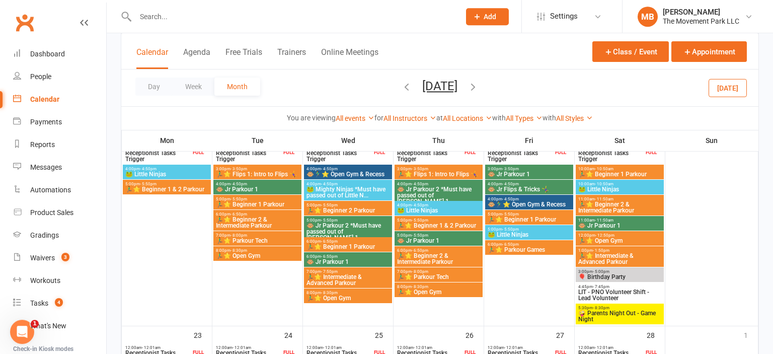
scroll to position [640, 0]
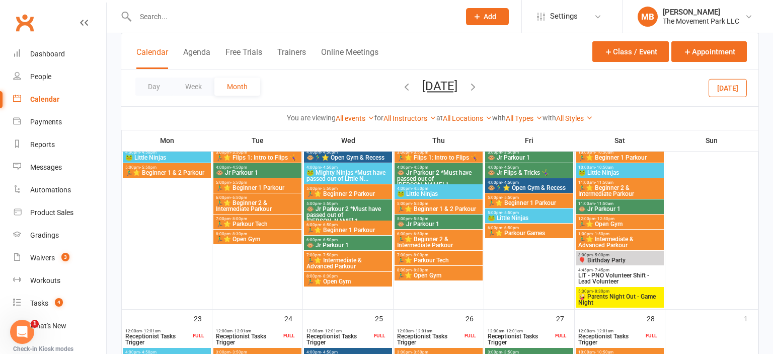
click at [478, 87] on icon "button" at bounding box center [472, 86] width 11 height 11
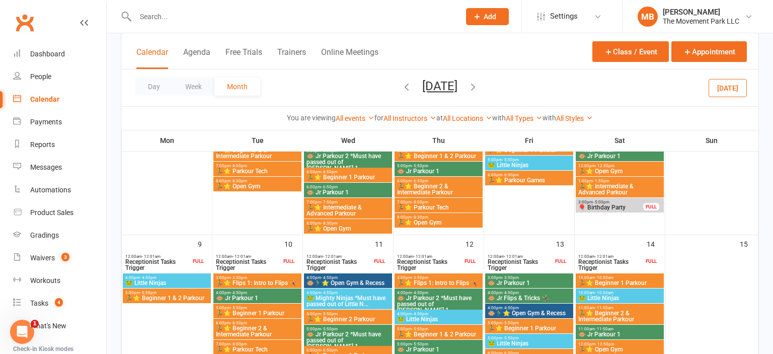
scroll to position [440, 0]
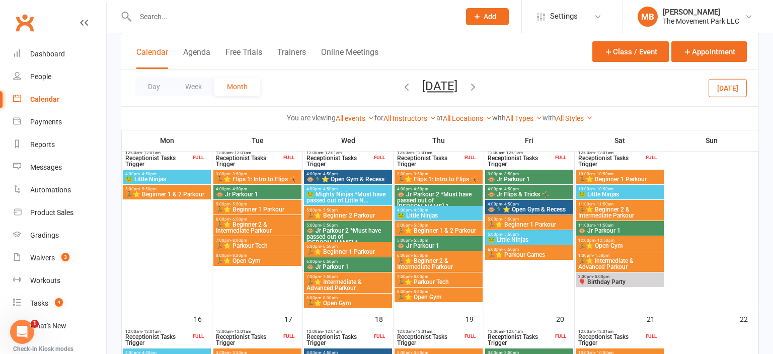
drag, startPoint x: 766, startPoint y: 158, endPoint x: 772, endPoint y: 112, distance: 46.7
click at [632, 112] on html "Prospect Member Non-attending contact Class / event Appointment Grading event T…" at bounding box center [386, 227] width 773 height 1335
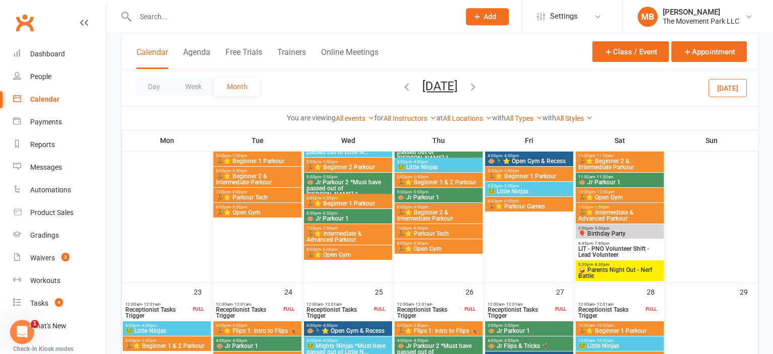
scroll to position [676, 0]
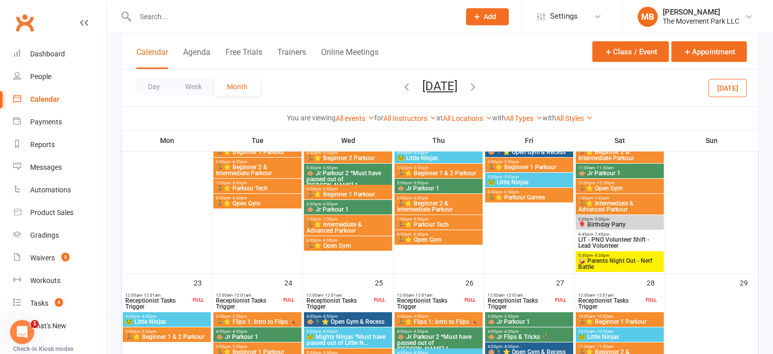
click at [478, 94] on button "button" at bounding box center [472, 88] width 11 height 18
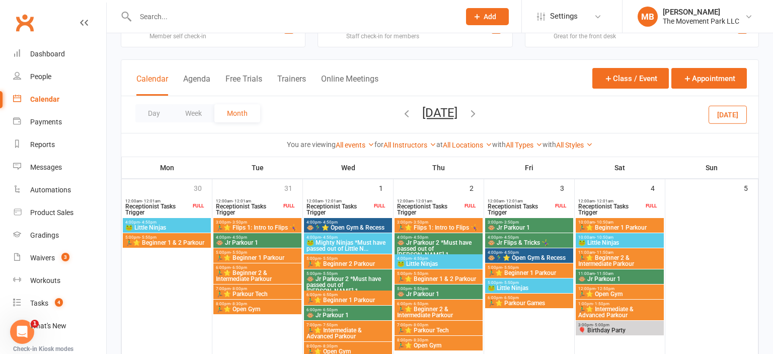
scroll to position [29, 0]
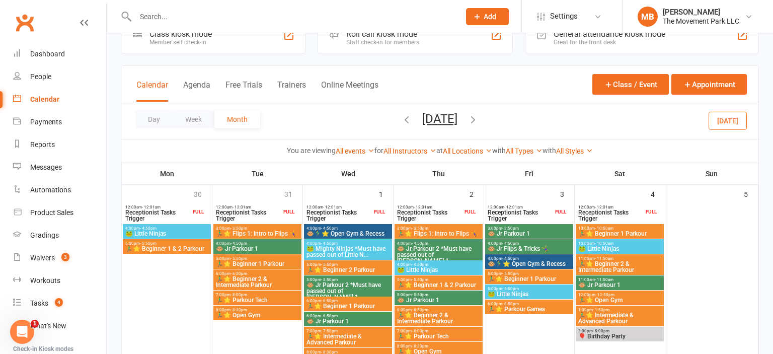
click at [478, 118] on icon "button" at bounding box center [472, 119] width 11 height 11
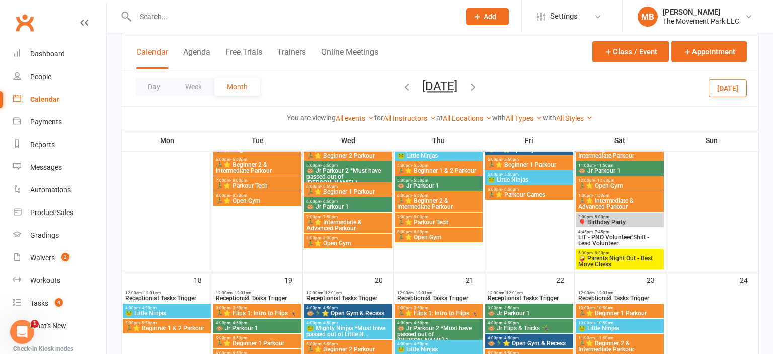
scroll to position [488, 0]
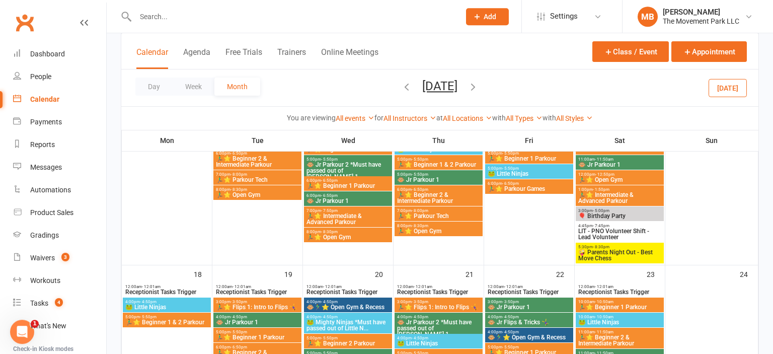
click at [477, 81] on button "button" at bounding box center [472, 88] width 11 height 18
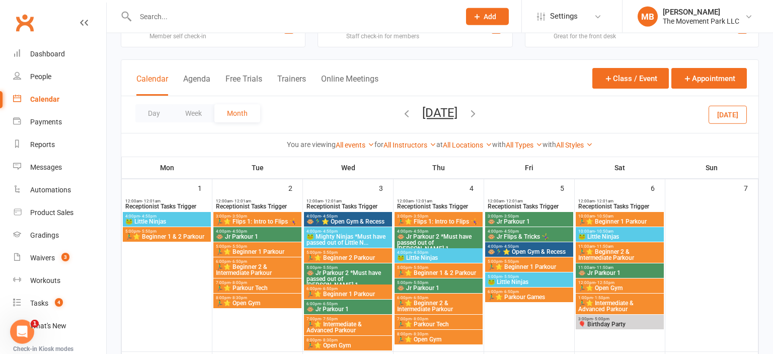
scroll to position [27, 0]
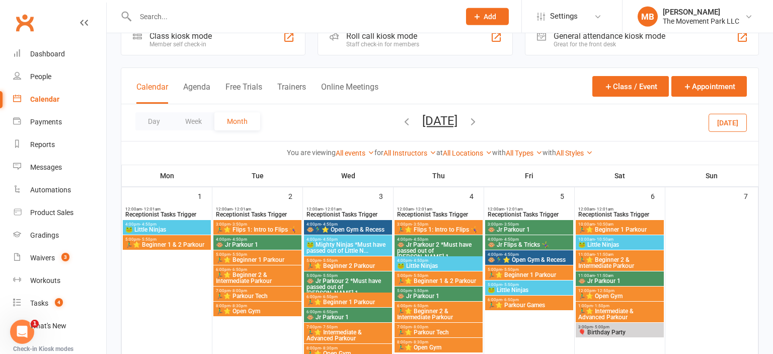
click at [478, 119] on icon "button" at bounding box center [472, 121] width 11 height 11
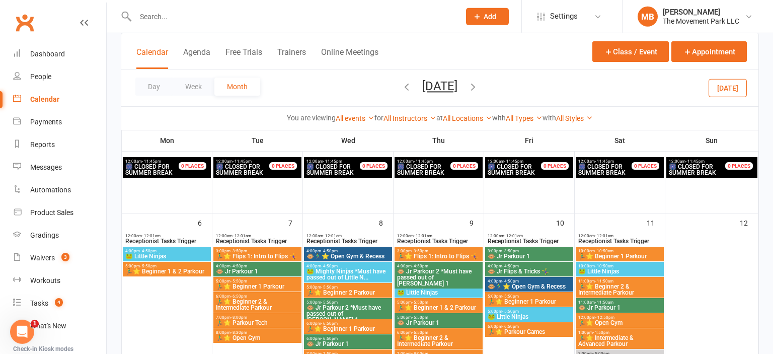
scroll to position [0, 0]
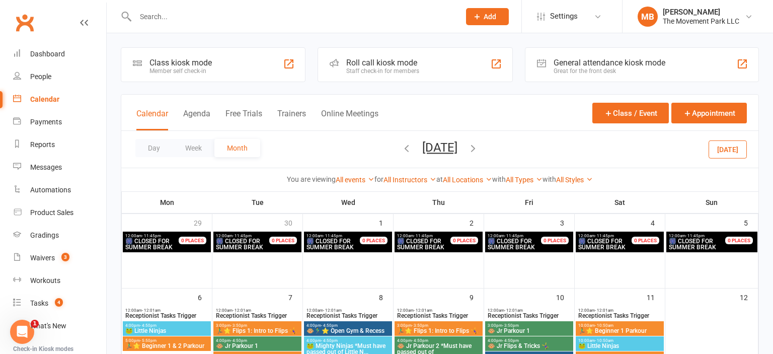
click at [478, 147] on icon "button" at bounding box center [472, 147] width 11 height 11
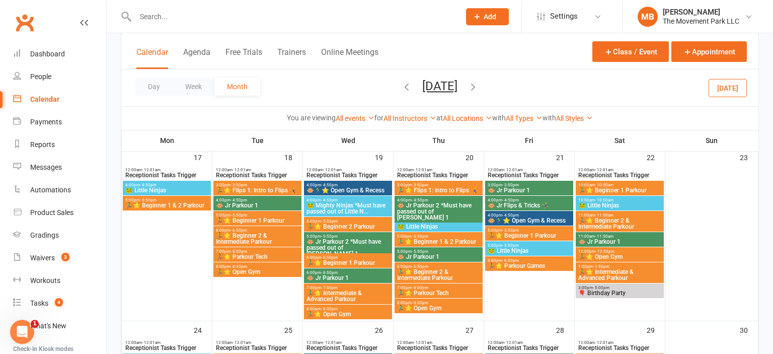
scroll to position [646, 0]
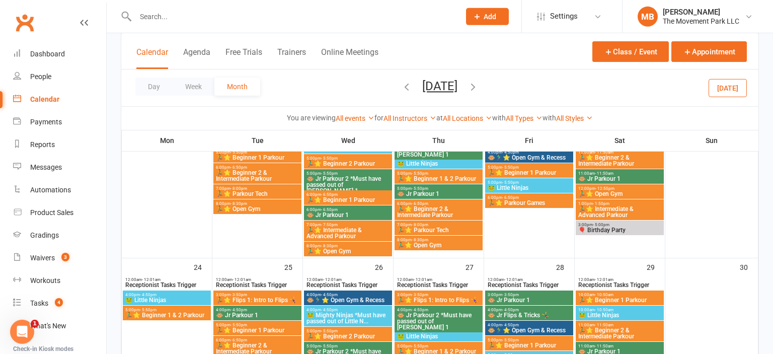
click at [478, 88] on icon "button" at bounding box center [472, 86] width 11 height 11
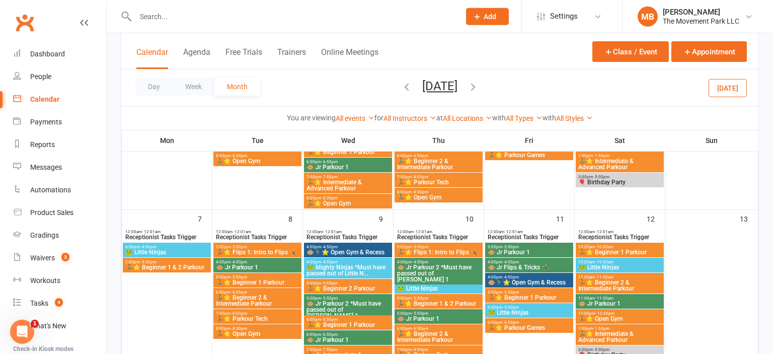
scroll to position [164, 0]
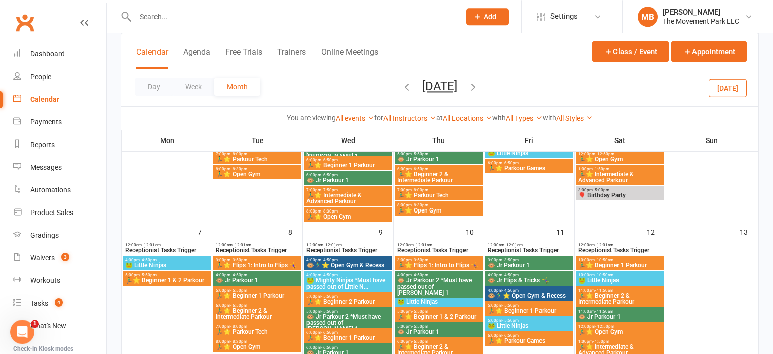
click at [457, 83] on button "September 2026" at bounding box center [439, 86] width 35 height 14
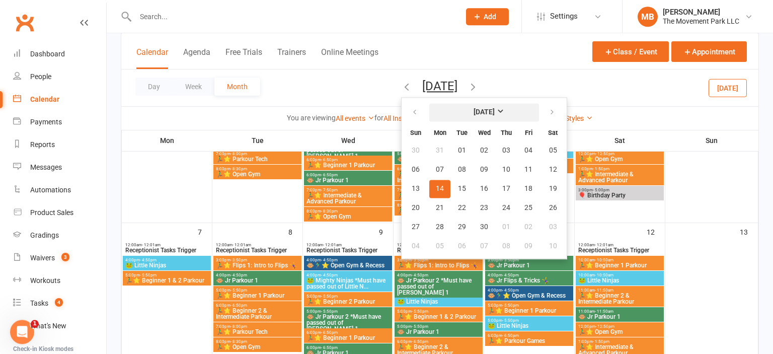
click at [473, 109] on strong "September 2026" at bounding box center [483, 112] width 21 height 8
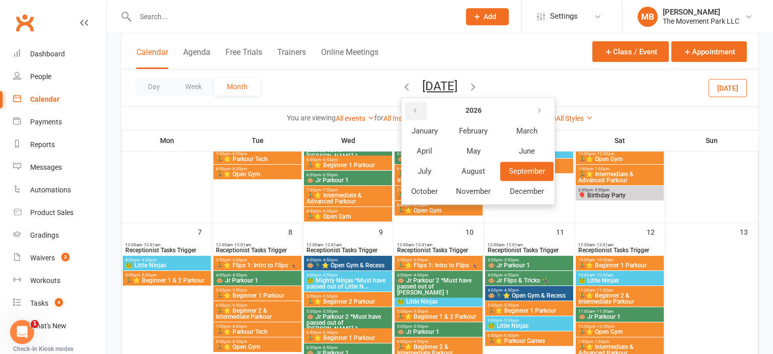
click at [412, 111] on icon "button" at bounding box center [415, 111] width 7 height 8
click at [418, 168] on span "July" at bounding box center [425, 171] width 14 height 9
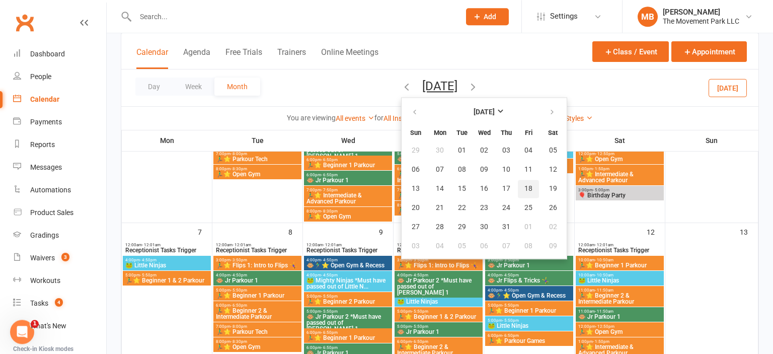
click at [524, 186] on span "18" at bounding box center [528, 189] width 8 height 8
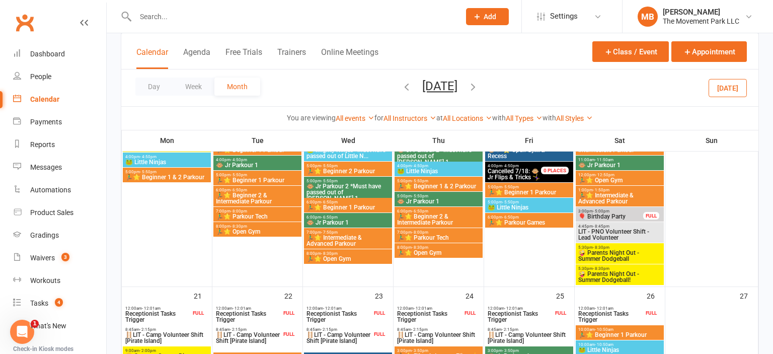
scroll to position [464, 0]
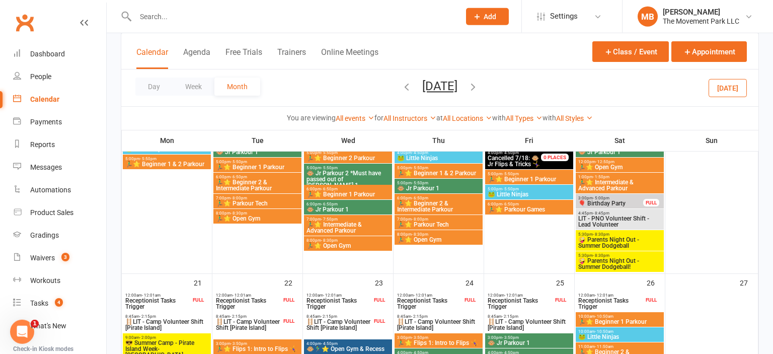
click at [624, 236] on span "🤪 Parents Night Out - Summer Dodgeball" at bounding box center [620, 242] width 84 height 12
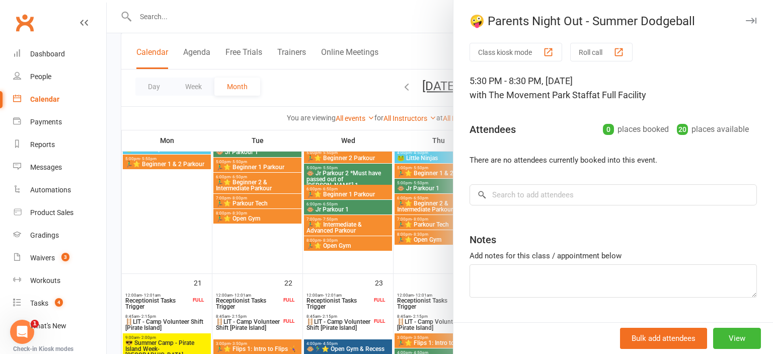
click at [389, 255] on div at bounding box center [440, 177] width 666 height 354
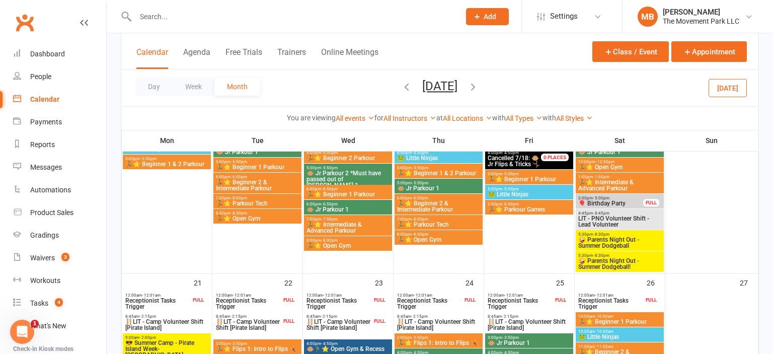
click at [591, 265] on span "🤪 Parents Night Out - Summer Dodgeball!" at bounding box center [620, 264] width 84 height 12
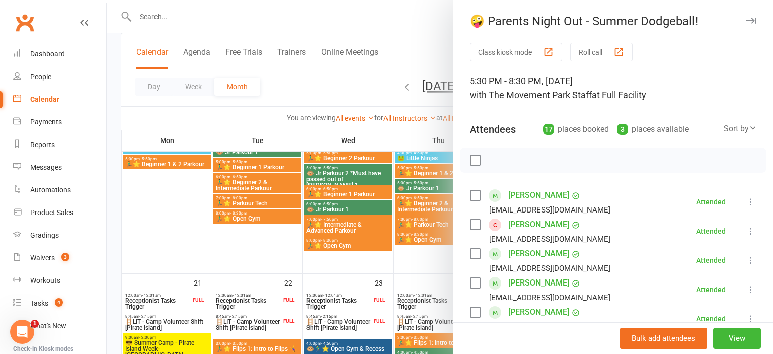
click at [446, 251] on div at bounding box center [440, 177] width 666 height 354
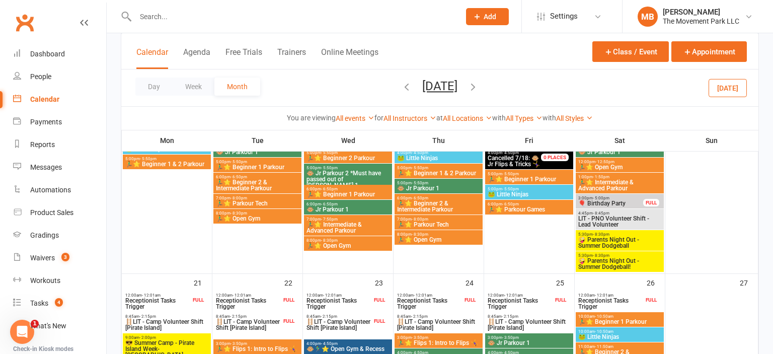
click at [616, 242] on span "🤪 Parents Night Out - Summer Dodgeball" at bounding box center [620, 242] width 84 height 12
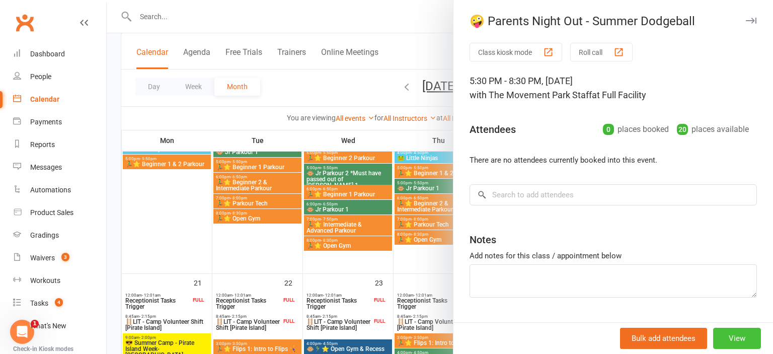
click at [632, 336] on button "View" at bounding box center [737, 338] width 48 height 21
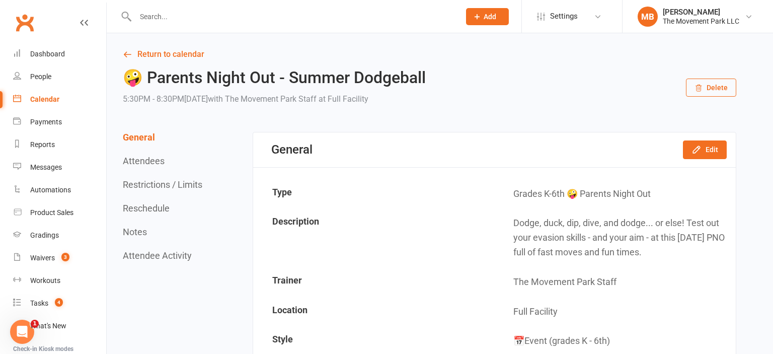
click at [166, 214] on div "General Attendees Restrictions / Limits Reschedule Notes Attendee Activity" at bounding box center [164, 196] width 82 height 129
click at [165, 210] on button "Reschedule" at bounding box center [146, 208] width 47 height 11
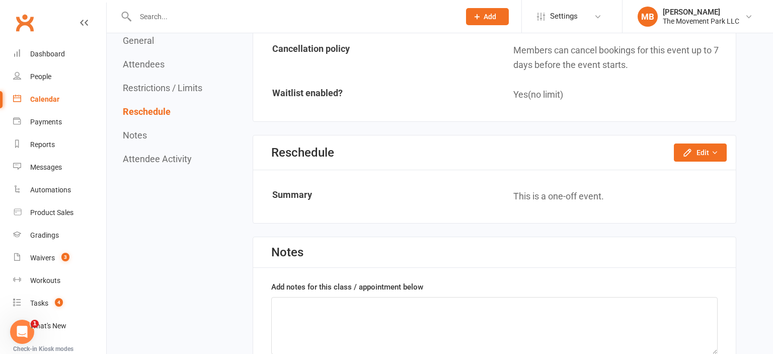
scroll to position [900, 0]
click at [632, 150] on icon "button" at bounding box center [714, 152] width 7 height 7
click at [632, 172] on link "Reschedule this event only" at bounding box center [673, 175] width 106 height 20
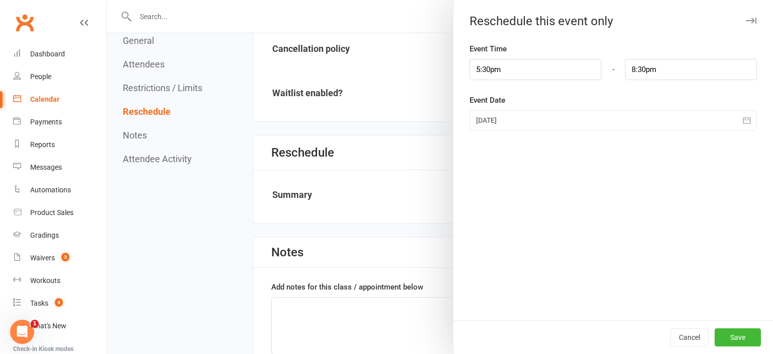
click at [511, 124] on div at bounding box center [612, 120] width 287 height 20
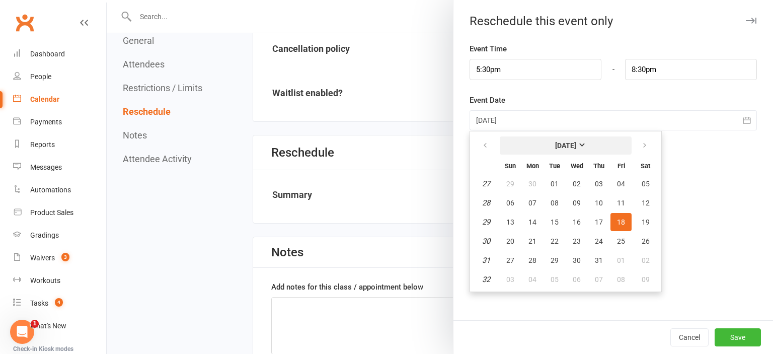
click at [577, 140] on button "[DATE]" at bounding box center [566, 145] width 132 height 18
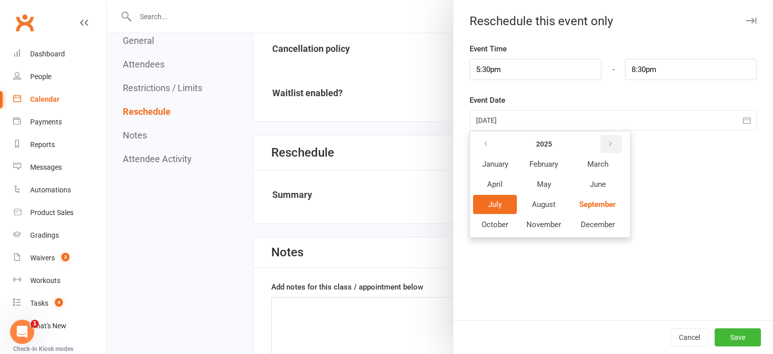
click at [612, 142] on icon "button" at bounding box center [610, 144] width 7 height 8
click at [490, 205] on span "July" at bounding box center [495, 204] width 14 height 9
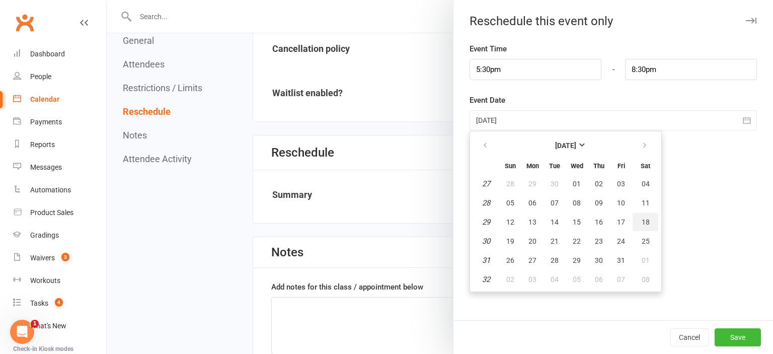
click at [632, 223] on button "18" at bounding box center [645, 222] width 26 height 18
type input "18 Jul 2026"
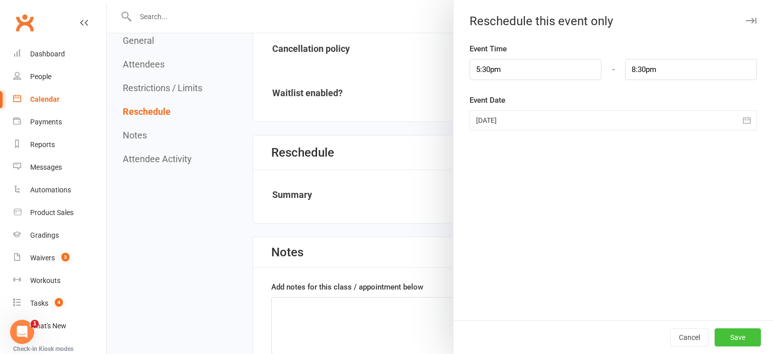
click at [632, 336] on button "Save" at bounding box center [737, 337] width 46 height 18
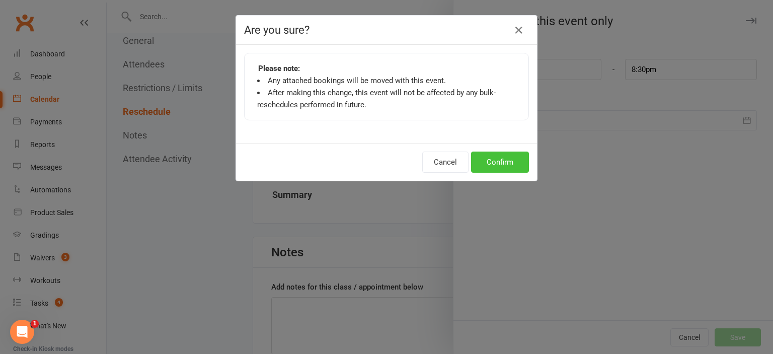
click at [510, 166] on button "Confirm" at bounding box center [500, 161] width 58 height 21
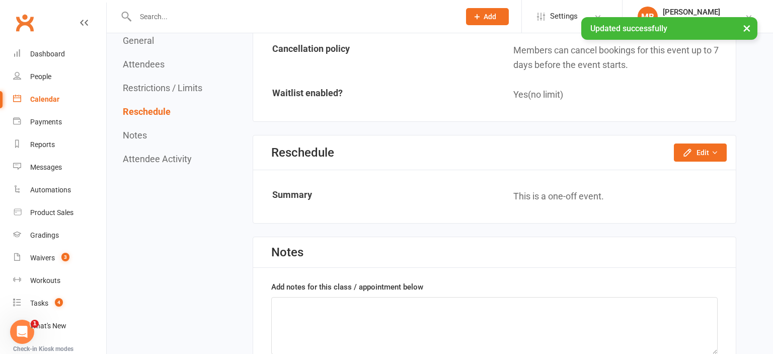
click at [49, 94] on link "Calendar" at bounding box center [59, 99] width 93 height 23
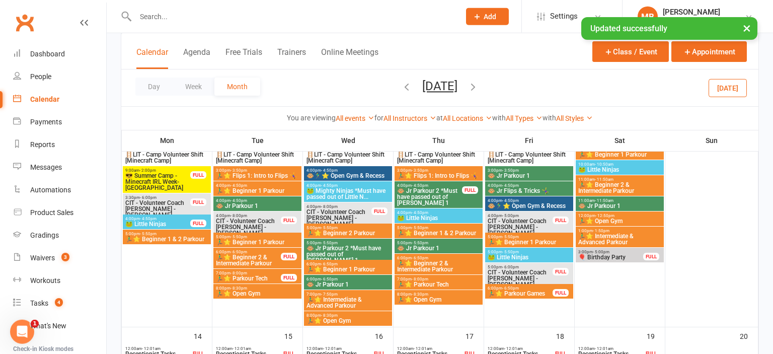
scroll to position [214, 0]
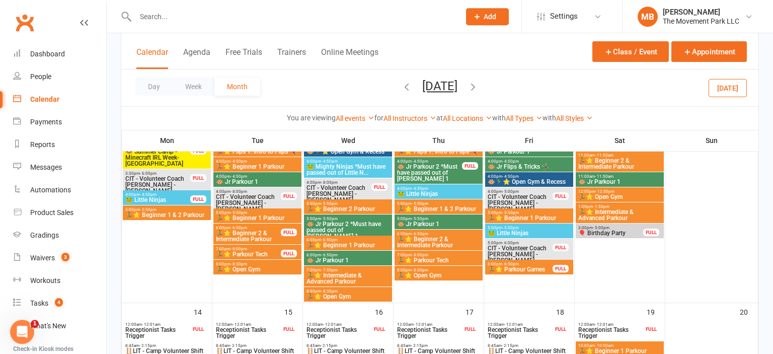
click at [456, 81] on button "[DATE]" at bounding box center [439, 86] width 35 height 14
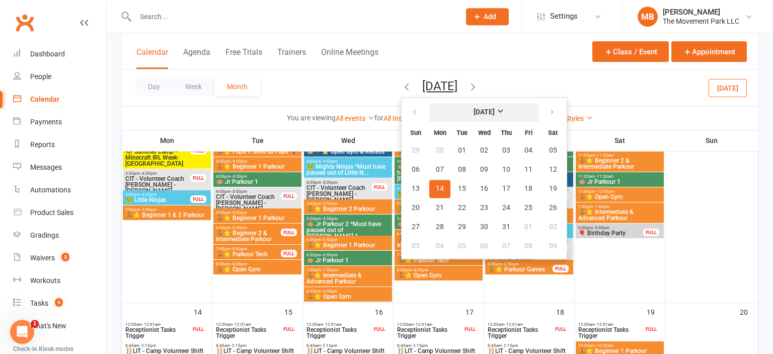
click at [475, 117] on button "[DATE]" at bounding box center [484, 112] width 110 height 18
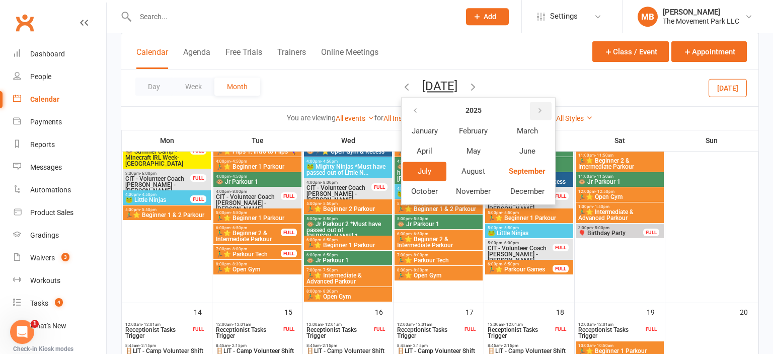
click at [533, 117] on button "button" at bounding box center [541, 111] width 22 height 18
click at [403, 169] on button "July" at bounding box center [425, 171] width 44 height 19
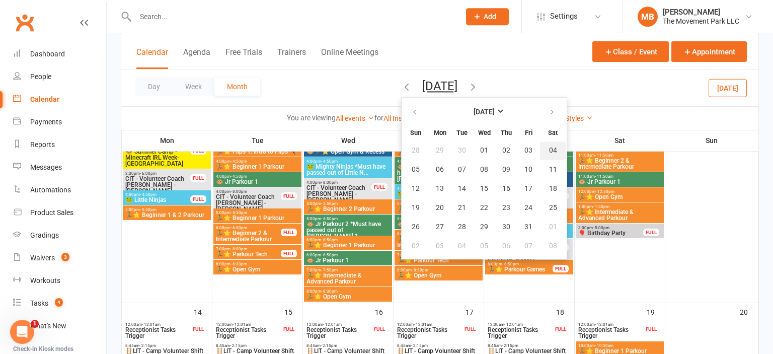
click at [549, 149] on span "04" at bounding box center [553, 150] width 8 height 8
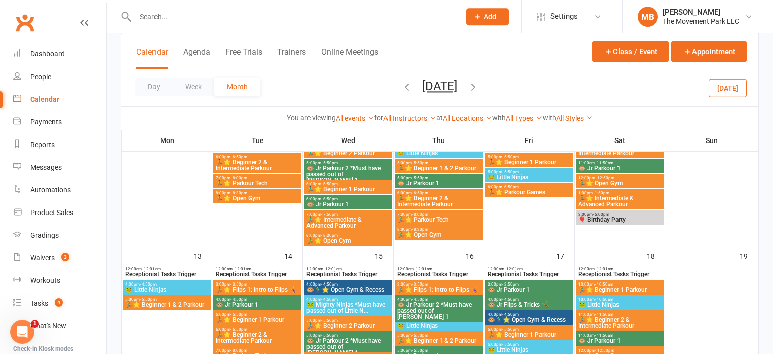
drag, startPoint x: 772, startPoint y: 93, endPoint x: 768, endPoint y: 147, distance: 55.0
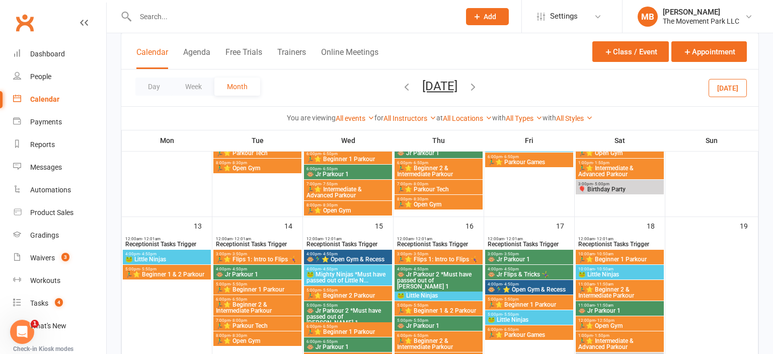
scroll to position [411, 0]
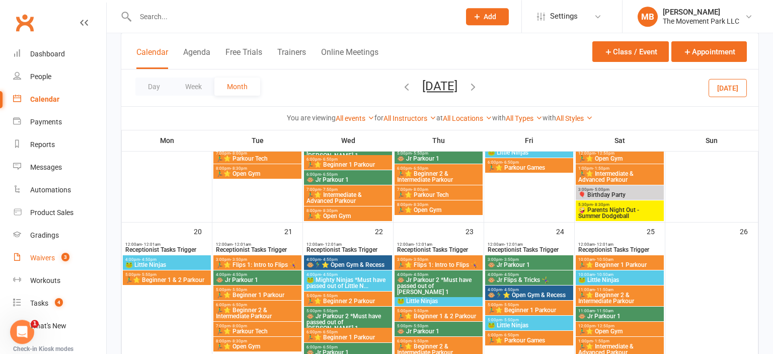
click at [47, 265] on link "Waivers 3" at bounding box center [59, 258] width 93 height 23
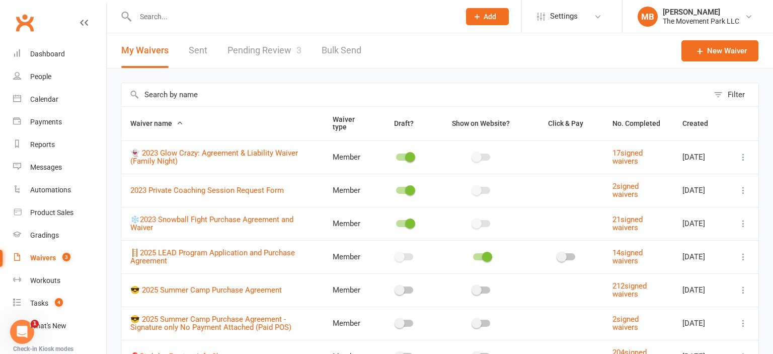
click at [263, 59] on link "Pending Review 3" at bounding box center [264, 50] width 74 height 35
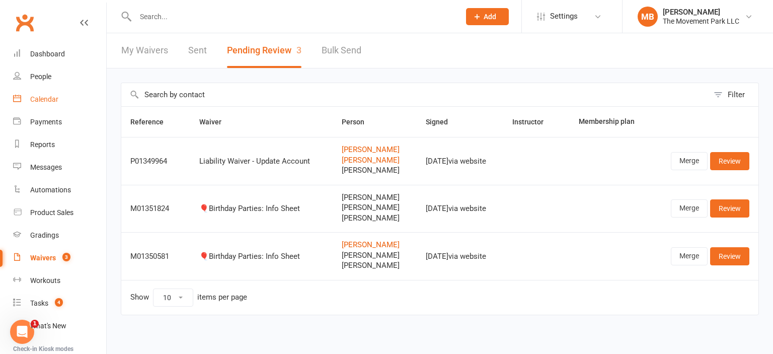
click at [37, 105] on link "Calendar" at bounding box center [59, 99] width 93 height 23
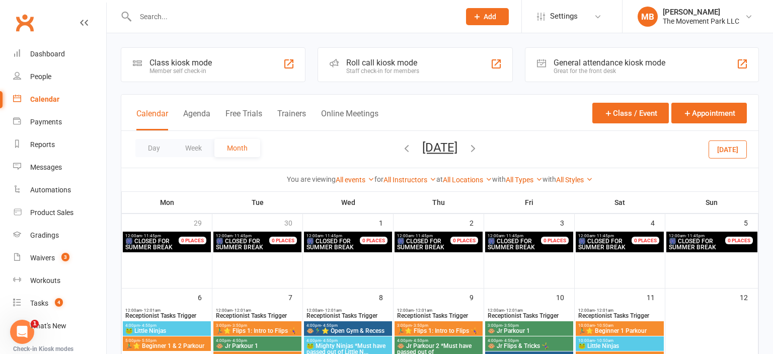
click at [412, 148] on span "July 2026 September 2025 Sun Mon Tue Wed Thu Fri Sat 31 01 02 03 04 05 06 07 08…" at bounding box center [439, 149] width 55 height 18
click at [401, 152] on icon "button" at bounding box center [406, 147] width 11 height 11
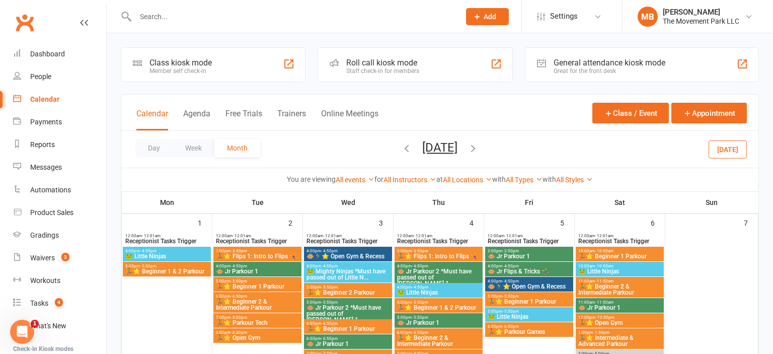
click at [401, 150] on icon "button" at bounding box center [406, 147] width 11 height 11
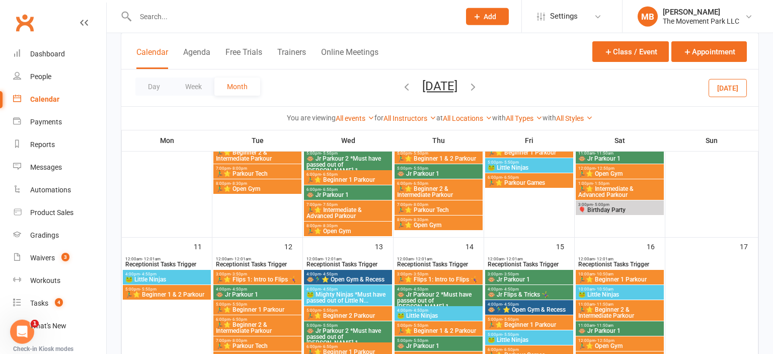
scroll to position [435, 0]
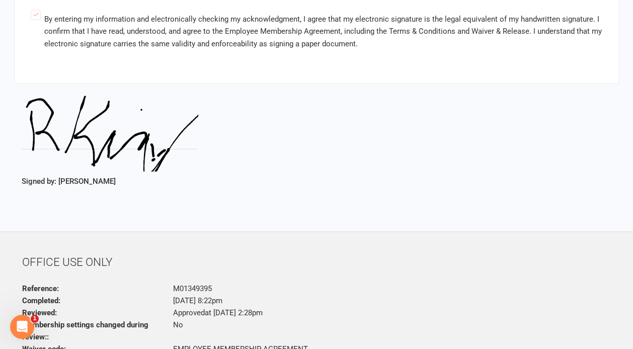
scroll to position [2364, 0]
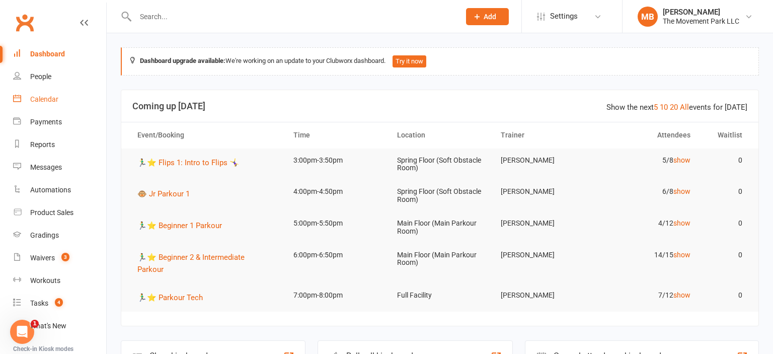
click at [69, 105] on link "Calendar" at bounding box center [59, 99] width 93 height 23
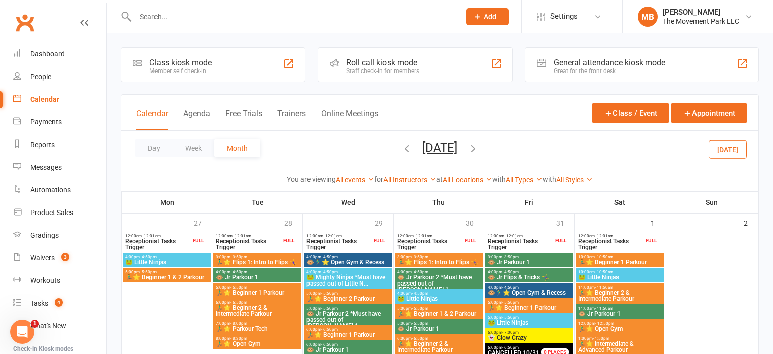
click at [444, 152] on button "[DATE]" at bounding box center [439, 147] width 35 height 14
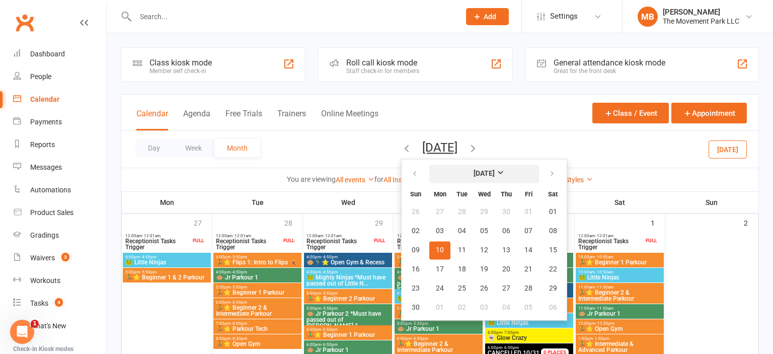
click at [458, 165] on button "[DATE]" at bounding box center [484, 174] width 110 height 18
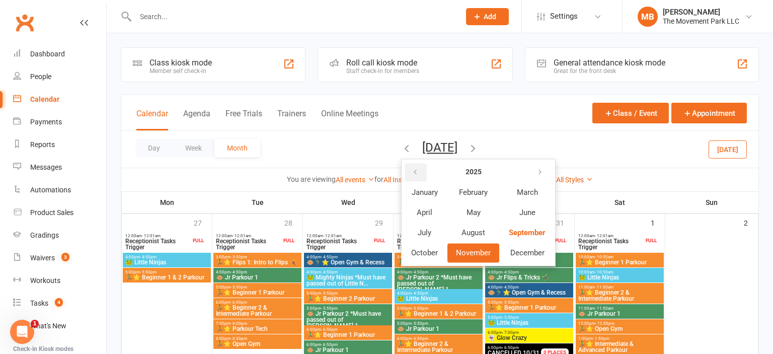
click at [412, 174] on icon "button" at bounding box center [415, 172] width 7 height 8
click at [450, 257] on button "November" at bounding box center [473, 252] width 52 height 19
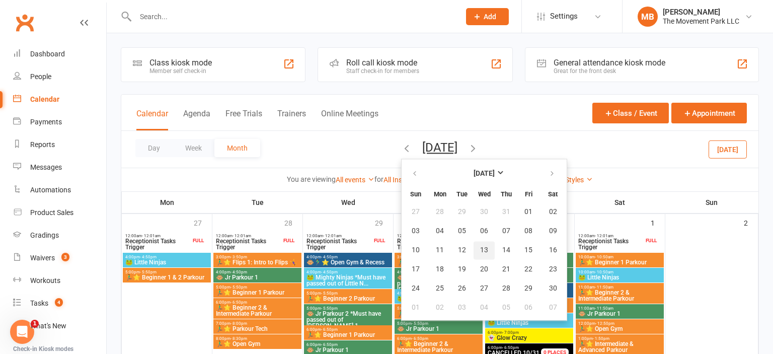
click at [473, 257] on button "13" at bounding box center [483, 250] width 21 height 18
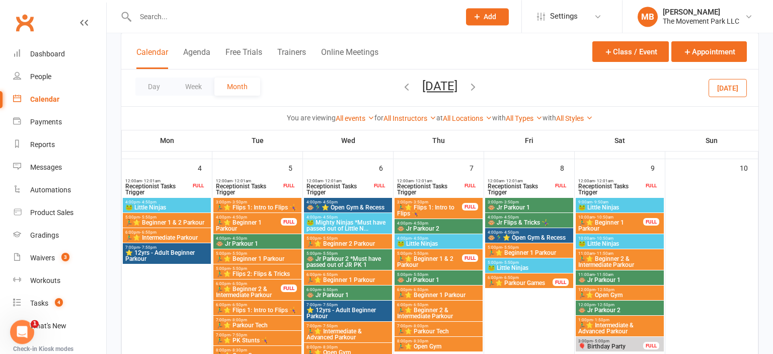
scroll to position [521, 0]
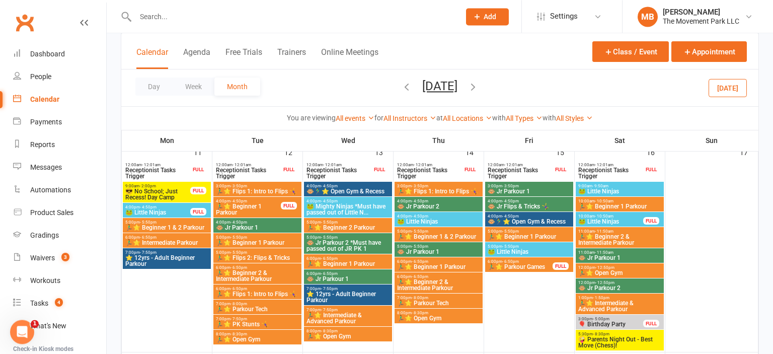
click at [641, 342] on span "🤪 Parents Night Out - Best Move (Chess)!" at bounding box center [620, 342] width 84 height 12
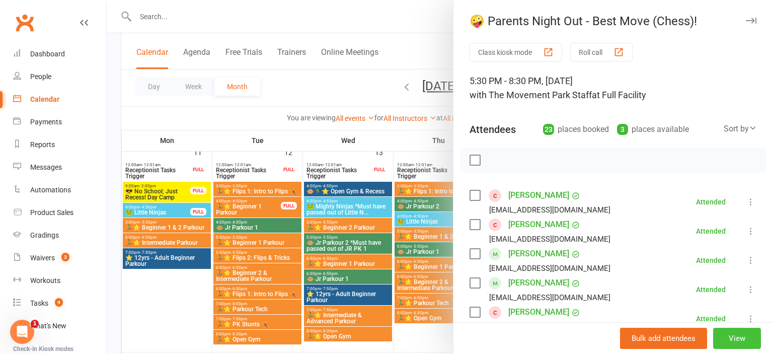
click at [747, 335] on button "View" at bounding box center [737, 338] width 48 height 21
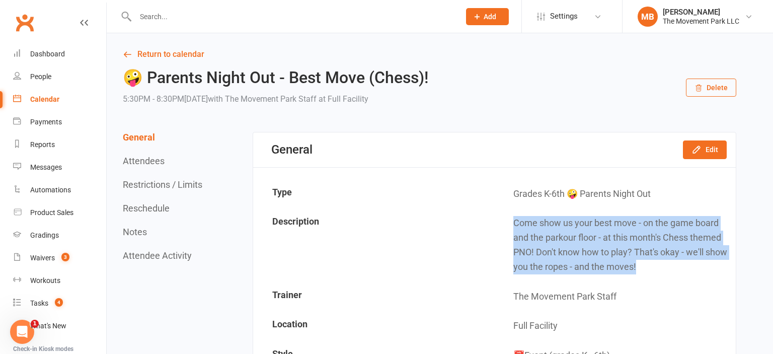
drag, startPoint x: 685, startPoint y: 263, endPoint x: 509, endPoint y: 223, distance: 180.5
click at [509, 223] on td "Come show us your best move - on the game board and the parkour floor - at this…" at bounding box center [615, 245] width 240 height 72
copy td "Come show us your best move - on the game board and the parkour floor - at this…"
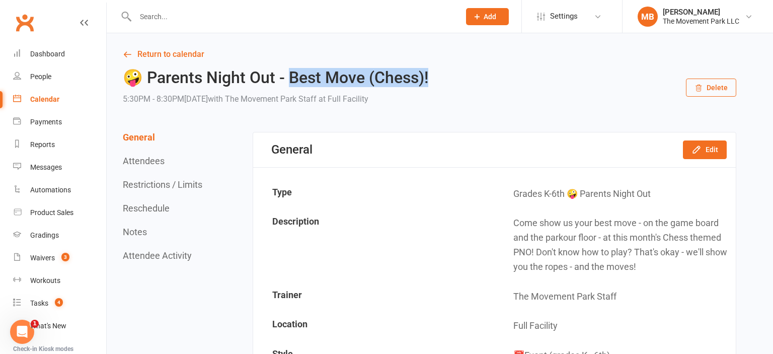
drag, startPoint x: 438, startPoint y: 82, endPoint x: 292, endPoint y: 83, distance: 145.4
click at [292, 83] on h2 "🤪 Parents Night Out - Best Move (Chess)!" at bounding box center [275, 78] width 305 height 18
copy h2 "est Move (Chess)!"
click at [184, 56] on link "Return to calendar" at bounding box center [429, 54] width 613 height 14
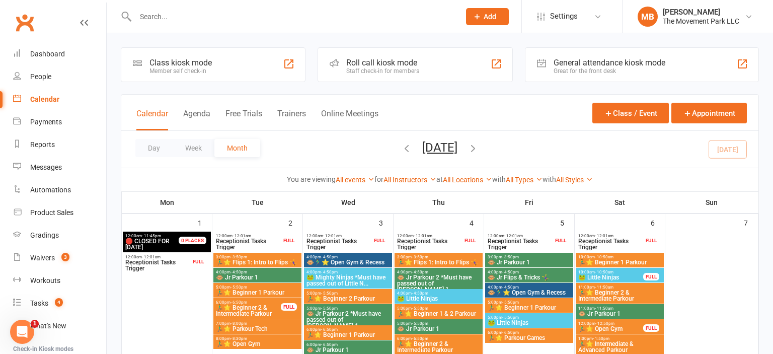
click at [423, 146] on button "[DATE]" at bounding box center [439, 147] width 35 height 14
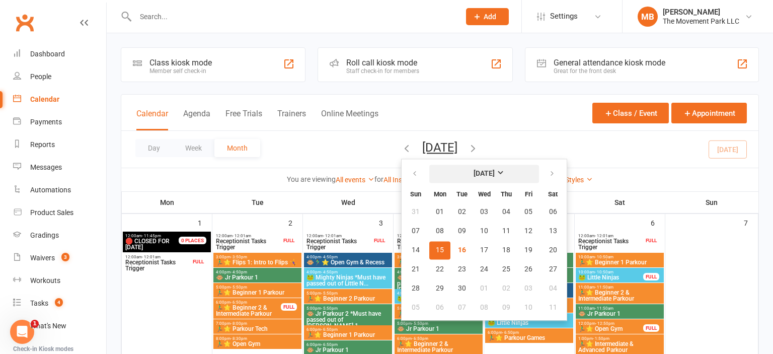
click at [473, 174] on strong "[DATE]" at bounding box center [483, 174] width 21 height 8
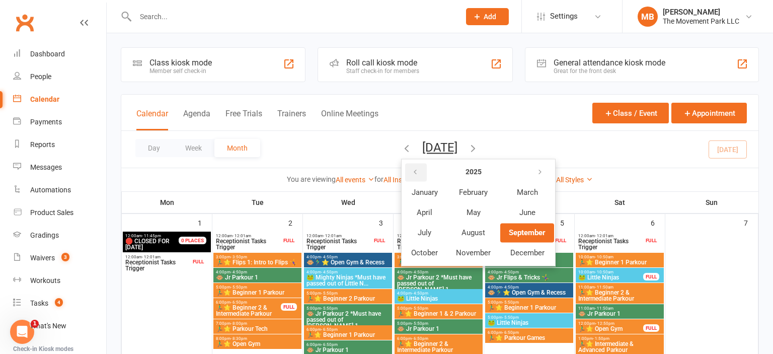
click at [405, 171] on button "button" at bounding box center [416, 172] width 22 height 18
click at [512, 250] on span "December" at bounding box center [527, 252] width 34 height 9
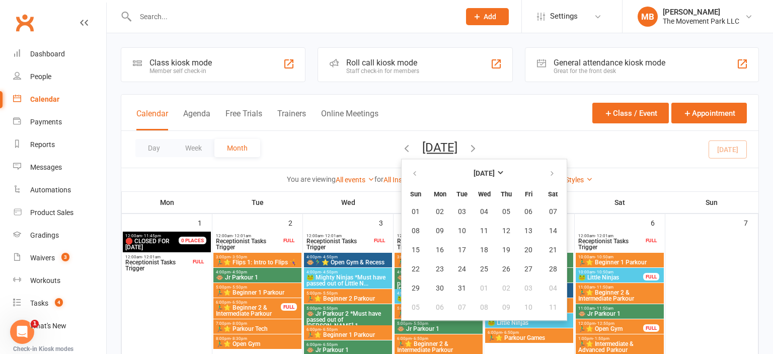
click at [532, 260] on table "[DATE] Sun Mon Tue Wed Thu Fri Sat 01 02 03 04 05 06 07 08 09 10 11 12 13 14 15…" at bounding box center [483, 240] width 165 height 156
click at [549, 248] on span "21" at bounding box center [553, 250] width 8 height 8
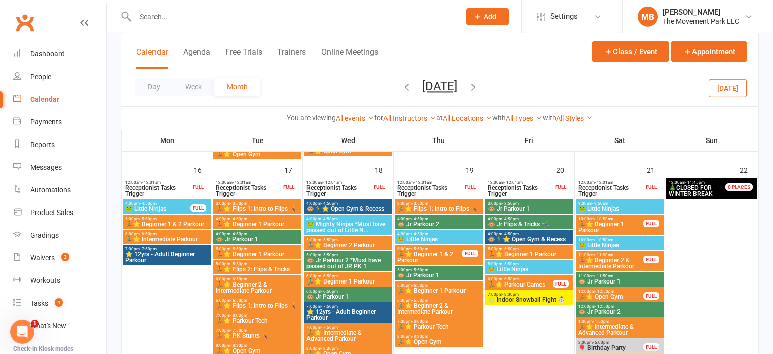
scroll to position [739, 0]
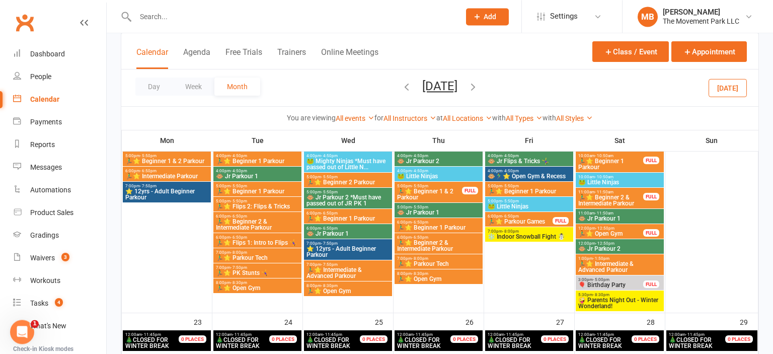
click at [631, 307] on span "🤪 Parents Night Out - Winter Wonderland!" at bounding box center [620, 303] width 84 height 12
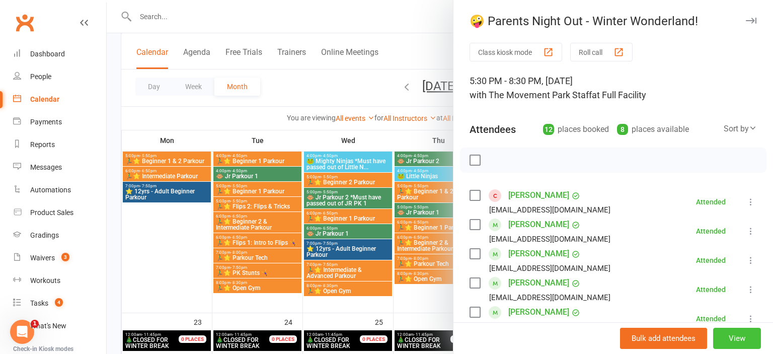
click at [754, 343] on button "View" at bounding box center [737, 338] width 48 height 21
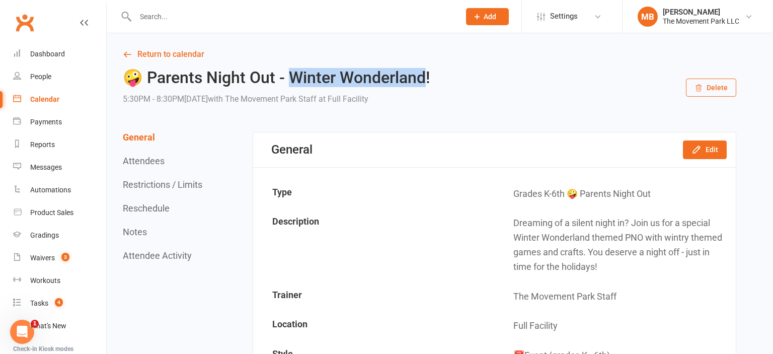
drag, startPoint x: 426, startPoint y: 78, endPoint x: 293, endPoint y: 86, distance: 132.5
click at [293, 86] on h2 "🤪 Parents Night Out - Winter Wonderland!" at bounding box center [276, 78] width 307 height 18
copy h2 "inter Wonderland!"
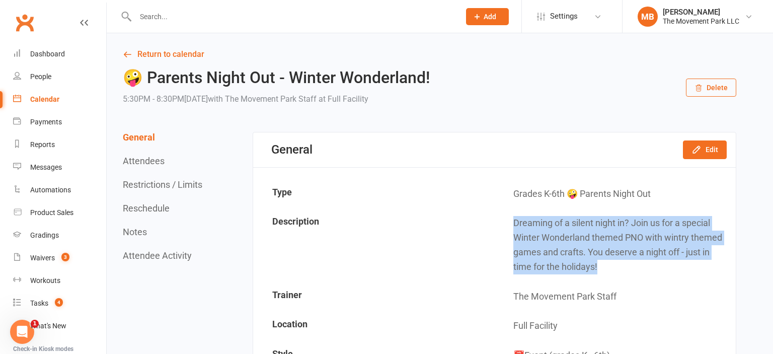
drag, startPoint x: 626, startPoint y: 266, endPoint x: 489, endPoint y: 221, distance: 144.9
click at [489, 221] on tr "Description Dreaming of a silent night in? Join us for a special Winter Wonderl…" at bounding box center [494, 245] width 480 height 72
copy tr "Dreaming of a silent night in? Join us for a special Winter Wonderland themed P…"
click at [167, 59] on link "Return to calendar" at bounding box center [429, 54] width 613 height 14
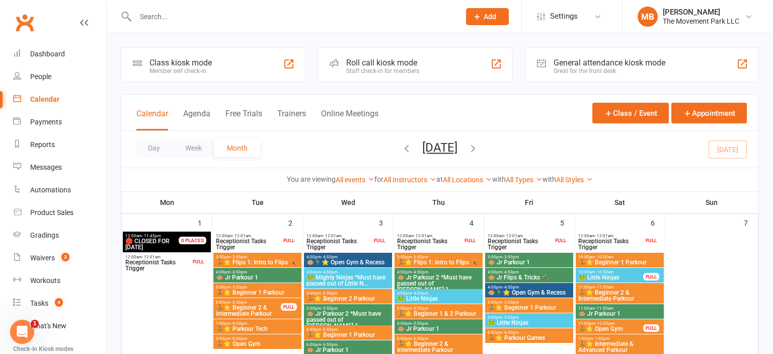
click at [457, 152] on button "[DATE]" at bounding box center [439, 147] width 35 height 14
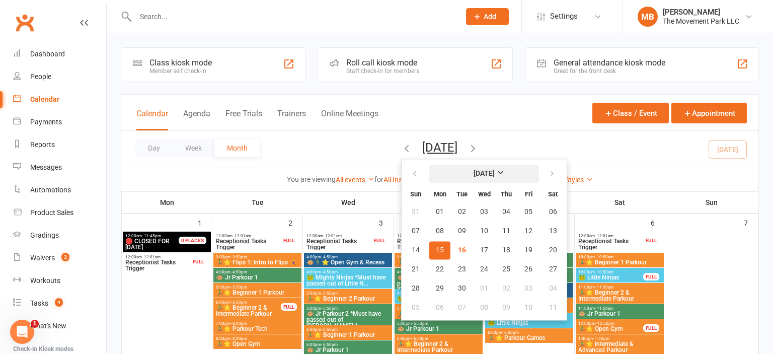
click at [473, 174] on strong "[DATE]" at bounding box center [483, 174] width 21 height 8
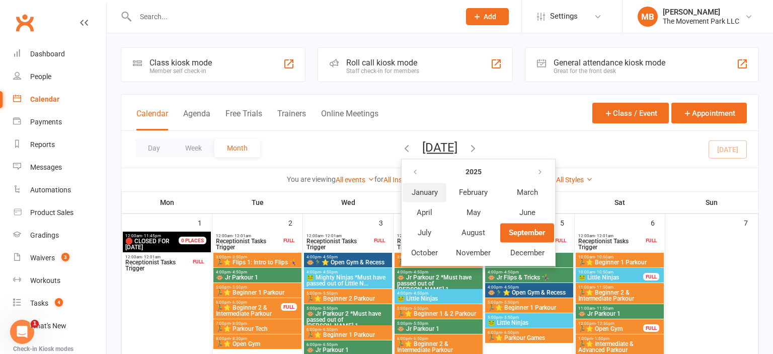
click at [403, 196] on button "January" at bounding box center [425, 192] width 44 height 19
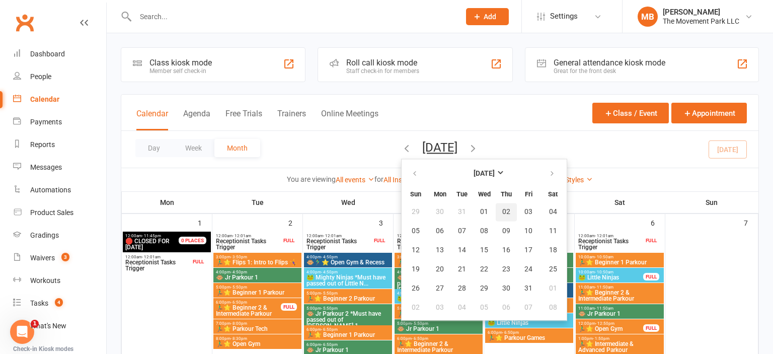
click at [496, 209] on button "02" at bounding box center [506, 212] width 21 height 18
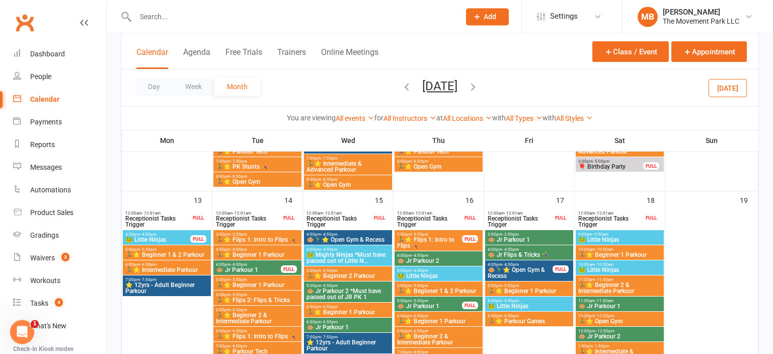
scroll to position [521, 0]
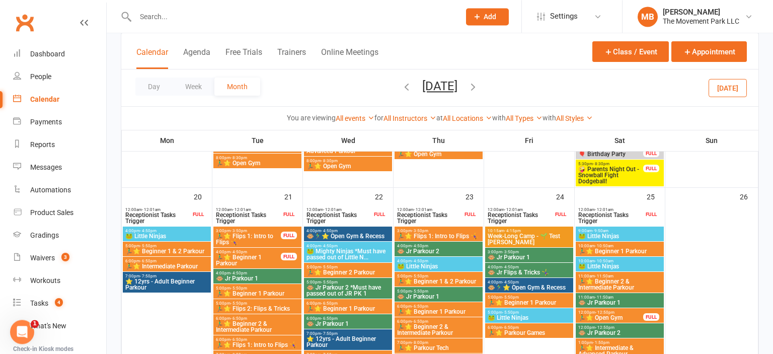
click at [606, 185] on div "5:30pm - 8:30pm 🤪 Parents Night Out - Snowball Fight Dodgeball! FULL" at bounding box center [620, 172] width 88 height 27
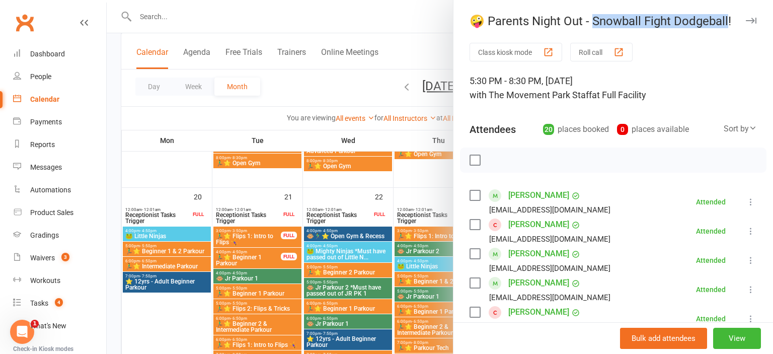
drag, startPoint x: 593, startPoint y: 25, endPoint x: 730, endPoint y: 14, distance: 136.8
click at [730, 14] on div "🤪 Parents Night Out - Snowball Fight Dodgeball!" at bounding box center [612, 21] width 319 height 14
copy div "nowball Fight Dodgeball!"
click at [744, 343] on button "View" at bounding box center [737, 338] width 48 height 21
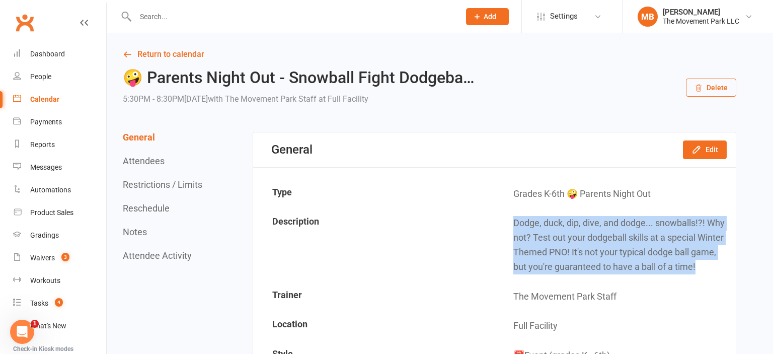
drag, startPoint x: 717, startPoint y: 264, endPoint x: 501, endPoint y: 227, distance: 219.4
click at [501, 227] on td "Dodge, duck, dip, dive, and dodge... snowballs!?! Why not? Test out your dodgeb…" at bounding box center [615, 245] width 240 height 72
copy td "Dodge, duck, dip, dive, and dodge... snowballs!?! Why not? Test out your dodgeb…"
click at [187, 50] on link "Return to calendar" at bounding box center [429, 54] width 613 height 14
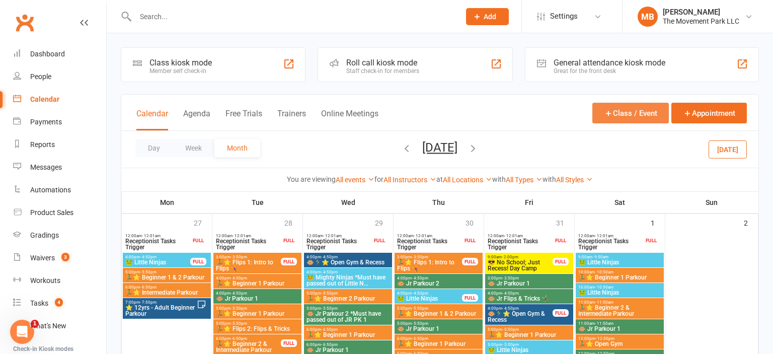
click at [622, 112] on button "Class / Event" at bounding box center [630, 113] width 76 height 21
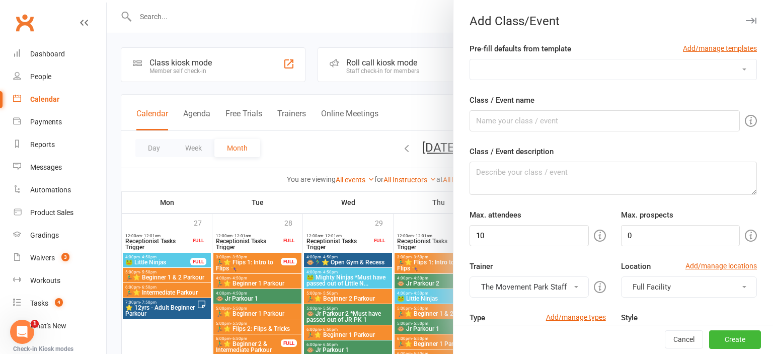
select select "341"
click option "🤪 Parents Night Out - (Insert Monthly Theme)" at bounding box center [0, 0] width 0 height 0
type input "🤪 Parents Night Out - (Insert Monthly Theme)"
type textarea "(Insert theme description from marketing)"
type input "20"
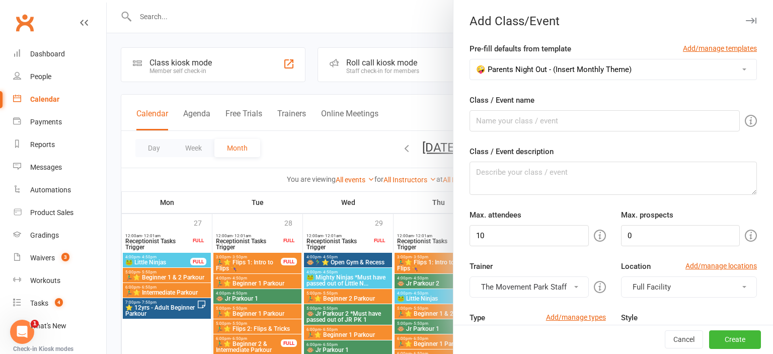
type input "7"
drag, startPoint x: 650, startPoint y: 122, endPoint x: 554, endPoint y: 113, distance: 96.0
click at [554, 113] on input "🤪 Parents Night Out - (Insert Monthly Theme)" at bounding box center [604, 120] width 270 height 21
paste input "Game Night"
type input "🤪 Parents Night Out - Game Night"
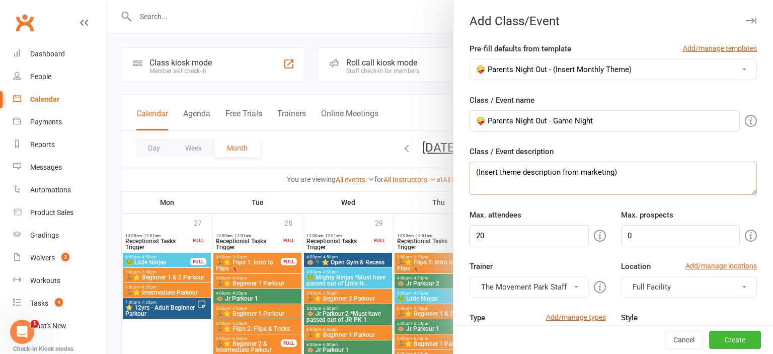
click at [574, 168] on textarea "(Insert theme description from marketing)" at bounding box center [612, 178] width 287 height 33
paste textarea "Let the good times “roll” as we pull out all of our favorite board games! Play …"
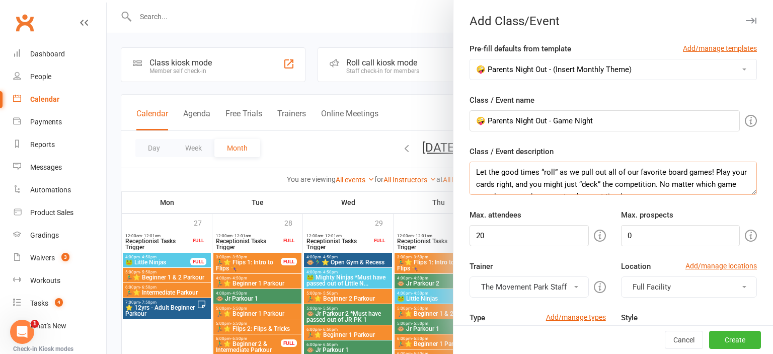
scroll to position [7, 0]
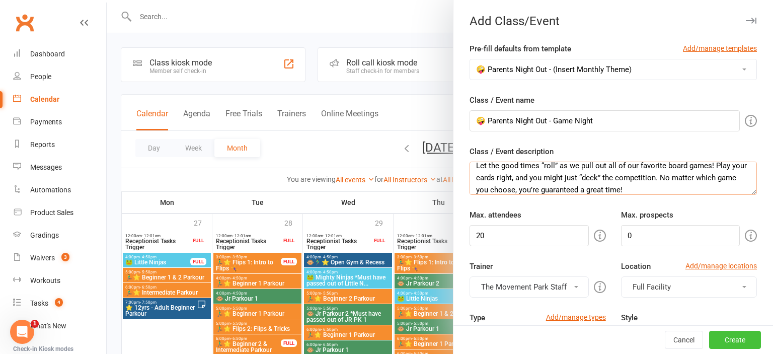
type textarea "Let the good times “roll” as we pull out all of our favorite board games! Play …"
click at [740, 341] on button "Create" at bounding box center [735, 340] width 52 height 18
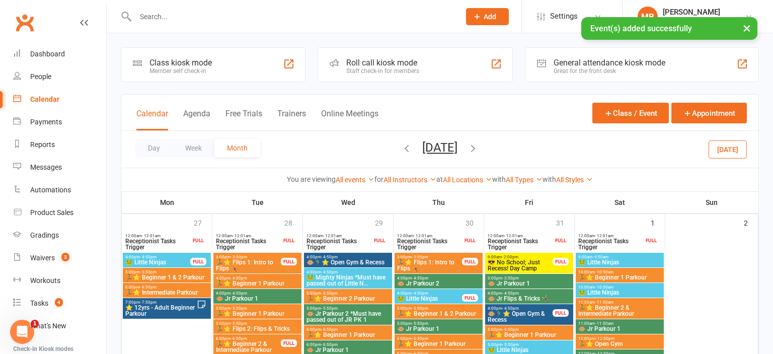
click at [715, 148] on button "[DATE]" at bounding box center [727, 149] width 38 height 18
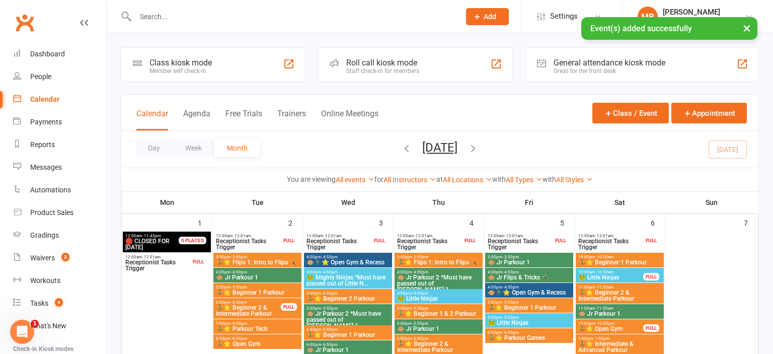
scroll to position [303, 0]
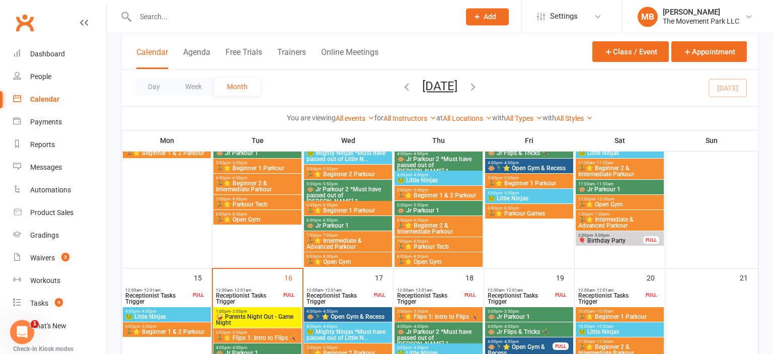
click at [267, 311] on span "1:00pm - 2:00pm" at bounding box center [257, 311] width 84 height 5
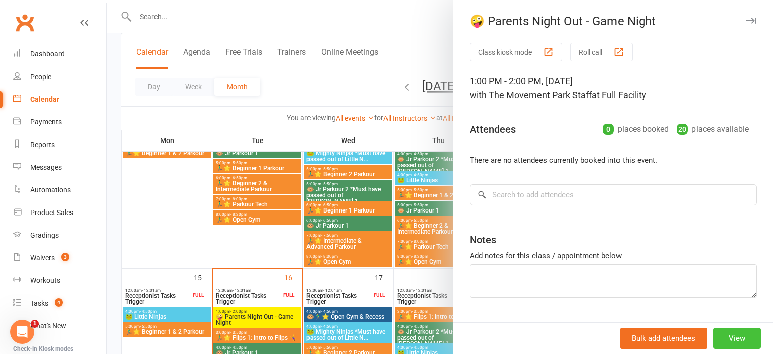
click at [738, 336] on button "View" at bounding box center [737, 338] width 48 height 21
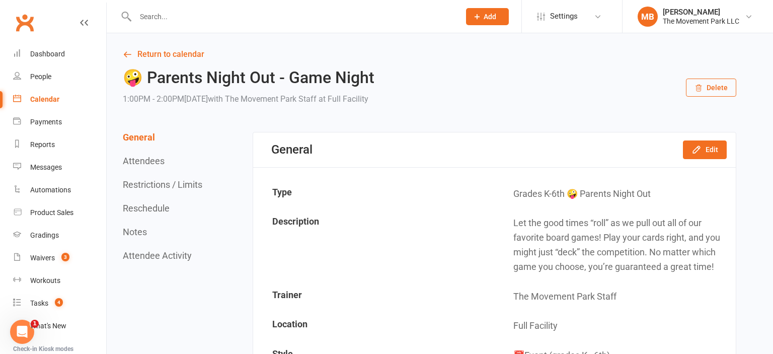
click at [162, 206] on button "Reschedule" at bounding box center [146, 208] width 47 height 11
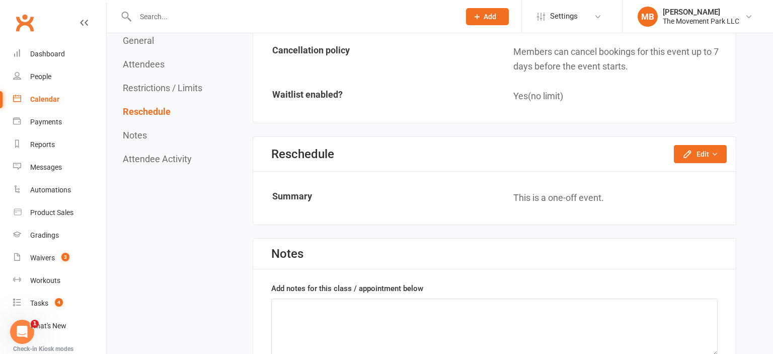
scroll to position [915, 0]
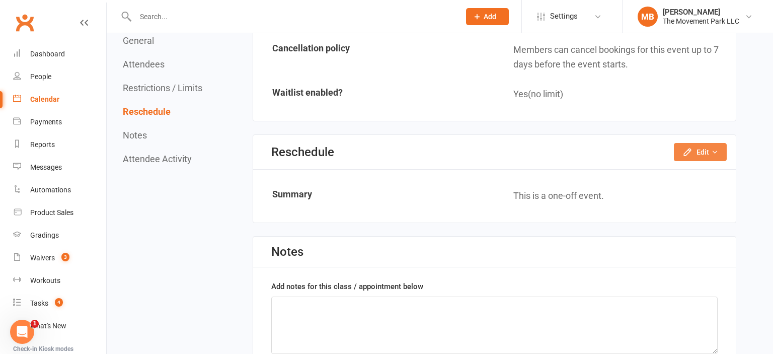
click at [703, 157] on button "Edit" at bounding box center [700, 152] width 53 height 18
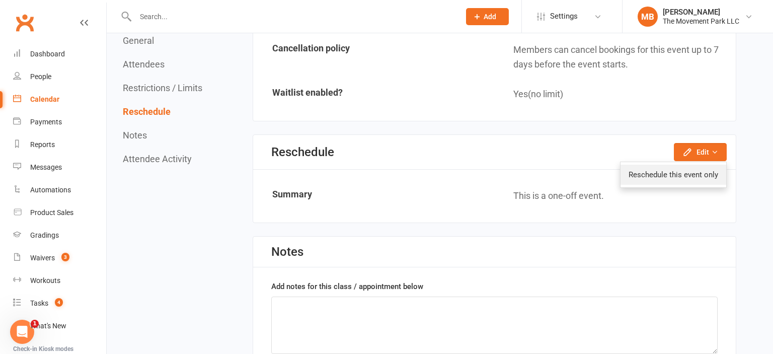
click at [701, 173] on link "Reschedule this event only" at bounding box center [673, 175] width 106 height 20
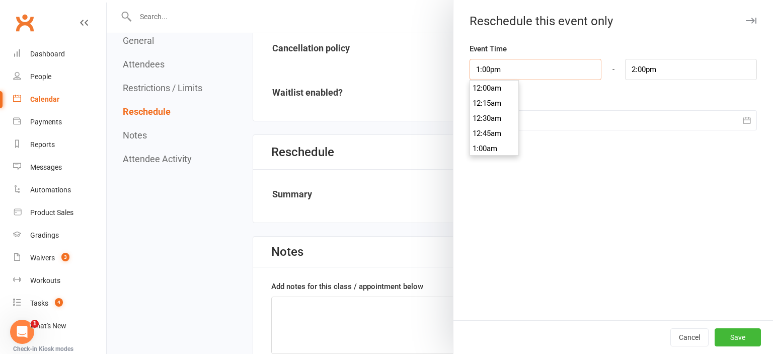
click at [514, 65] on input "1:00pm" at bounding box center [535, 69] width 132 height 21
type input "5:30pm"
click at [490, 104] on li "5:30pm" at bounding box center [494, 106] width 48 height 15
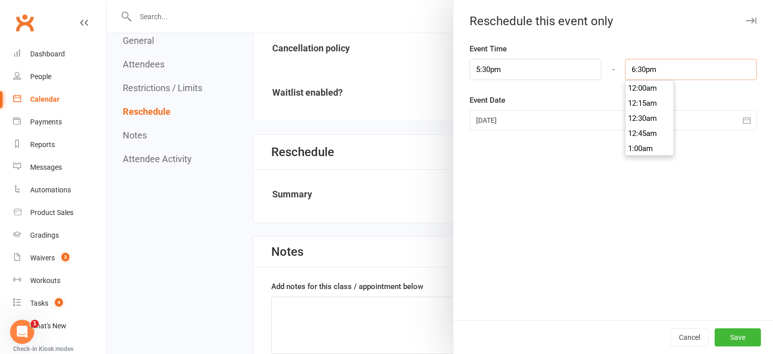
click at [664, 72] on input "6:30pm" at bounding box center [691, 69] width 132 height 21
type input "8:30pm"
click at [662, 151] on li "8:30pm" at bounding box center [649, 156] width 48 height 15
click at [622, 131] on div "Event Time 5:30pm 12:00am 12:15am 12:30am 12:45am 1:00am 1:15am 1:30am 1:45am 2…" at bounding box center [612, 181] width 319 height 277
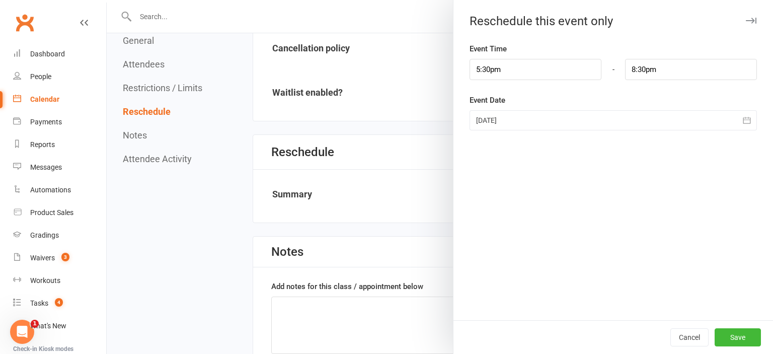
click at [622, 121] on div at bounding box center [612, 120] width 287 height 20
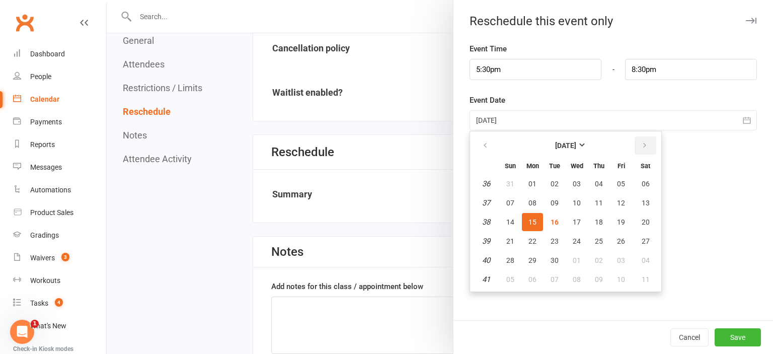
click at [641, 149] on icon "button" at bounding box center [644, 145] width 7 height 8
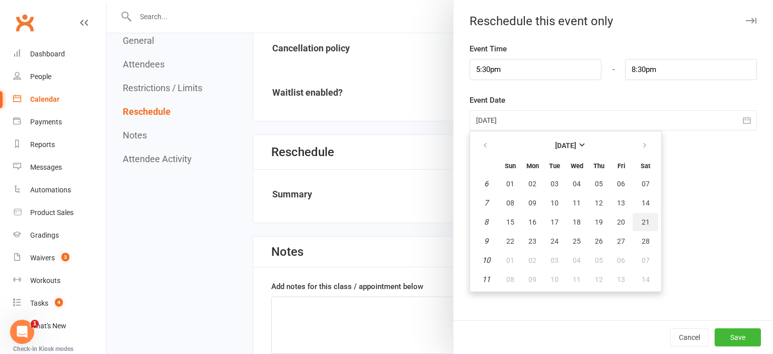
click at [648, 217] on button "21" at bounding box center [645, 222] width 26 height 18
type input "[DATE]"
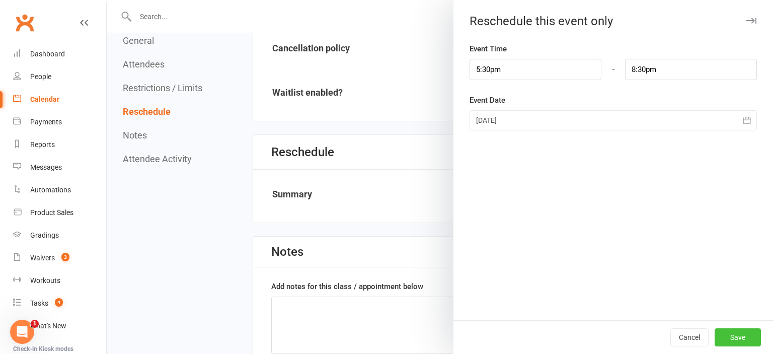
click at [746, 337] on button "Save" at bounding box center [737, 337] width 46 height 18
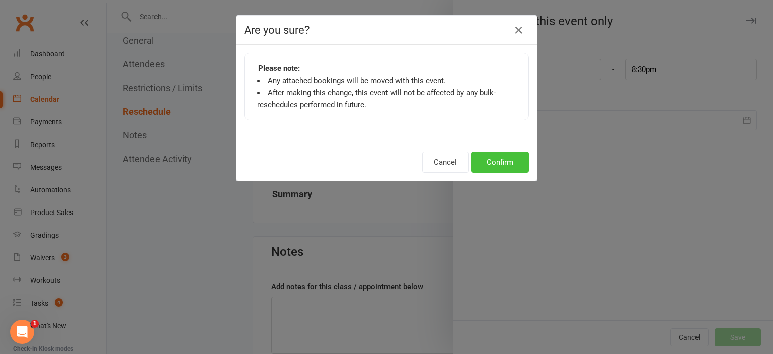
click at [501, 164] on button "Confirm" at bounding box center [500, 161] width 58 height 21
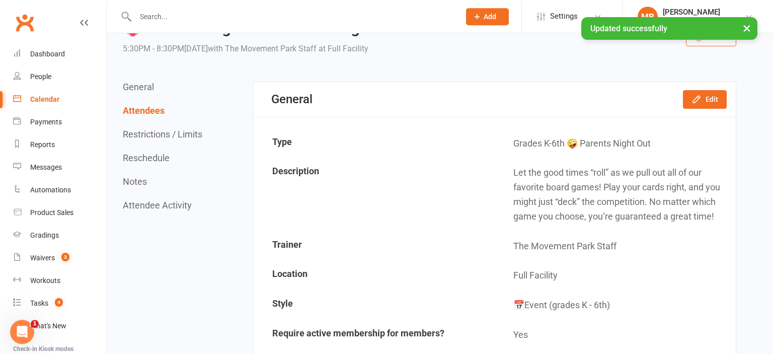
scroll to position [6, 0]
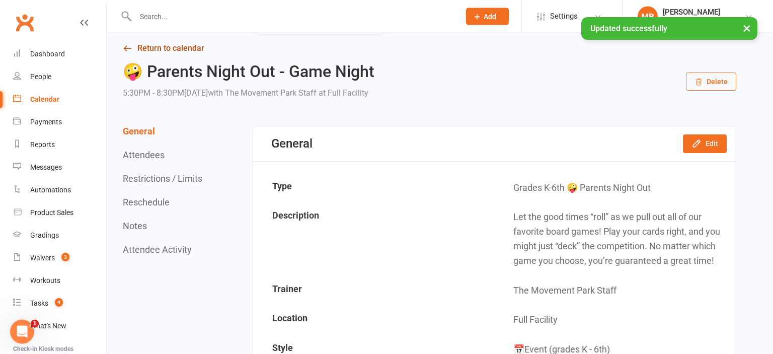
click at [162, 45] on link "Return to calendar" at bounding box center [429, 48] width 613 height 14
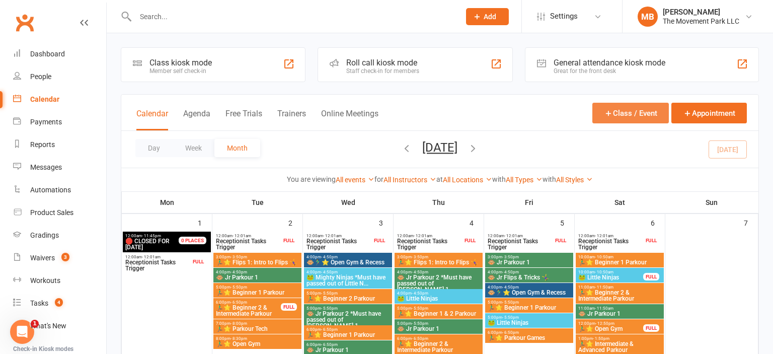
click at [632, 115] on button "Class / Event" at bounding box center [630, 113] width 76 height 21
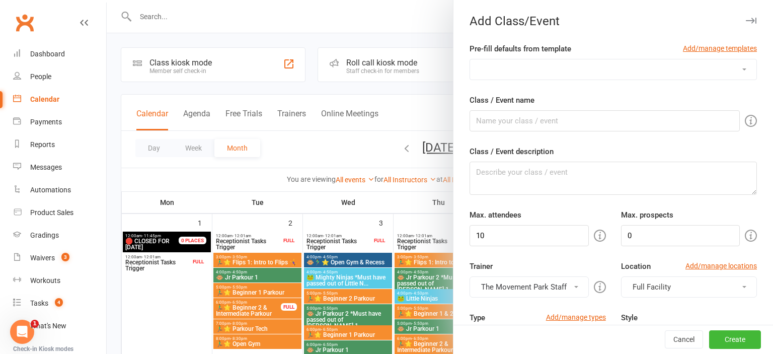
select select "341"
click option "🤪 Parents Night Out - (Insert Monthly Theme)" at bounding box center [0, 0] width 0 height 0
type input "🤪 Parents Night Out - (Insert Monthly Theme)"
type textarea "(Insert theme description from marketing)"
type input "20"
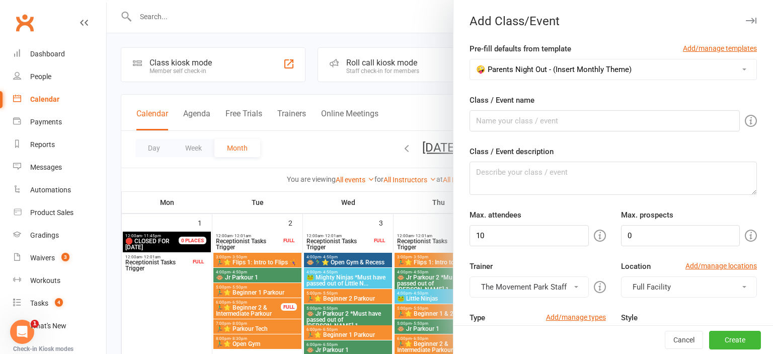
type input "7"
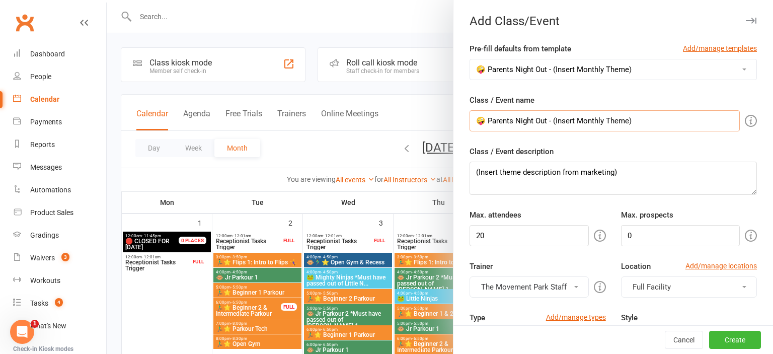
drag, startPoint x: 640, startPoint y: 120, endPoint x: 553, endPoint y: 115, distance: 86.7
click at [553, 115] on input "🤪 Parents Night Out - (Insert Monthly Theme)" at bounding box center [604, 120] width 270 height 21
paste input "Nerf Battle"
type input "🤪 Parents Night Out - Nerf Battle"
click at [605, 174] on textarea "(Insert theme description from marketing)" at bounding box center [612, 178] width 287 height 33
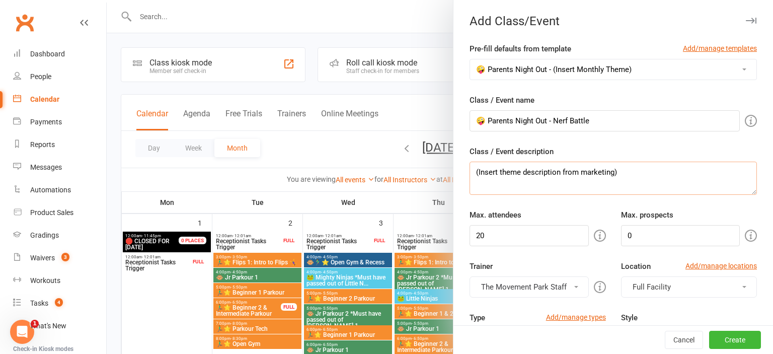
click at [605, 174] on textarea "(Insert theme description from marketing)" at bounding box center [612, 178] width 287 height 33
paste textarea "Join us on everyone’s favorite battleground for an epic Nerf Battle! Climb over…"
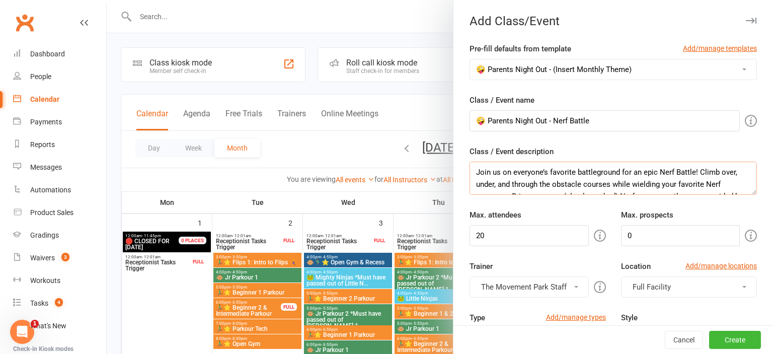
scroll to position [19, 0]
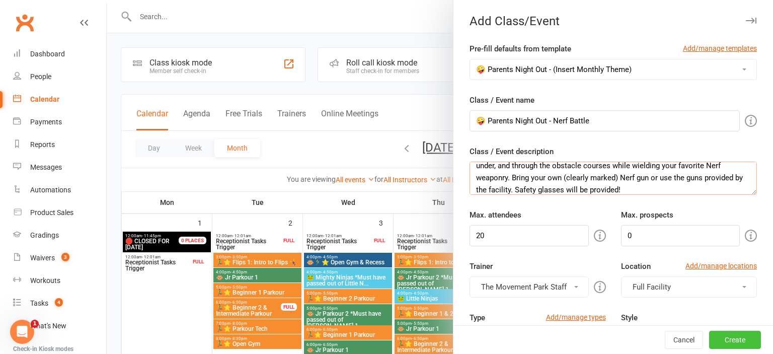
type textarea "Join us on everyone’s favorite battleground for an epic Nerf Battle! Climb over…"
click at [741, 340] on button "Create" at bounding box center [735, 340] width 52 height 18
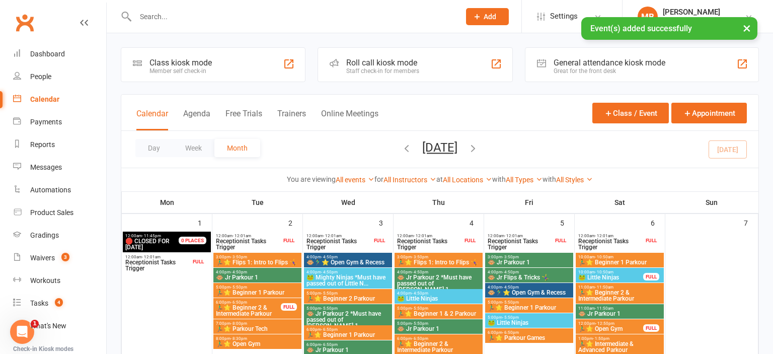
scroll to position [303, 0]
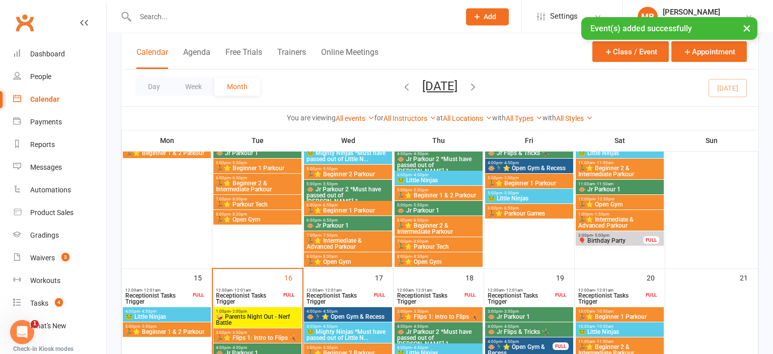
click at [242, 321] on span "🤪 Parents Night Out - Nerf Battle" at bounding box center [257, 319] width 84 height 12
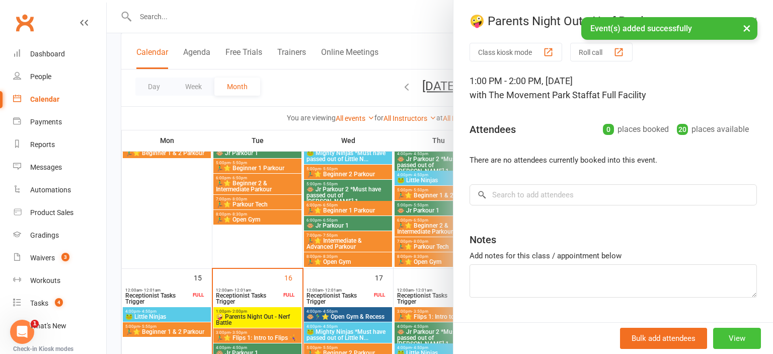
click at [745, 338] on button "View" at bounding box center [737, 338] width 48 height 21
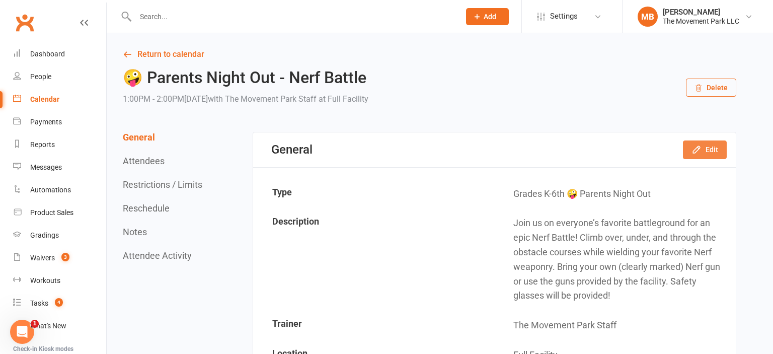
click at [715, 149] on button "Edit" at bounding box center [705, 149] width 44 height 18
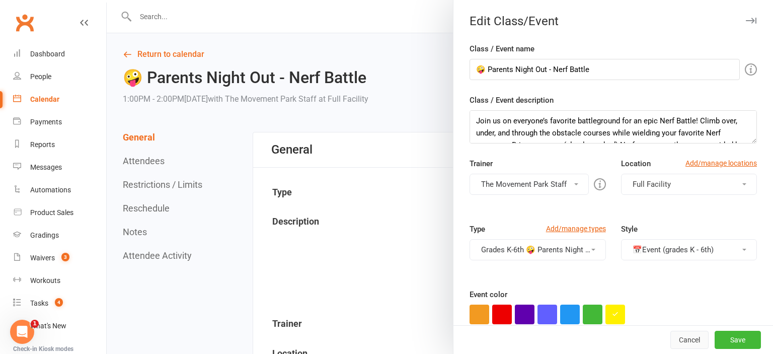
click at [690, 341] on button "Cancel" at bounding box center [689, 340] width 38 height 18
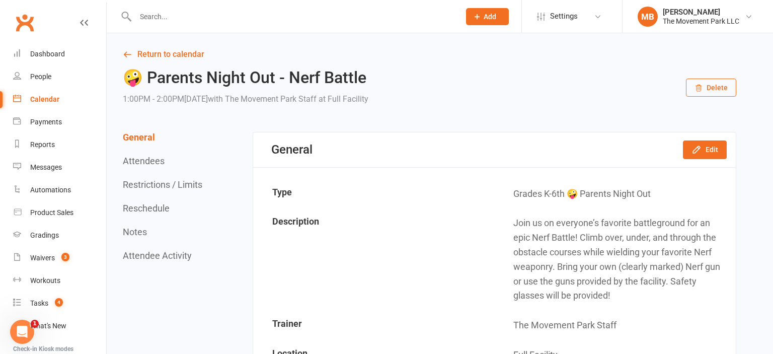
click at [144, 205] on button "Reschedule" at bounding box center [146, 208] width 47 height 11
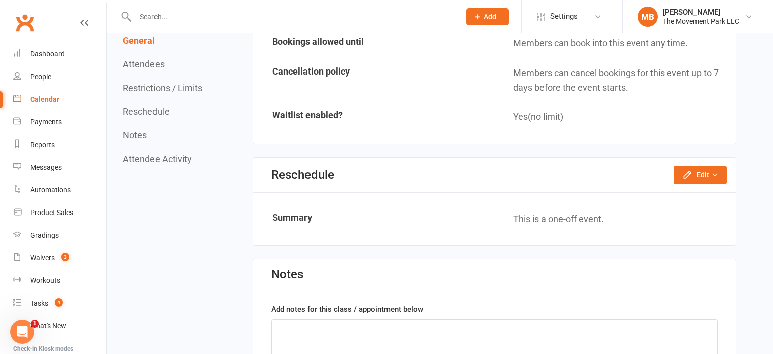
scroll to position [943, 0]
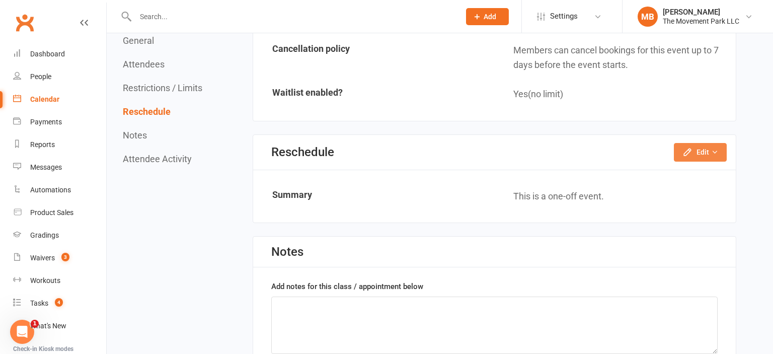
click at [711, 148] on icon "button" at bounding box center [714, 151] width 7 height 7
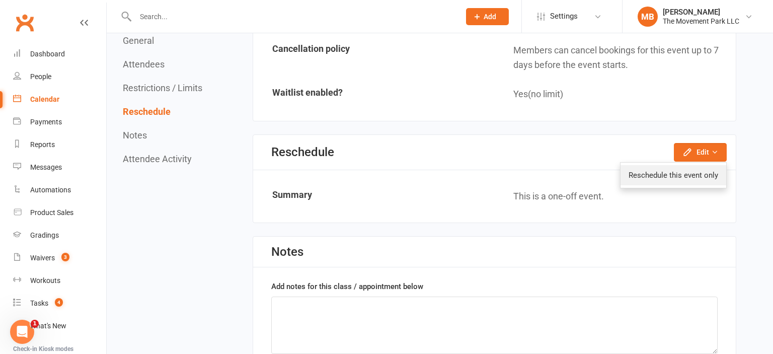
click at [703, 166] on link "Reschedule this event only" at bounding box center [673, 175] width 106 height 20
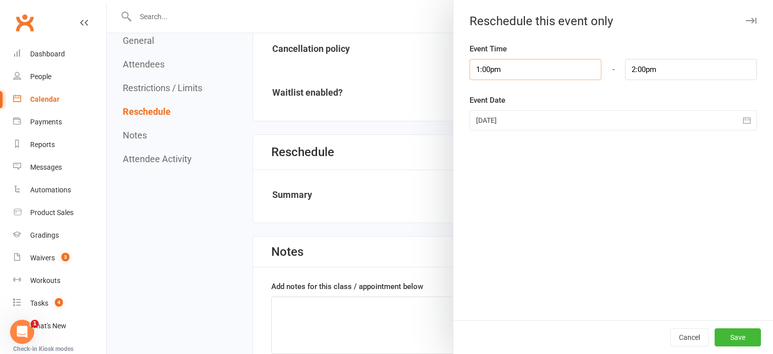
click at [515, 61] on input "1:00pm" at bounding box center [535, 69] width 132 height 21
type input "5:30pm"
click at [490, 109] on li "5:30pm" at bounding box center [494, 106] width 48 height 15
click at [655, 72] on input "6:30pm" at bounding box center [691, 69] width 132 height 21
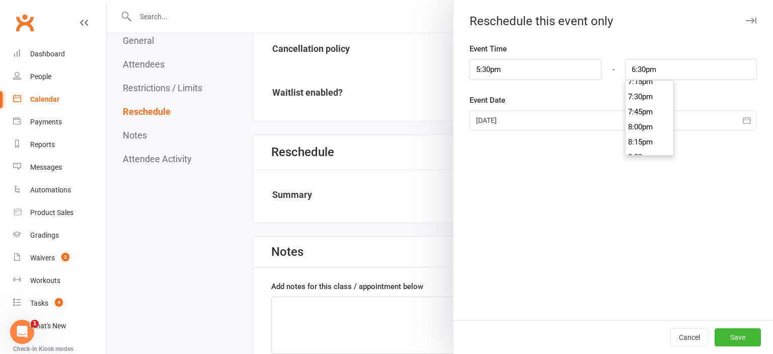
scroll to position [1236, 0]
type input "8:30pm"
click at [645, 93] on li "8:30pm" at bounding box center [649, 90] width 48 height 15
click at [605, 120] on div at bounding box center [612, 120] width 287 height 20
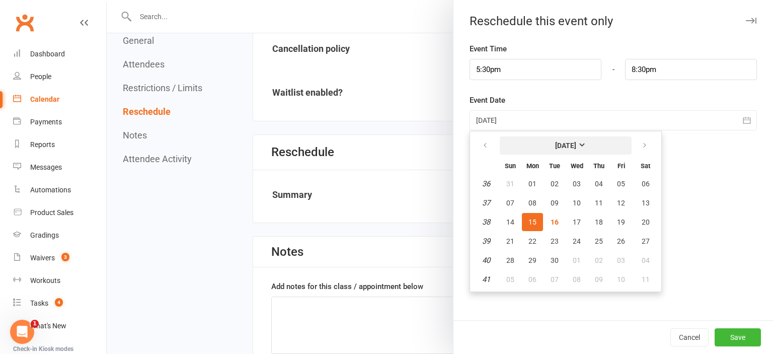
click at [576, 141] on strong "[DATE]" at bounding box center [565, 145] width 21 height 8
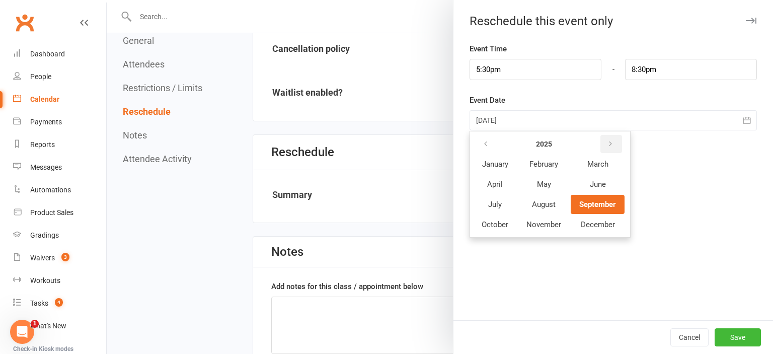
click at [620, 139] on button "button" at bounding box center [611, 144] width 22 height 18
click at [609, 165] on button "March" at bounding box center [597, 163] width 53 height 19
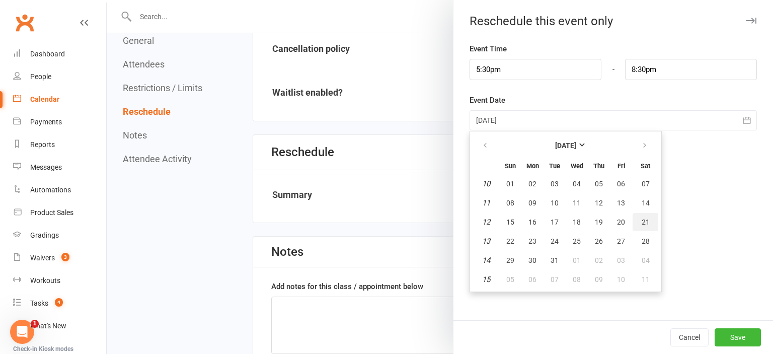
click at [652, 218] on button "21" at bounding box center [645, 222] width 26 height 18
type input "[DATE]"
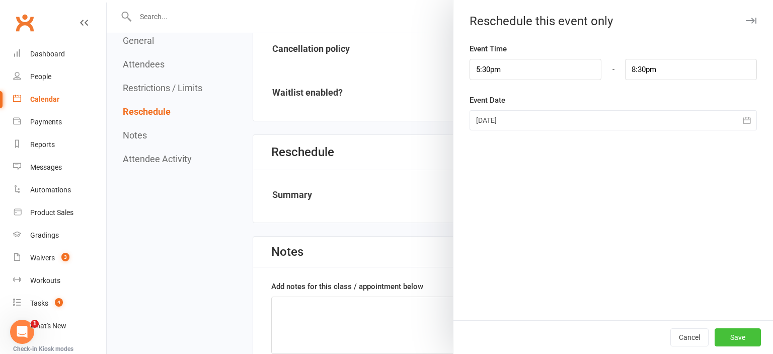
click at [748, 341] on button "Save" at bounding box center [737, 337] width 46 height 18
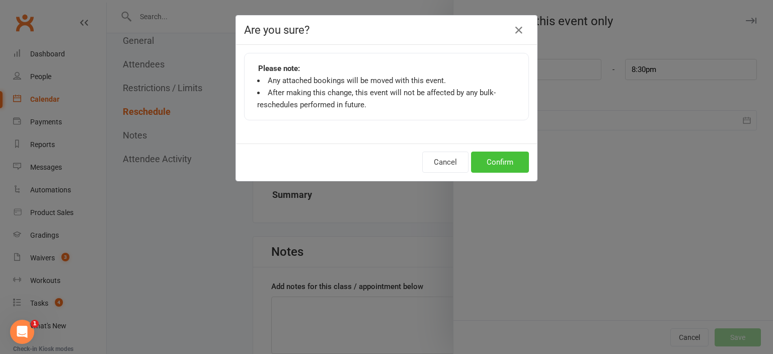
click at [489, 162] on button "Confirm" at bounding box center [500, 161] width 58 height 21
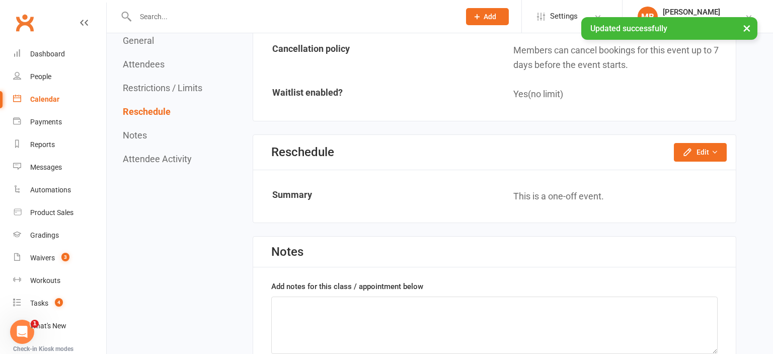
click at [35, 98] on div "Calendar" at bounding box center [44, 99] width 29 height 8
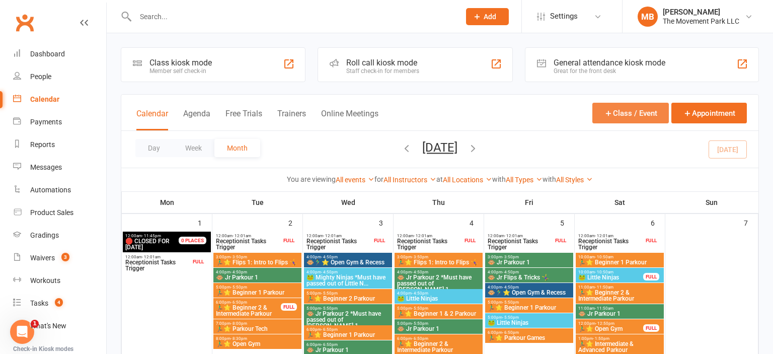
click at [606, 115] on icon "button" at bounding box center [608, 113] width 9 height 9
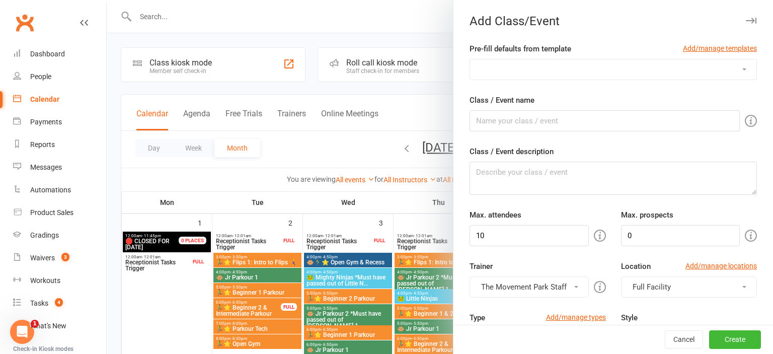
select select "341"
click option "🤪 Parents Night Out - (Insert Monthly Theme)" at bounding box center [0, 0] width 0 height 0
type input "🤪 Parents Night Out - (Insert Monthly Theme)"
type textarea "(Insert theme description from marketing)"
type input "20"
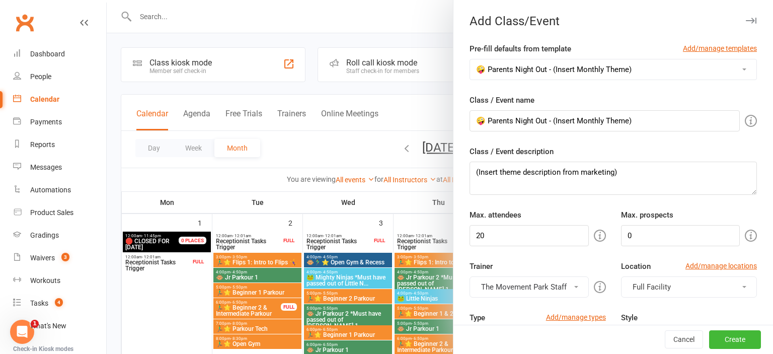
type input "7"
drag, startPoint x: 644, startPoint y: 119, endPoint x: 554, endPoint y: 116, distance: 89.6
click at [554, 116] on input "🤪 Parents Night Out - (Insert Monthly Theme)" at bounding box center [604, 120] width 270 height 21
paste input "Spring Challenge"
type input "🤪 Parents Night Out - Spring Challenge"
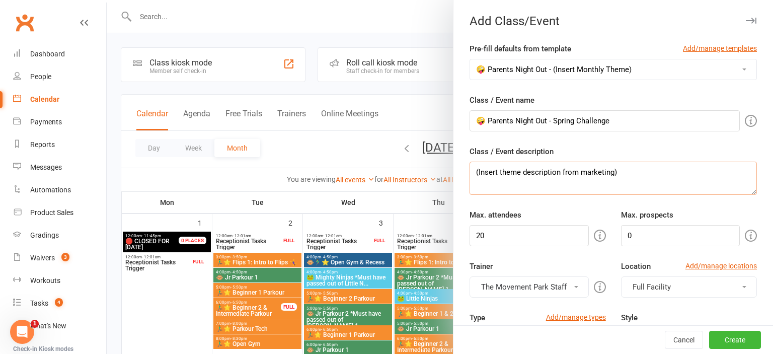
click at [515, 171] on textarea "(Insert theme description from marketing)" at bounding box center [612, 178] width 287 height 33
paste textarea "How high/far can you jump? Are you ready to find out?!? Spring into Spring with…"
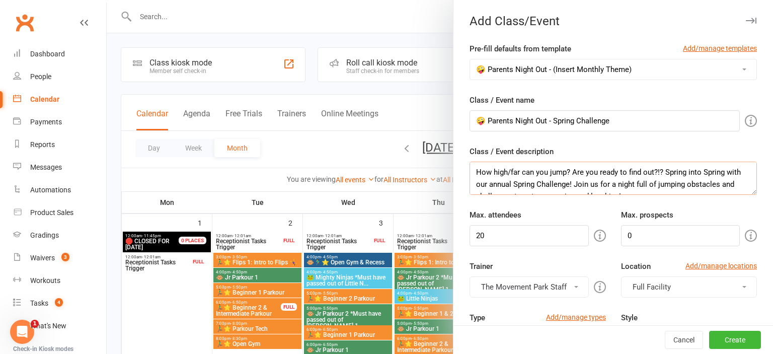
scroll to position [7, 0]
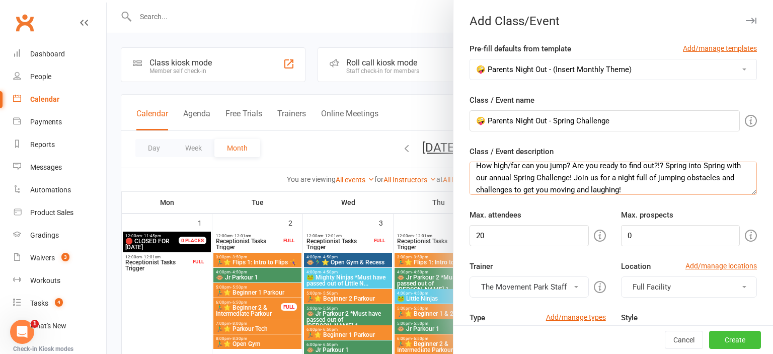
type textarea "How high/far can you jump? Are you ready to find out?!? Spring into Spring with…"
click at [744, 338] on button "Create" at bounding box center [735, 340] width 52 height 18
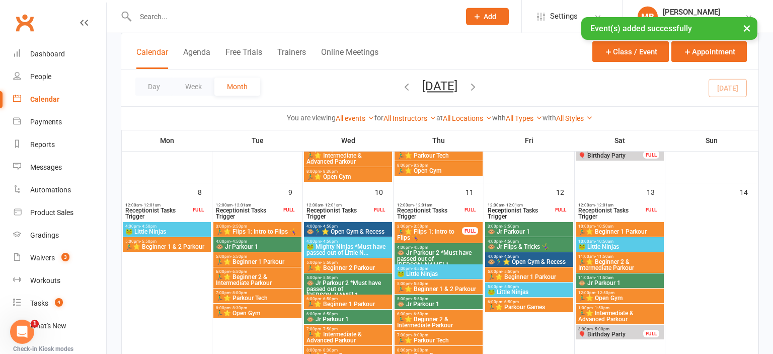
scroll to position [303, 0]
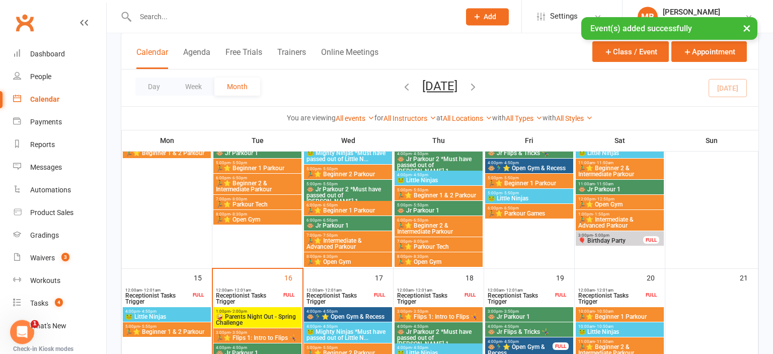
click at [266, 310] on span "1:00pm - 2:00pm" at bounding box center [257, 311] width 84 height 5
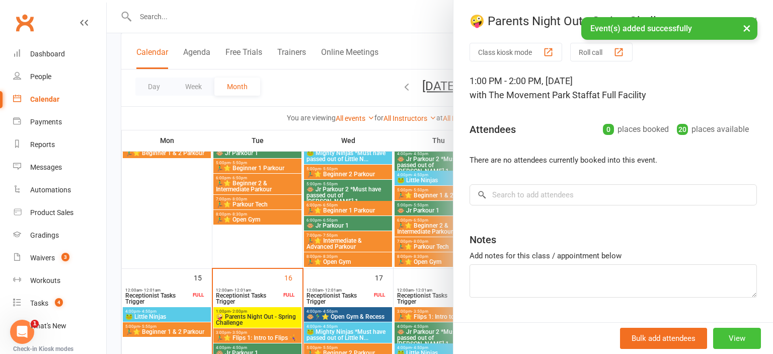
click at [732, 337] on button "View" at bounding box center [737, 338] width 48 height 21
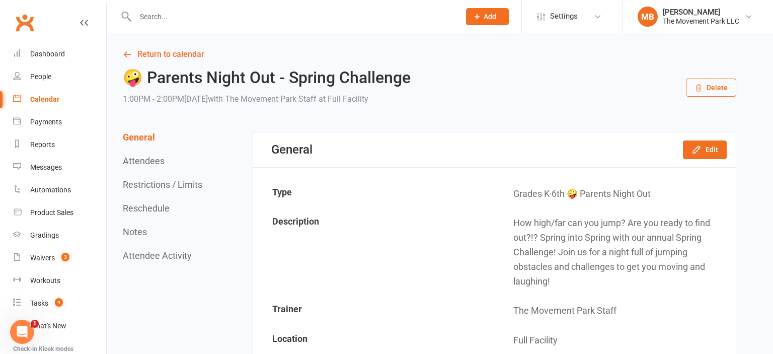
click at [140, 204] on button "Reschedule" at bounding box center [146, 208] width 47 height 11
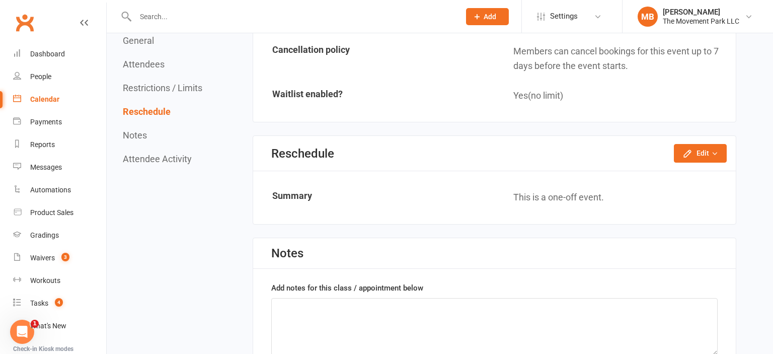
scroll to position [929, 0]
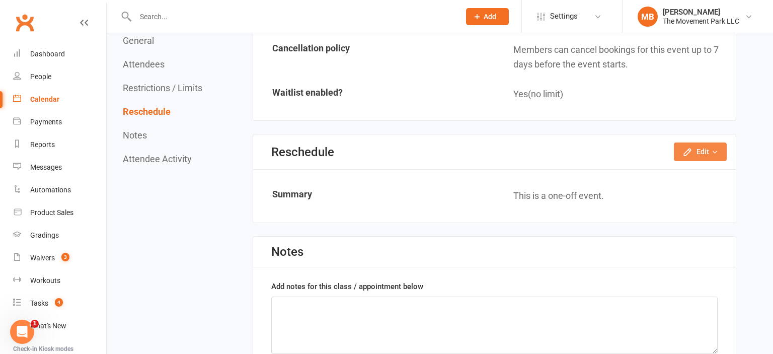
click at [710, 150] on button "Edit" at bounding box center [700, 151] width 53 height 18
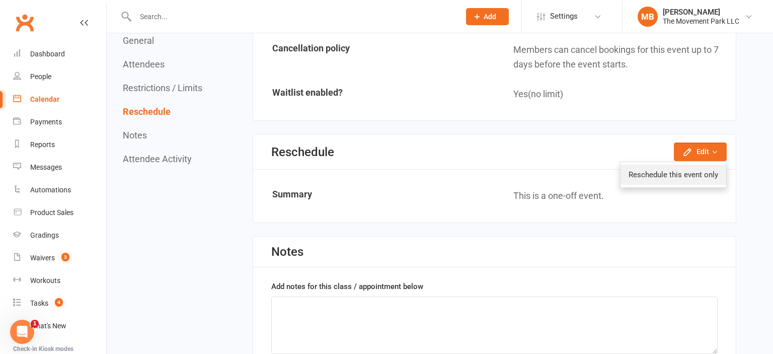
click at [692, 176] on link "Reschedule this event only" at bounding box center [673, 175] width 106 height 20
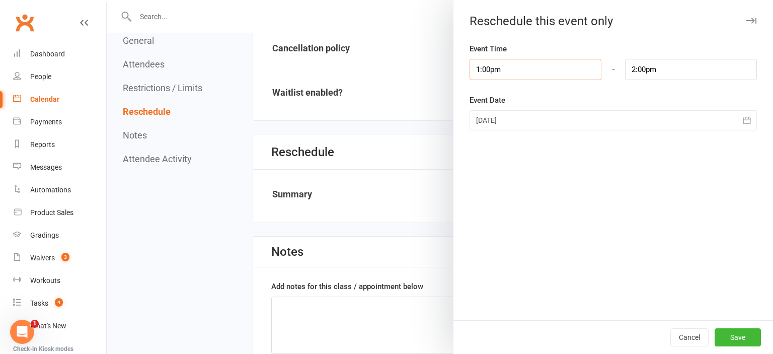
click at [549, 61] on input "1:00pm" at bounding box center [535, 69] width 132 height 21
type input "5:30pm"
click at [504, 111] on li "5:30pm" at bounding box center [494, 106] width 48 height 15
click at [667, 73] on input "6:30pm" at bounding box center [691, 69] width 132 height 21
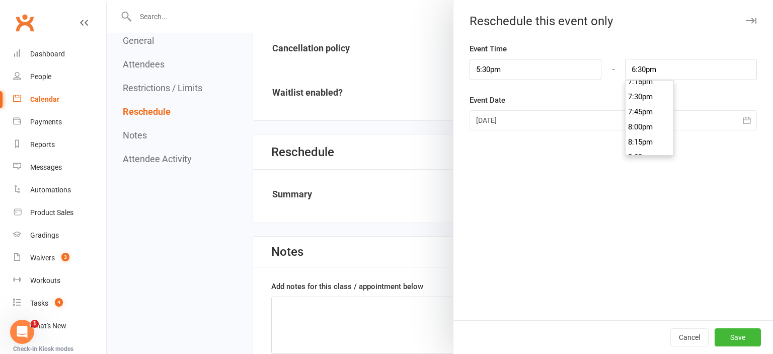
scroll to position [1236, 0]
type input "8:30pm"
click at [653, 94] on li "8:30pm" at bounding box center [649, 90] width 48 height 15
click at [589, 119] on div at bounding box center [612, 120] width 287 height 20
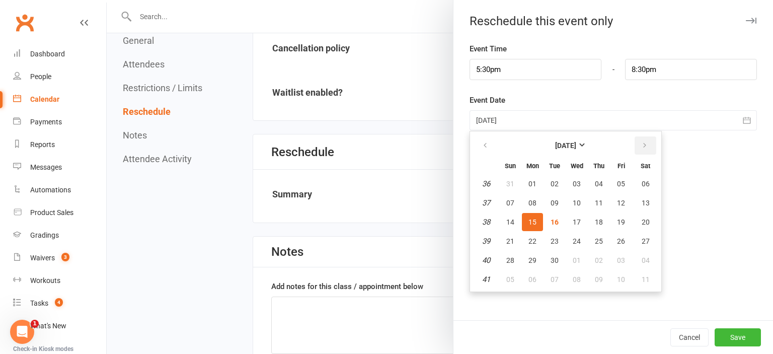
click at [647, 140] on button "button" at bounding box center [645, 145] width 22 height 18
click at [576, 141] on strong "[DATE]" at bounding box center [565, 145] width 21 height 8
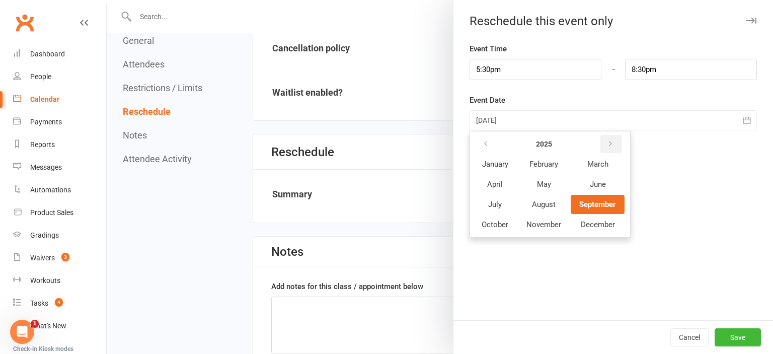
click at [613, 143] on icon "button" at bounding box center [610, 144] width 7 height 8
click at [504, 180] on button "April" at bounding box center [495, 184] width 44 height 19
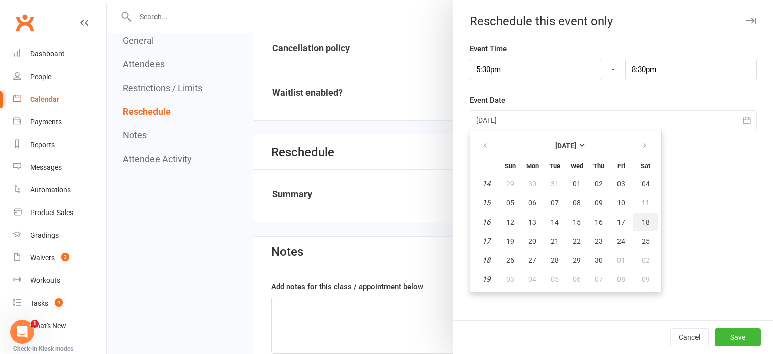
click at [650, 222] on button "18" at bounding box center [645, 222] width 26 height 18
type input "[DATE]"
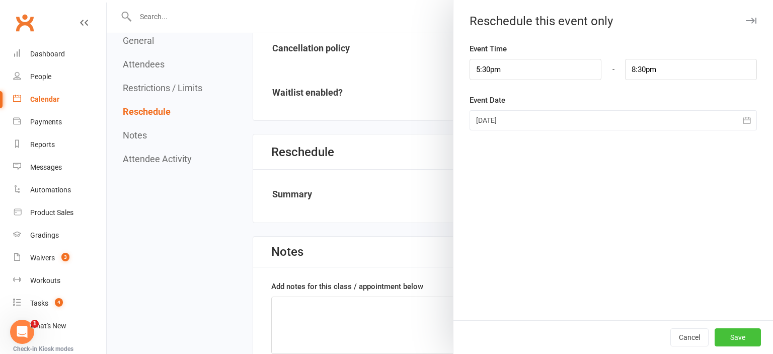
click at [734, 339] on button "Save" at bounding box center [737, 337] width 46 height 18
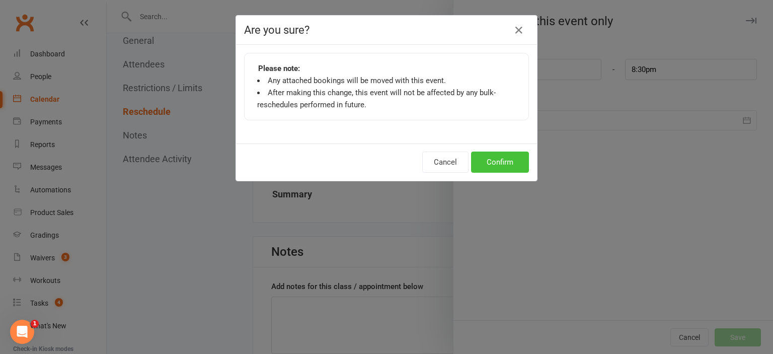
click at [495, 165] on button "Confirm" at bounding box center [500, 161] width 58 height 21
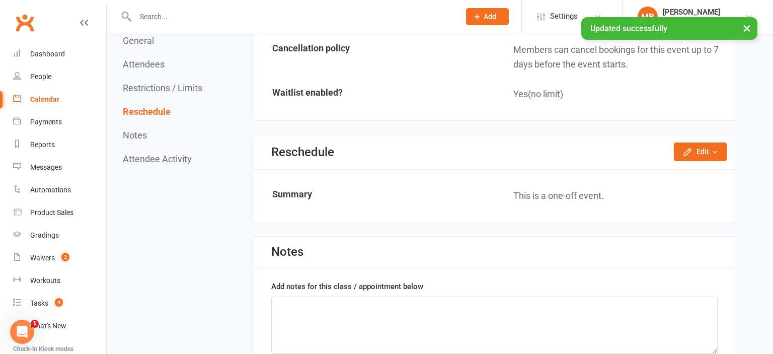
click at [57, 97] on div "Calendar" at bounding box center [44, 99] width 29 height 8
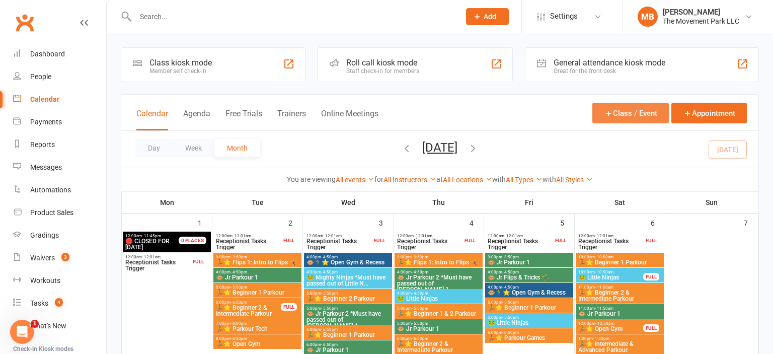
click at [620, 116] on button "Class / Event" at bounding box center [630, 113] width 76 height 21
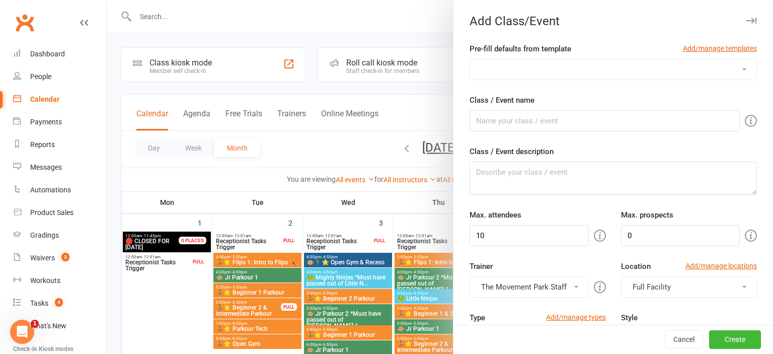
select select "341"
click option "🤪 Parents Night Out - (Insert Monthly Theme)" at bounding box center [0, 0] width 0 height 0
type input "🤪 Parents Night Out - (Insert Monthly Theme)"
type textarea "(Insert theme description from marketing)"
type input "20"
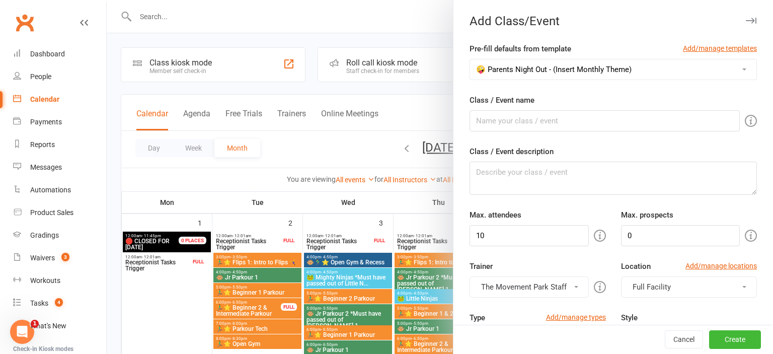
type input "7"
drag, startPoint x: 649, startPoint y: 123, endPoint x: 554, endPoint y: 130, distance: 94.8
click at [554, 130] on input "🤪 Parents Night Out - (Insert Monthly Theme)" at bounding box center [604, 120] width 270 height 21
paste input "Best Move Chess"
type input "🤪 Parents Night Out - Best Move Chess"
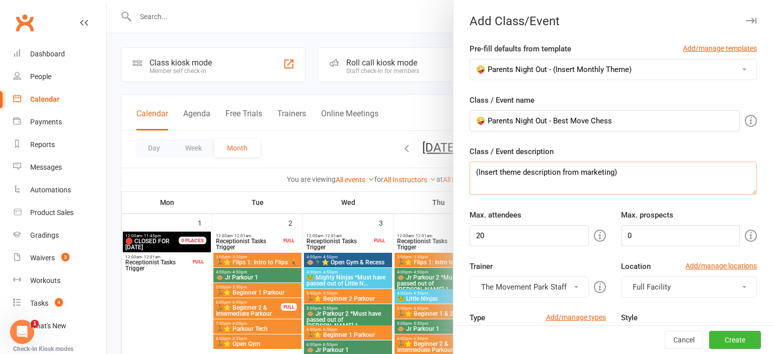
drag, startPoint x: 588, startPoint y: 183, endPoint x: 419, endPoint y: 214, distance: 172.4
click at [469, 195] on textarea "(Insert theme description from marketing)" at bounding box center [612, 178] width 287 height 33
paste textarea "Come show us your best move - on the game board and the parkour floor - at this…"
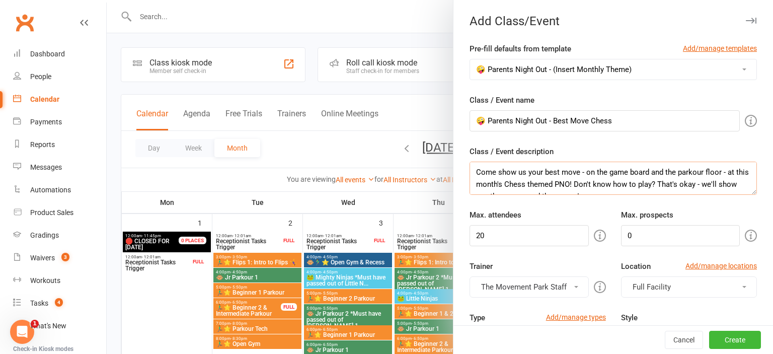
scroll to position [7, 0]
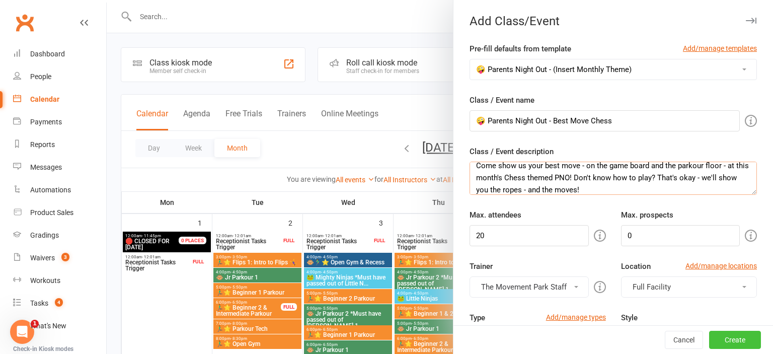
type textarea "Come show us your best move - on the game board and the parkour floor - at this…"
click at [741, 343] on button "Create" at bounding box center [735, 340] width 52 height 18
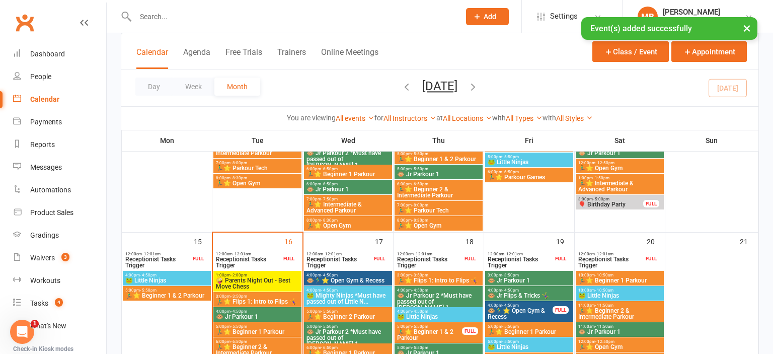
scroll to position [302, 0]
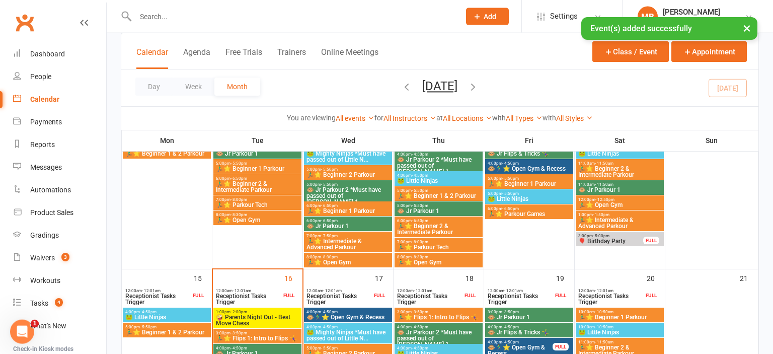
click at [267, 315] on span "🤪 Parents Night Out - Best Move Chess" at bounding box center [257, 320] width 84 height 12
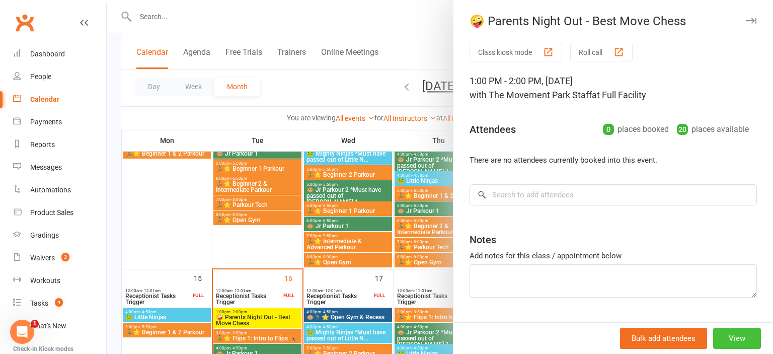
click at [735, 339] on button "View" at bounding box center [737, 338] width 48 height 21
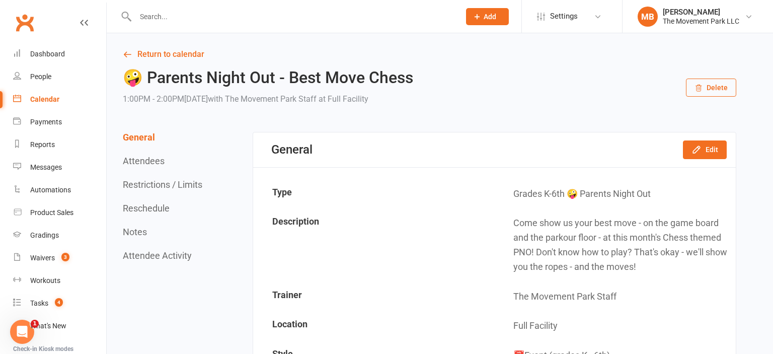
click at [144, 208] on button "Reschedule" at bounding box center [146, 208] width 47 height 11
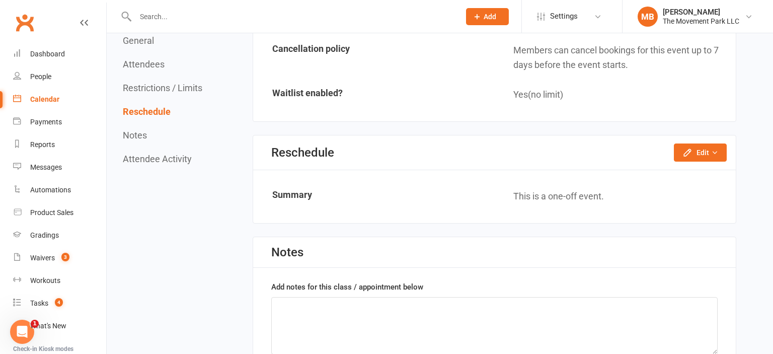
scroll to position [915, 0]
click at [713, 149] on icon "button" at bounding box center [714, 151] width 7 height 7
click at [709, 168] on link "Reschedule this event only" at bounding box center [673, 175] width 106 height 20
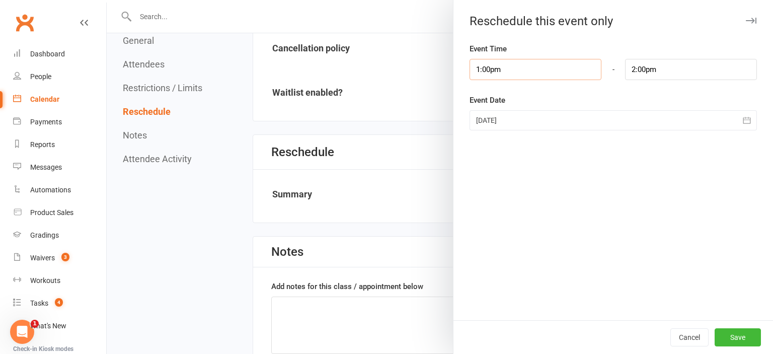
click at [543, 65] on input "1:00pm" at bounding box center [535, 69] width 132 height 21
type input "5:30pm"
click at [498, 109] on li "5:30pm" at bounding box center [494, 106] width 48 height 15
click at [687, 72] on input "6:30pm" at bounding box center [691, 69] width 132 height 21
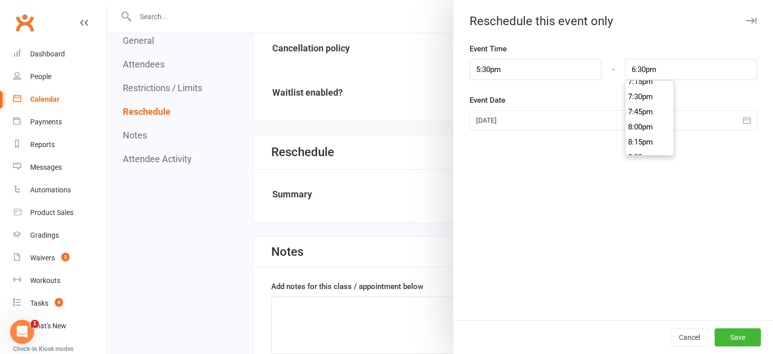
scroll to position [1236, 0]
type input "8:30pm"
click at [653, 96] on li "8:30pm" at bounding box center [649, 90] width 48 height 15
click at [581, 126] on div at bounding box center [612, 120] width 287 height 20
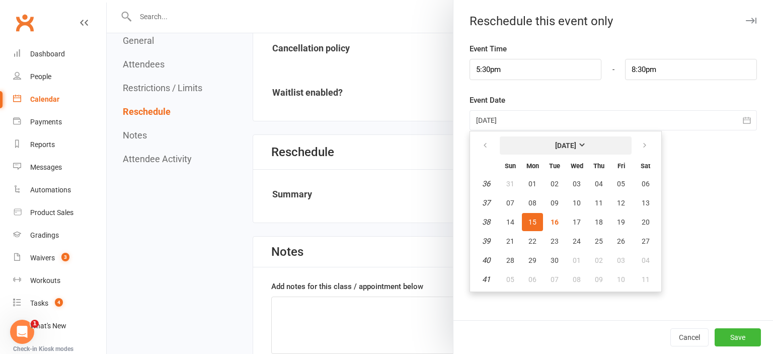
click at [576, 143] on strong "[DATE]" at bounding box center [565, 145] width 21 height 8
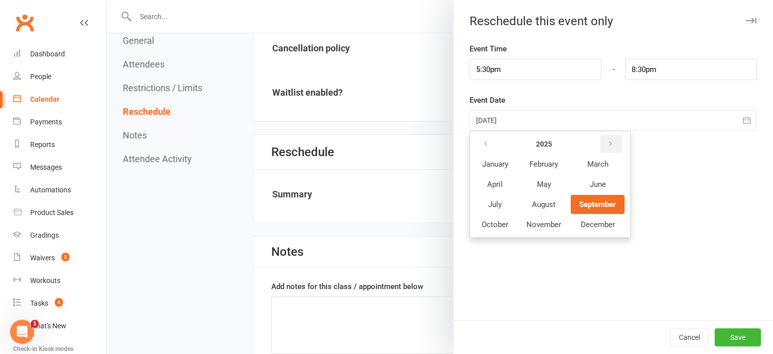
click at [615, 143] on button "button" at bounding box center [611, 144] width 22 height 18
click at [556, 181] on button "May" at bounding box center [544, 184] width 52 height 19
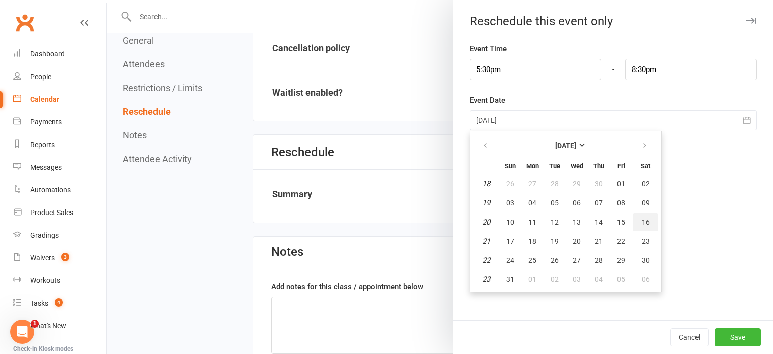
click at [647, 228] on button "16" at bounding box center [645, 222] width 26 height 18
type input "[DATE]"
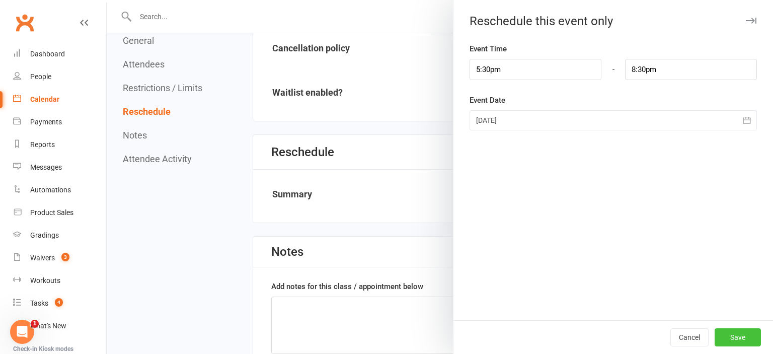
click at [735, 340] on button "Save" at bounding box center [737, 337] width 46 height 18
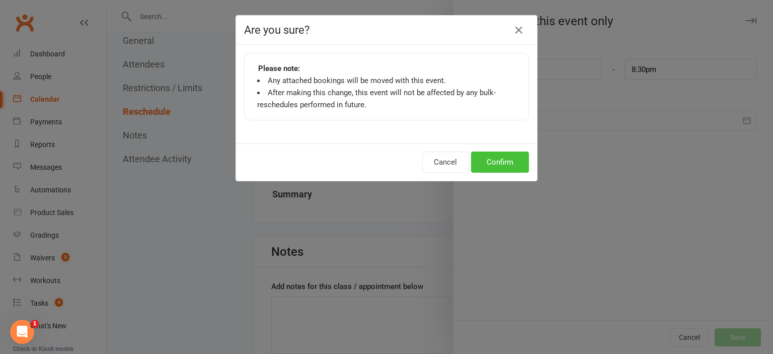
click at [498, 158] on button "Confirm" at bounding box center [500, 161] width 58 height 21
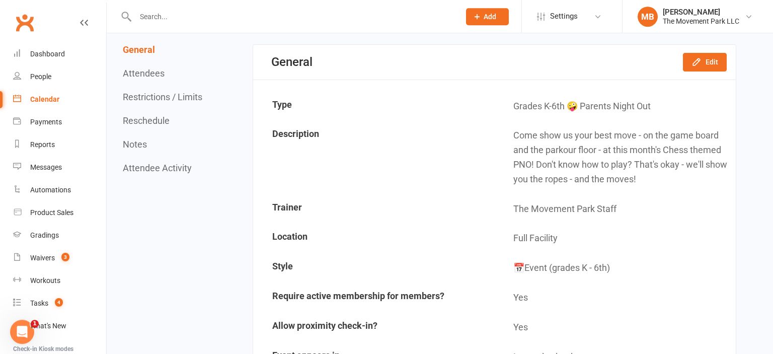
scroll to position [6, 0]
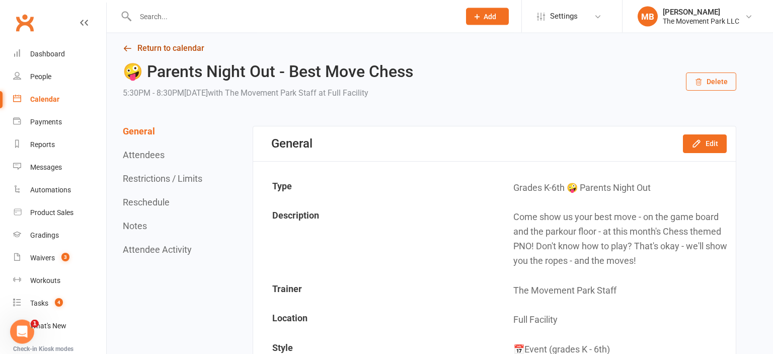
click at [152, 43] on link "Return to calendar" at bounding box center [429, 48] width 613 height 14
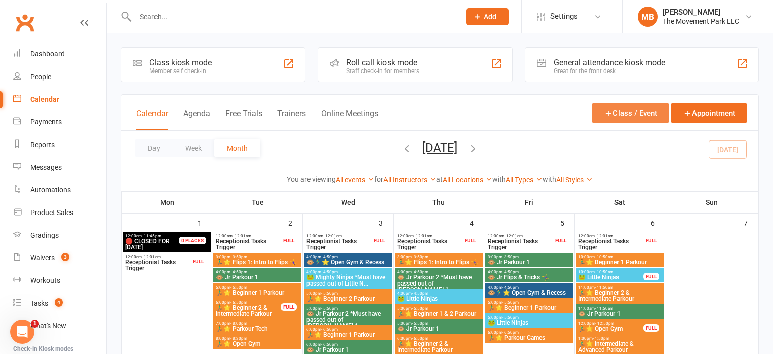
click at [623, 107] on button "Class / Event" at bounding box center [630, 113] width 76 height 21
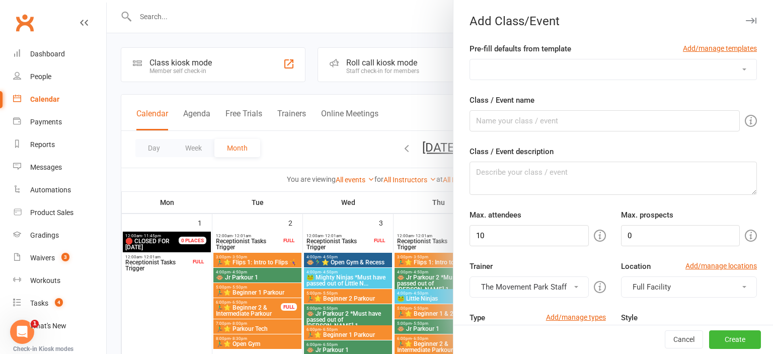
select select "341"
click option "🤪 Parents Night Out - (Insert Monthly Theme)" at bounding box center [0, 0] width 0 height 0
type input "🤪 Parents Night Out - (Insert Monthly Theme)"
type textarea "(Insert theme description from marketing)"
type input "20"
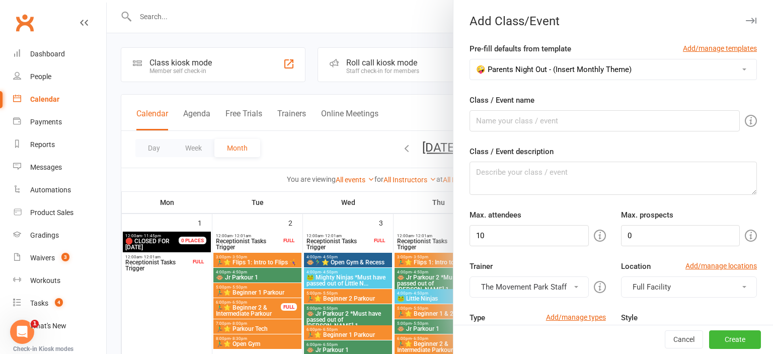
type input "7"
drag, startPoint x: 552, startPoint y: 121, endPoint x: 653, endPoint y: 119, distance: 100.1
click at [653, 119] on input "🤪 Parents Night Out - (Insert Monthly Theme)" at bounding box center [604, 120] width 270 height 21
paste input "Come show us your best move - on the game board and the parkour floor - at this…"
paste input "S'more Parkour"
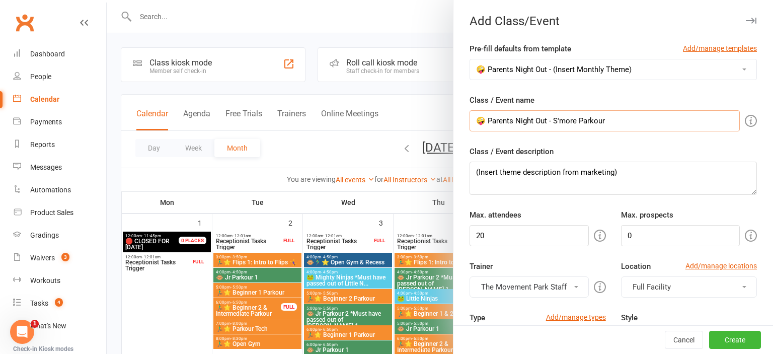
type input "🤪 Parents Night Out - S'more Parkour"
click at [572, 165] on textarea "(Insert theme description from marketing)" at bounding box center [612, 178] width 287 height 33
paste textarea "Celebrate the start of summer with S’more Parkour! We think parkour is awesome,…"
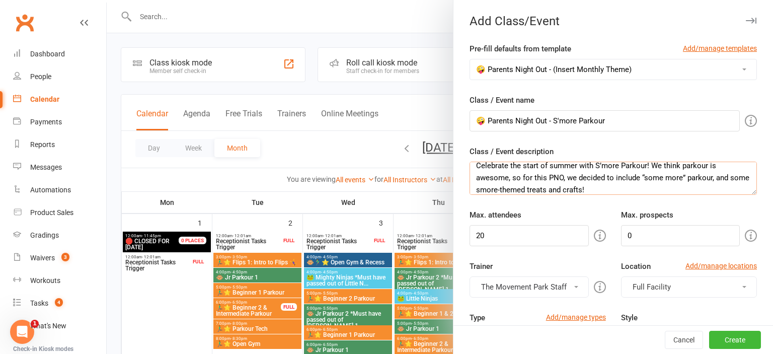
scroll to position [303, 0]
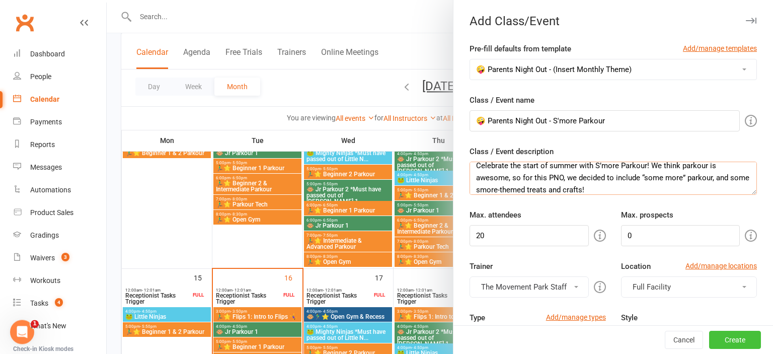
type textarea "Celebrate the start of summer with S’more Parkour! We think parkour is awesome,…"
click at [731, 339] on button "Create" at bounding box center [735, 340] width 52 height 18
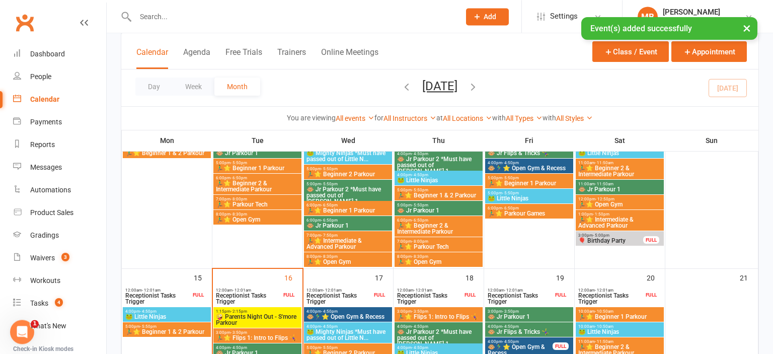
click at [276, 320] on span "🤪 Parents Night Out - S'more Parkour" at bounding box center [257, 319] width 84 height 12
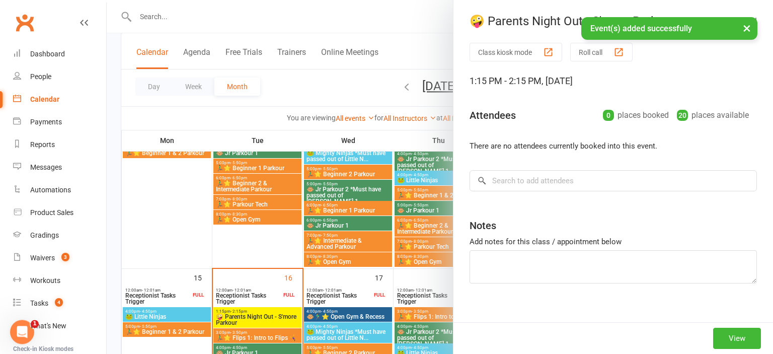
scroll to position [302, 0]
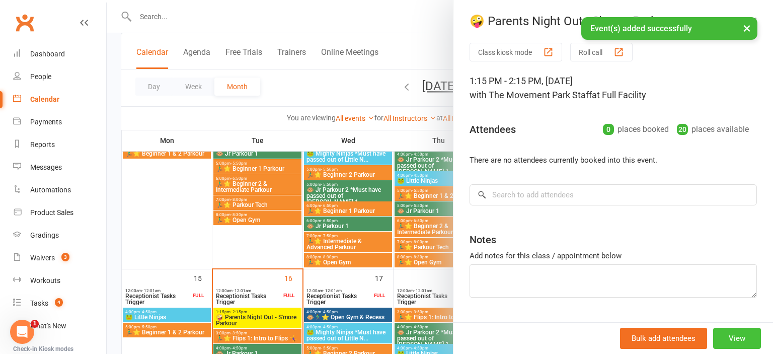
click at [731, 337] on button "View" at bounding box center [737, 338] width 48 height 21
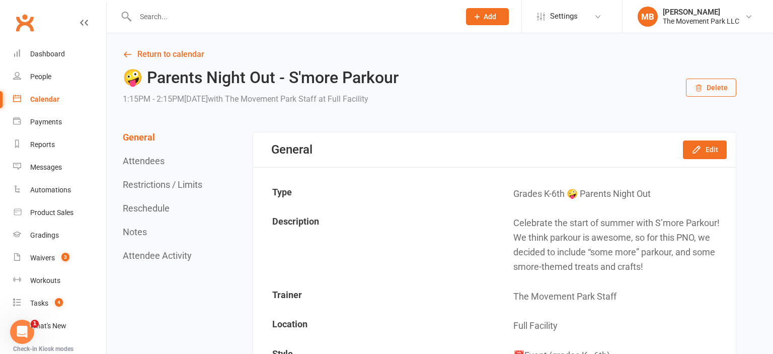
click at [149, 212] on button "Reschedule" at bounding box center [146, 208] width 47 height 11
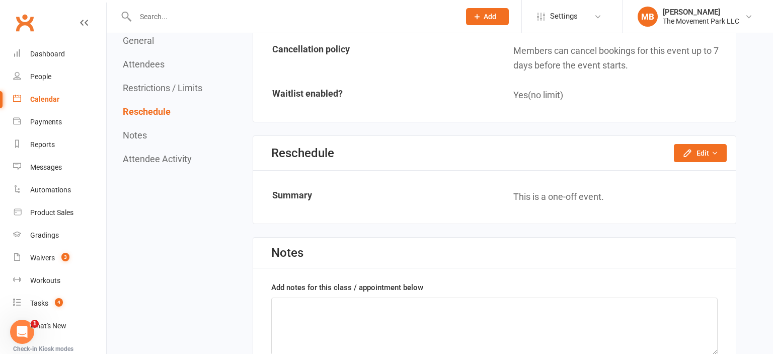
scroll to position [915, 0]
click at [707, 150] on button "Edit" at bounding box center [700, 152] width 53 height 18
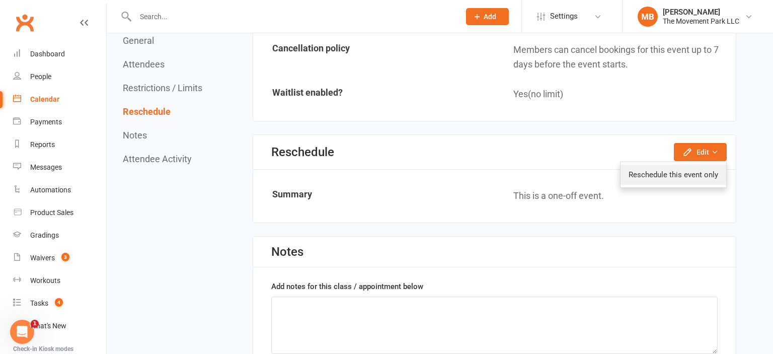
click at [693, 174] on link "Reschedule this event only" at bounding box center [673, 175] width 106 height 20
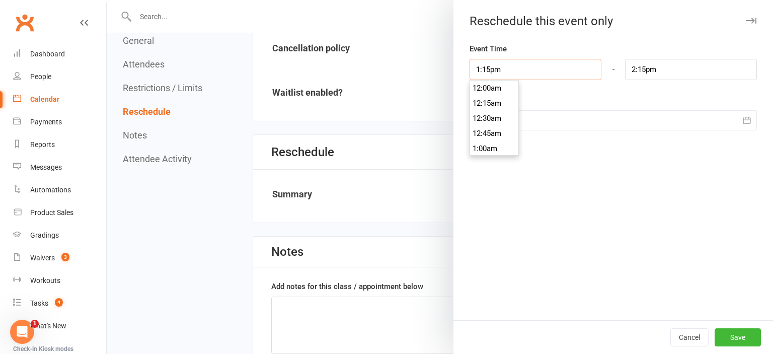
click at [563, 67] on input "1:15pm" at bounding box center [535, 69] width 132 height 21
type input "5:30pm"
click at [491, 88] on li "5:30pm" at bounding box center [494, 91] width 48 height 15
click at [668, 68] on input "6:30pm" at bounding box center [691, 69] width 132 height 21
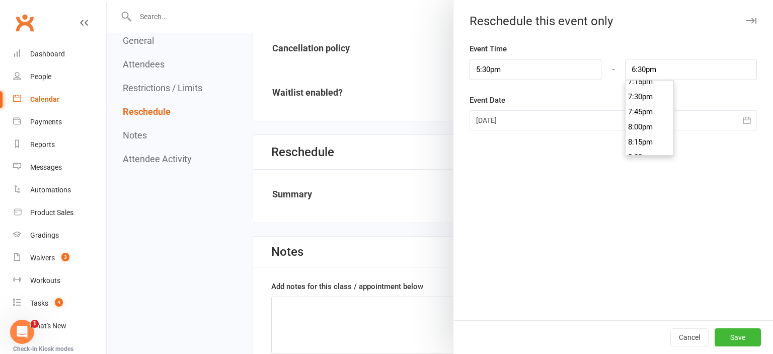
scroll to position [1236, 0]
type input "8:30pm"
click at [649, 94] on li "8:30pm" at bounding box center [649, 90] width 48 height 15
click at [605, 125] on div at bounding box center [612, 120] width 287 height 20
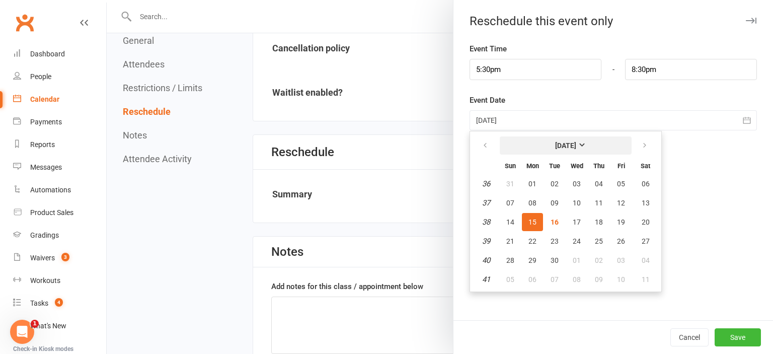
click at [576, 142] on strong "[DATE]" at bounding box center [565, 145] width 21 height 8
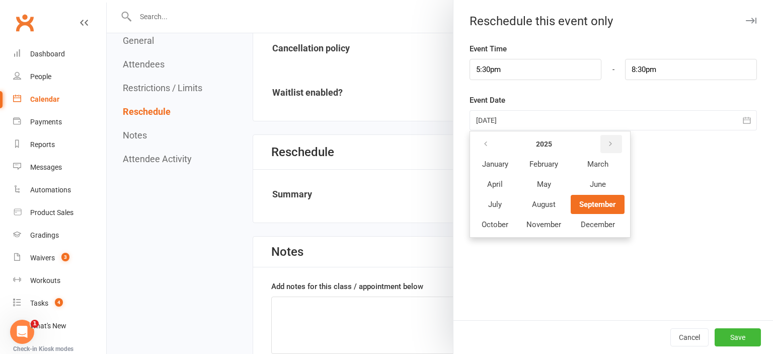
click at [608, 144] on icon "button" at bounding box center [610, 144] width 7 height 8
click at [602, 176] on button "June" at bounding box center [597, 184] width 53 height 19
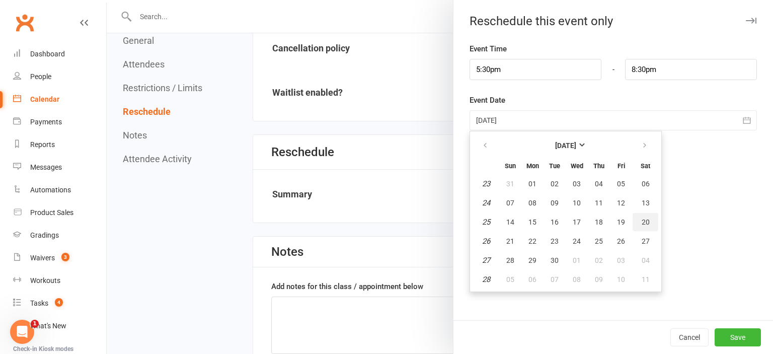
click at [649, 226] on button "20" at bounding box center [645, 222] width 26 height 18
type input "[DATE]"
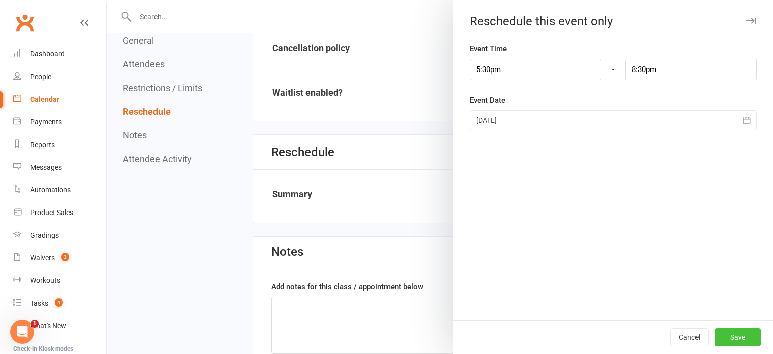
click at [749, 339] on button "Save" at bounding box center [737, 337] width 46 height 18
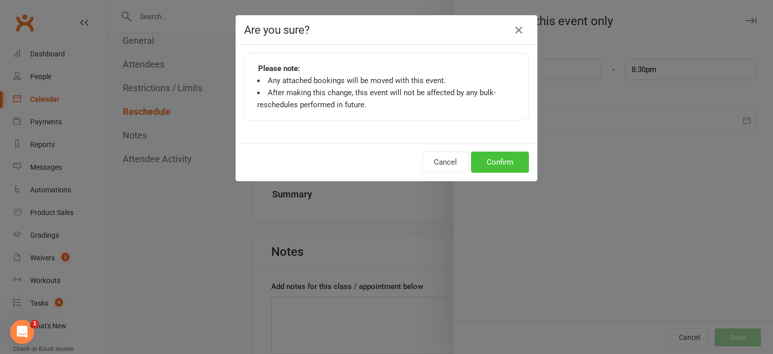
click at [505, 153] on button "Confirm" at bounding box center [500, 161] width 58 height 21
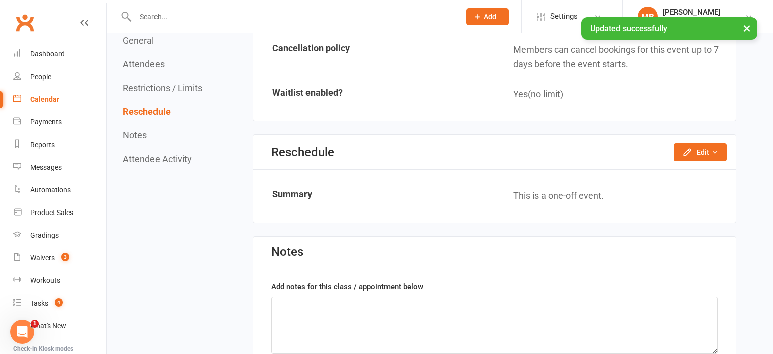
click at [60, 105] on link "Calendar" at bounding box center [59, 99] width 93 height 23
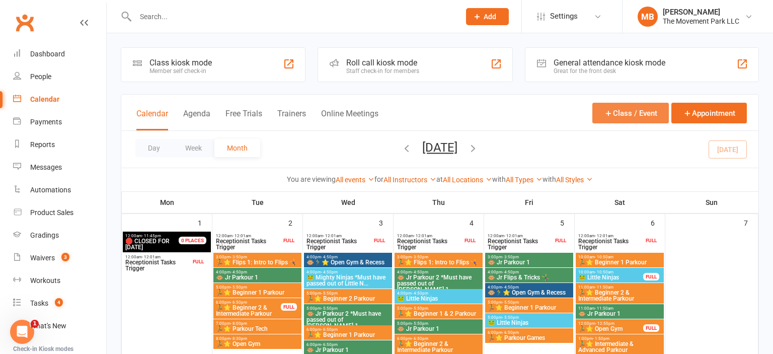
click at [615, 114] on button "Class / Event" at bounding box center [630, 113] width 76 height 21
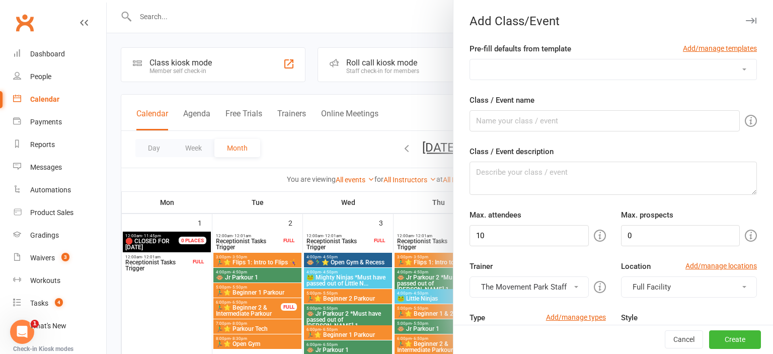
select select "341"
click option "🤪 Parents Night Out - (Insert Monthly Theme)" at bounding box center [0, 0] width 0 height 0
type input "🤪 Parents Night Out - (Insert Monthly Theme)"
type textarea "(Insert theme description from marketing)"
type input "20"
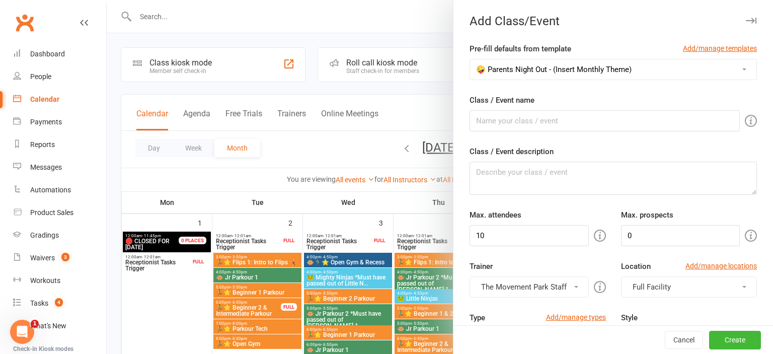
type input "7"
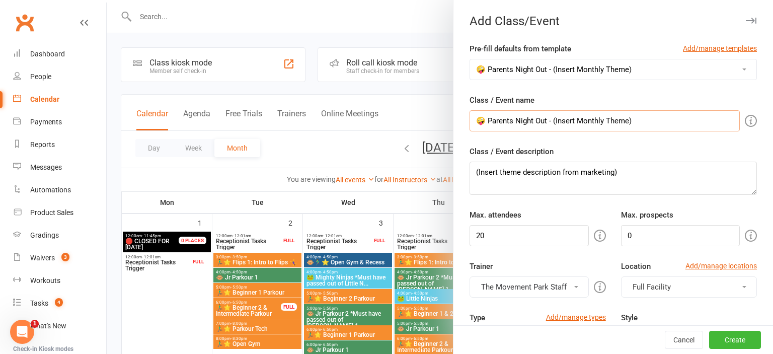
drag, startPoint x: 552, startPoint y: 121, endPoint x: 665, endPoint y: 142, distance: 114.6
click at [665, 131] on input "🤪 Parents Night Out - (Insert Monthly Theme)" at bounding box center [604, 120] width 270 height 21
paste input "Summer Dodgeball"
type input "🤪 Parents Night Out - Summer Dodgeball"
click at [550, 172] on textarea "(Insert theme description from marketing)" at bounding box center [612, 178] width 287 height 33
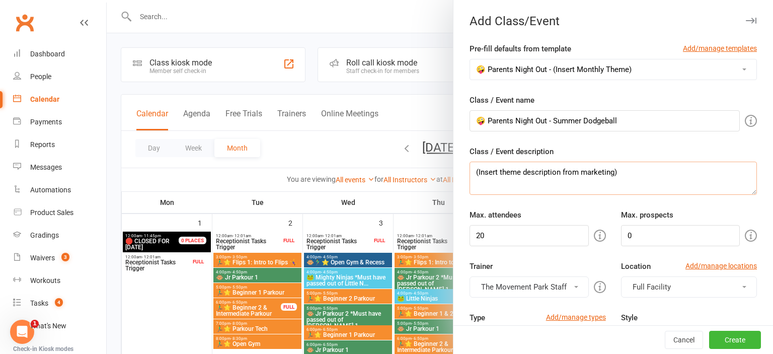
click at [550, 172] on textarea "(Insert theme description from marketing)" at bounding box center [612, 178] width 287 height 33
paste textarea "Dodge, duck, dip, dive, and dodge... or else! Test out your evasion skills - an…"
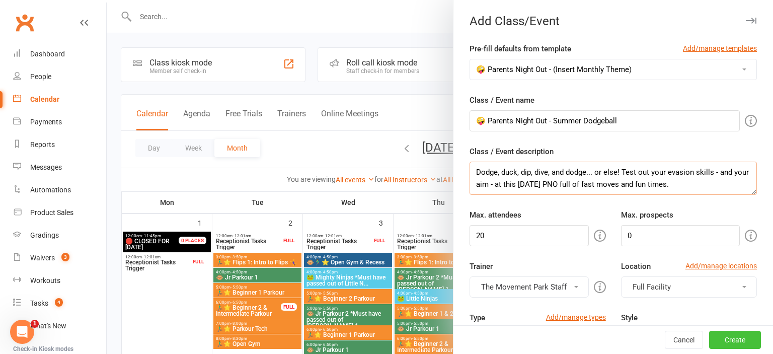
type textarea "Dodge, duck, dip, dive, and dodge... or else! Test out your evasion skills - an…"
click at [731, 341] on button "Create" at bounding box center [735, 340] width 52 height 18
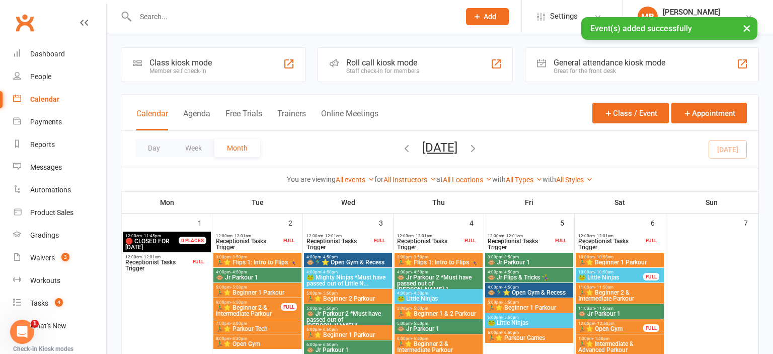
scroll to position [303, 0]
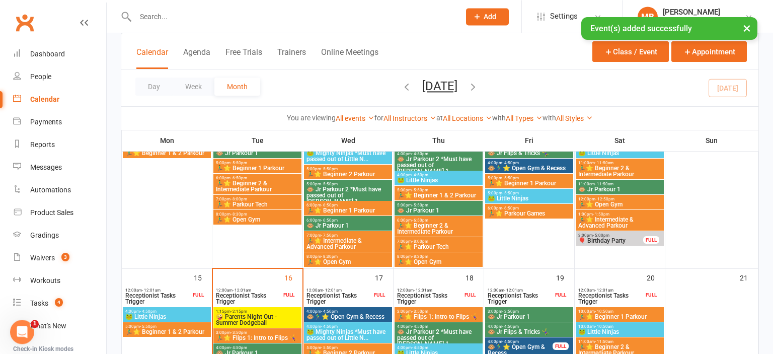
click at [268, 313] on span "🤪 Parents Night Out - Summer Dodgeball" at bounding box center [257, 319] width 84 height 12
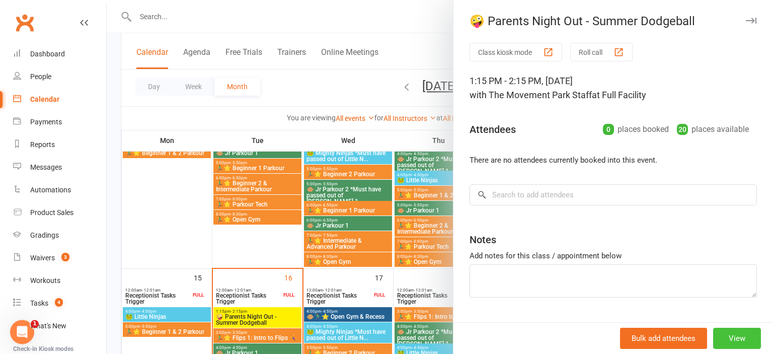
click at [732, 340] on button "View" at bounding box center [737, 338] width 48 height 21
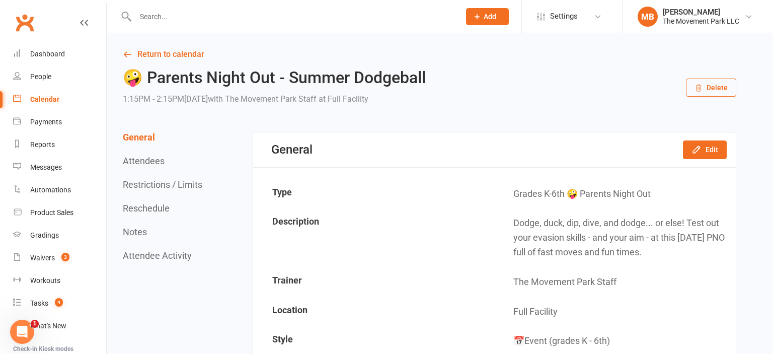
click at [161, 207] on button "Reschedule" at bounding box center [146, 208] width 47 height 11
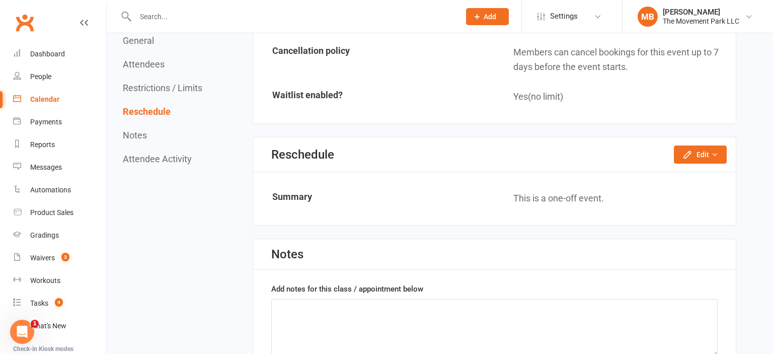
scroll to position [900, 0]
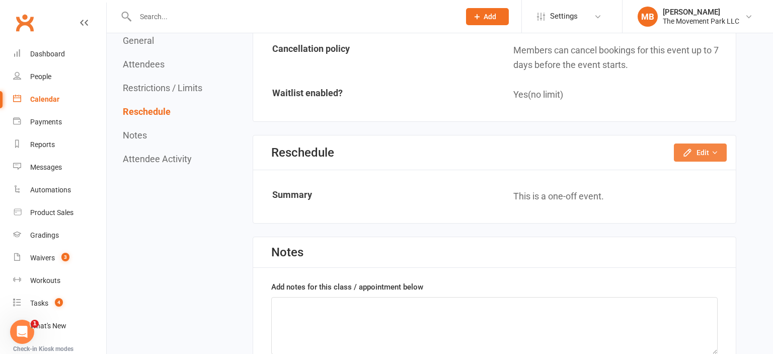
click at [717, 150] on icon "button" at bounding box center [714, 152] width 7 height 7
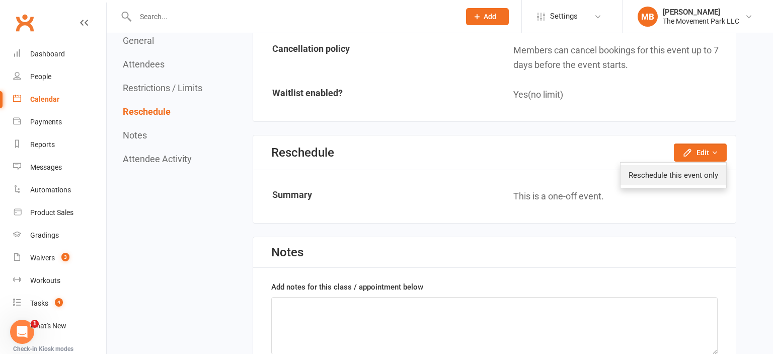
click at [711, 175] on link "Reschedule this event only" at bounding box center [673, 175] width 106 height 20
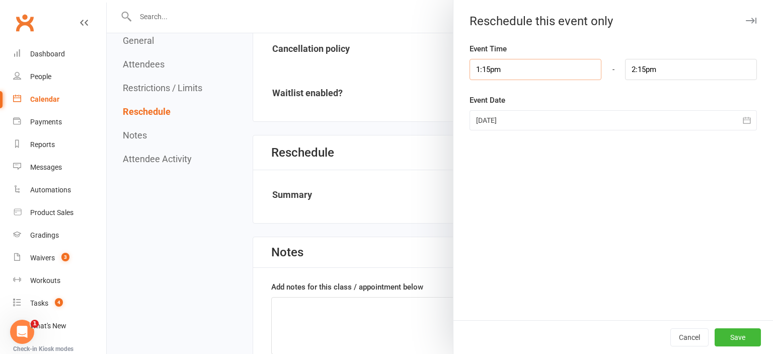
click at [516, 67] on input "1:15pm" at bounding box center [535, 69] width 132 height 21
type input "5:30pm"
click at [496, 96] on li "5:30pm" at bounding box center [494, 91] width 48 height 15
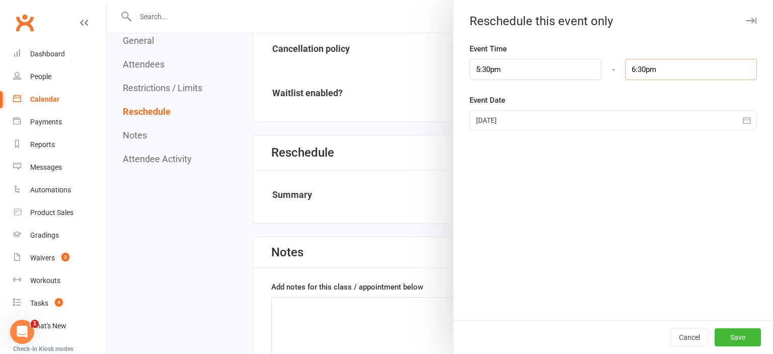
click at [667, 67] on input "6:30pm" at bounding box center [691, 69] width 132 height 21
type input "8:30pm"
click at [649, 93] on li "8:30pm" at bounding box center [649, 90] width 48 height 15
click at [634, 124] on div at bounding box center [612, 120] width 287 height 20
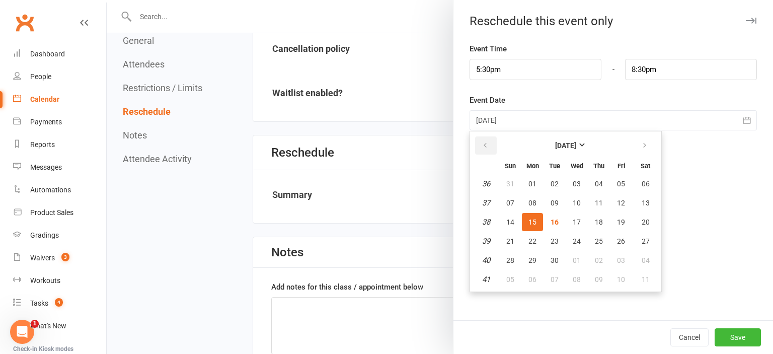
click at [484, 147] on icon "button" at bounding box center [484, 145] width 7 height 8
click at [647, 218] on span "19" at bounding box center [645, 222] width 8 height 8
type input "[DATE]"
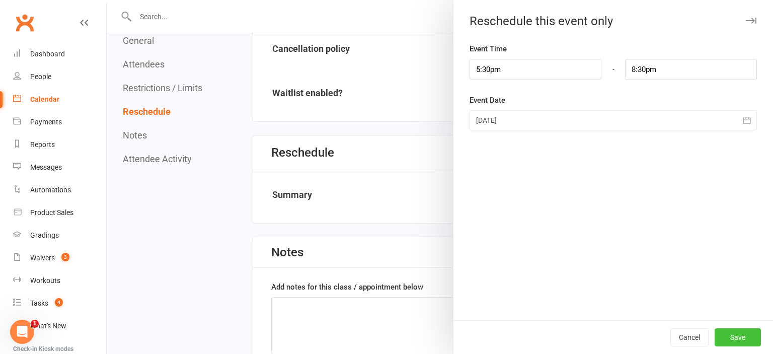
click at [733, 340] on button "Save" at bounding box center [737, 337] width 46 height 18
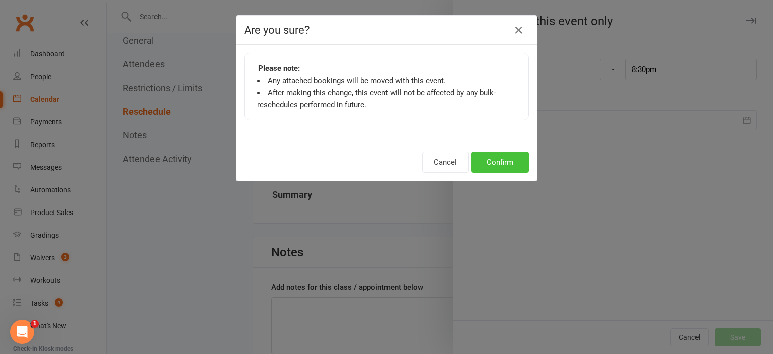
click at [512, 161] on button "Confirm" at bounding box center [500, 161] width 58 height 21
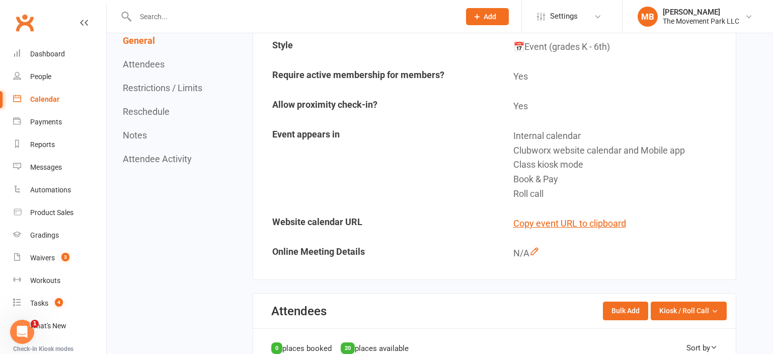
scroll to position [0, 0]
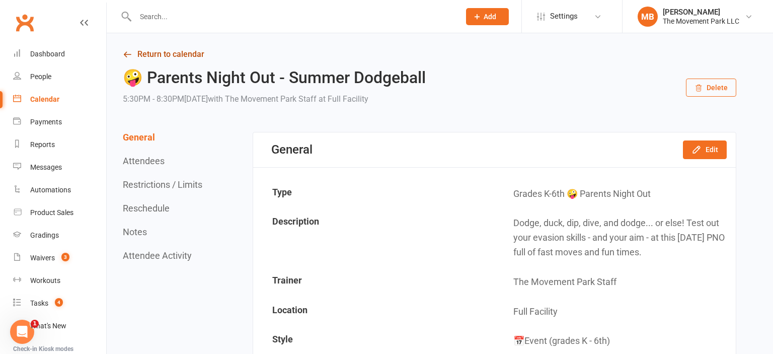
click at [172, 51] on link "Return to calendar" at bounding box center [429, 54] width 613 height 14
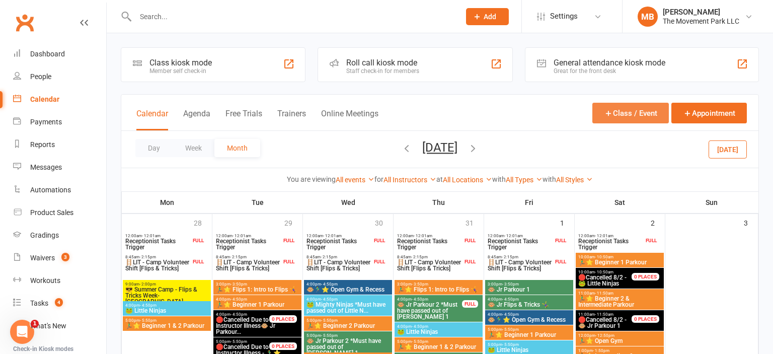
click at [628, 119] on button "Class / Event" at bounding box center [630, 113] width 76 height 21
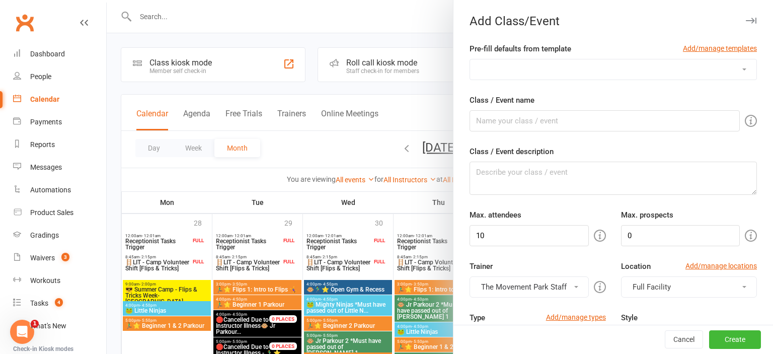
select select "341"
click option "🤪 Parents Night Out - (Insert Monthly Theme)" at bounding box center [0, 0] width 0 height 0
type input "🤪 Parents Night Out - (Insert Monthly Theme)"
type textarea "(Insert theme description from marketing)"
type input "20"
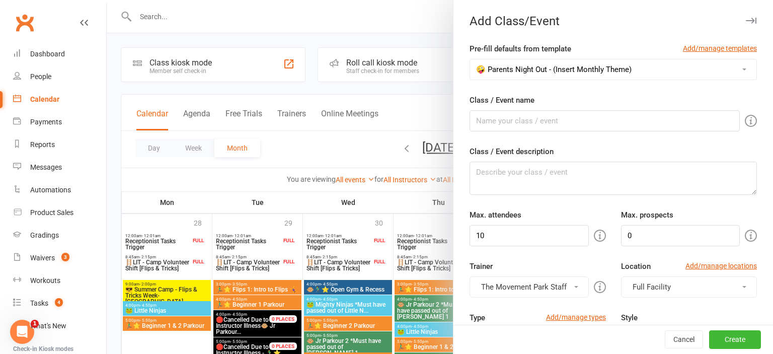
type input "7"
drag, startPoint x: 645, startPoint y: 127, endPoint x: 554, endPoint y: 121, distance: 90.2
click at [554, 121] on input "🤪 Parents Night Out - (Insert Monthly Theme)" at bounding box center [604, 120] width 270 height 21
paste input "Game Night"
type input "🤪 Parents Night Out - Game Night"
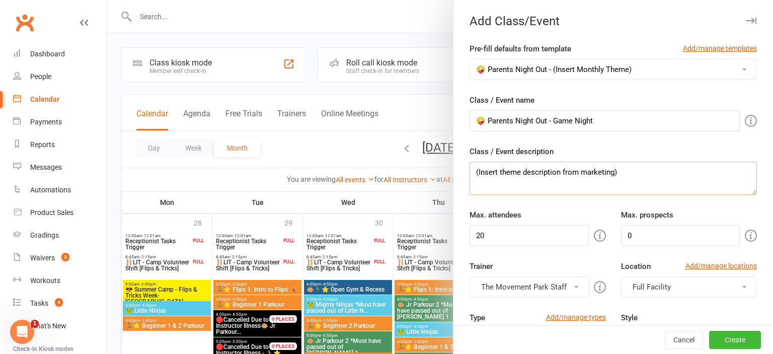
click at [514, 171] on textarea "(Insert theme description from marketing)" at bounding box center [612, 178] width 287 height 33
paste textarea "Let the good times “roll” as we pull out all of our favorite board games! Play …"
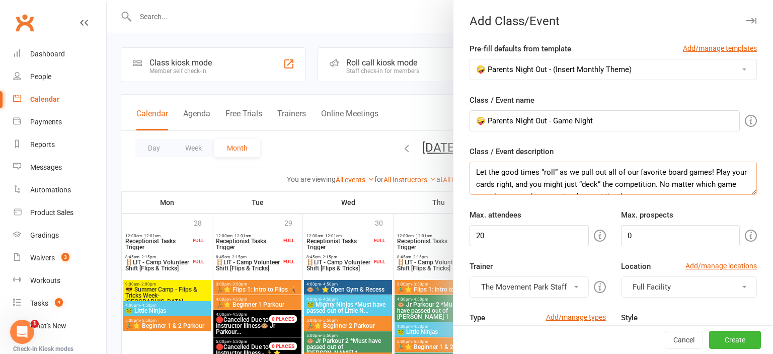
scroll to position [7, 0]
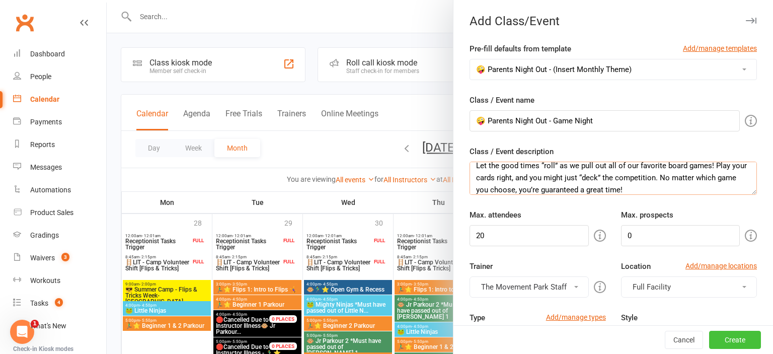
type textarea "Let the good times “roll” as we pull out all of our favorite board games! Play …"
click at [732, 335] on button "Create" at bounding box center [735, 340] width 52 height 18
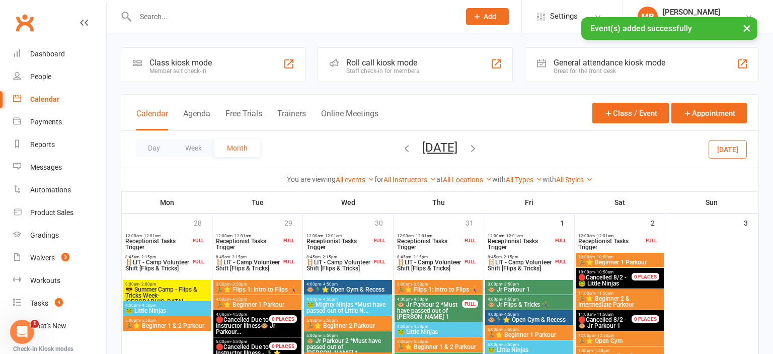
click at [717, 145] on button "[DATE]" at bounding box center [727, 149] width 38 height 18
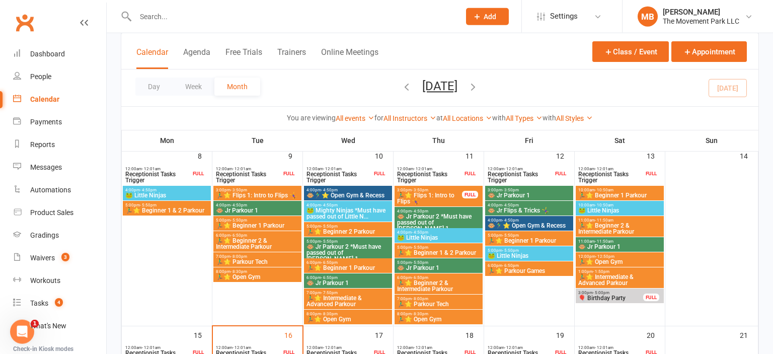
scroll to position [303, 0]
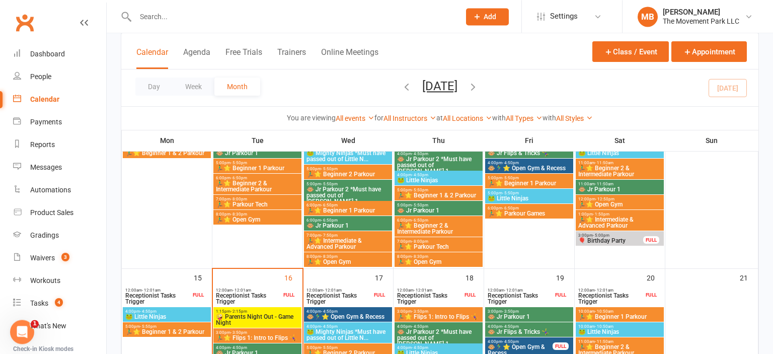
click at [276, 328] on div "3:00pm - 3:50pm 🏃‍♂️⭐ Flips 1: Intro to Flips 🤸‍♀️" at bounding box center [257, 335] width 88 height 15
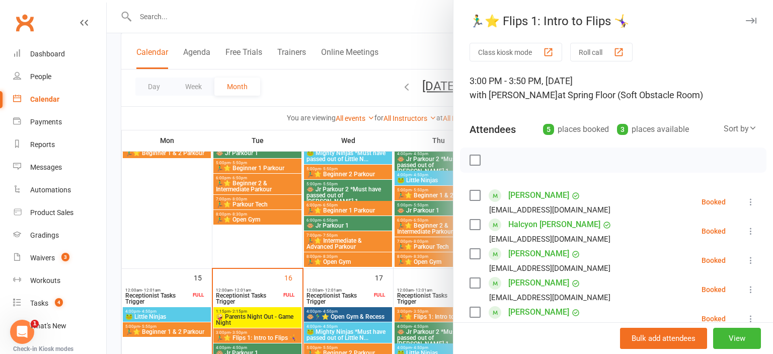
click at [274, 315] on div at bounding box center [440, 177] width 666 height 354
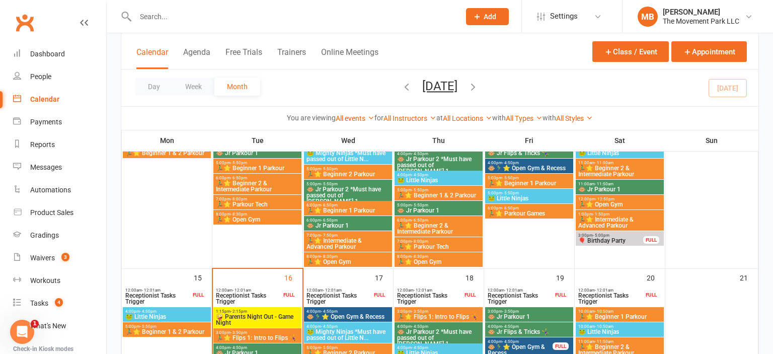
click at [274, 315] on span "🤪 Parents Night Out - Game Night" at bounding box center [257, 319] width 84 height 12
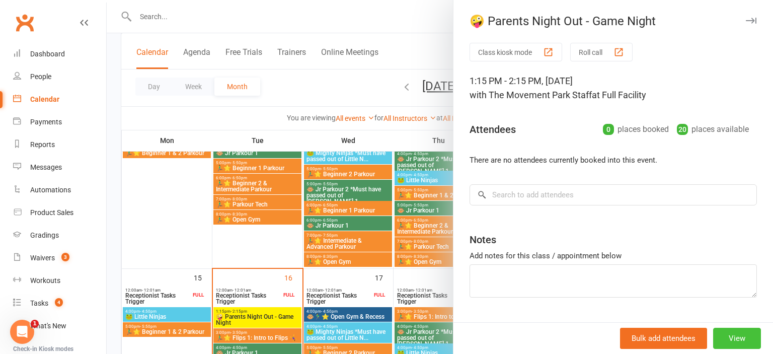
click at [750, 337] on button "View" at bounding box center [737, 338] width 48 height 21
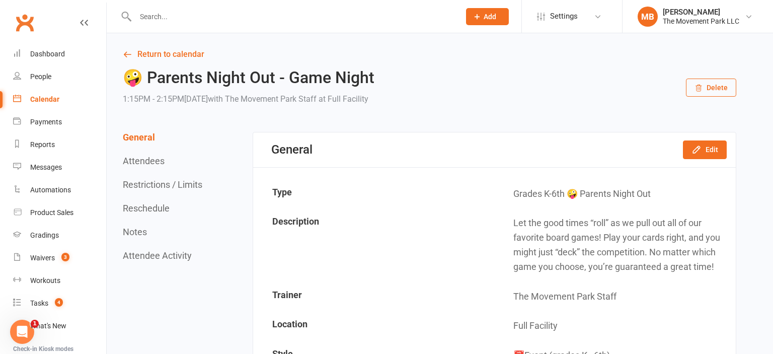
click at [159, 206] on button "Reschedule" at bounding box center [146, 208] width 47 height 11
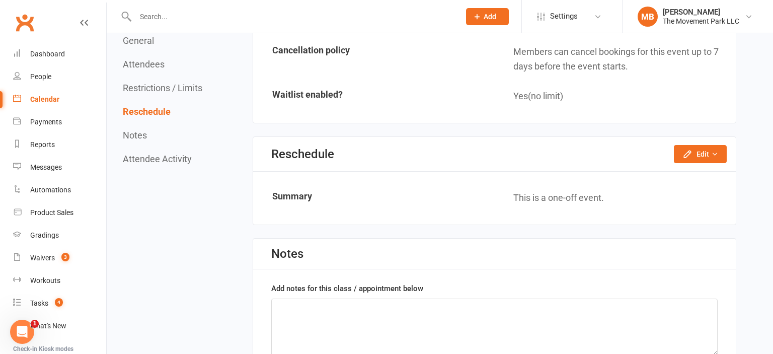
scroll to position [915, 0]
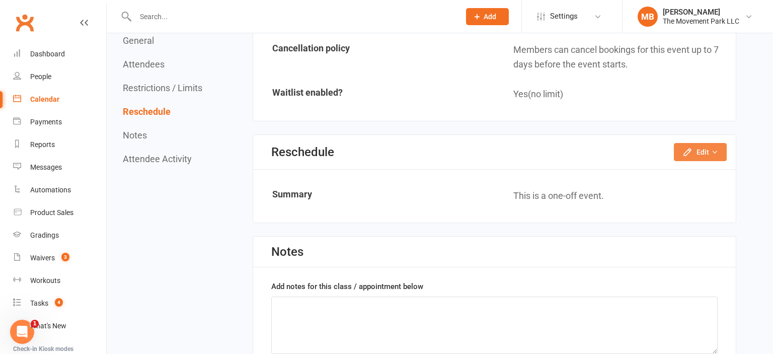
click at [706, 143] on button "Edit" at bounding box center [700, 152] width 53 height 18
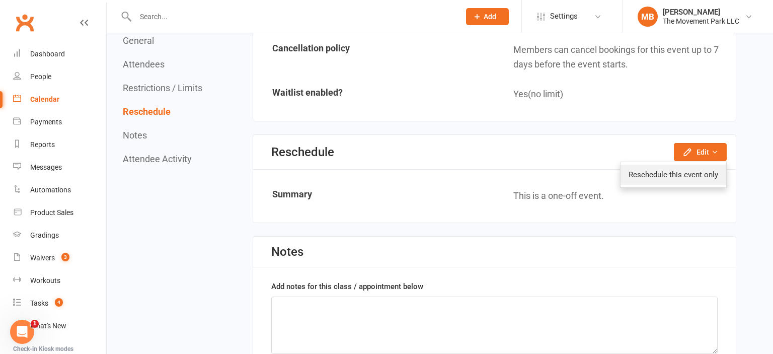
click at [693, 179] on link "Reschedule this event only" at bounding box center [673, 175] width 106 height 20
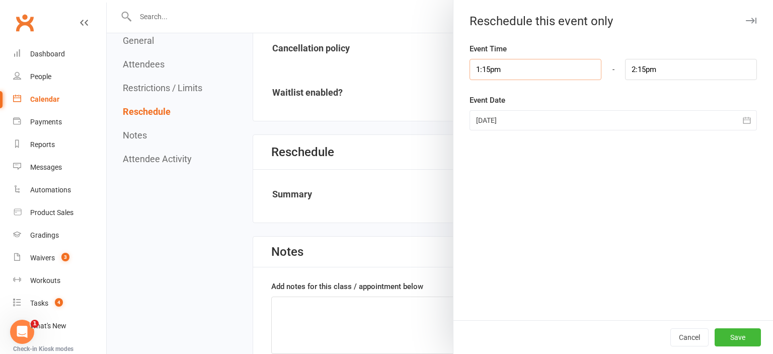
click at [528, 60] on input "1:15pm" at bounding box center [535, 69] width 132 height 21
type input "5:30pm"
click at [498, 95] on li "5:30pm" at bounding box center [494, 91] width 48 height 15
click at [653, 59] on input "6:30pm" at bounding box center [691, 69] width 132 height 21
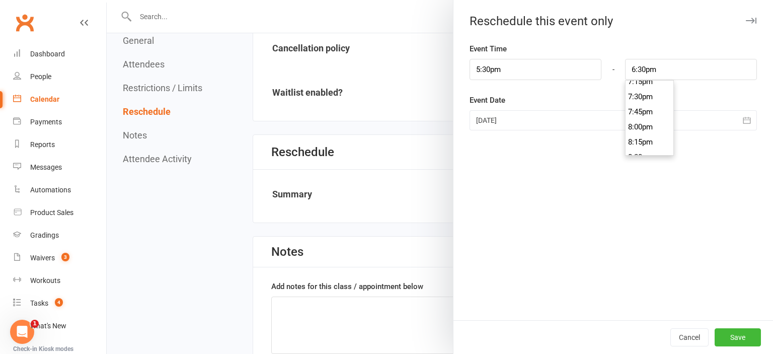
scroll to position [1236, 0]
type input "8:30pm"
click at [654, 93] on li "8:30pm" at bounding box center [649, 90] width 48 height 15
click at [627, 122] on div at bounding box center [612, 120] width 287 height 20
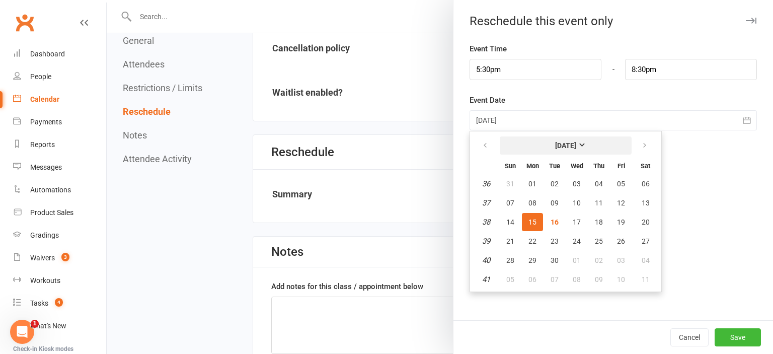
click at [576, 146] on strong "[DATE]" at bounding box center [565, 145] width 21 height 8
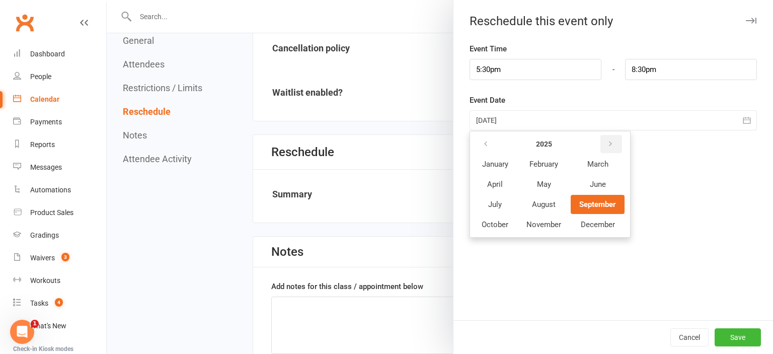
click at [615, 147] on button "button" at bounding box center [611, 144] width 22 height 18
click at [548, 204] on span "August" at bounding box center [544, 204] width 24 height 9
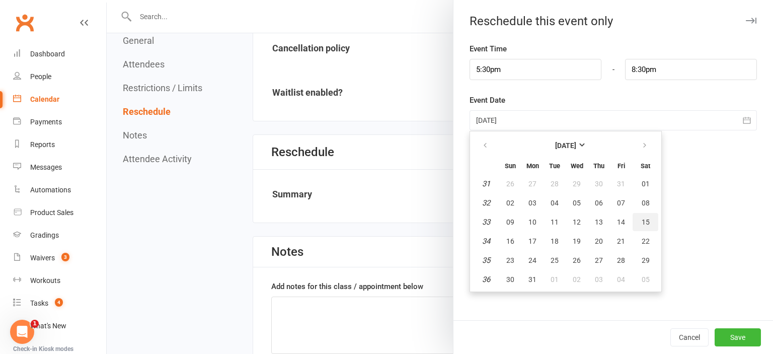
click at [648, 218] on span "15" at bounding box center [645, 222] width 8 height 8
type input "[DATE]"
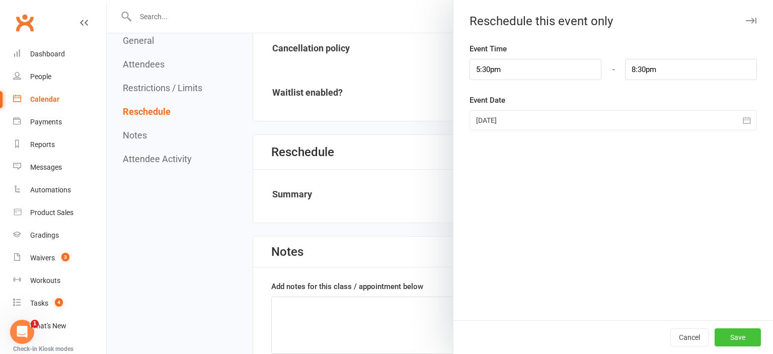
click at [752, 334] on button "Save" at bounding box center [737, 337] width 46 height 18
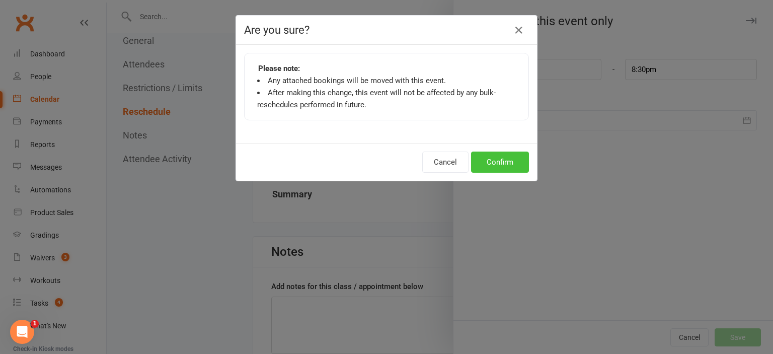
click at [512, 161] on button "Confirm" at bounding box center [500, 161] width 58 height 21
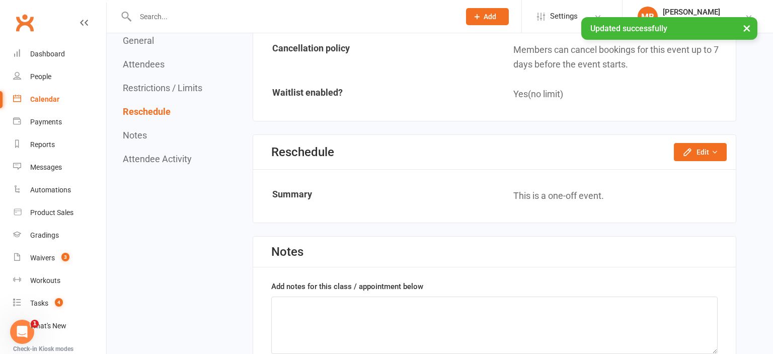
click at [56, 97] on div "Calendar" at bounding box center [44, 99] width 29 height 8
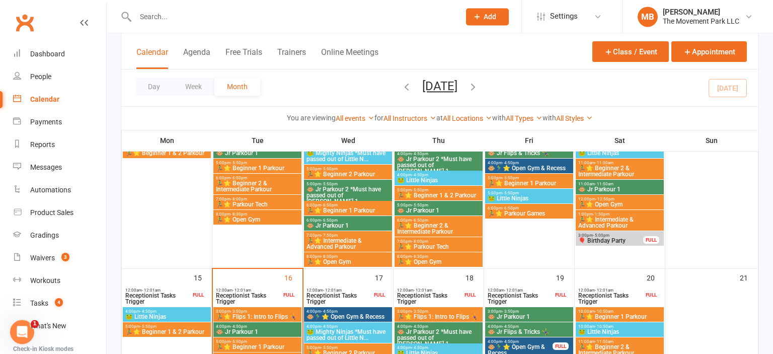
scroll to position [521, 0]
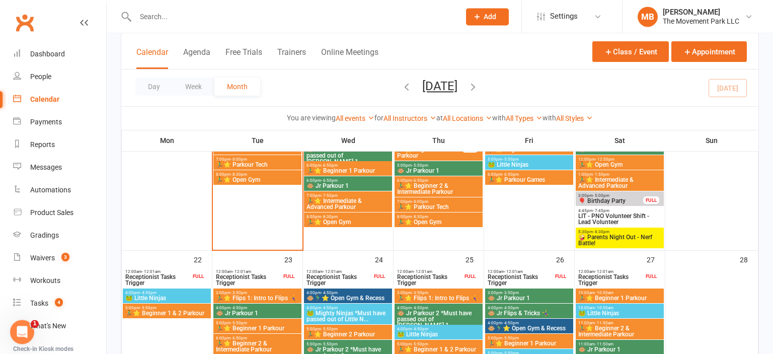
click at [620, 239] on span "🤪 Parents Night Out - Nerf Battle!" at bounding box center [620, 240] width 84 height 12
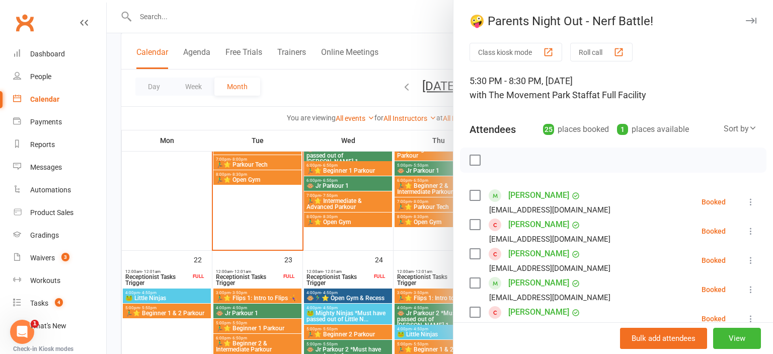
drag, startPoint x: 595, startPoint y: 25, endPoint x: 642, endPoint y: 18, distance: 48.3
click at [585, 26] on div "🤪 Parents Night Out - Nerf Battle!" at bounding box center [612, 21] width 319 height 14
drag, startPoint x: 595, startPoint y: 23, endPoint x: 652, endPoint y: 24, distance: 57.4
click at [652, 24] on div "🤪 Parents Night Out - Nerf Battle!" at bounding box center [612, 21] width 319 height 14
copy div "erf Battle!"
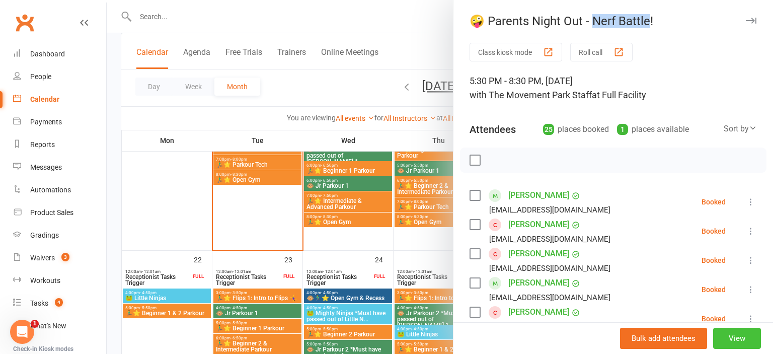
click at [759, 346] on button "View" at bounding box center [737, 338] width 48 height 21
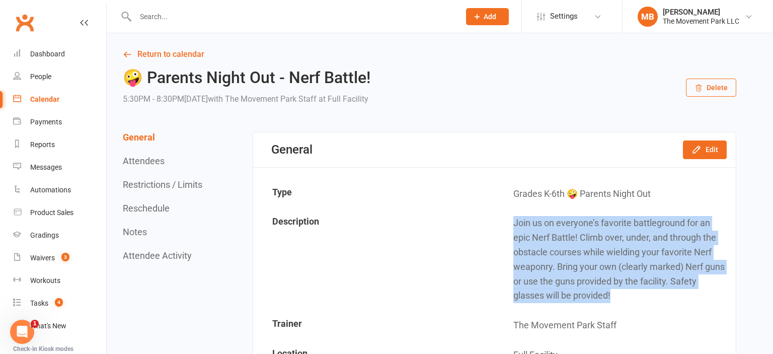
drag, startPoint x: 512, startPoint y: 216, endPoint x: 626, endPoint y: 300, distance: 141.8
click at [626, 300] on td "Join us on everyone’s favorite battleground for an epic Nerf Battle! Climb over…" at bounding box center [615, 259] width 240 height 101
copy td "Join us on everyone’s favorite battleground for an epic Nerf Battle! Climb over…"
click at [171, 59] on link "Return to calendar" at bounding box center [429, 54] width 613 height 14
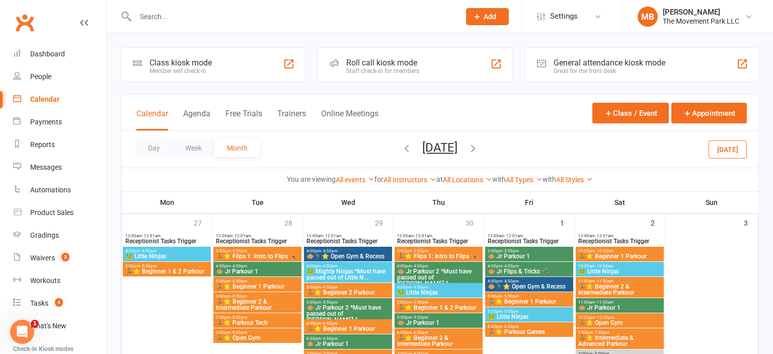
click at [448, 149] on button "[DATE]" at bounding box center [439, 147] width 35 height 14
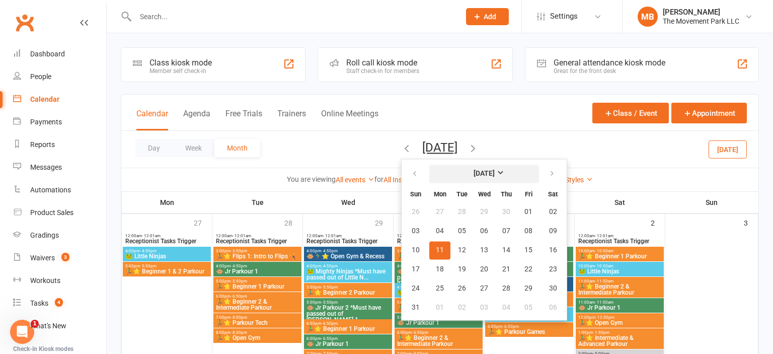
click at [472, 167] on button "[DATE]" at bounding box center [484, 174] width 110 height 18
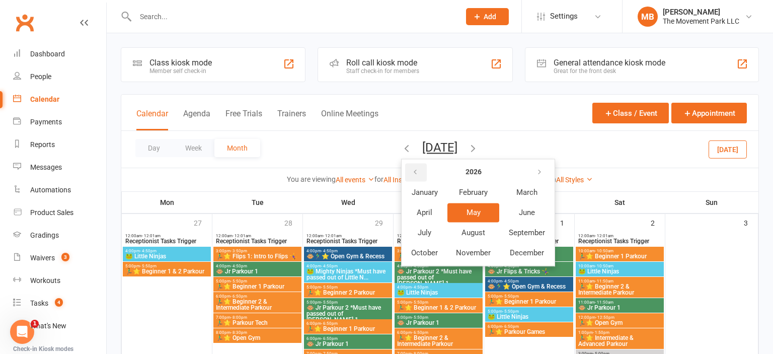
click at [412, 171] on button "button" at bounding box center [416, 172] width 22 height 18
click at [473, 247] on button "November" at bounding box center [473, 252] width 52 height 19
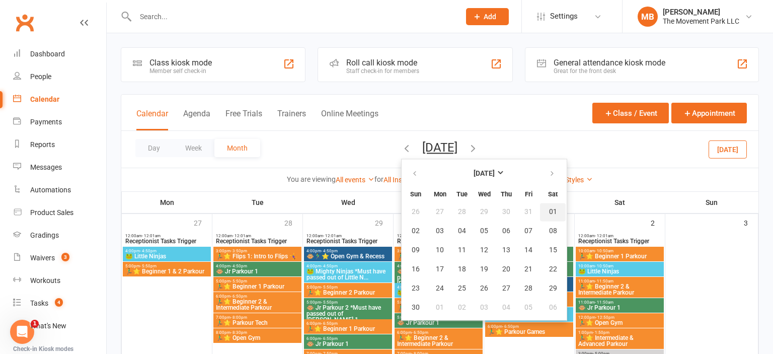
click at [540, 220] on button "01" at bounding box center [553, 212] width 26 height 18
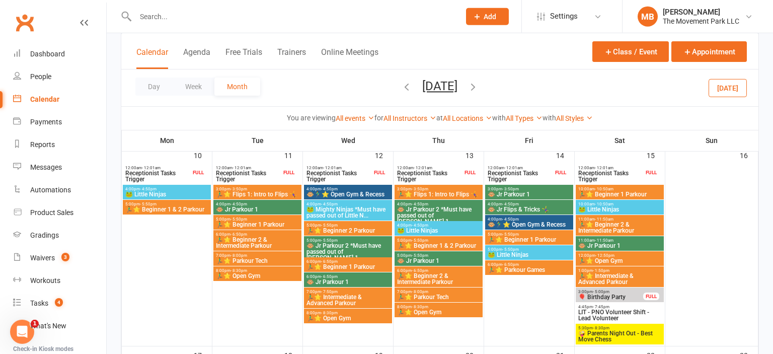
scroll to position [521, 0]
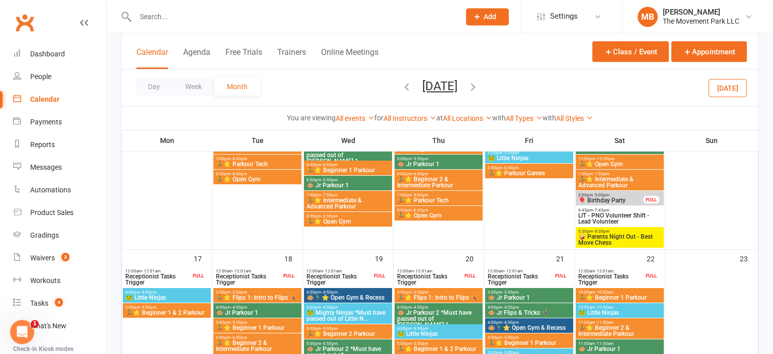
click at [630, 240] on span "🤪 Parents Night Out - Best Move Chess" at bounding box center [620, 239] width 84 height 12
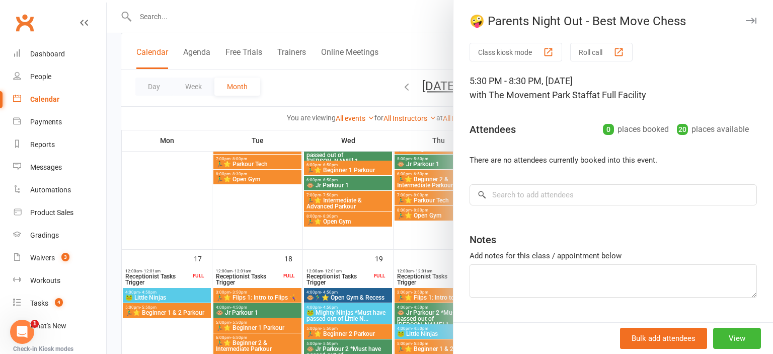
drag, startPoint x: 596, startPoint y: 25, endPoint x: 661, endPoint y: 39, distance: 66.5
click at [661, 28] on div "🤪 Parents Night Out - Best Move Chess" at bounding box center [612, 21] width 319 height 14
click at [741, 330] on button "View" at bounding box center [737, 338] width 48 height 21
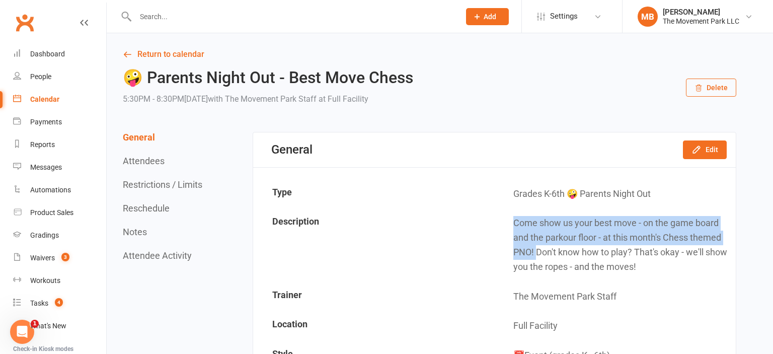
drag, startPoint x: 535, startPoint y: 251, endPoint x: 502, endPoint y: 212, distance: 51.4
click at [502, 212] on td "Come show us your best move - on the game board and the parkour floor - at this…" at bounding box center [615, 245] width 240 height 72
copy td "Come show us your best move - on the game board and the parkour floor - at this…"
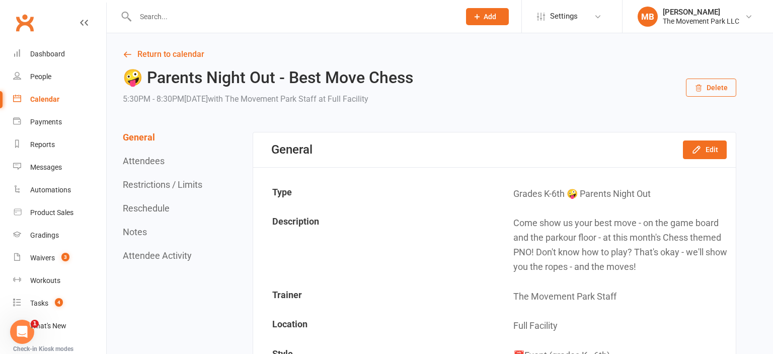
click at [560, 251] on td "Come show us your best move - on the game board and the parkour floor - at this…" at bounding box center [615, 245] width 240 height 72
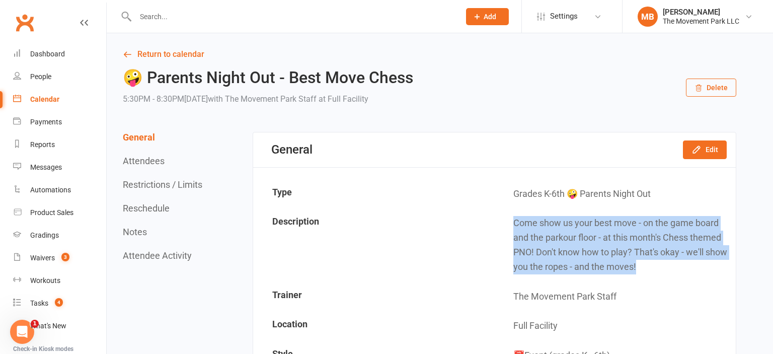
drag, startPoint x: 659, startPoint y: 264, endPoint x: 503, endPoint y: 214, distance: 164.2
click at [503, 214] on td "Come show us your best move - on the game board and the parkour floor - at this…" at bounding box center [615, 245] width 240 height 72
copy td "Come show us your best move - on the game board and the parkour floor - at this…"
click at [181, 55] on link "Return to calendar" at bounding box center [429, 54] width 613 height 14
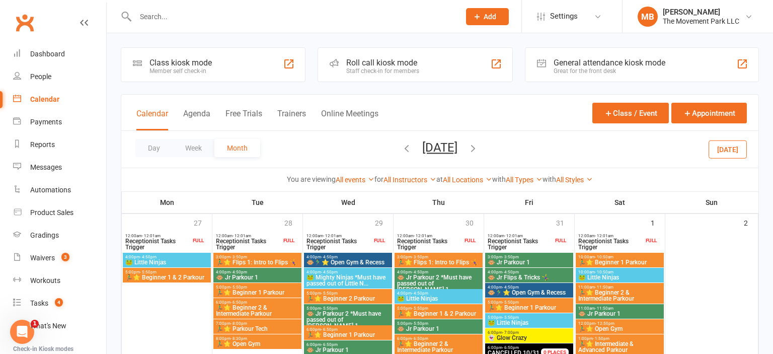
click at [478, 148] on icon "button" at bounding box center [472, 147] width 11 height 11
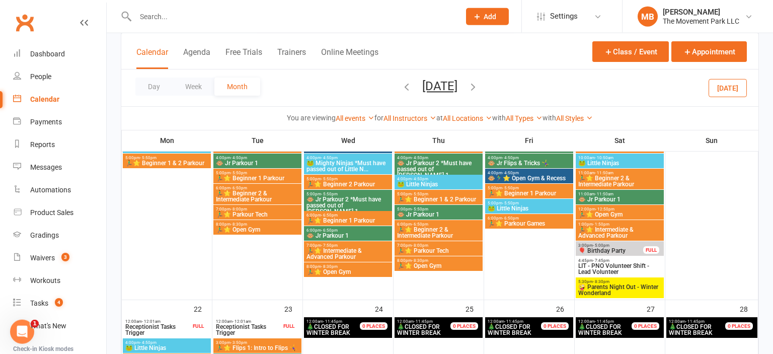
scroll to position [521, 0]
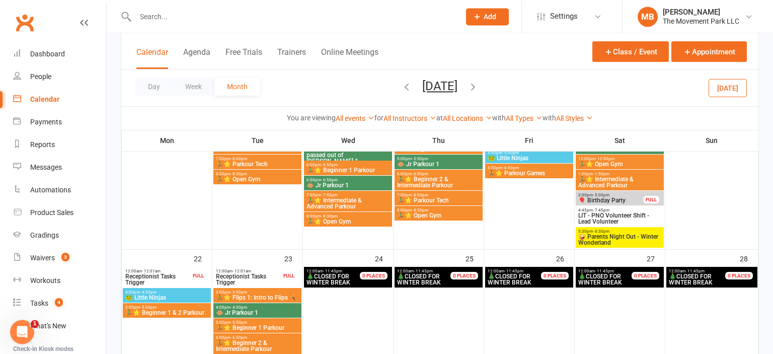
click at [583, 230] on span "5:30pm - 8:30pm" at bounding box center [620, 231] width 84 height 5
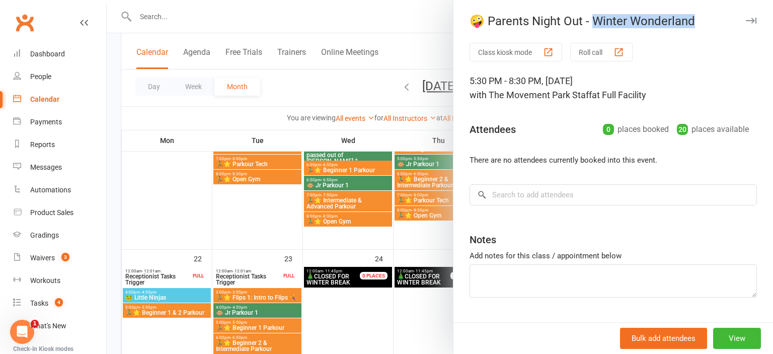
drag, startPoint x: 596, startPoint y: 24, endPoint x: 698, endPoint y: 32, distance: 101.9
click at [698, 28] on div "🤪 Parents Night Out - Winter Wonderland" at bounding box center [612, 21] width 319 height 14
click at [735, 346] on button "View" at bounding box center [737, 338] width 48 height 21
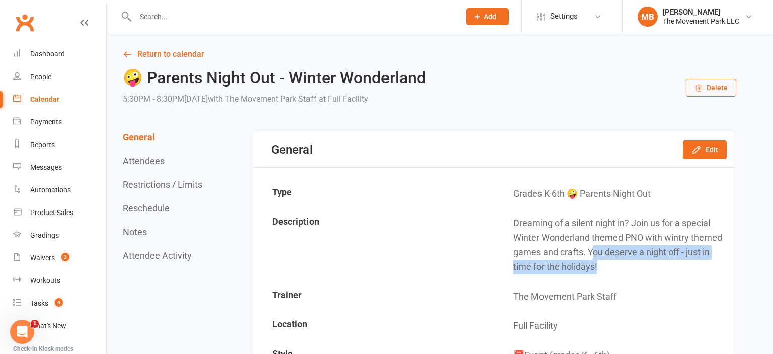
drag, startPoint x: 611, startPoint y: 268, endPoint x: 591, endPoint y: 258, distance: 22.7
click at [591, 258] on td "Dreaming of a silent night in? Join us for a special Winter Wonderland themed P…" at bounding box center [615, 245] width 240 height 72
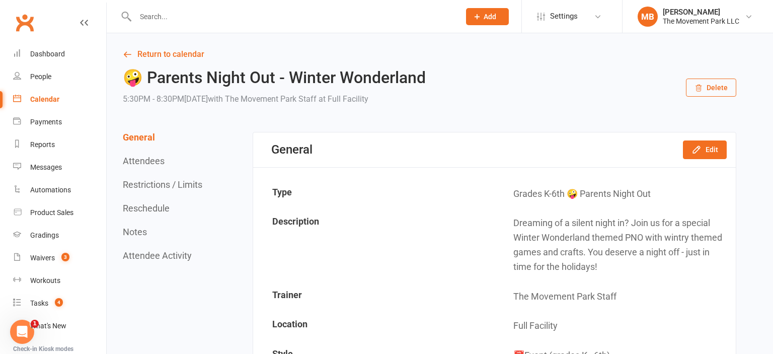
click at [579, 220] on td "Dreaming of a silent night in? Join us for a special Winter Wonderland themed P…" at bounding box center [615, 245] width 240 height 72
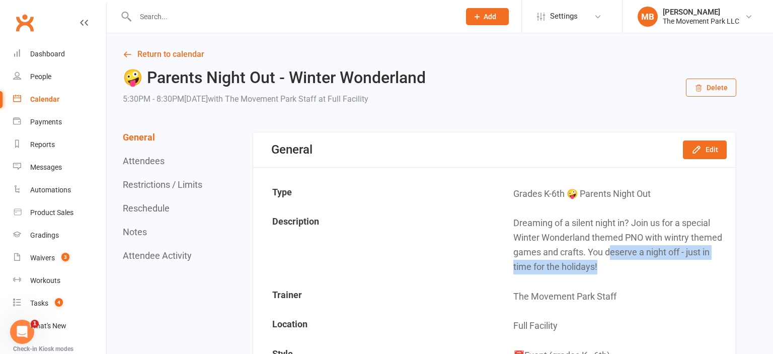
drag, startPoint x: 625, startPoint y: 268, endPoint x: 609, endPoint y: 255, distance: 20.4
click at [609, 255] on td "Dreaming of a silent night in? Join us for a special Winter Wonderland themed P…" at bounding box center [615, 245] width 240 height 72
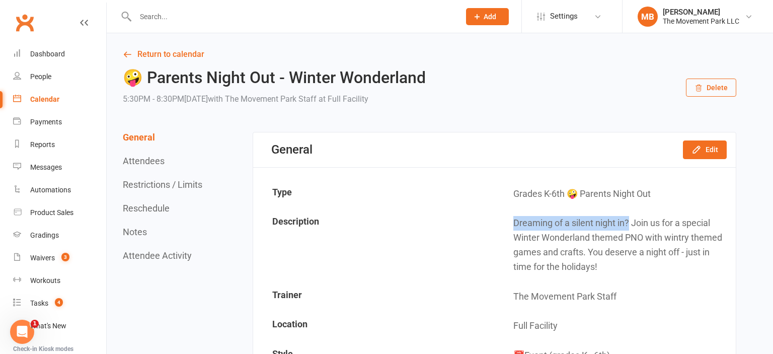
drag, startPoint x: 623, startPoint y: 222, endPoint x: 508, endPoint y: 219, distance: 114.8
click at [508, 219] on td "Dreaming of a silent night in? Join us for a special Winter Wonderland themed P…" at bounding box center [615, 245] width 240 height 72
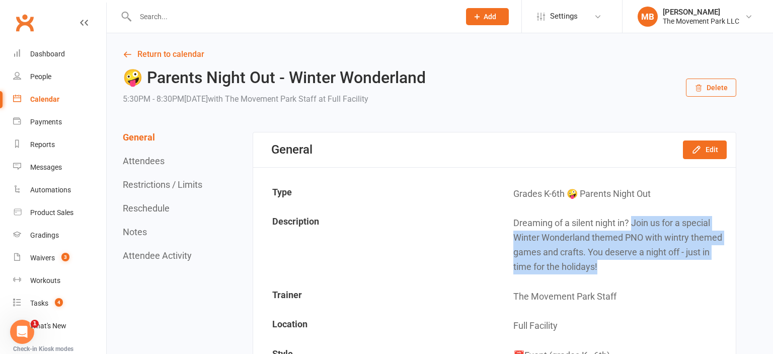
drag, startPoint x: 627, startPoint y: 264, endPoint x: 634, endPoint y: 222, distance: 42.3
click at [634, 222] on td "Dreaming of a silent night in? Join us for a special Winter Wonderland themed P…" at bounding box center [615, 245] width 240 height 72
click at [617, 249] on td "Dreaming of a silent night in? Join us for a special Winter Wonderland themed P…" at bounding box center [615, 245] width 240 height 72
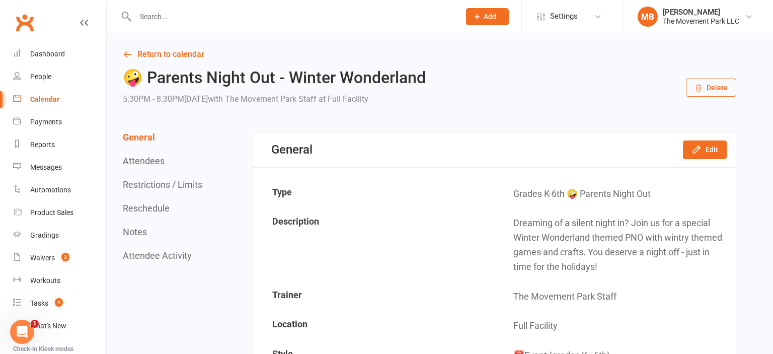
click at [608, 263] on td "Dreaming of a silent night in? Join us for a special Winter Wonderland themed P…" at bounding box center [615, 245] width 240 height 72
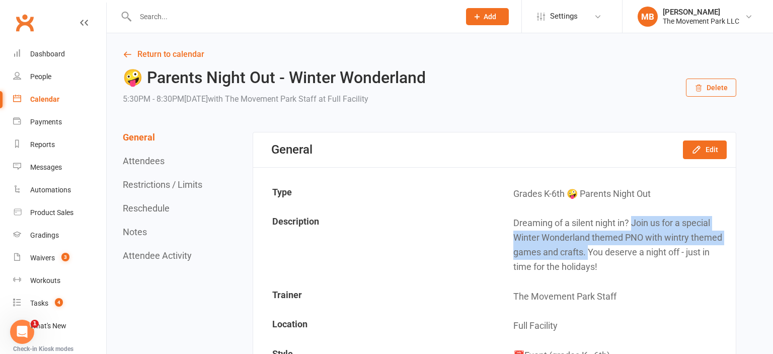
drag, startPoint x: 633, startPoint y: 222, endPoint x: 587, endPoint y: 254, distance: 55.8
click at [587, 254] on td "Dreaming of a silent night in? Join us for a special Winter Wonderland themed P…" at bounding box center [615, 245] width 240 height 72
click at [582, 243] on td "Dreaming of a silent night in? Join us for a special Winter Wonderland themed P…" at bounding box center [615, 245] width 240 height 72
